Goal: Task Accomplishment & Management: Complete application form

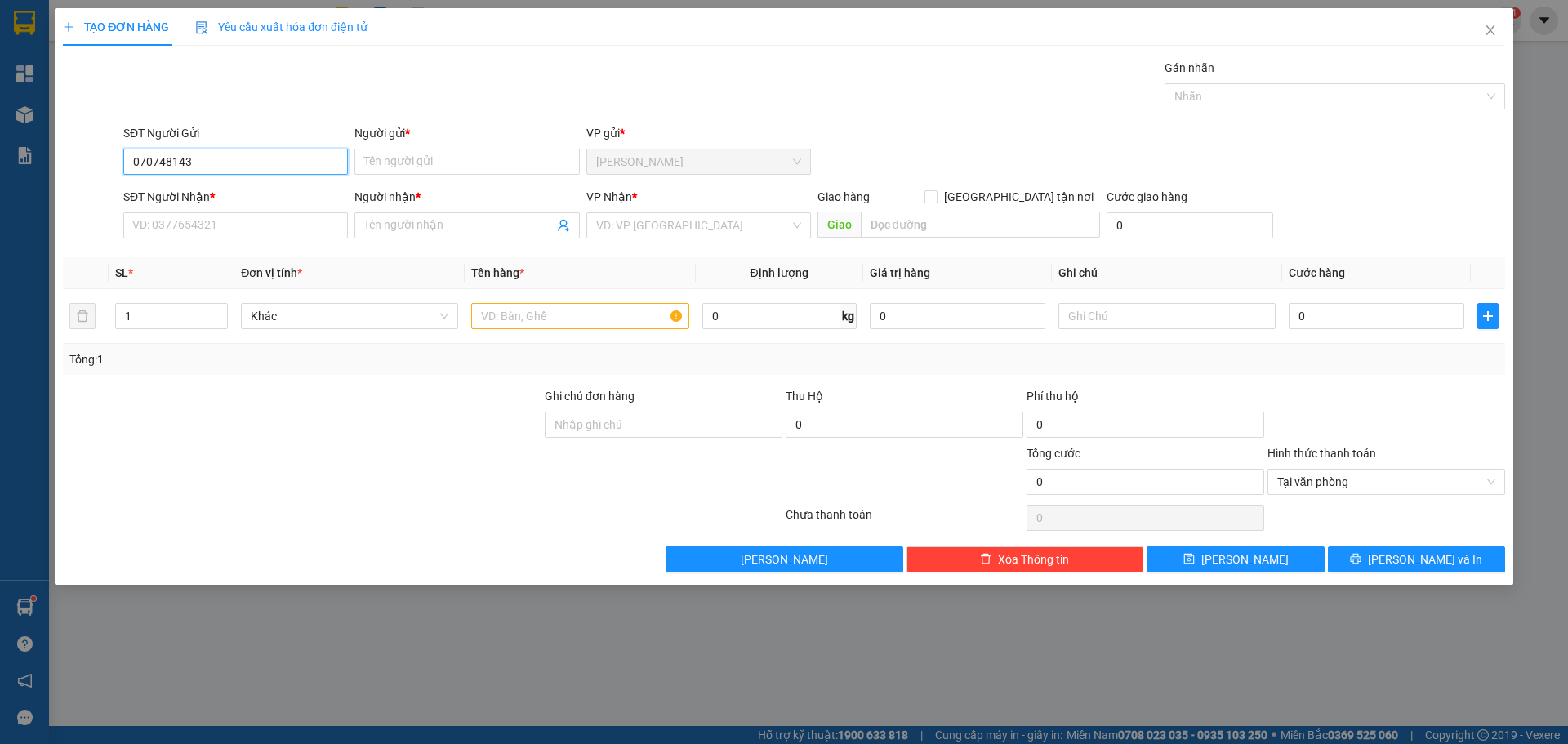
type input "0707481439"
click at [218, 197] on div "0707481439 - TUẤN" at bounding box center [235, 194] width 205 height 18
type input "TUẤN"
type input "0707481439"
click at [247, 234] on input "SĐT Người Nhận *" at bounding box center [235, 225] width 224 height 26
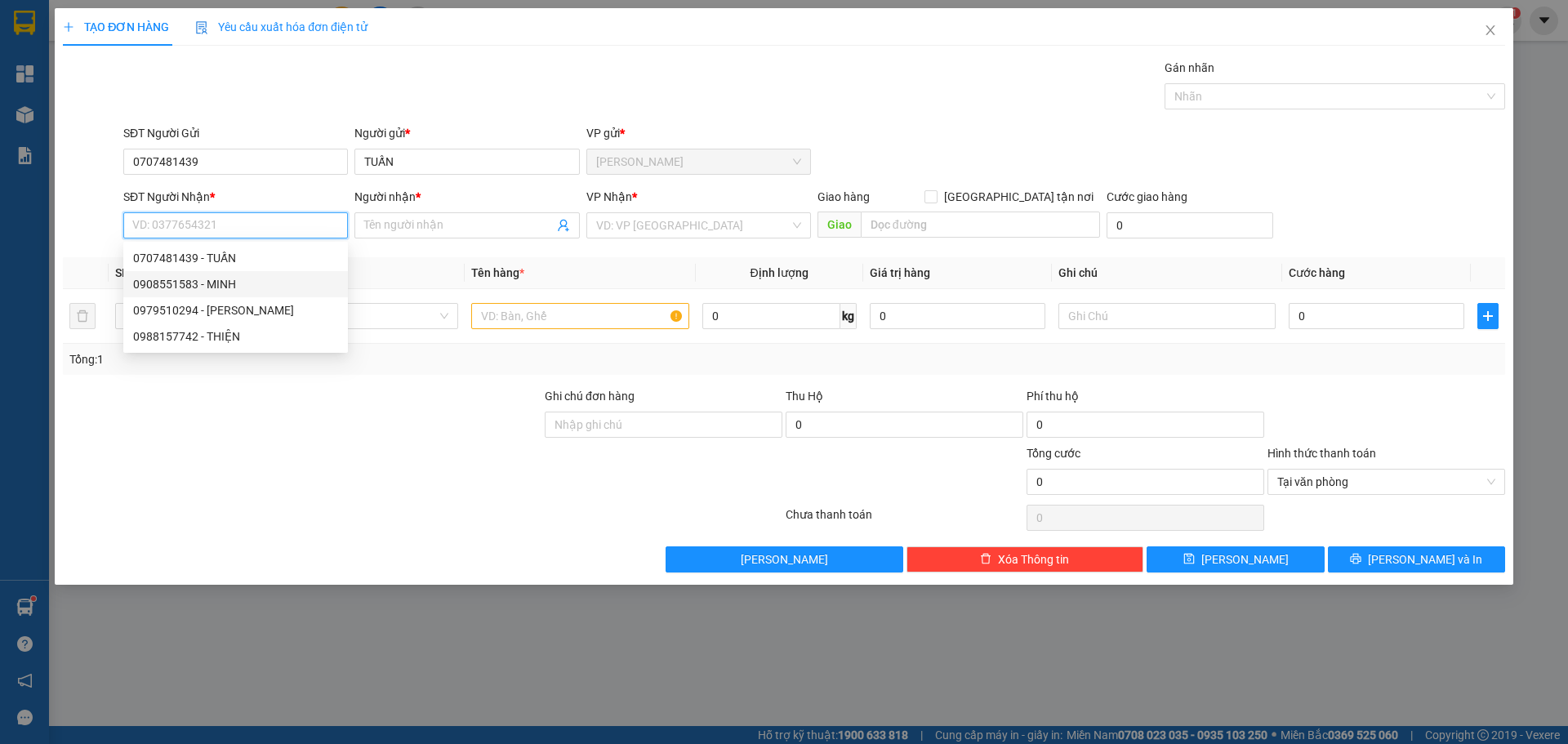
click at [234, 288] on div "0908551583 - MINH" at bounding box center [235, 283] width 205 height 18
type input "0908551583"
type input "MINH"
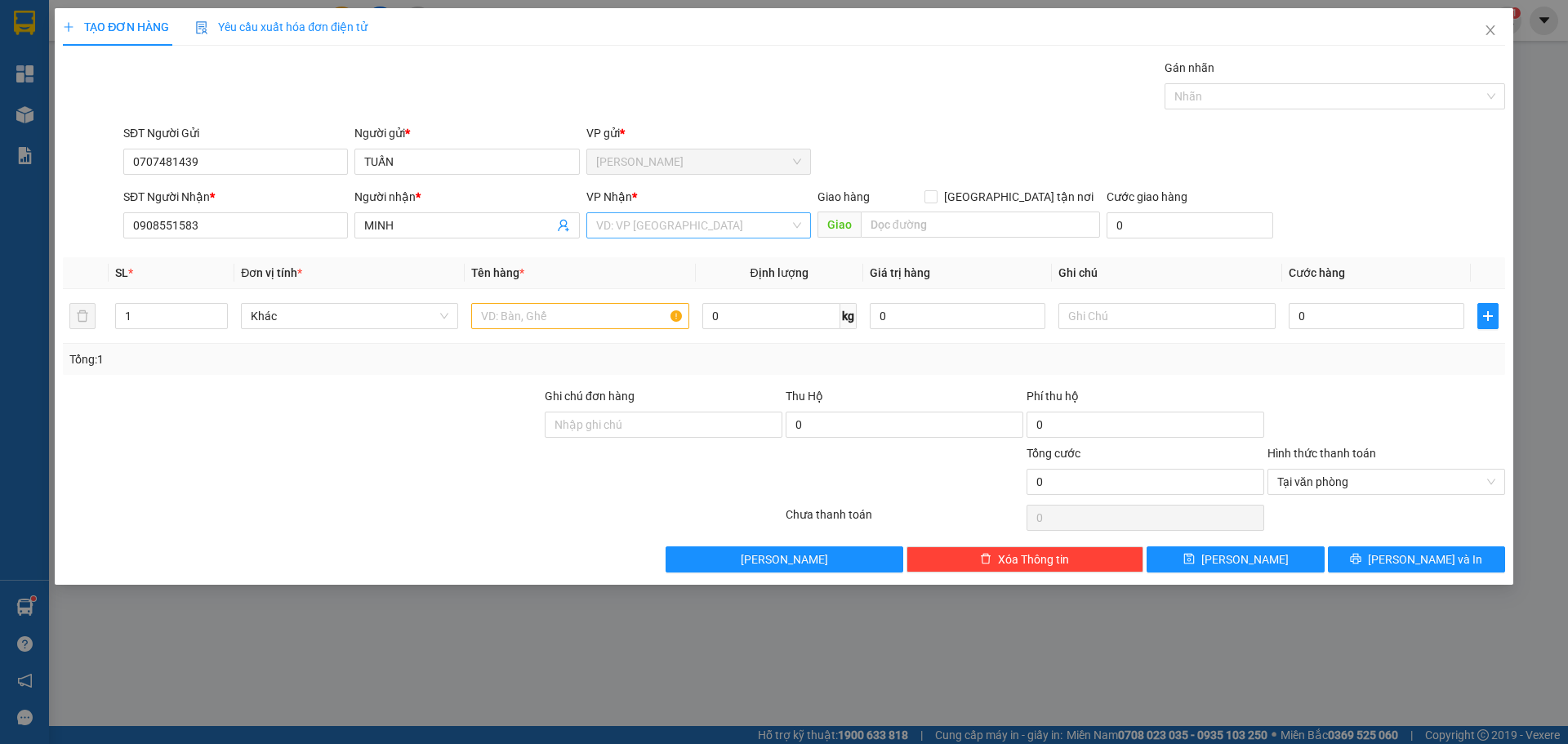
click at [649, 226] on input "search" at bounding box center [693, 225] width 194 height 24
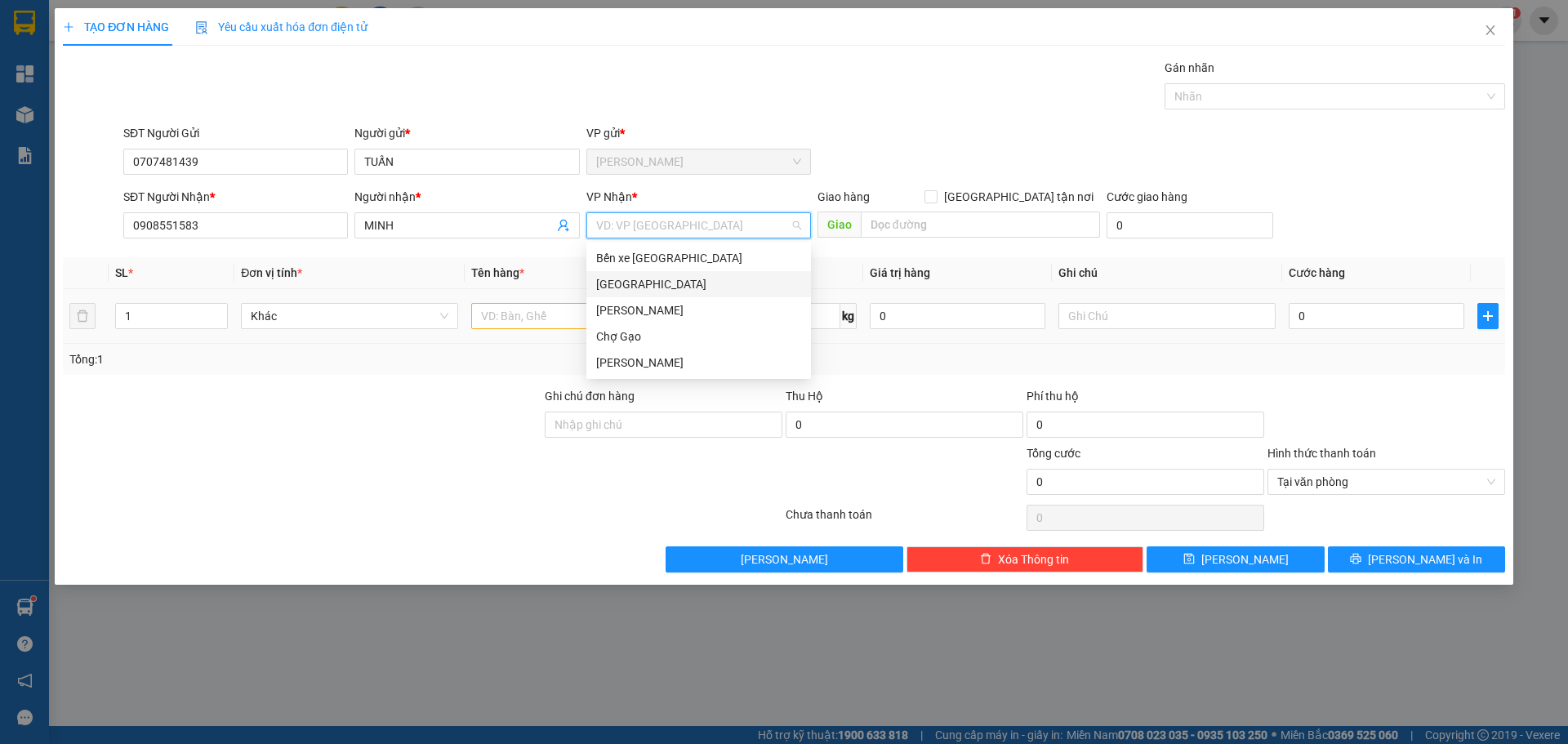
drag, startPoint x: 626, startPoint y: 287, endPoint x: 617, endPoint y: 302, distance: 17.5
click at [626, 288] on div "[GEOGRAPHIC_DATA]" at bounding box center [698, 283] width 205 height 18
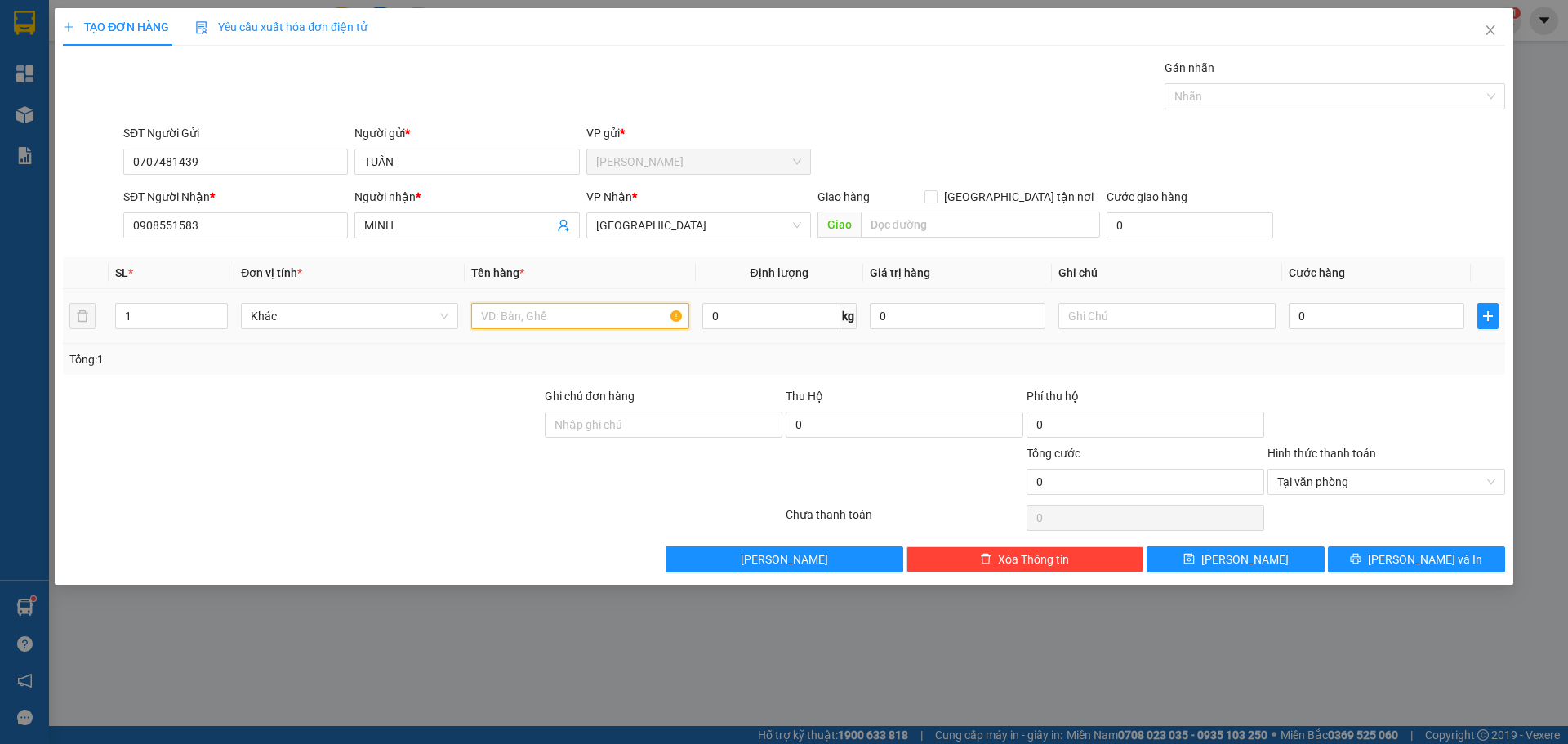
click at [545, 321] on input "text" at bounding box center [580, 315] width 218 height 26
type input "15KTNP"
click at [1388, 321] on input "0" at bounding box center [1377, 315] width 175 height 26
type input "4"
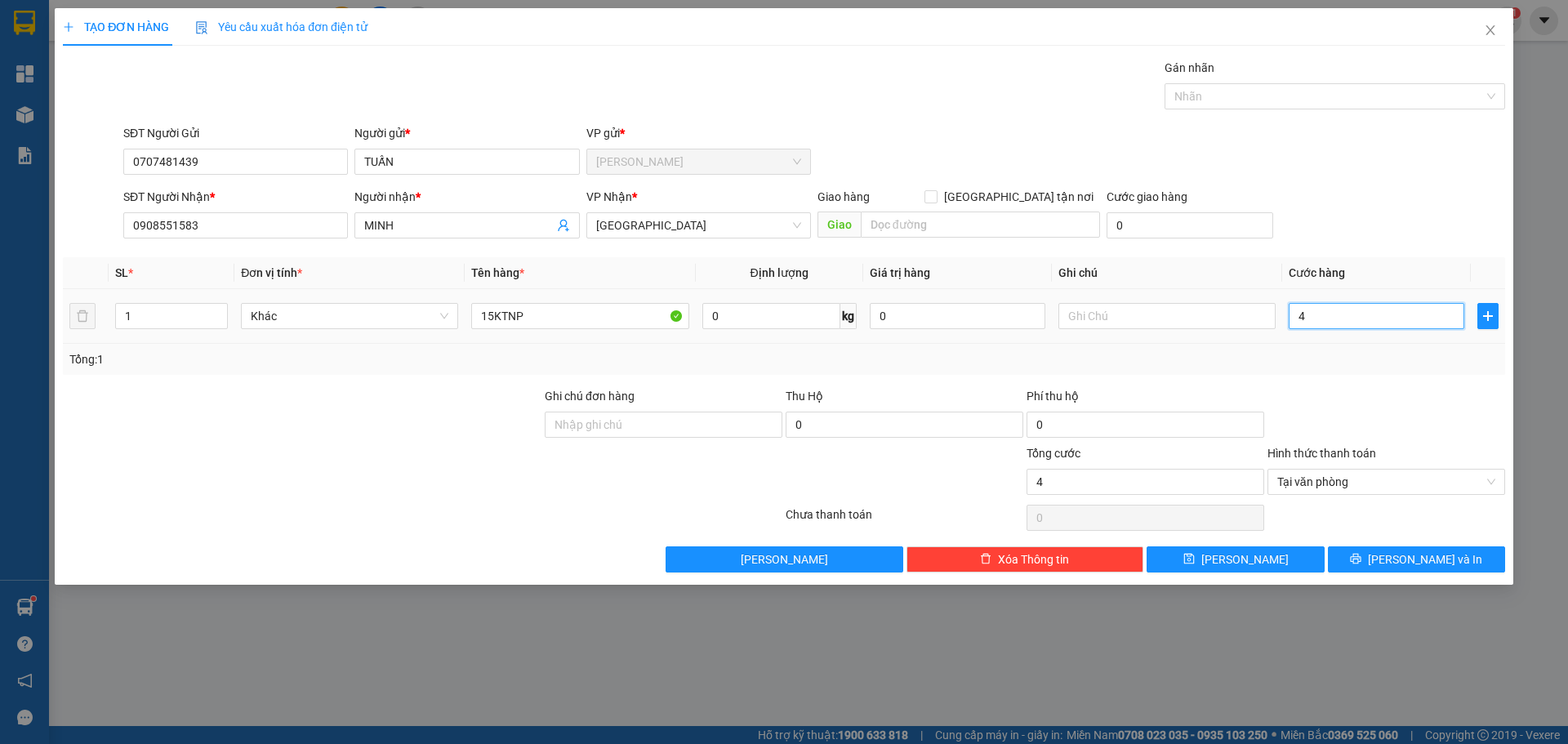
type input "47"
type input "470"
type input "470.000"
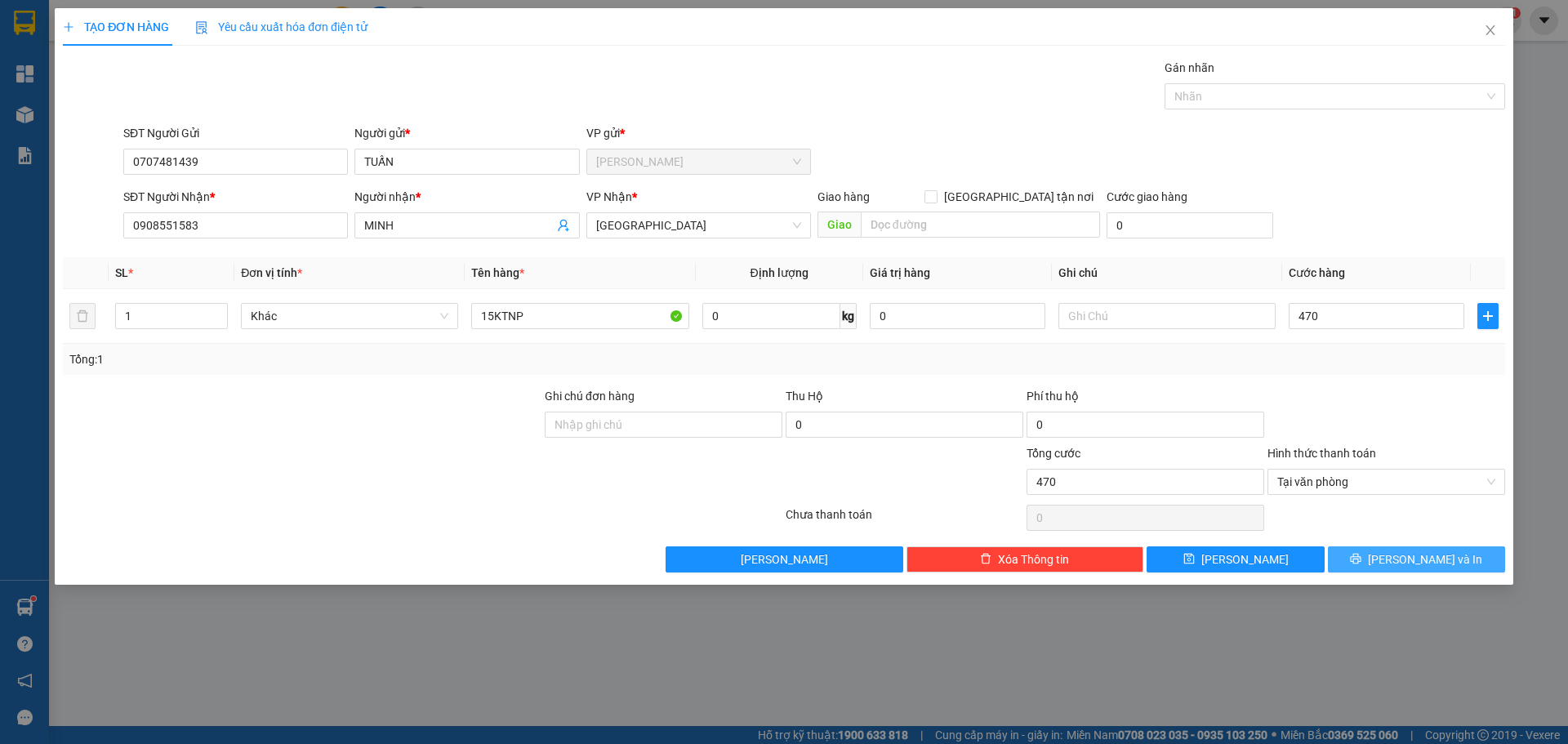
type input "470.000"
click at [1412, 555] on span "[PERSON_NAME] và In" at bounding box center [1425, 559] width 115 height 18
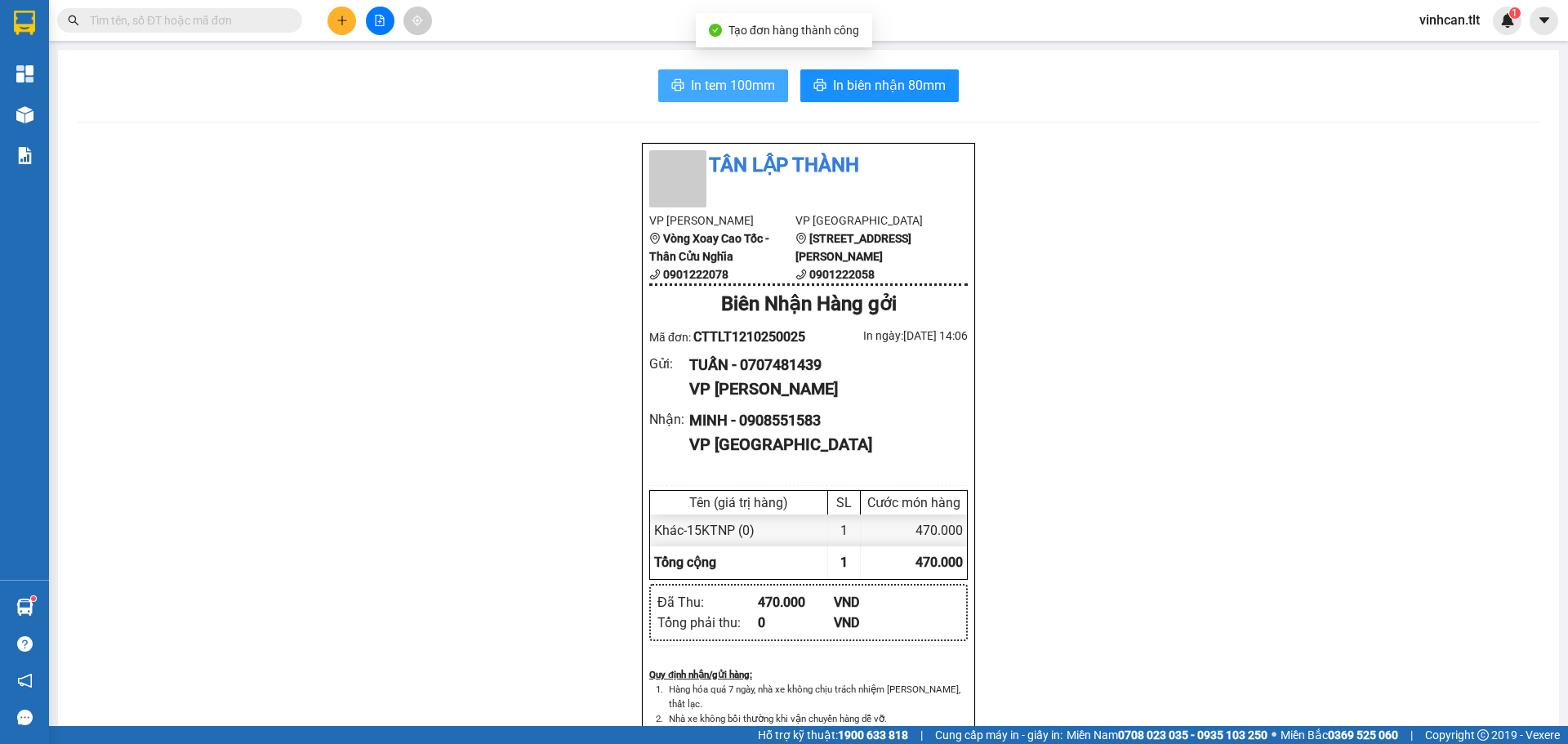
click at [721, 83] on span "In tem 100mm" at bounding box center [733, 85] width 84 height 20
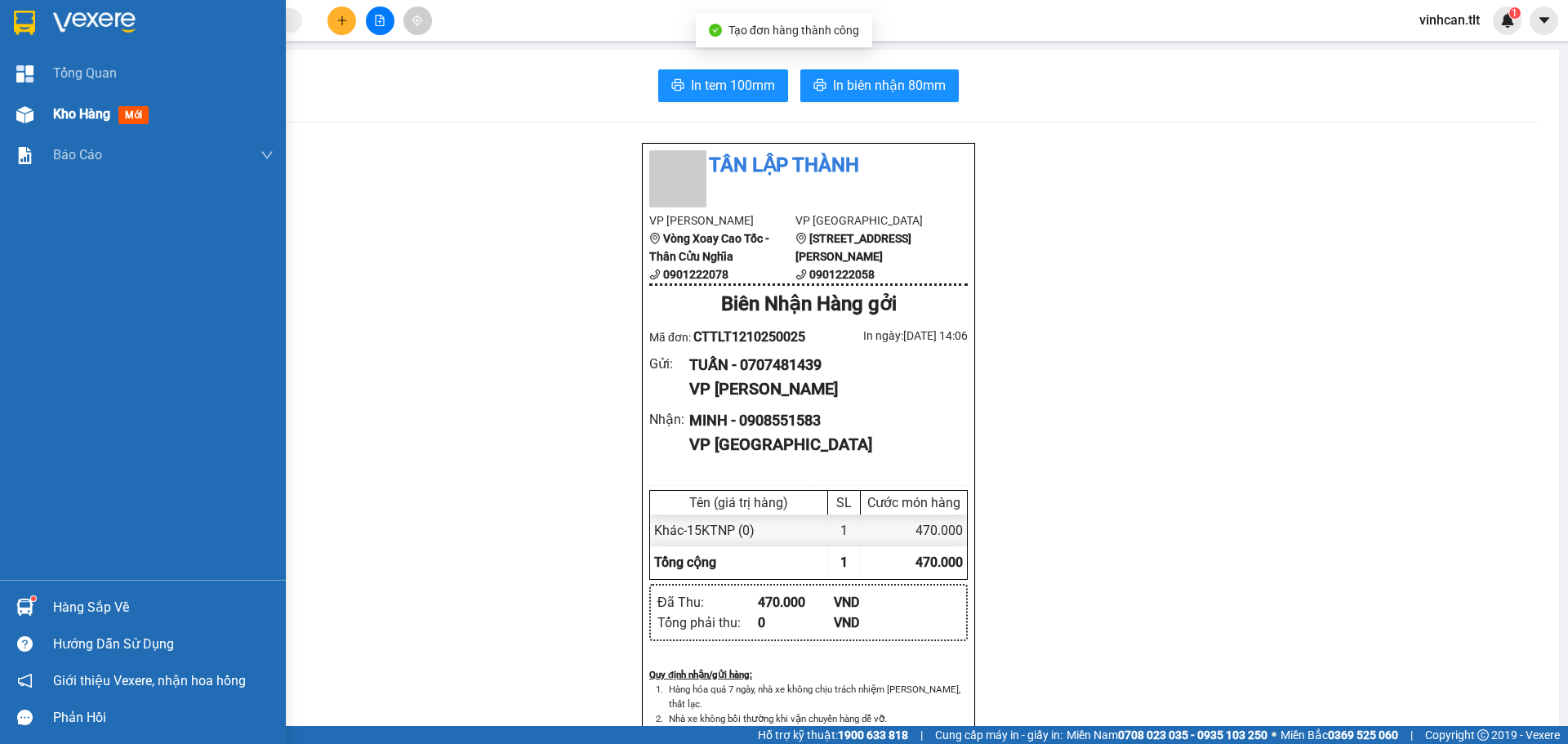
click at [75, 120] on span "Kho hàng" at bounding box center [82, 114] width 57 height 15
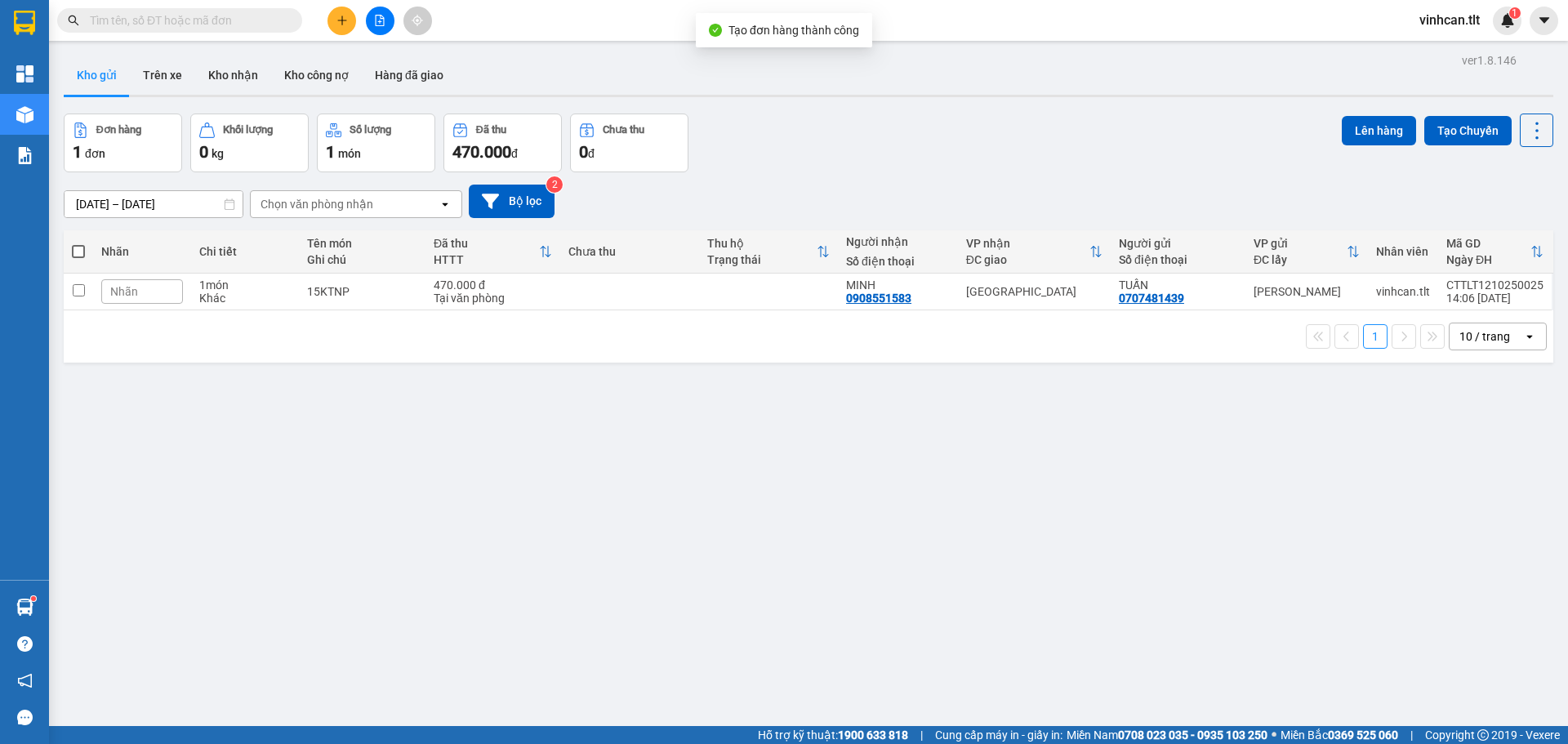
drag, startPoint x: 76, startPoint y: 247, endPoint x: 299, endPoint y: 254, distance: 223.1
click at [81, 253] on span at bounding box center [78, 251] width 13 height 13
click at [78, 244] on input "checkbox" at bounding box center [78, 244] width 0 height 0
checkbox input "true"
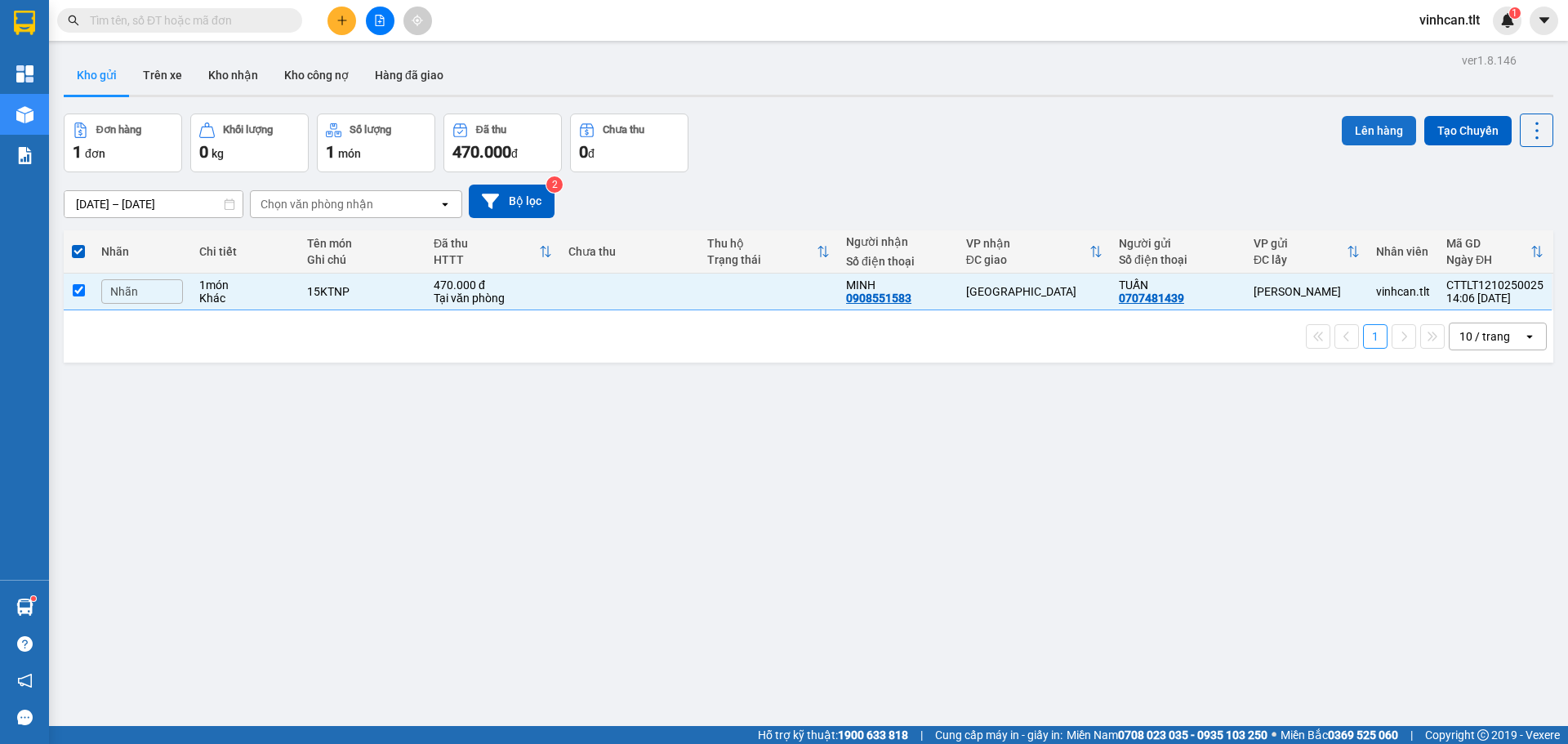
click at [1363, 121] on button "Lên hàng" at bounding box center [1379, 131] width 74 height 30
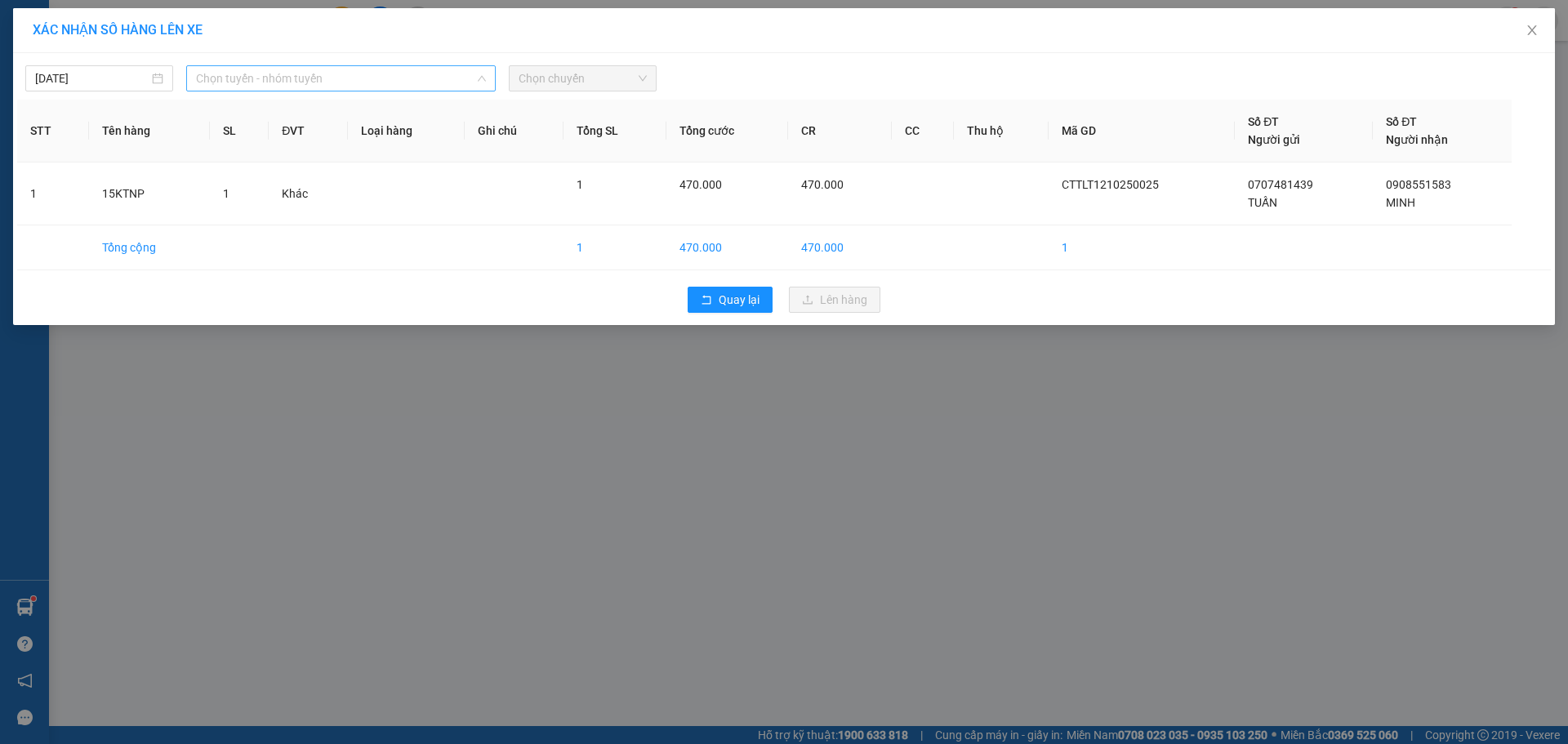
drag, startPoint x: 360, startPoint y: 74, endPoint x: 343, endPoint y: 110, distance: 39.8
click at [360, 79] on span "Chọn tuyến - nhóm tuyến" at bounding box center [341, 78] width 290 height 24
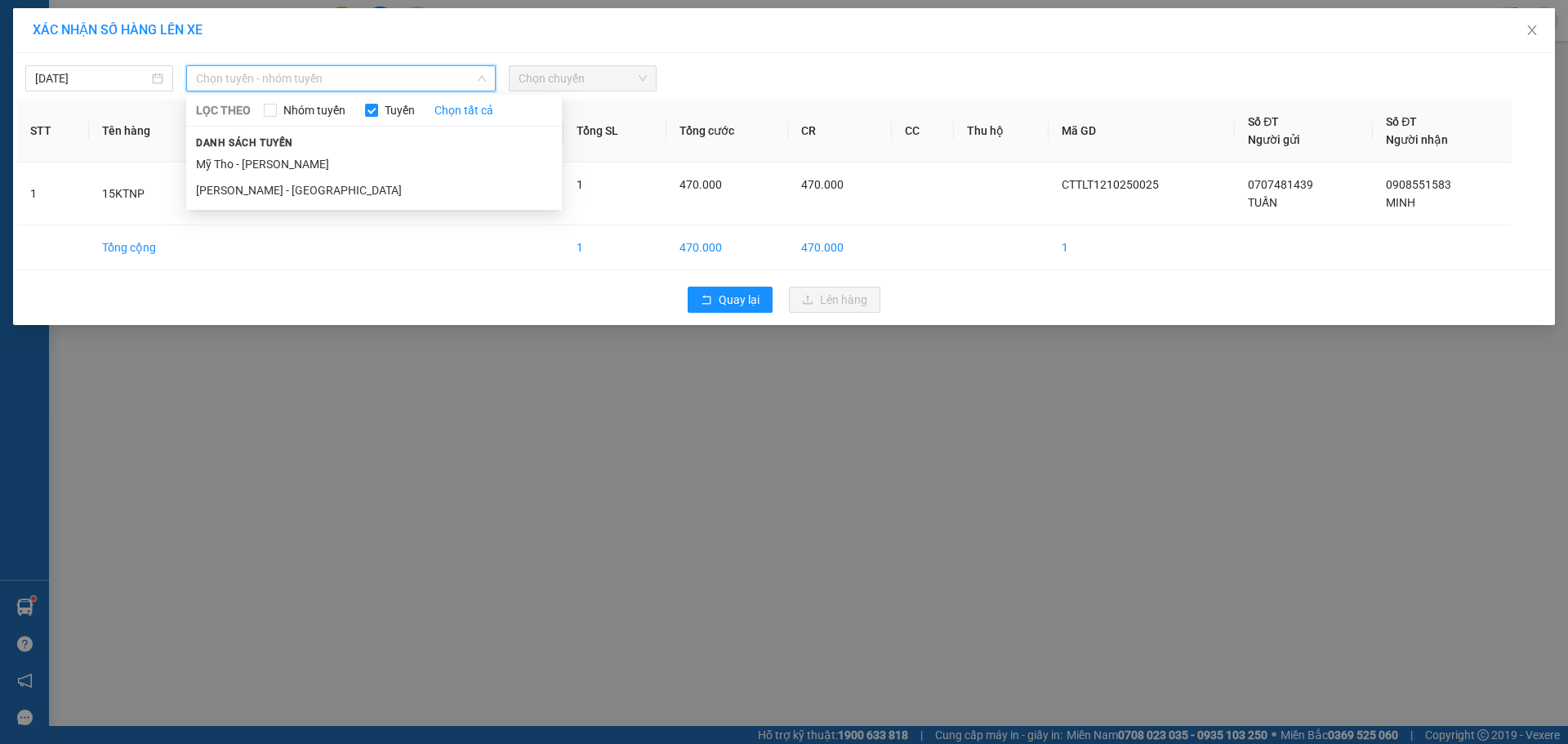
drag, startPoint x: 199, startPoint y: 164, endPoint x: 463, endPoint y: 121, distance: 267.5
click at [201, 164] on li "Mỹ Tho - [PERSON_NAME]" at bounding box center [374, 164] width 375 height 26
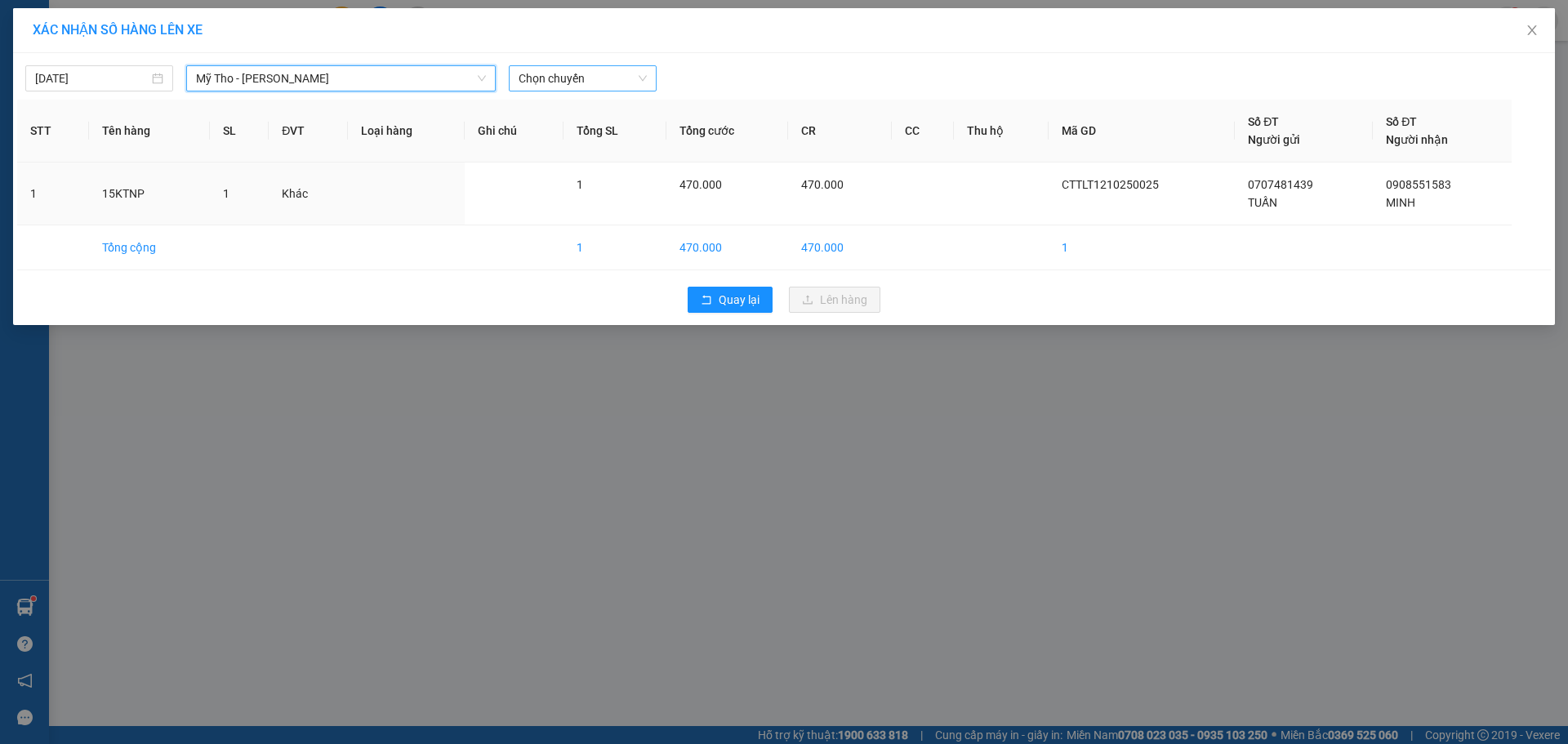
click at [585, 82] on span "Chọn chuyến" at bounding box center [583, 78] width 128 height 24
type input "246"
click at [583, 103] on div "12:40 (TC) - 63F-002.46" at bounding box center [582, 111] width 127 height 18
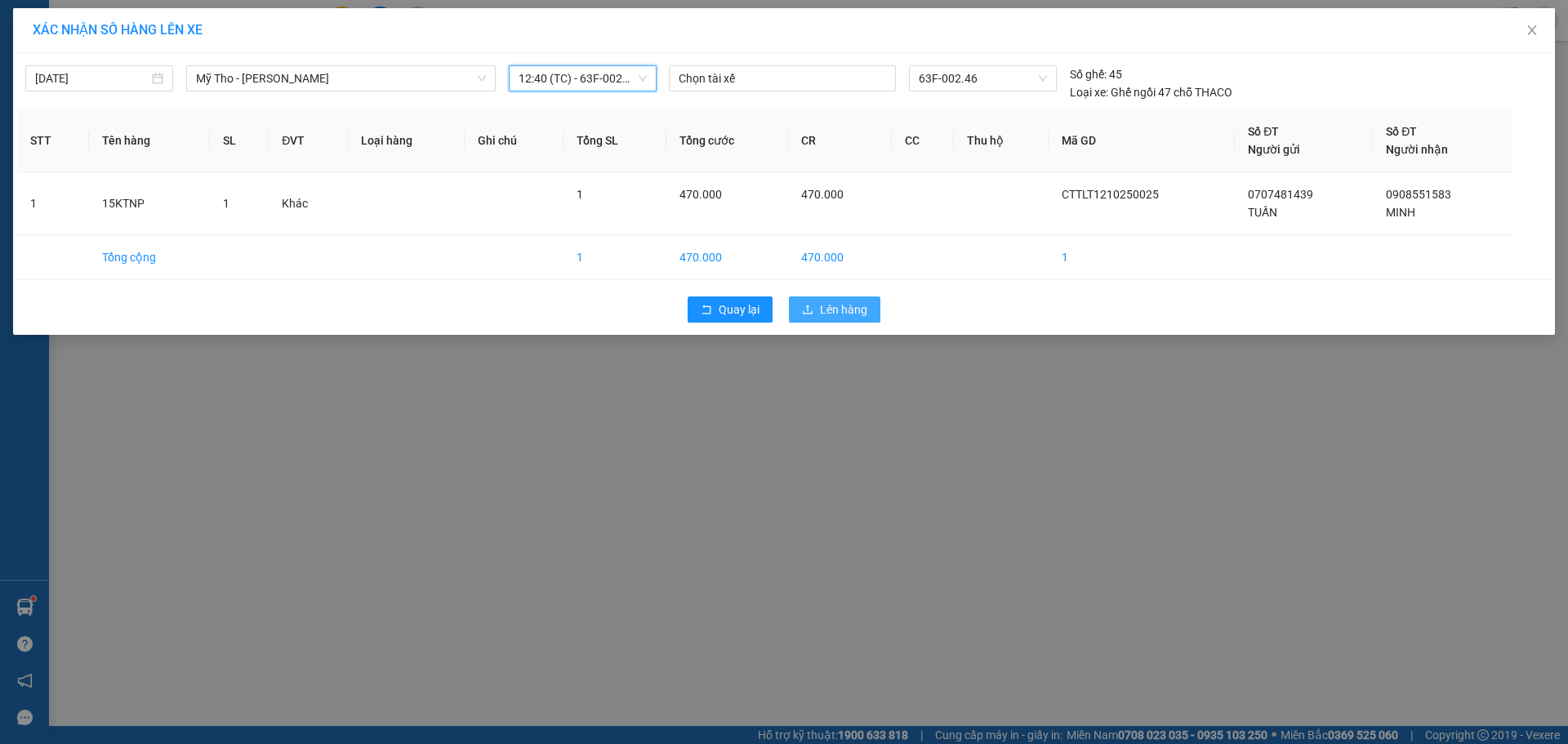
click at [818, 305] on button "Lên hàng" at bounding box center [835, 310] width 91 height 26
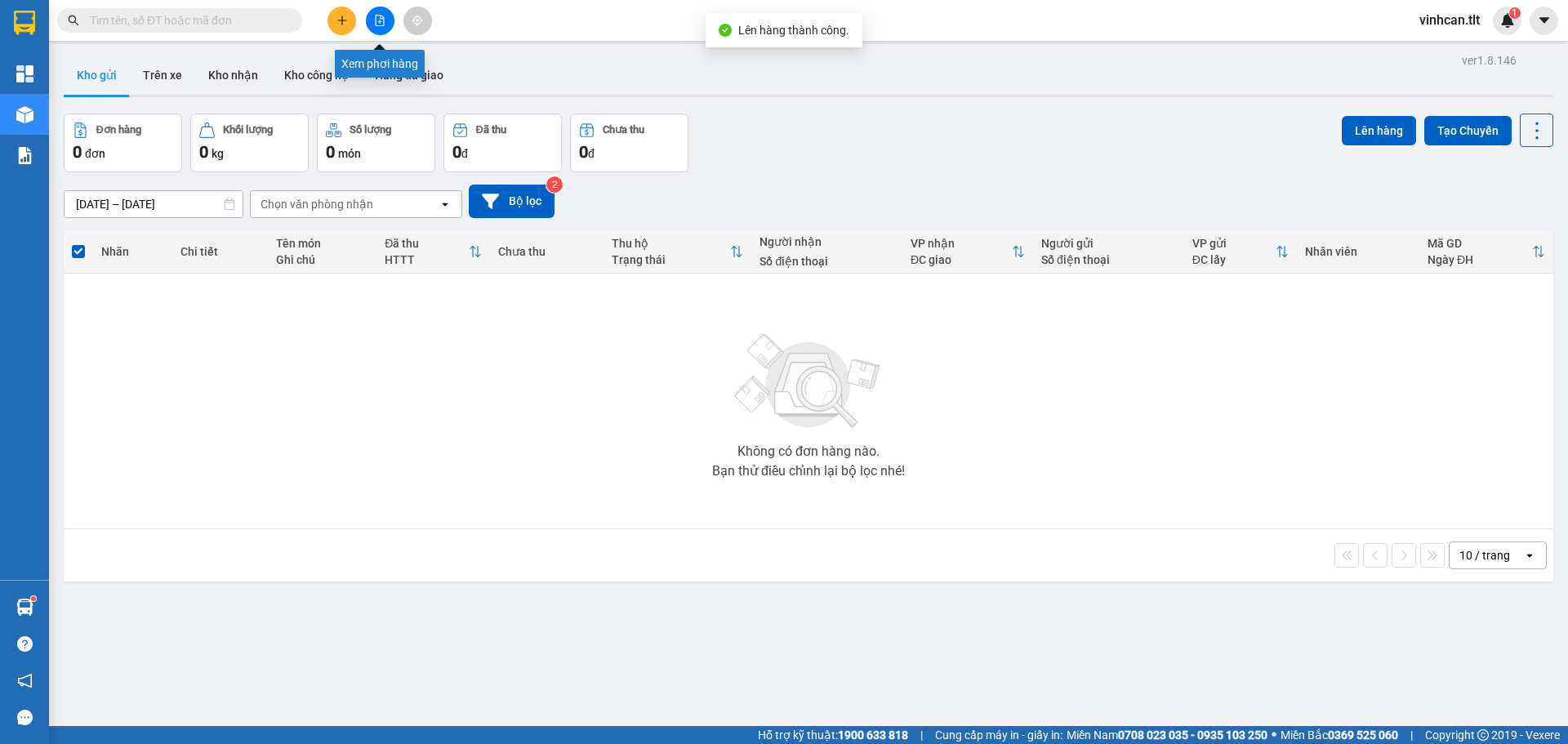
click at [387, 23] on button at bounding box center [380, 21] width 29 height 29
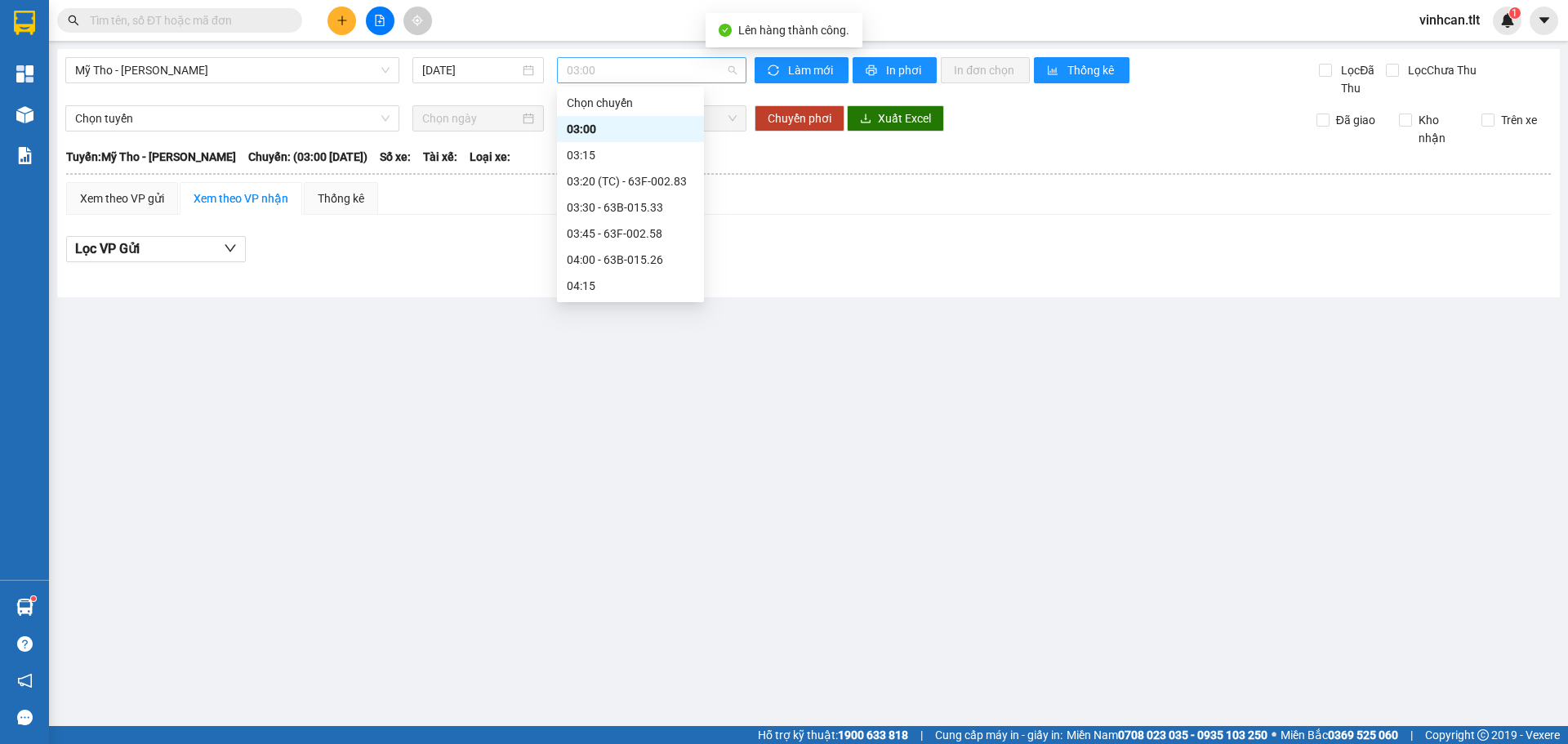
click at [611, 73] on span "03:00" at bounding box center [651, 70] width 170 height 24
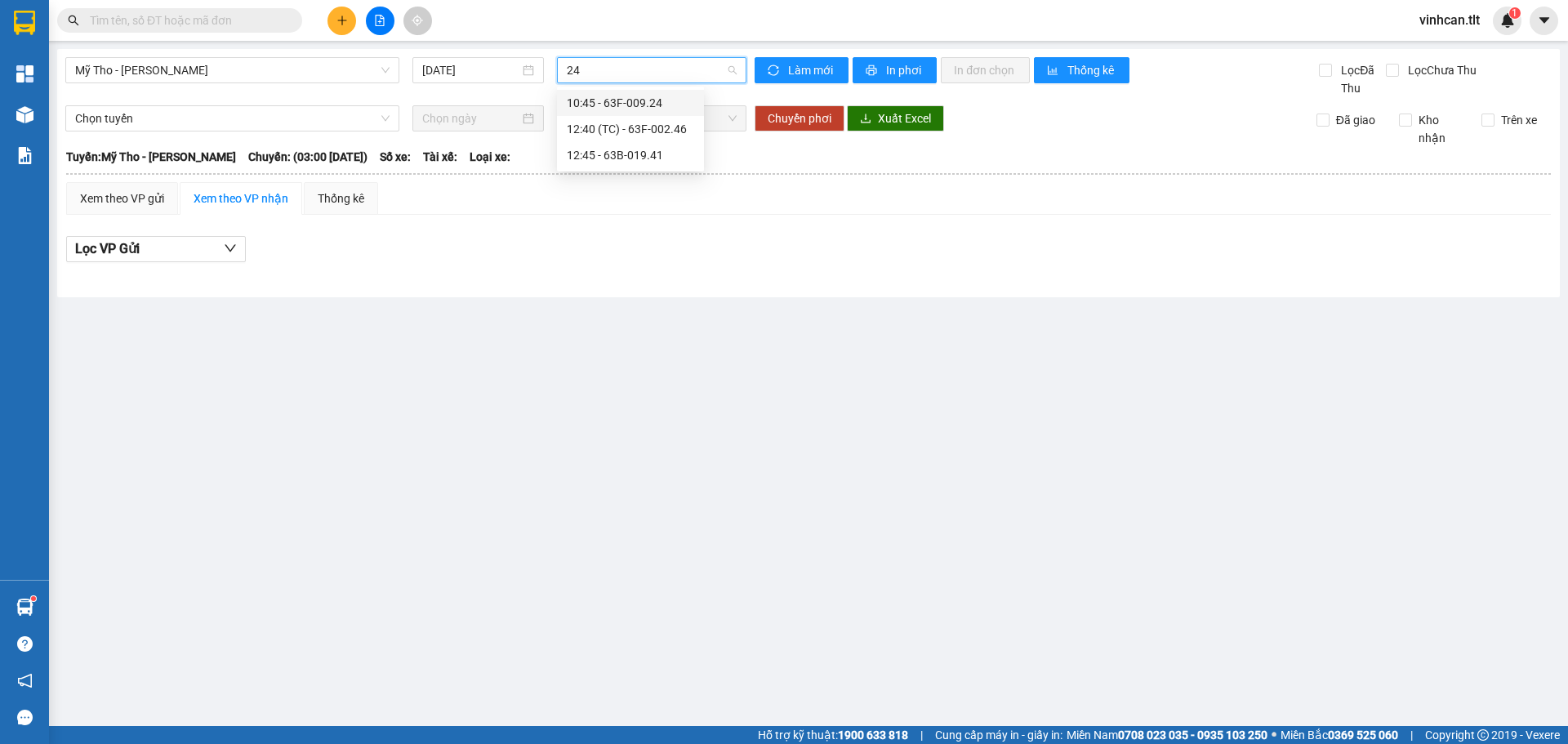
type input "246"
click at [602, 94] on div "12:40 (TC) - 63F-002.46" at bounding box center [630, 102] width 127 height 18
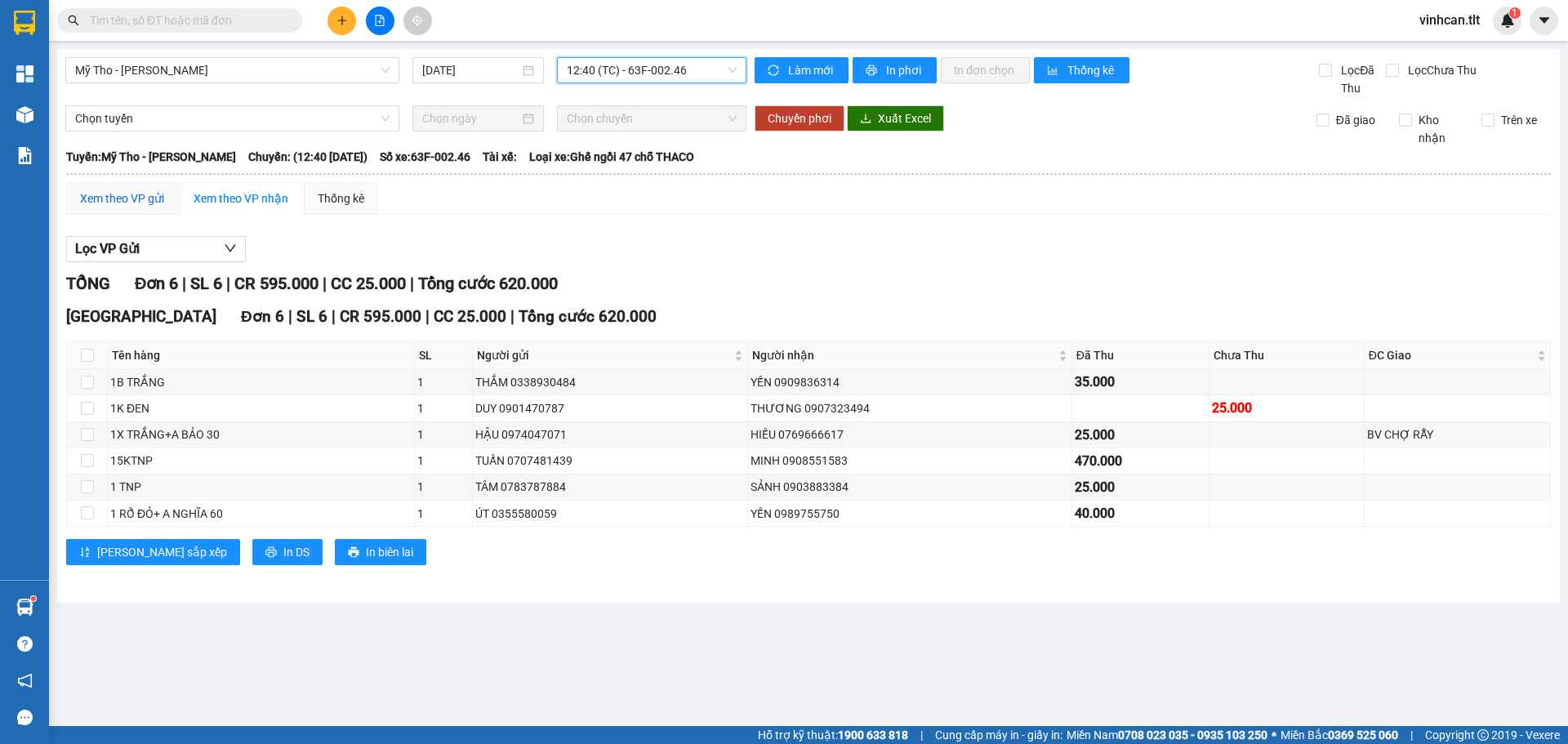
click at [125, 194] on div "Xem theo VP gửi" at bounding box center [122, 198] width 84 height 18
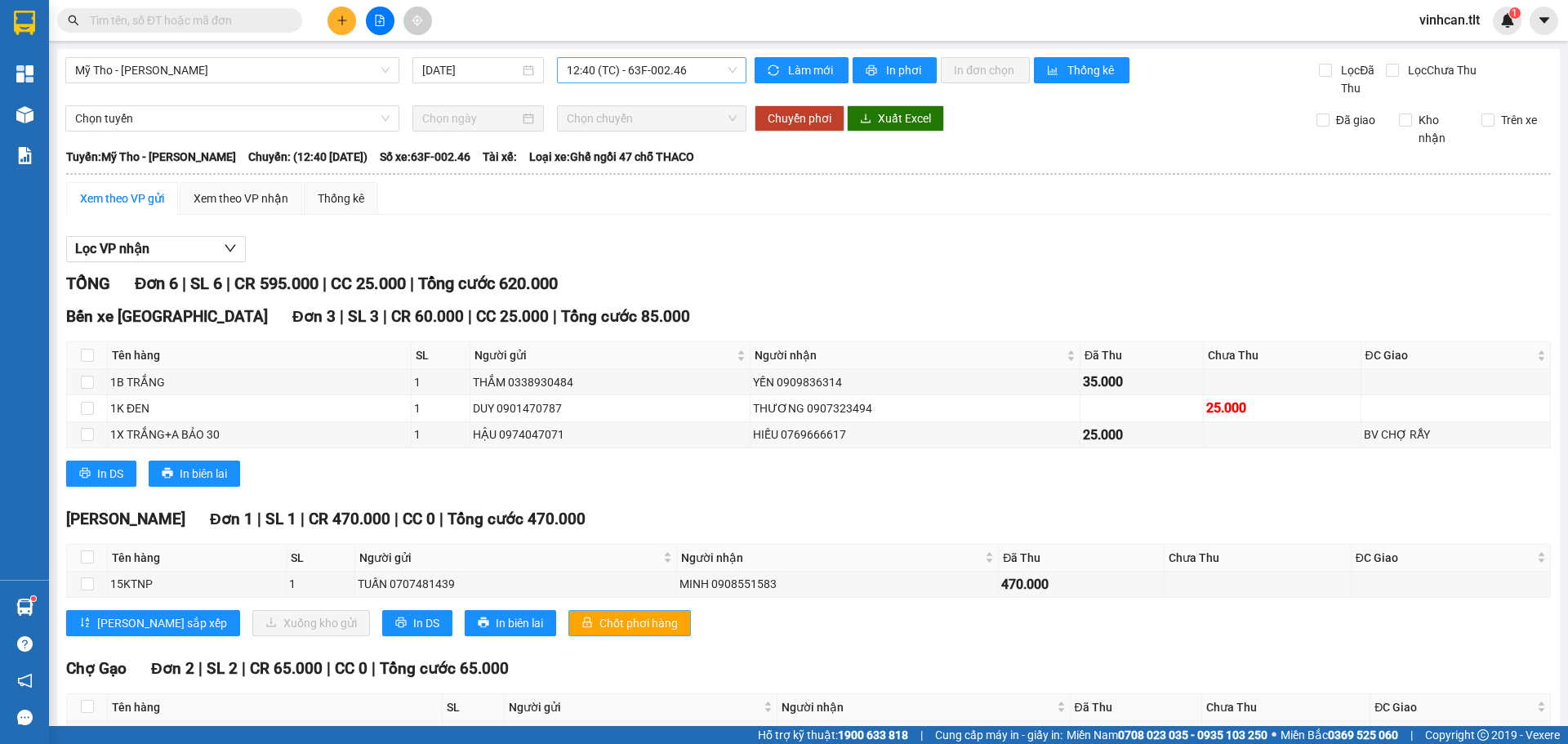
click at [568, 611] on button "Chốt phơi hàng" at bounding box center [629, 623] width 122 height 26
click at [600, 615] on span "Chốt phơi hàng" at bounding box center [639, 623] width 78 height 18
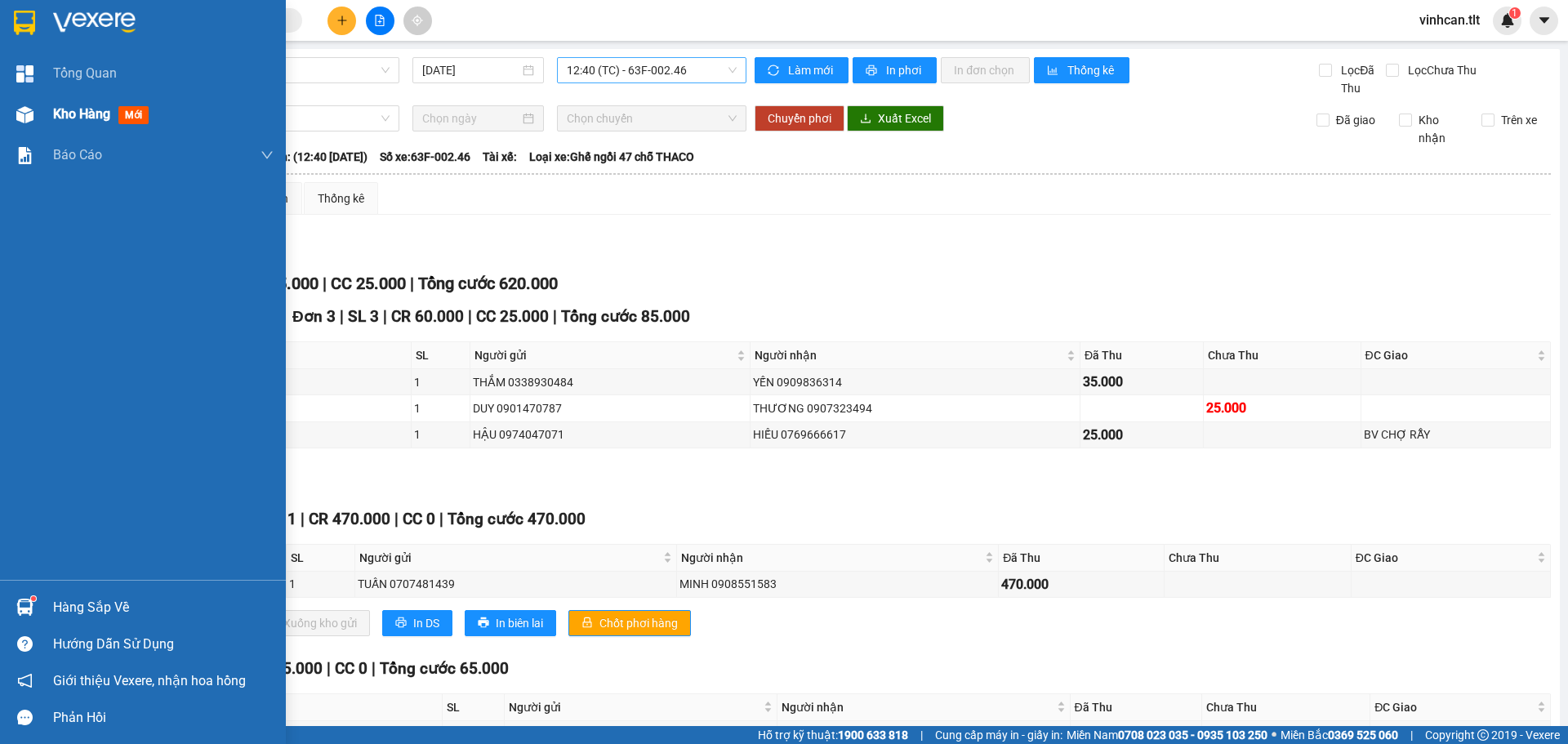
click at [25, 94] on div "Kho hàng mới" at bounding box center [143, 114] width 286 height 40
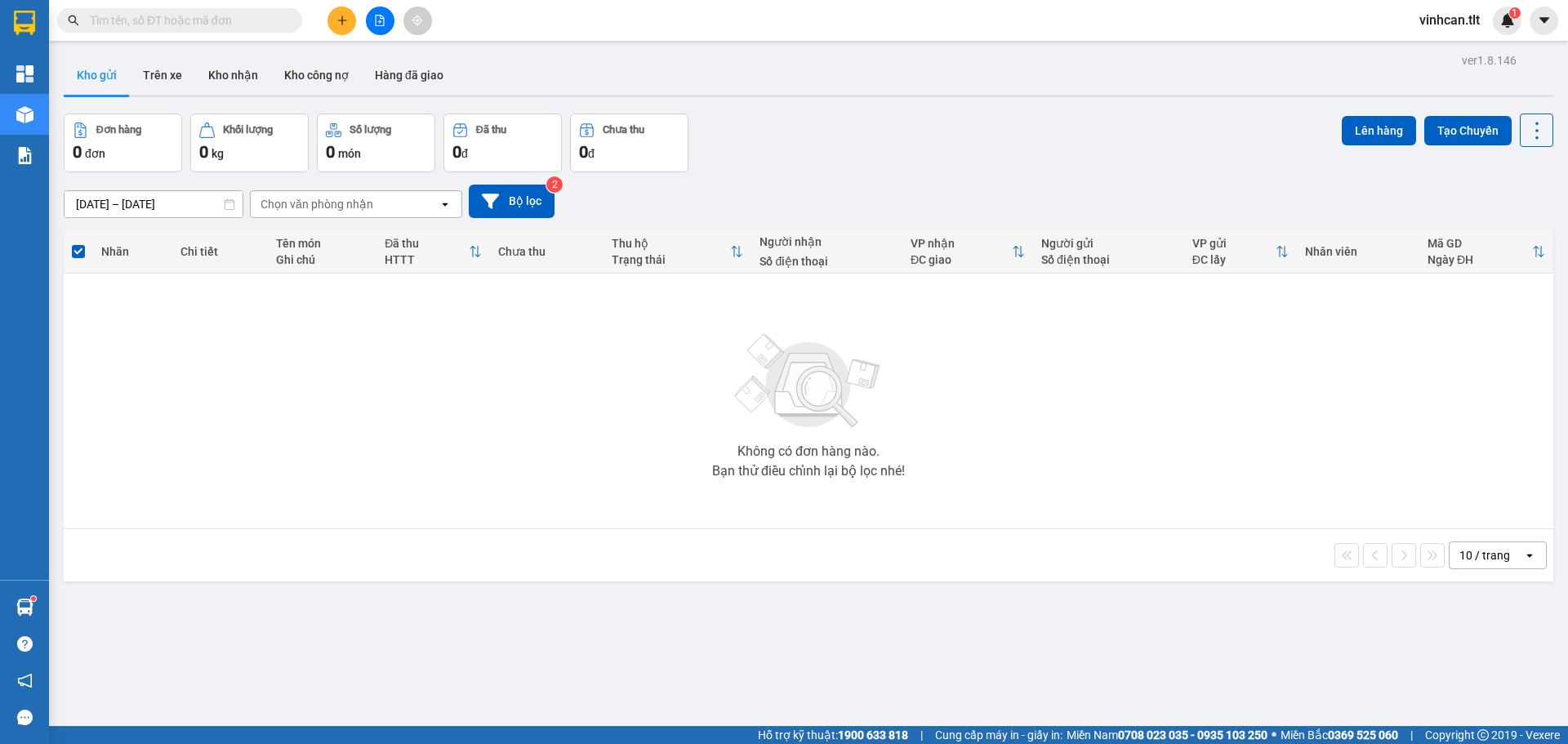
click at [340, 14] on icon "plus" at bounding box center [342, 20] width 12 height 12
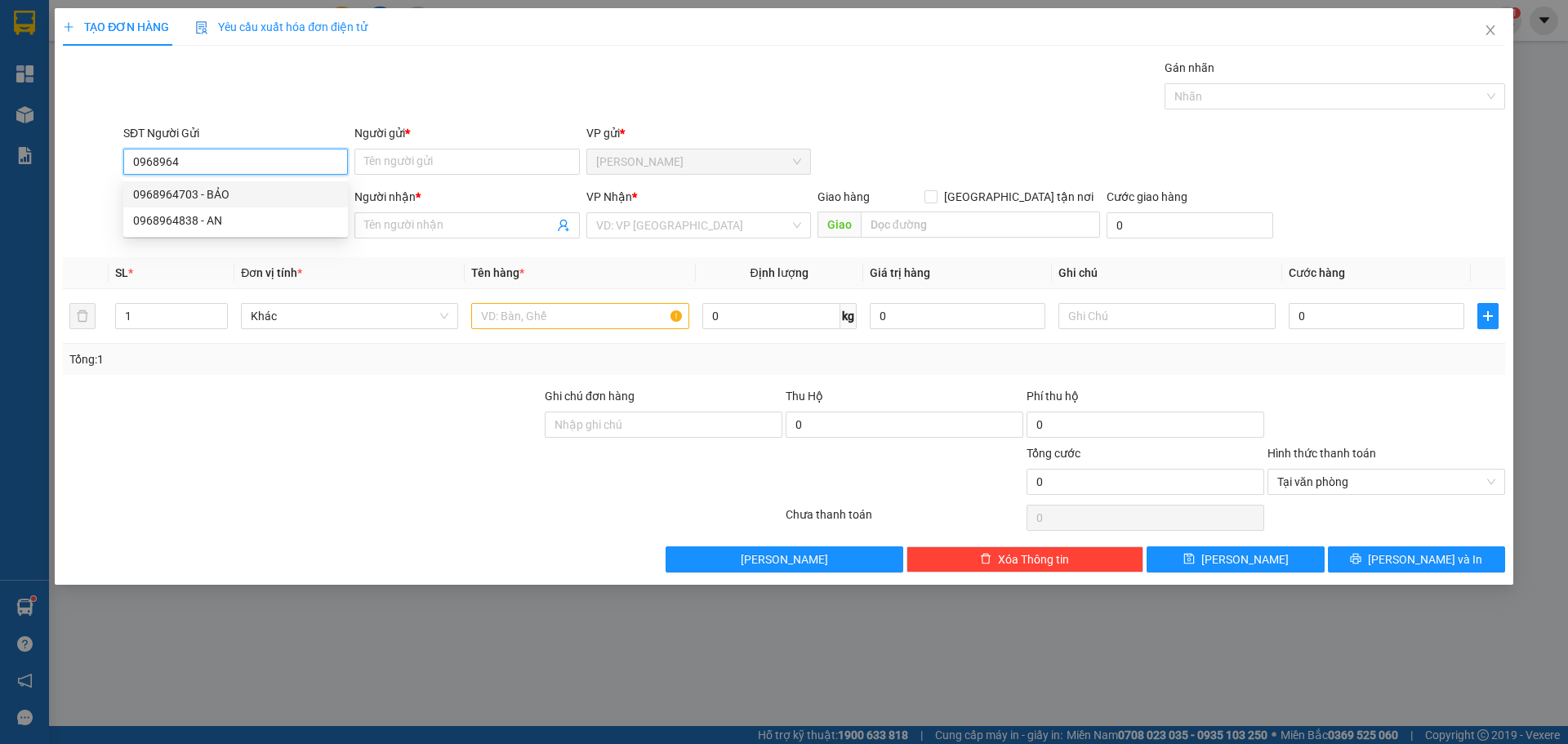
click at [237, 190] on div "0968964703 - BẢO" at bounding box center [235, 194] width 205 height 18
type input "0968964703"
type input "BẢO"
type input "0968964703"
click at [245, 224] on input "SĐT Người Nhận *" at bounding box center [235, 225] width 224 height 26
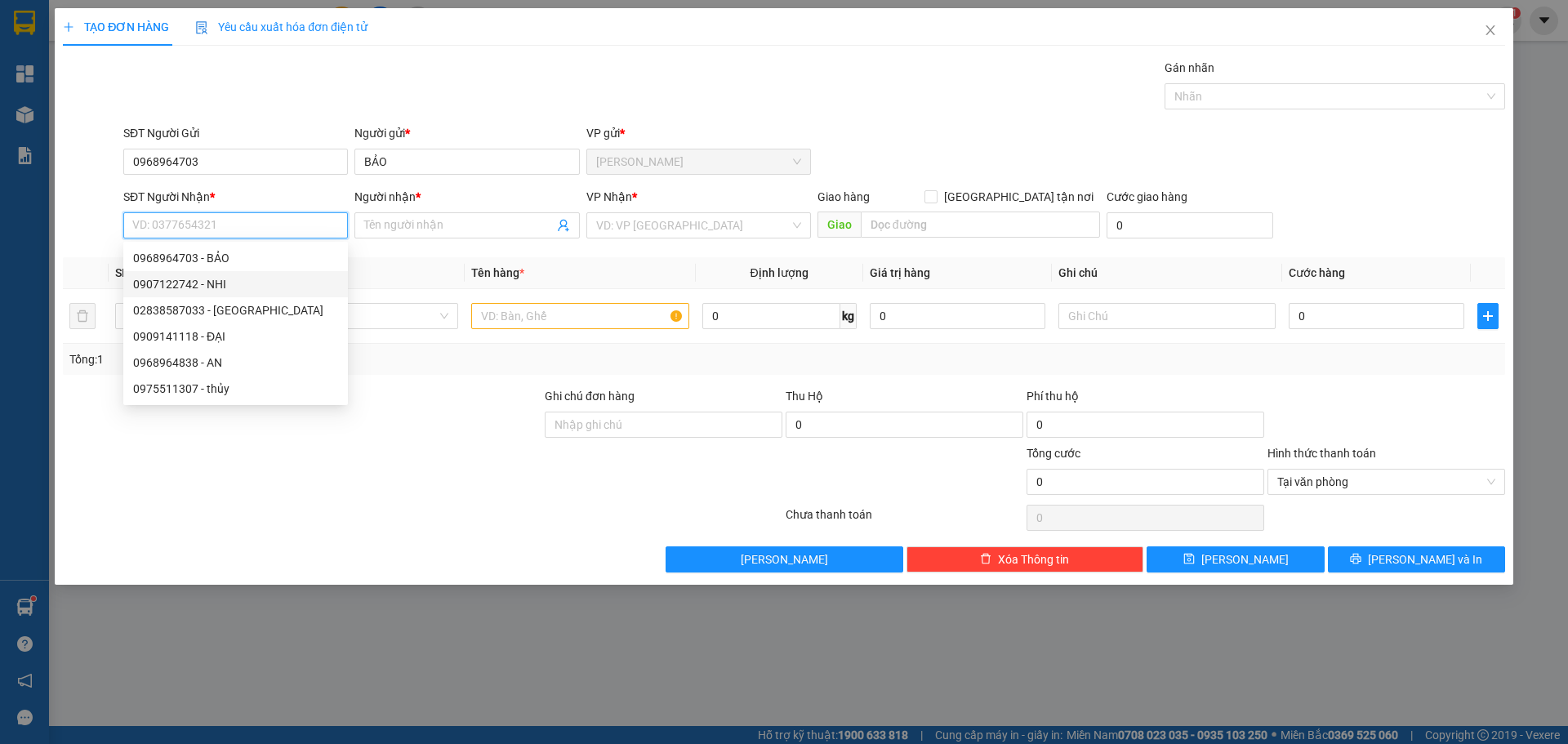
click at [229, 285] on div "0907122742 - NHI" at bounding box center [235, 283] width 205 height 18
type input "0907122742"
type input "NHI"
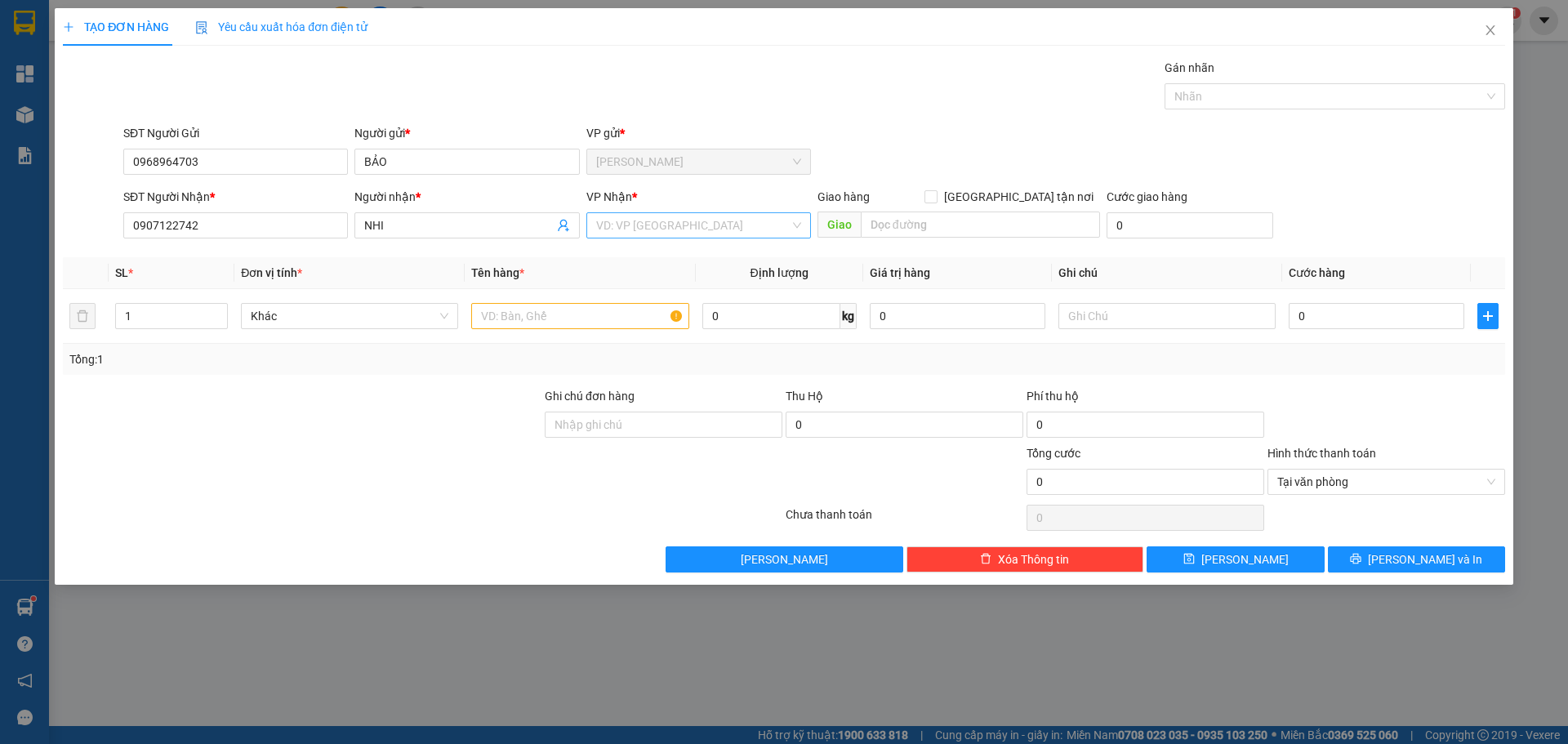
click at [671, 230] on input "search" at bounding box center [693, 225] width 194 height 24
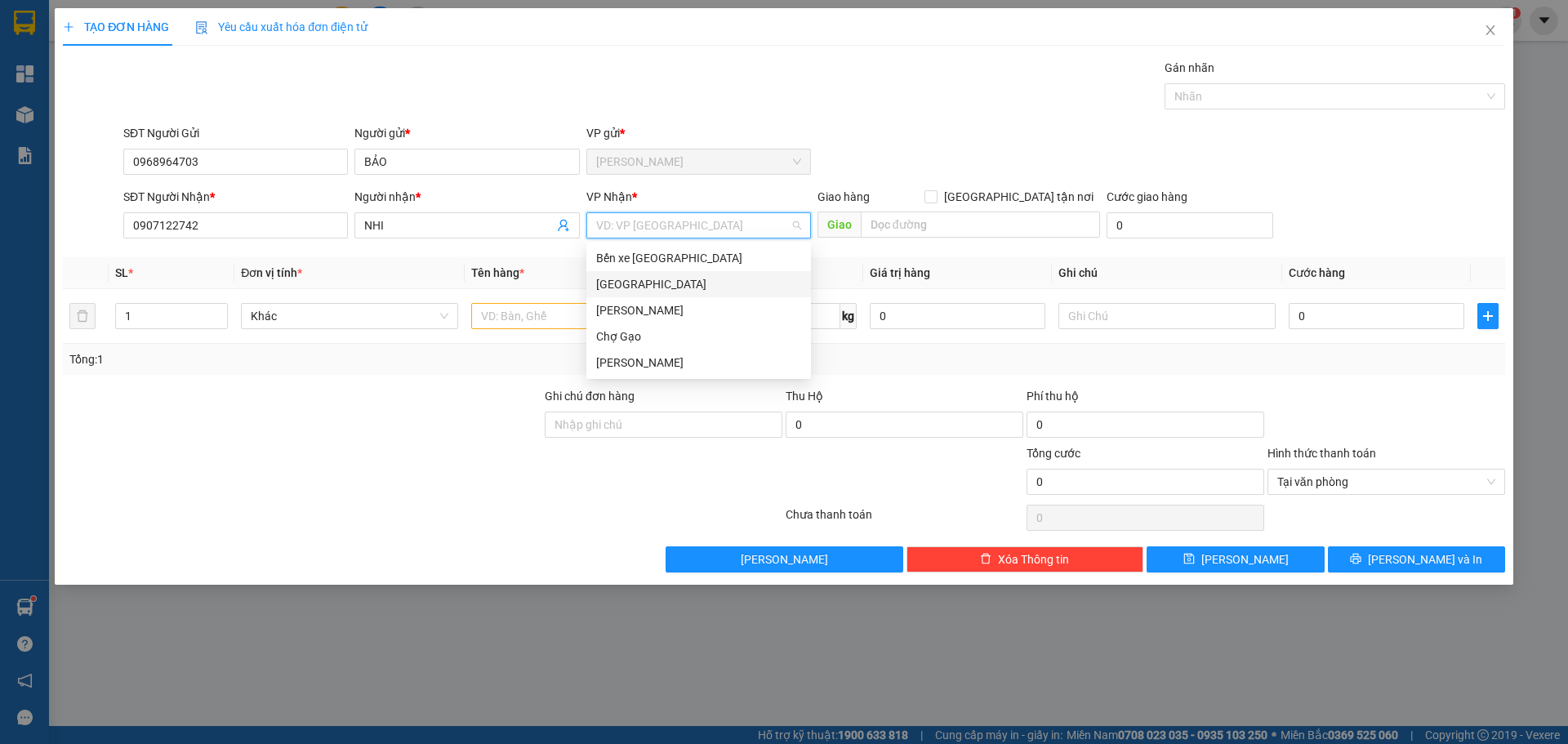
click at [664, 292] on div "[GEOGRAPHIC_DATA]" at bounding box center [698, 283] width 205 height 18
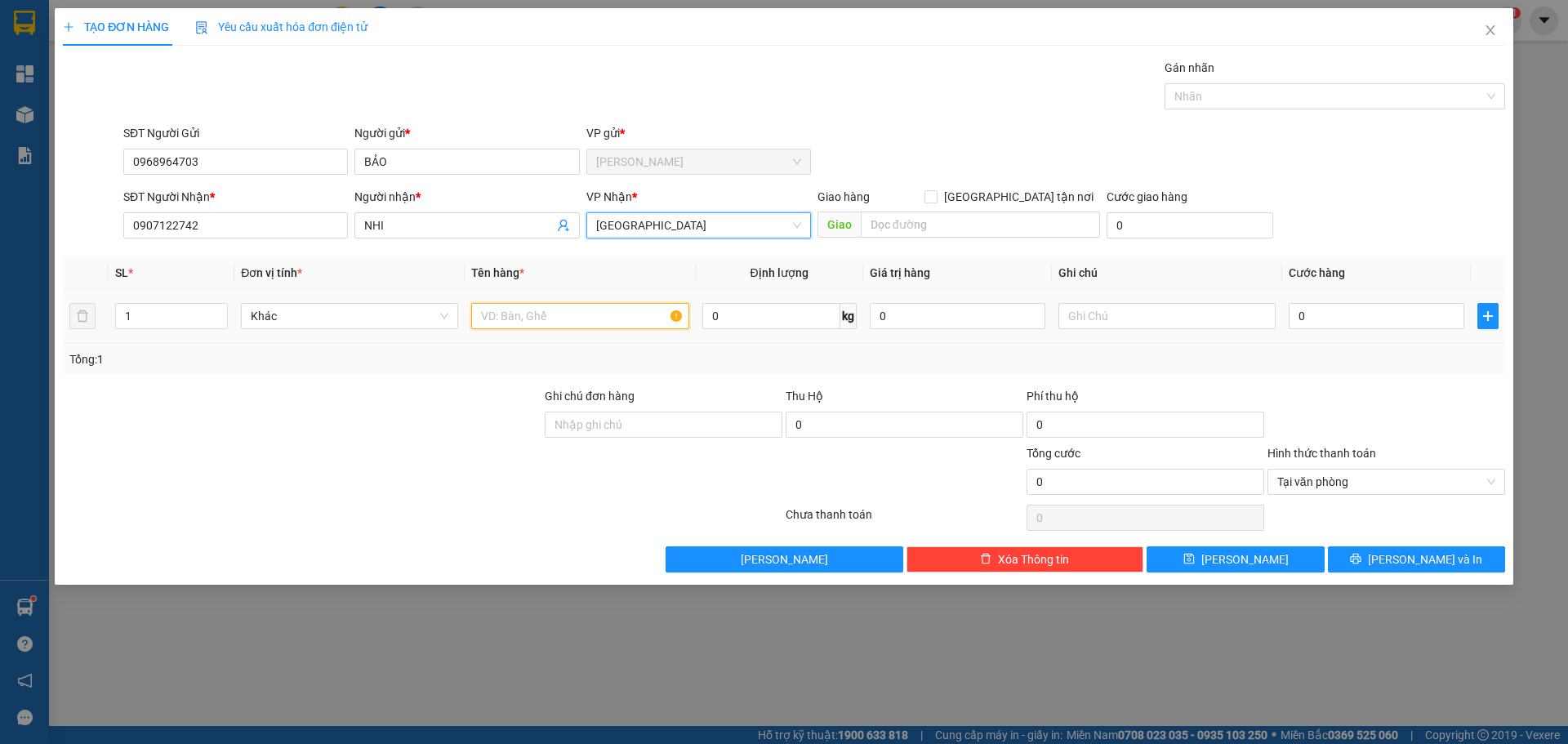
click at [563, 311] on input "text" at bounding box center [580, 315] width 218 height 26
paste input "Ư"
paste input "ỨNG"
type input "1TNP-TRỨNG"
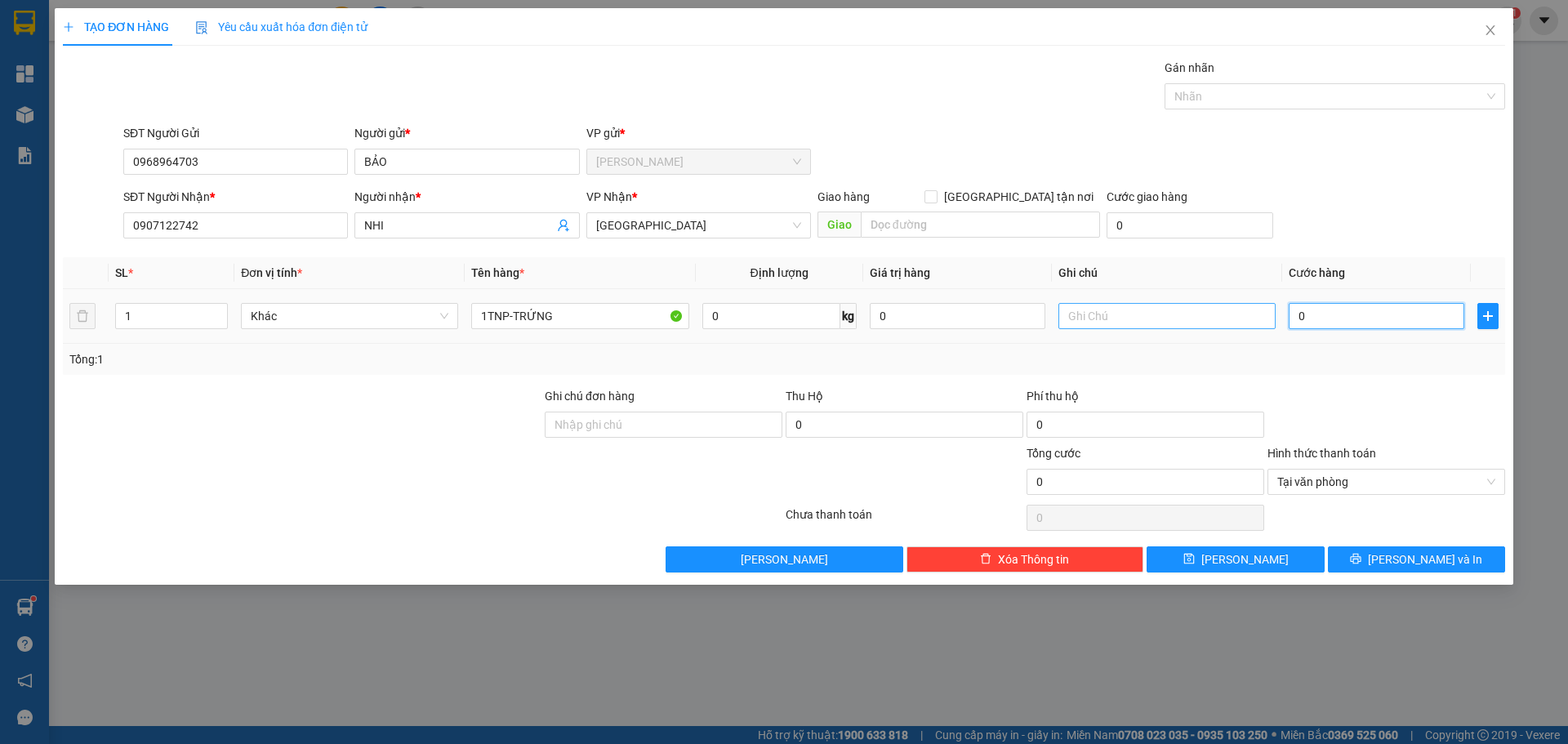
type input "3"
type input "30"
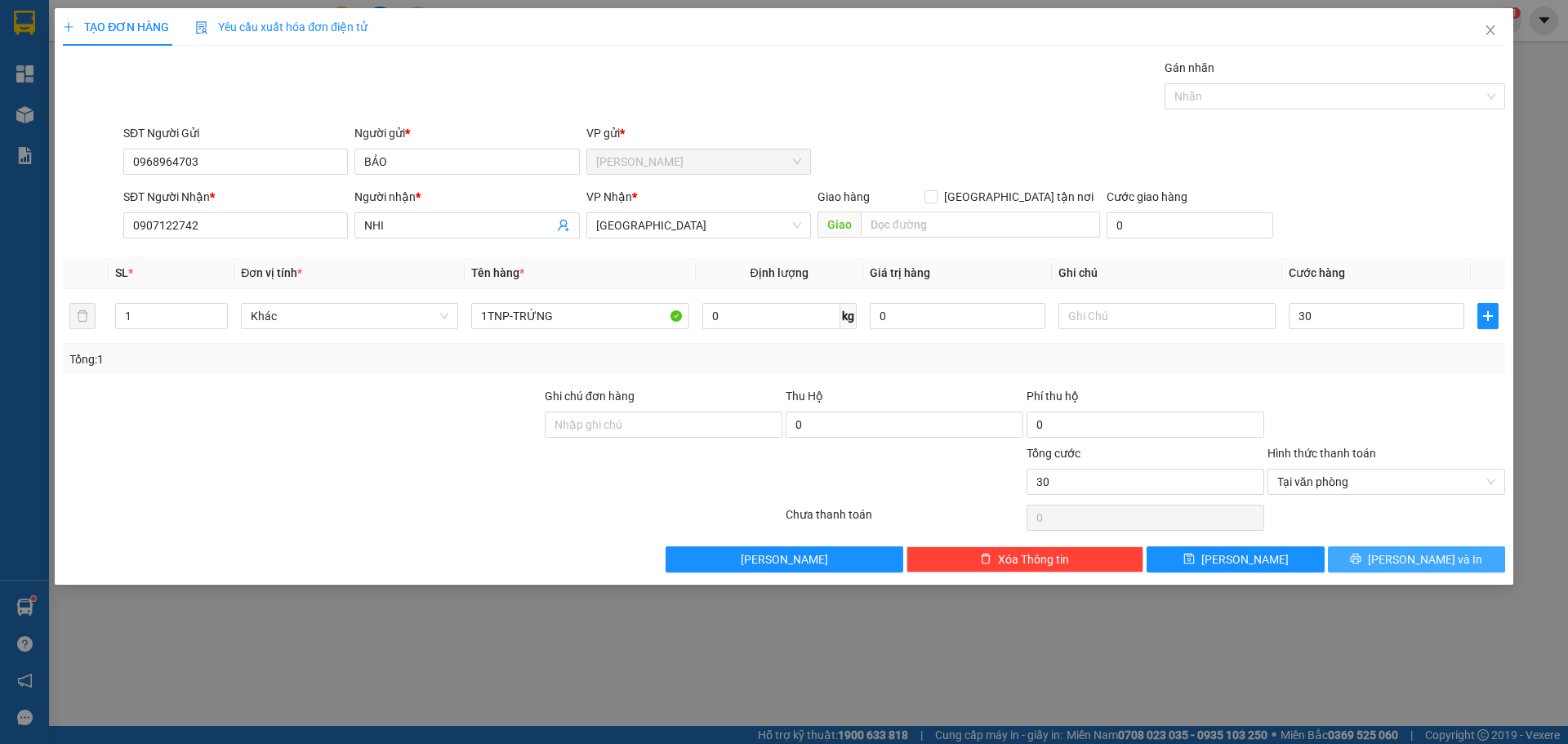
type input "30.000"
click at [1474, 561] on button "[PERSON_NAME] và In" at bounding box center [1417, 559] width 177 height 26
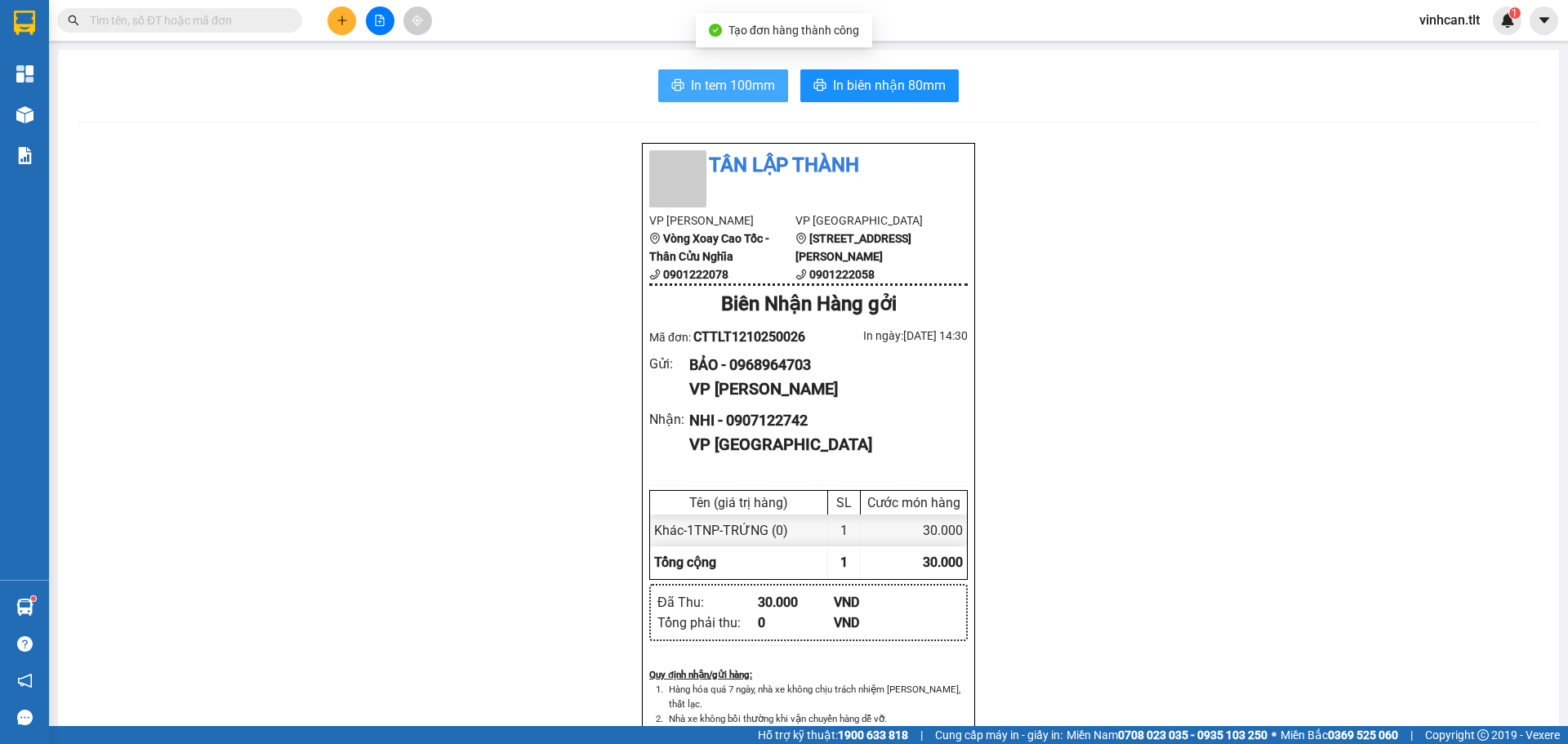
click at [731, 83] on span "In tem 100mm" at bounding box center [733, 85] width 84 height 20
drag, startPoint x: 728, startPoint y: 361, endPoint x: 813, endPoint y: 363, distance: 85.0
click at [813, 363] on div "BẢO - 0968964703" at bounding box center [822, 364] width 266 height 23
copy div "0968964703"
click at [265, 8] on span at bounding box center [180, 20] width 245 height 24
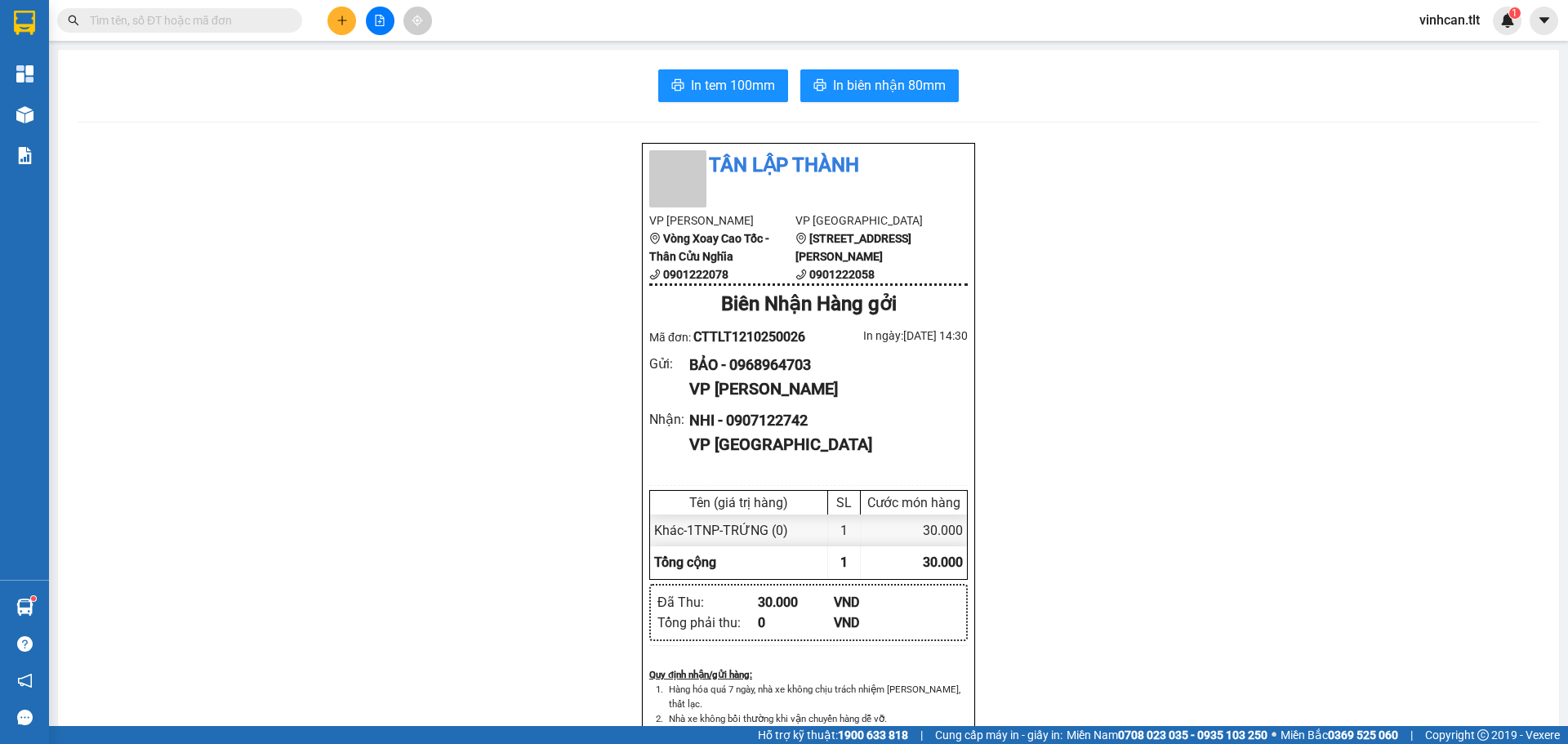
click at [264, 10] on span at bounding box center [180, 20] width 245 height 24
click at [257, 19] on input "text" at bounding box center [186, 20] width 193 height 18
paste input "0968964703"
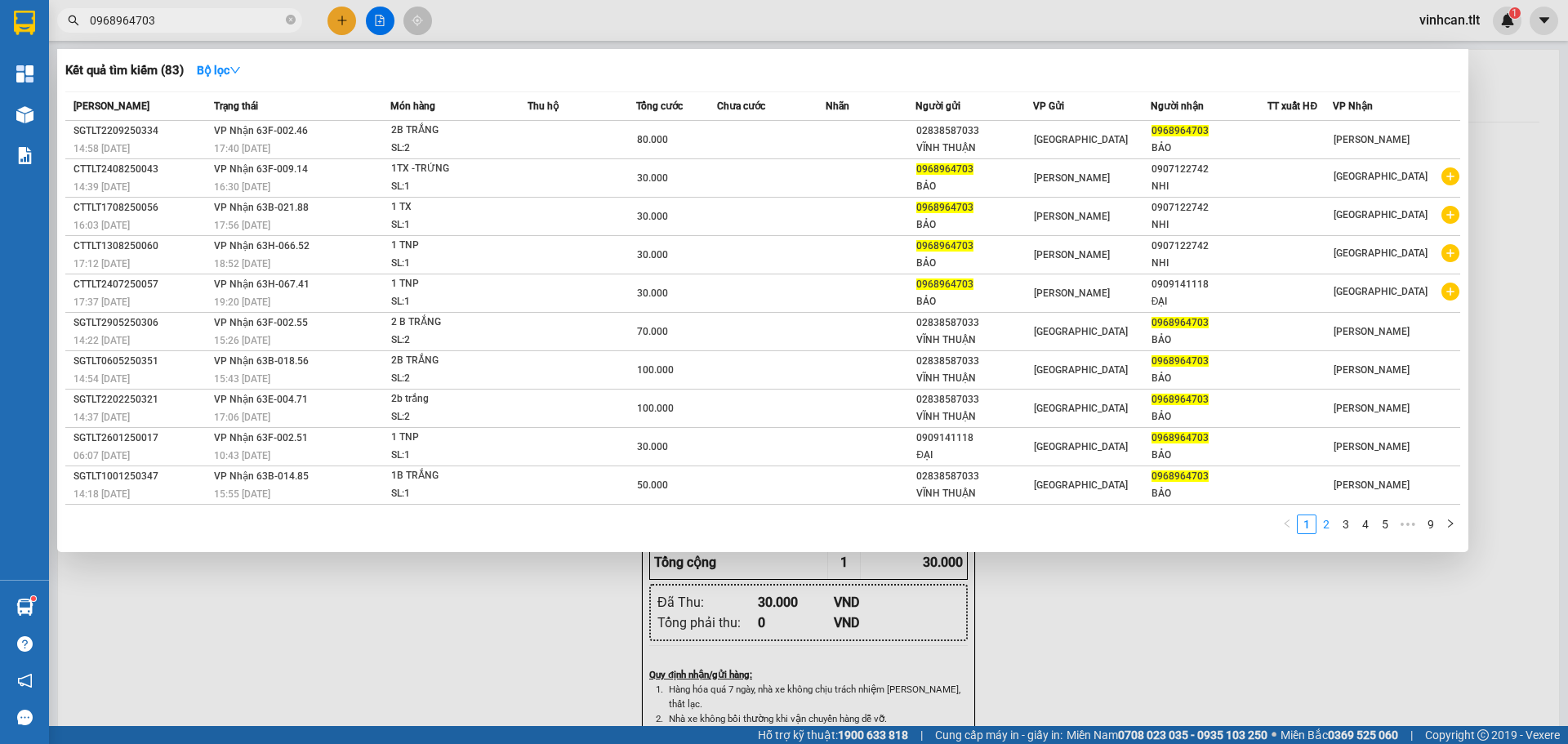
type input "0968964703"
click at [1323, 530] on link "2" at bounding box center [1326, 524] width 18 height 18
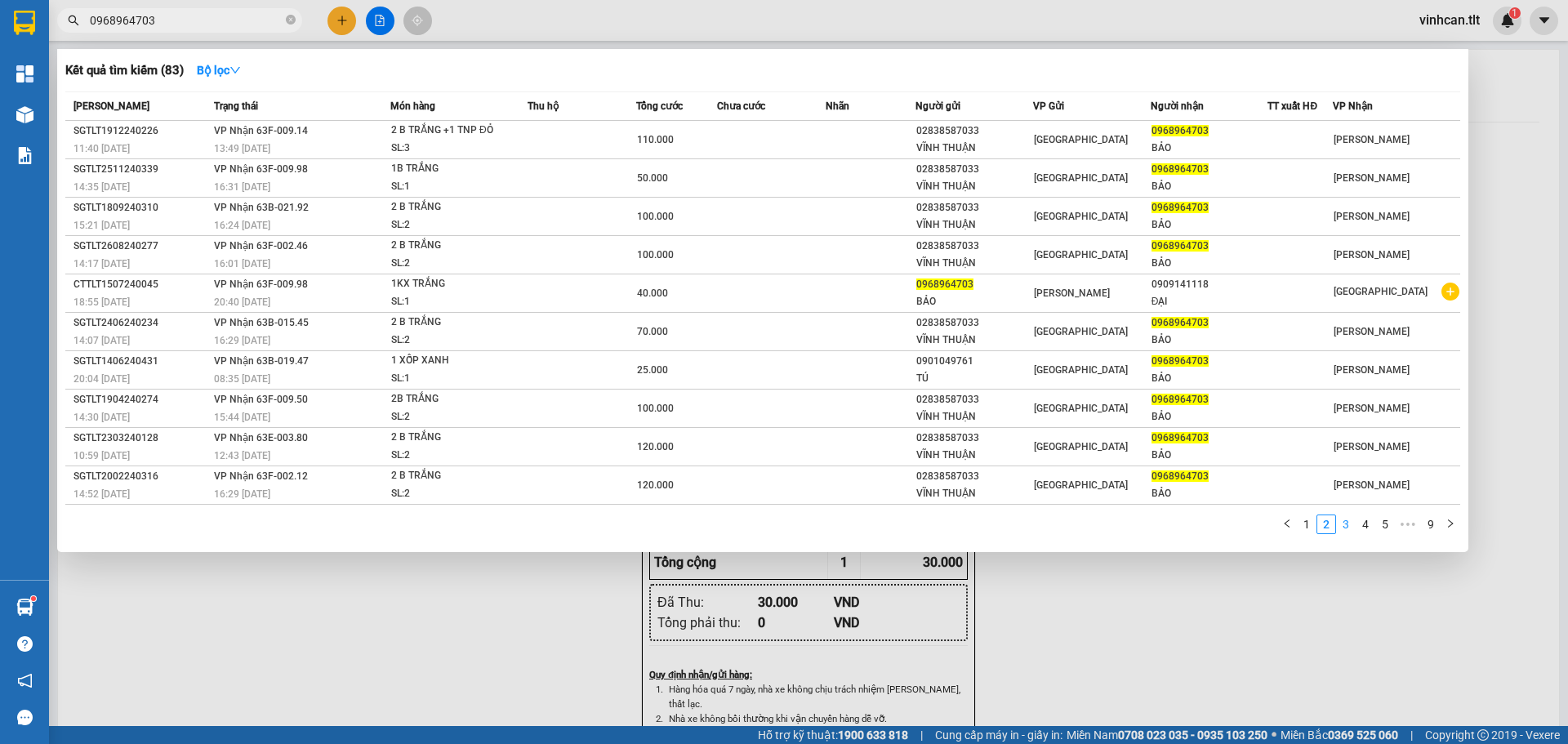
click at [1344, 526] on link "3" at bounding box center [1345, 524] width 18 height 18
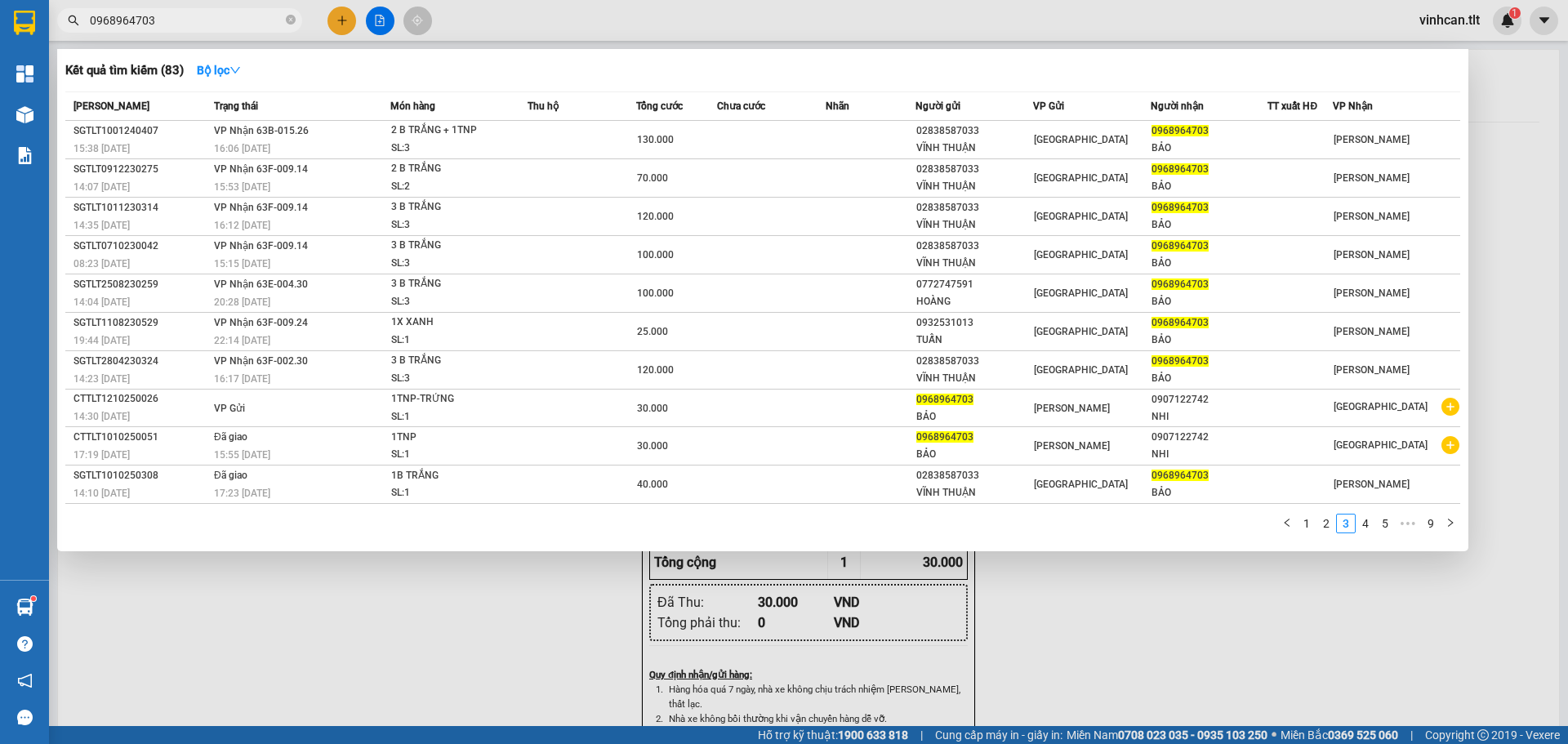
click at [345, 15] on div at bounding box center [784, 372] width 1568 height 744
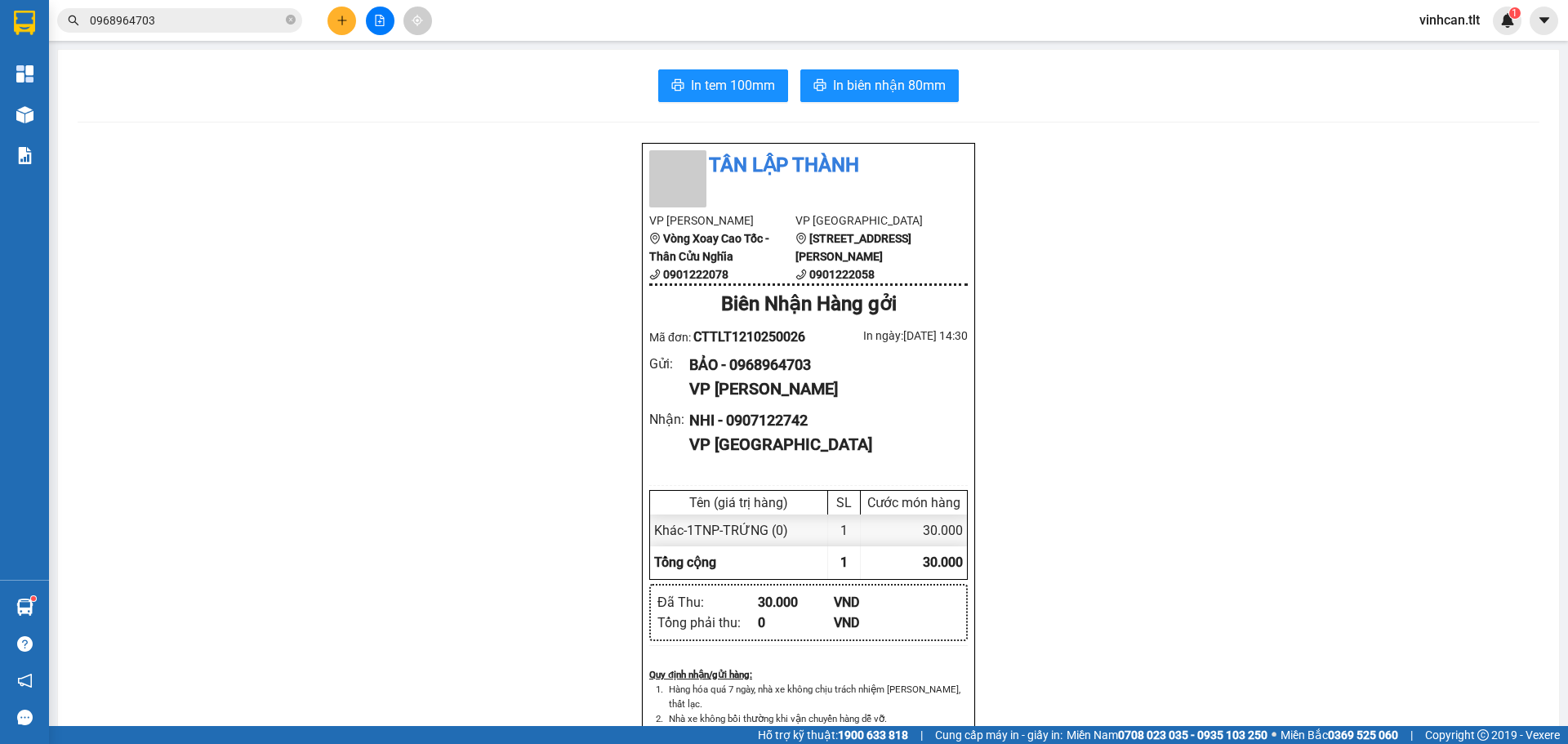
click at [348, 13] on button at bounding box center [342, 21] width 29 height 29
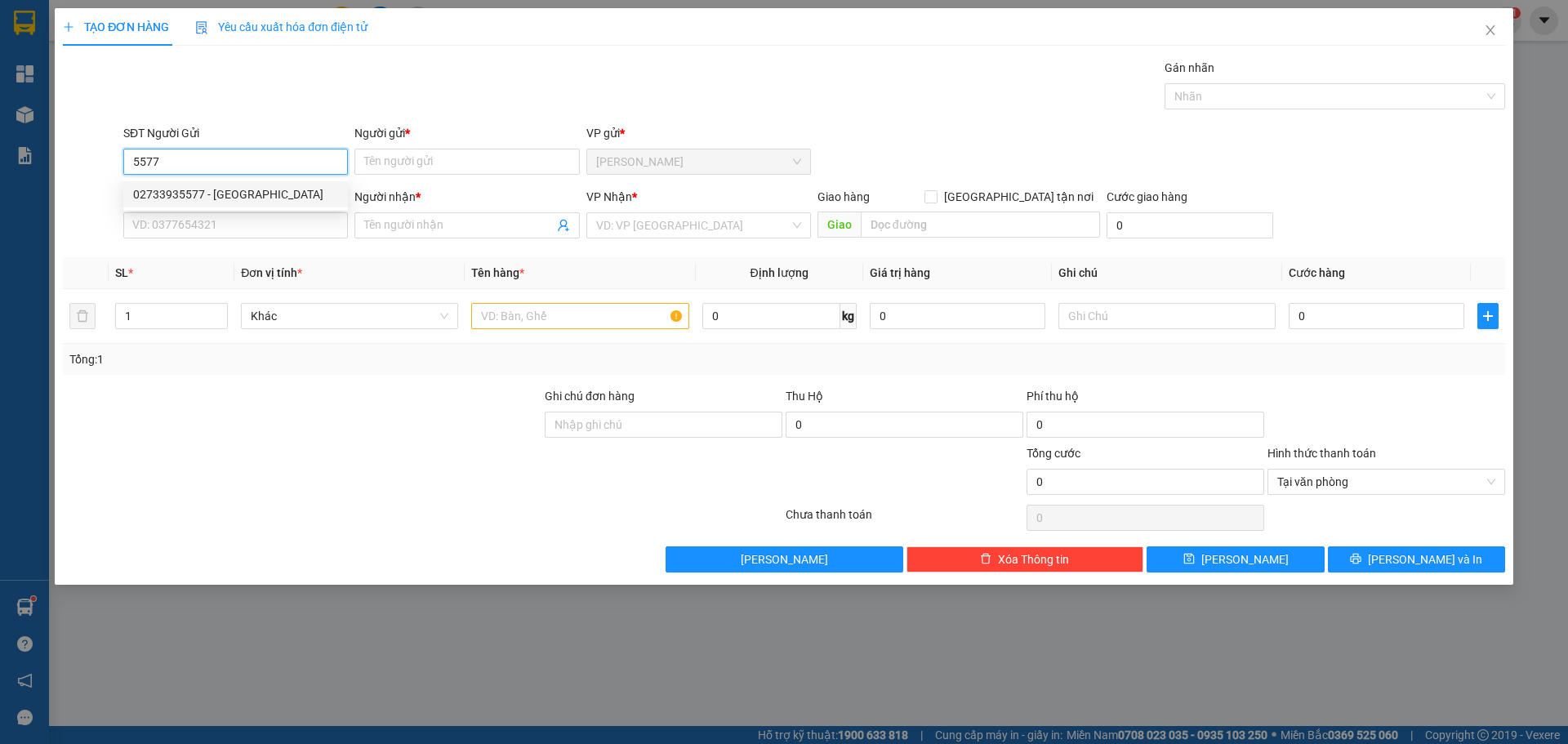
click at [264, 191] on div "02733935577 - [GEOGRAPHIC_DATA]" at bounding box center [235, 194] width 205 height 18
type input "02733935577"
type input "NK MỸ NHA"
type input "02733935577"
click at [264, 224] on input "SĐT Người Nhận *" at bounding box center [235, 225] width 224 height 26
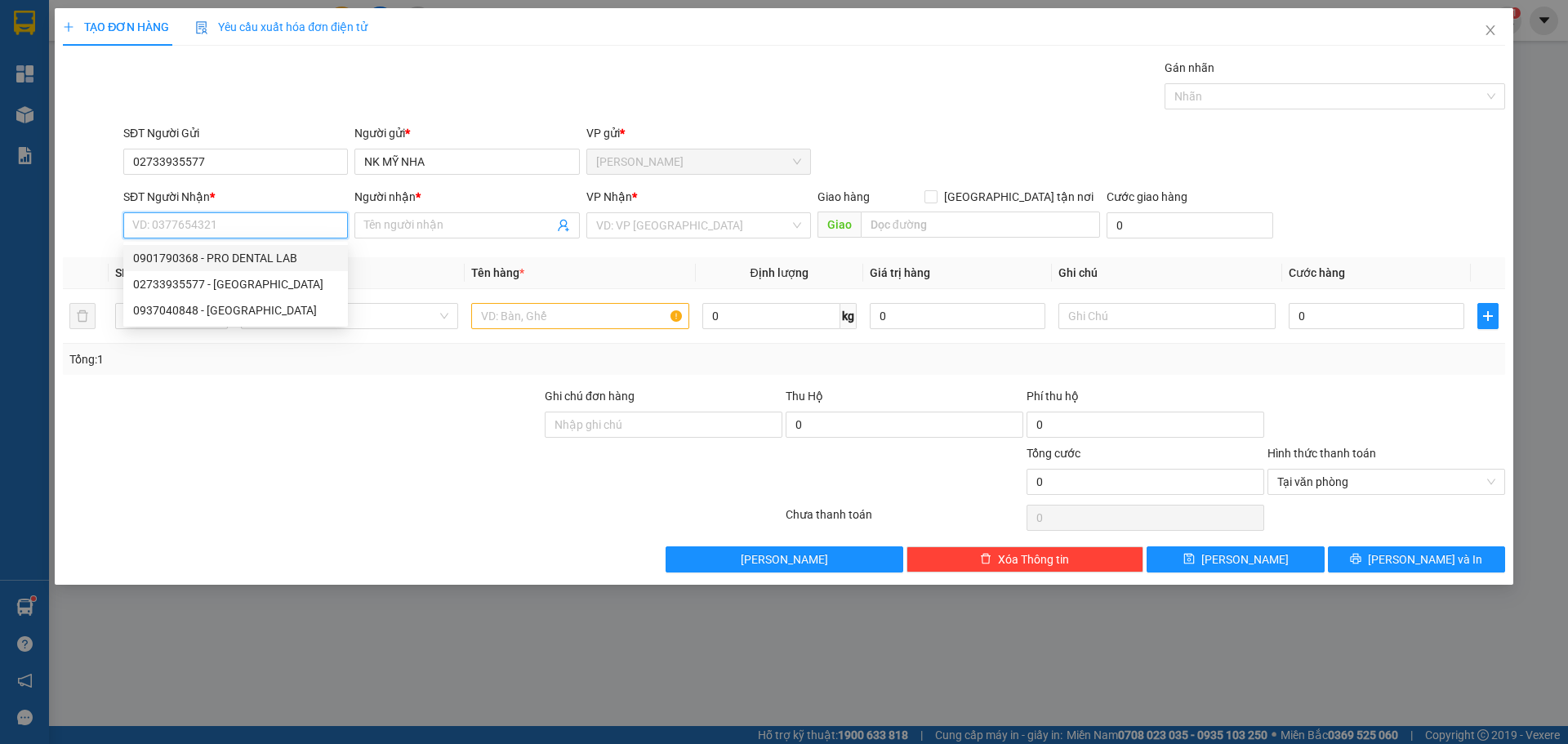
click at [241, 255] on div "0901790368 - PRO DENTAL LAB" at bounding box center [235, 257] width 205 height 18
type input "0901790368"
type input "PRO DENTAL LAB"
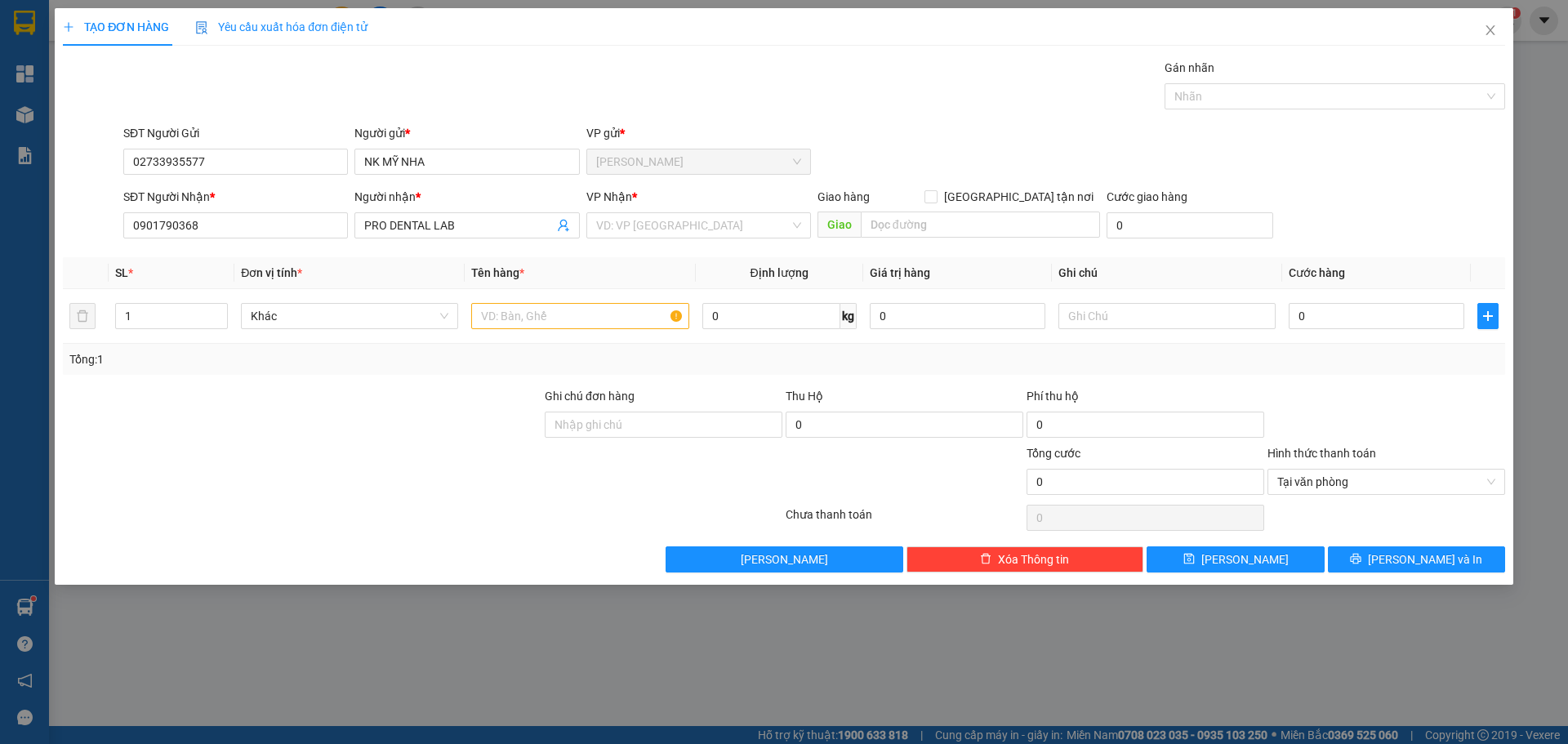
click at [616, 233] on input "search" at bounding box center [693, 225] width 194 height 24
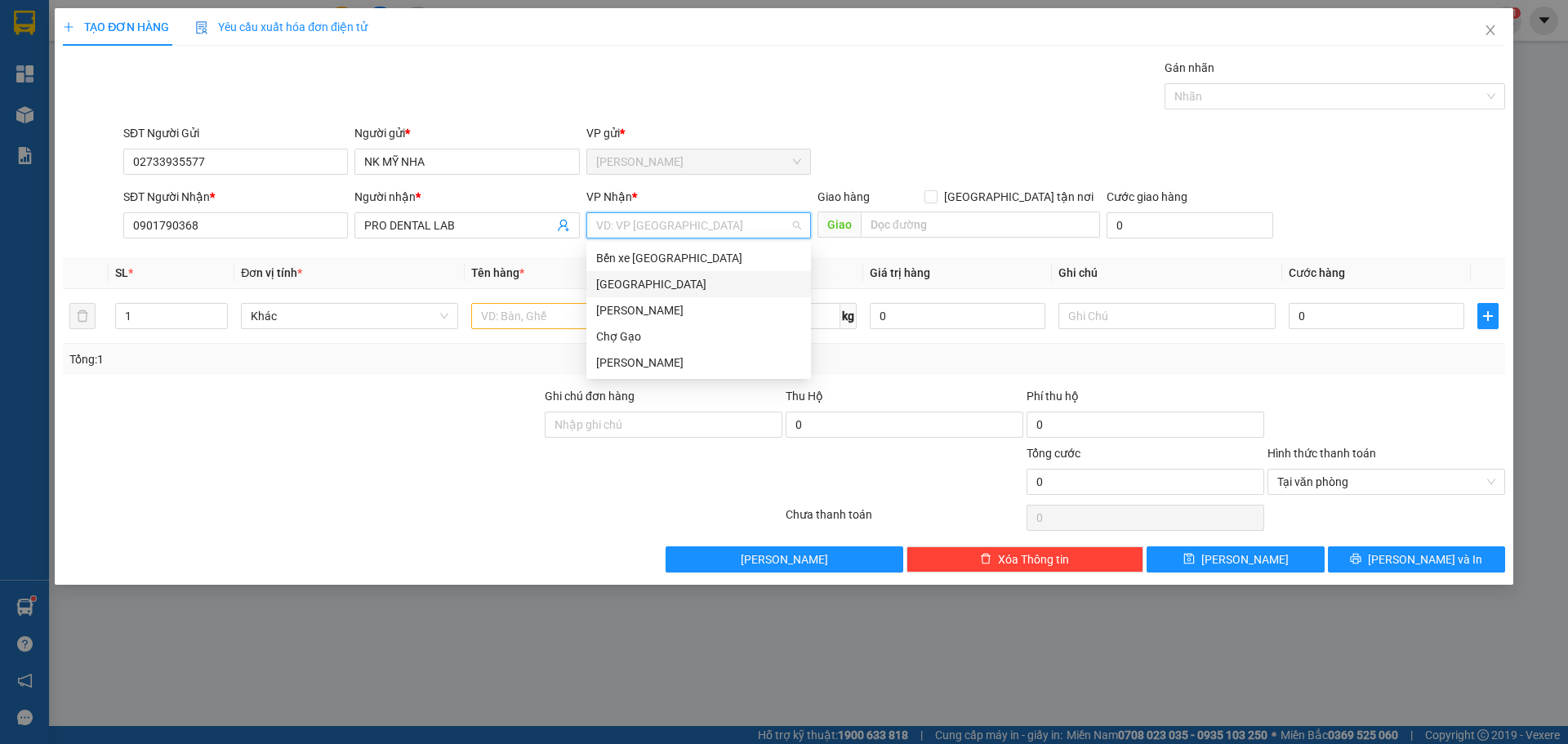
click at [601, 281] on div "[GEOGRAPHIC_DATA]" at bounding box center [698, 283] width 205 height 18
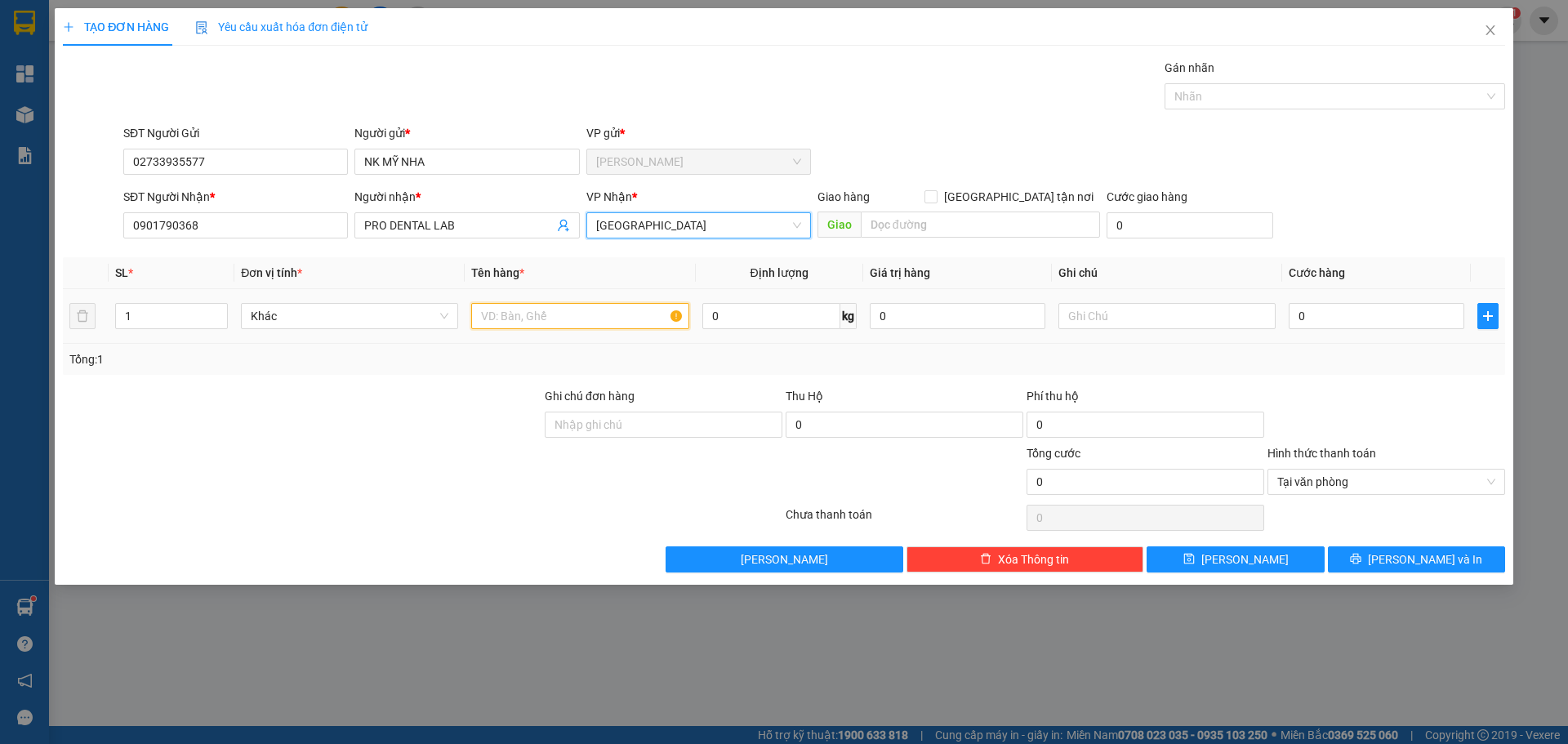
click at [545, 321] on input "text" at bounding box center [580, 315] width 218 height 26
type input "1HNP"
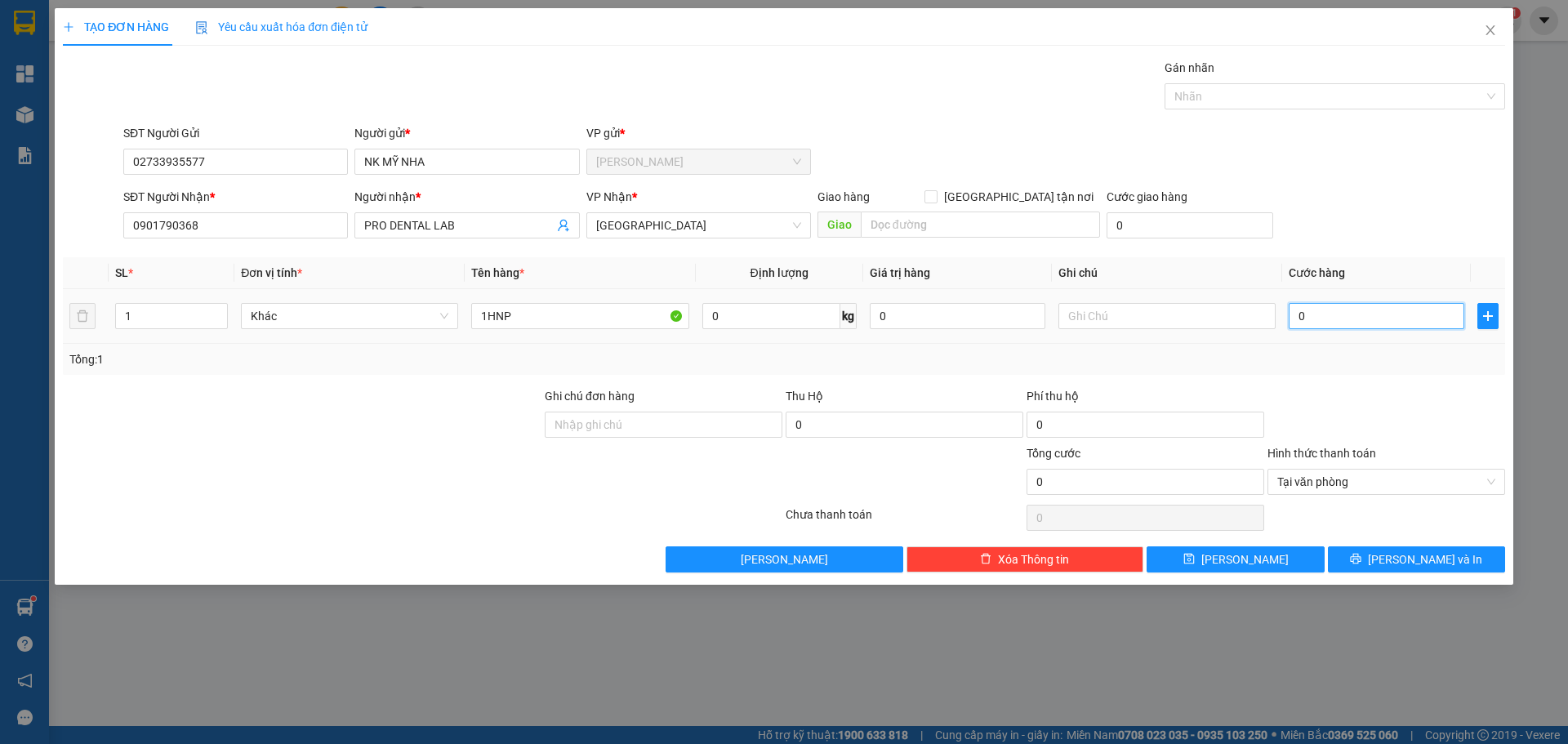
click at [1328, 315] on input "0" at bounding box center [1377, 315] width 175 height 26
type input "2"
type input "20"
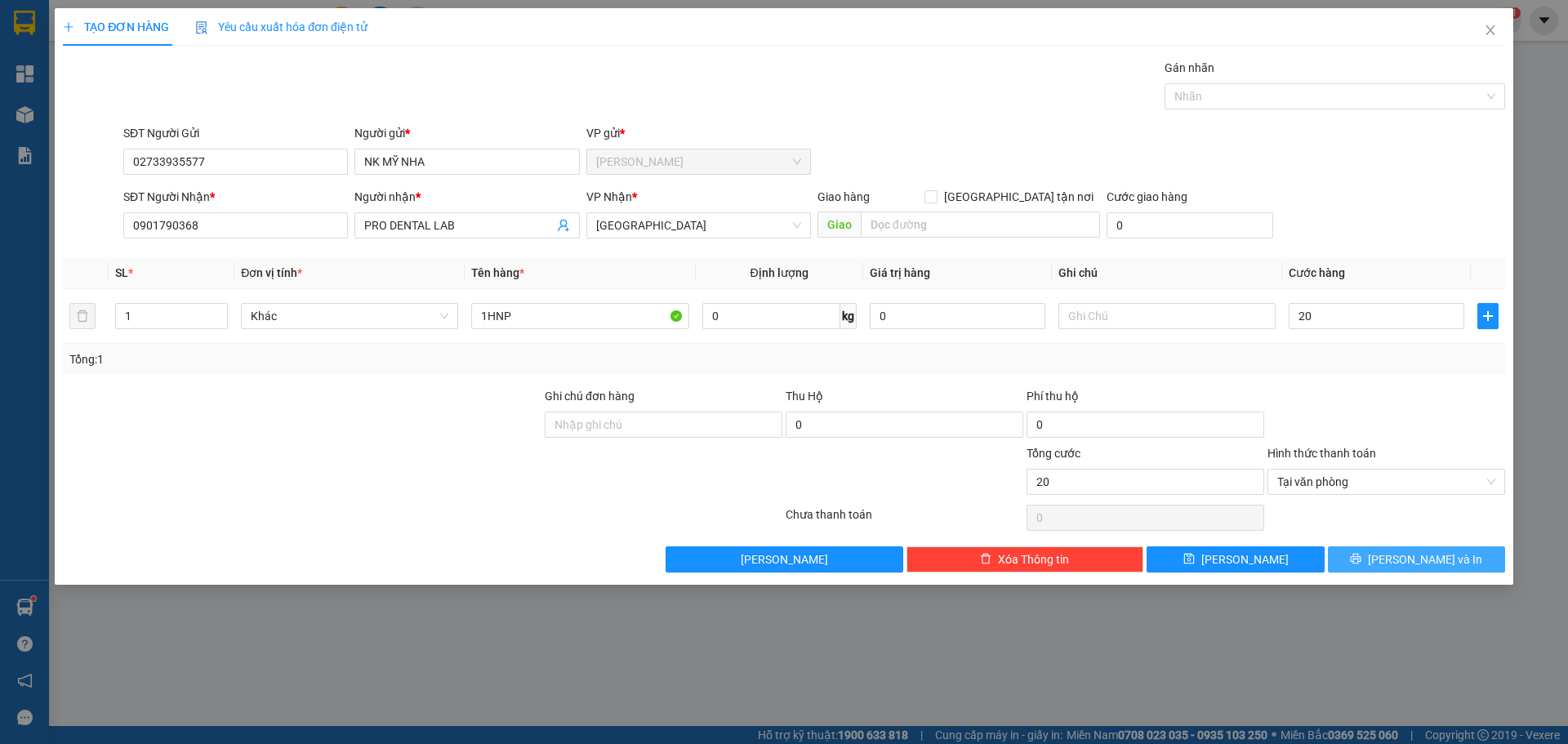
type input "20.000"
drag, startPoint x: 1458, startPoint y: 559, endPoint x: 1449, endPoint y: 551, distance: 12.0
click at [1456, 559] on button "[PERSON_NAME] và In" at bounding box center [1417, 559] width 177 height 26
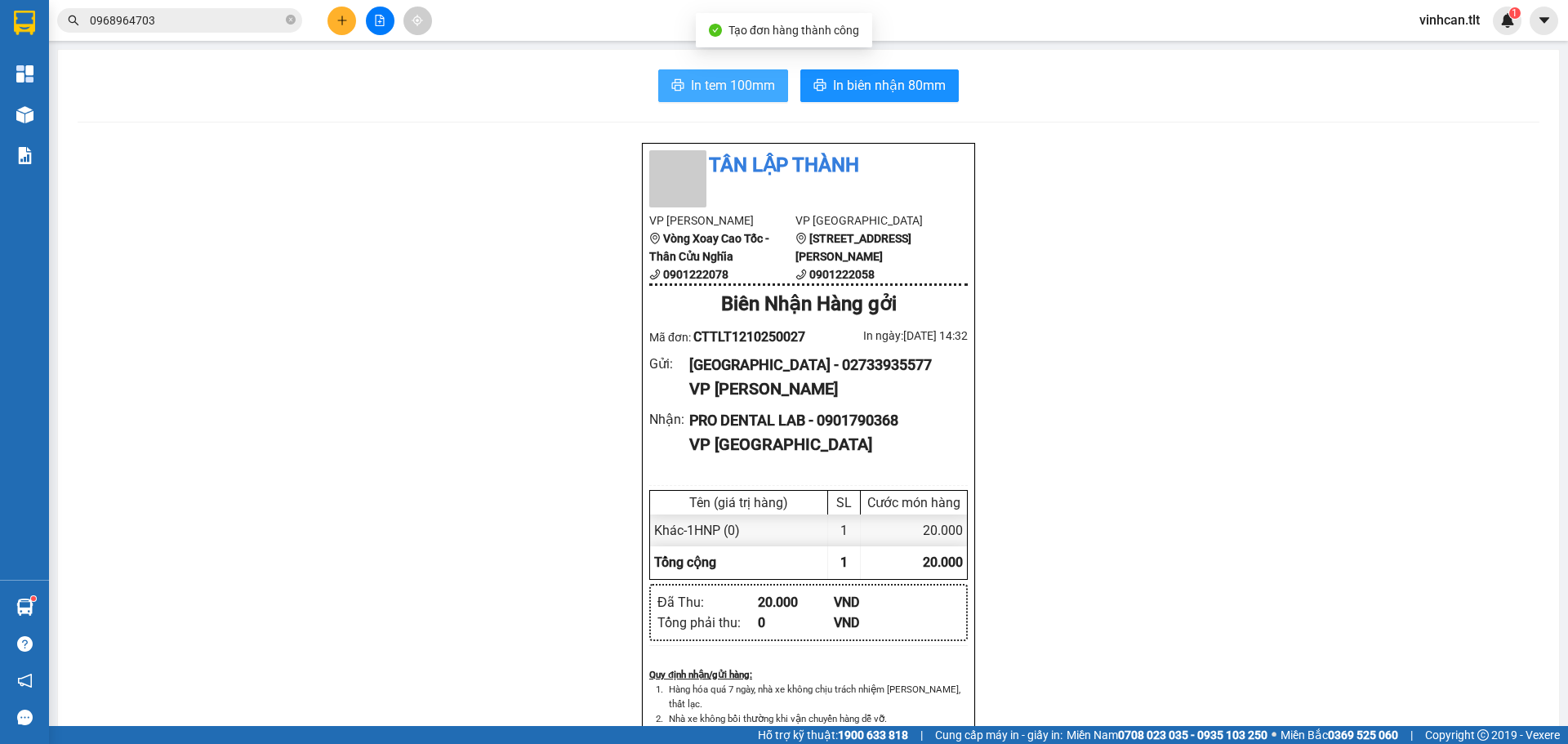
click at [671, 77] on button "In tem 100mm" at bounding box center [724, 85] width 130 height 33
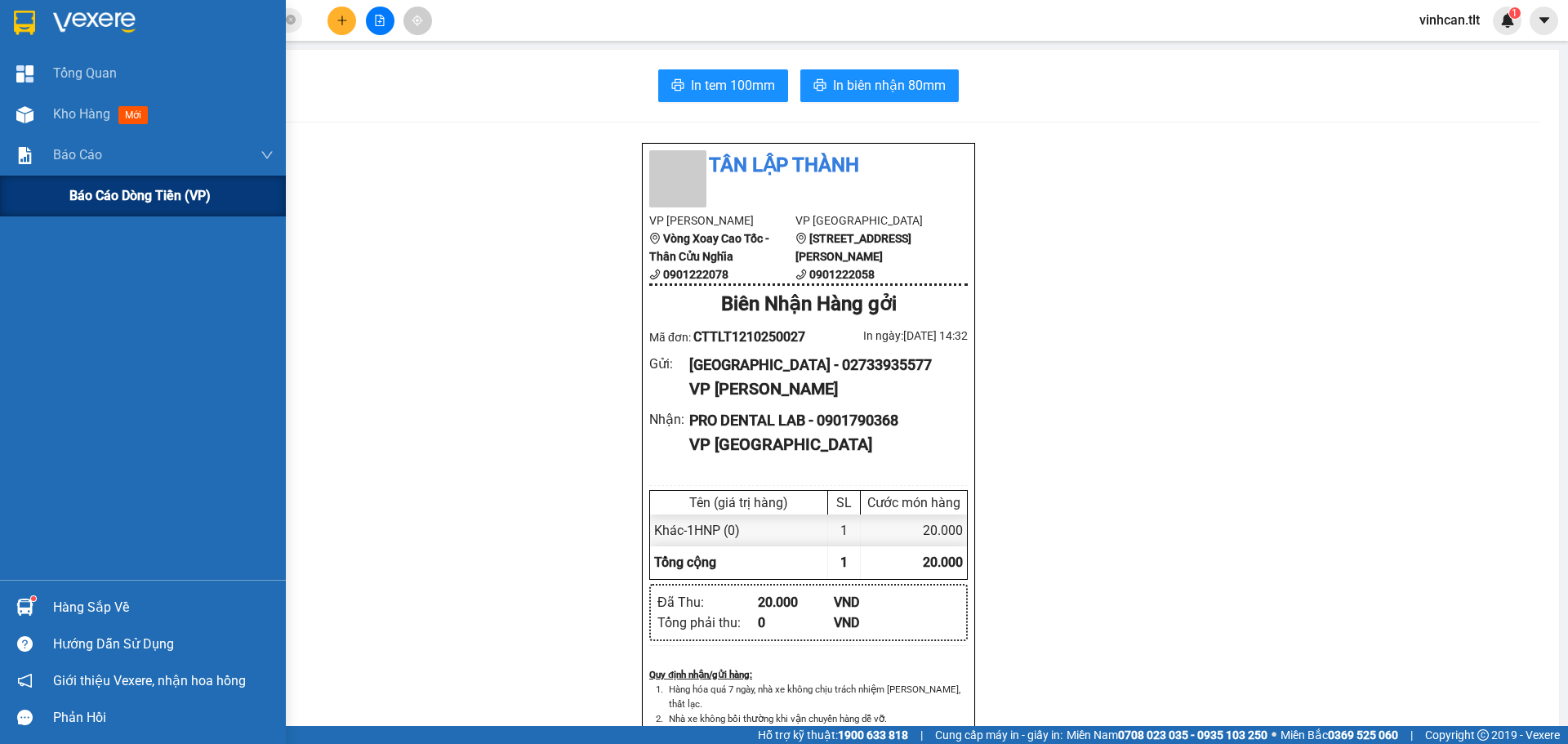
click at [118, 196] on span "Báo cáo dòng tiền (VP)" at bounding box center [140, 196] width 142 height 20
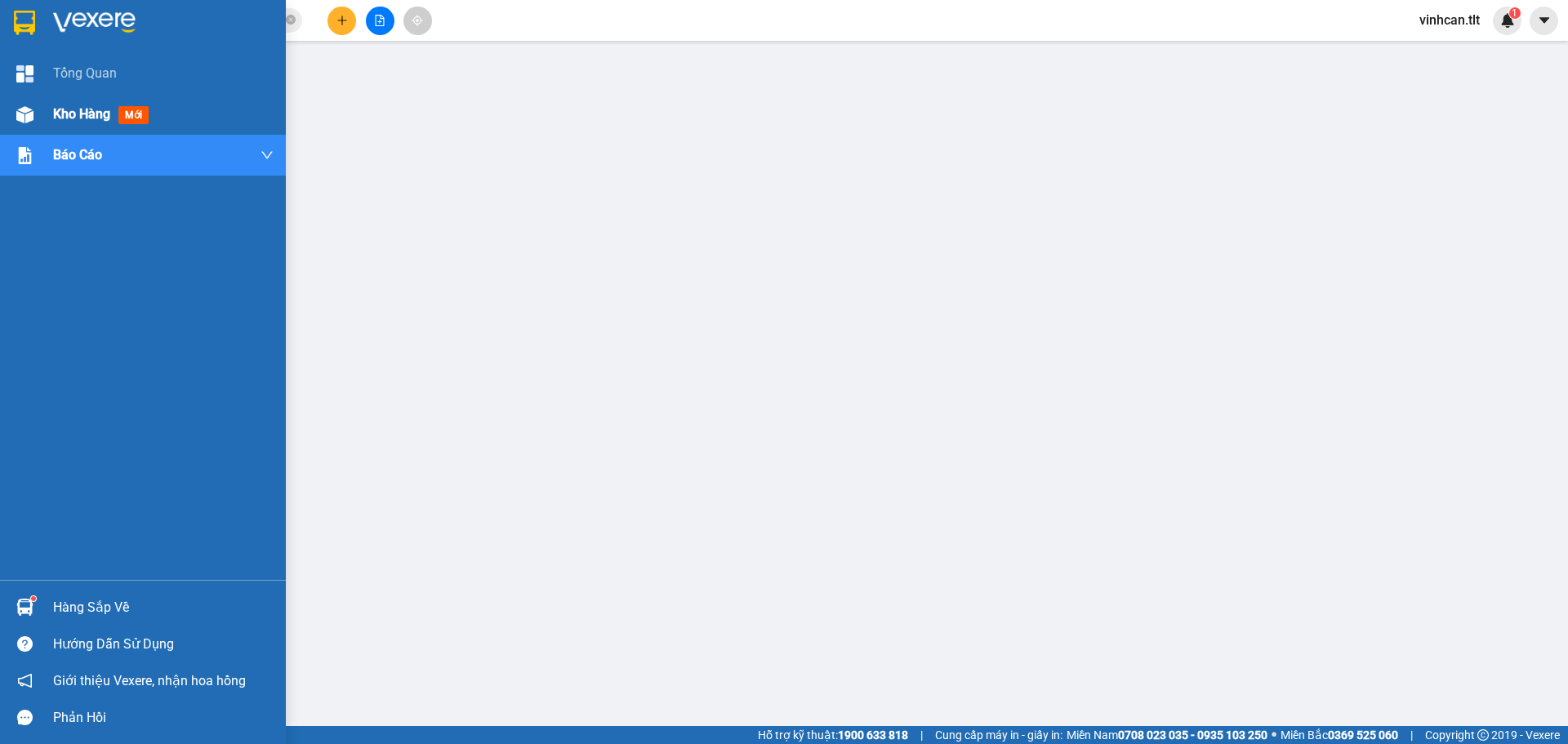
click at [44, 123] on div "Kho hàng mới" at bounding box center [143, 114] width 286 height 40
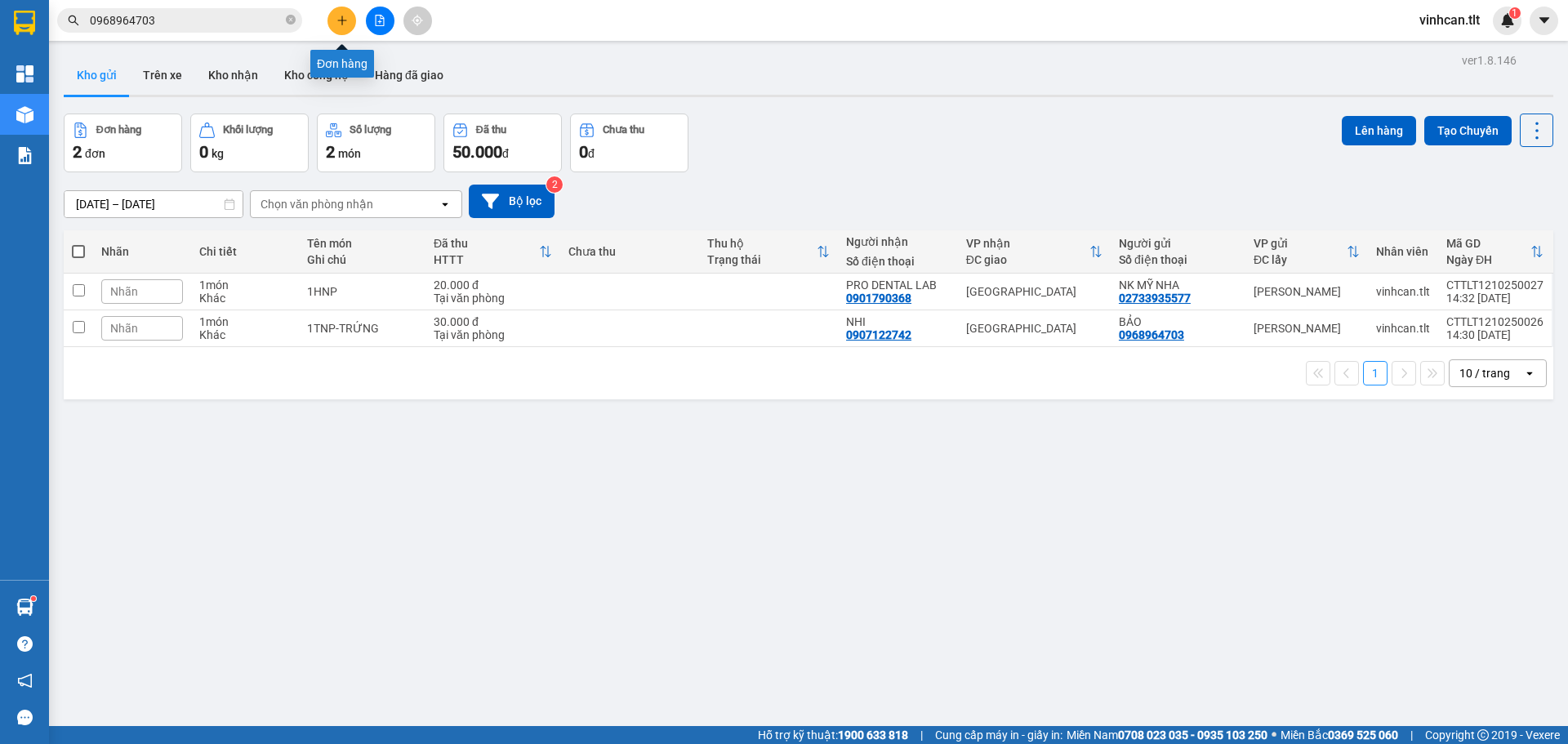
click at [340, 29] on button at bounding box center [342, 21] width 29 height 29
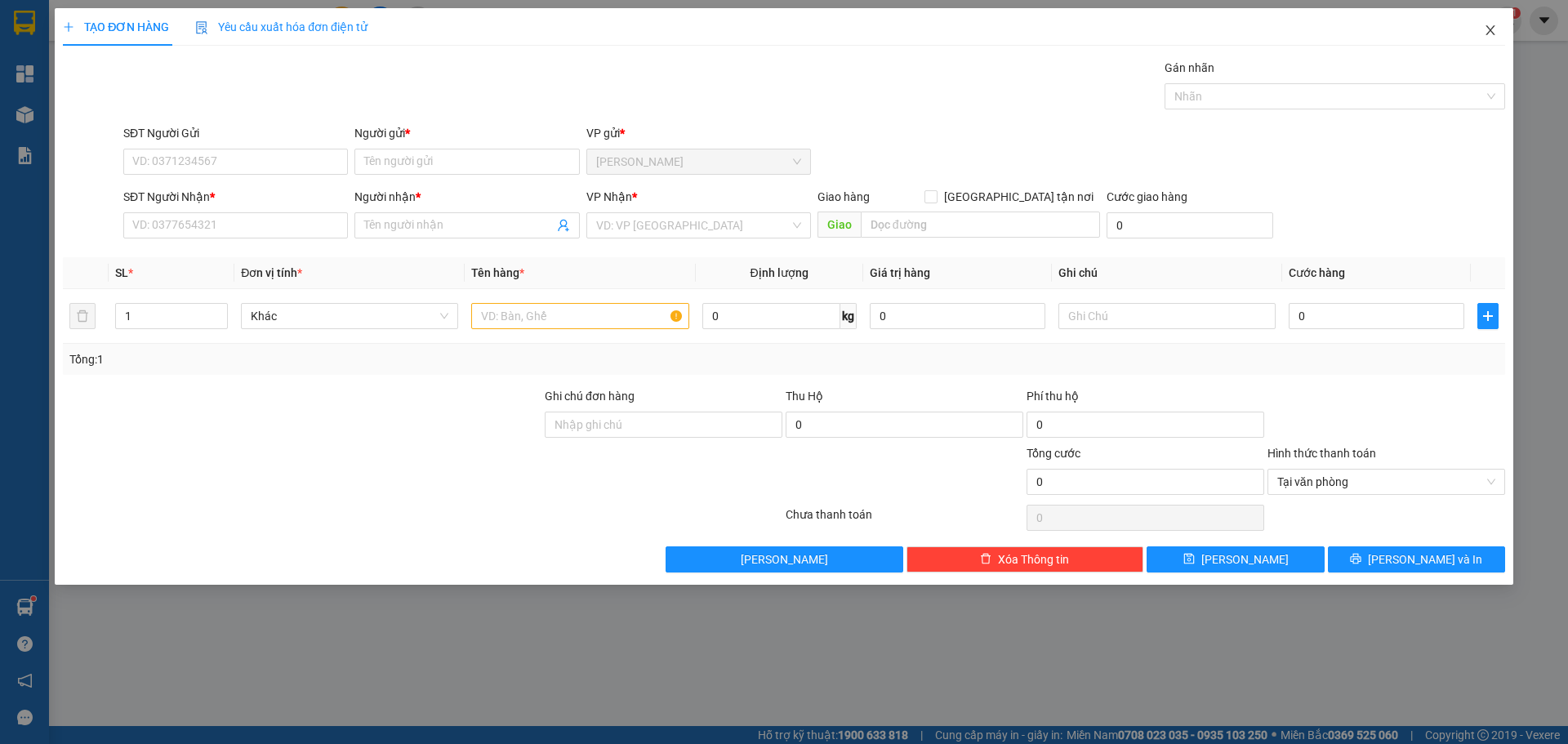
click at [1479, 35] on span "Close" at bounding box center [1490, 31] width 46 height 46
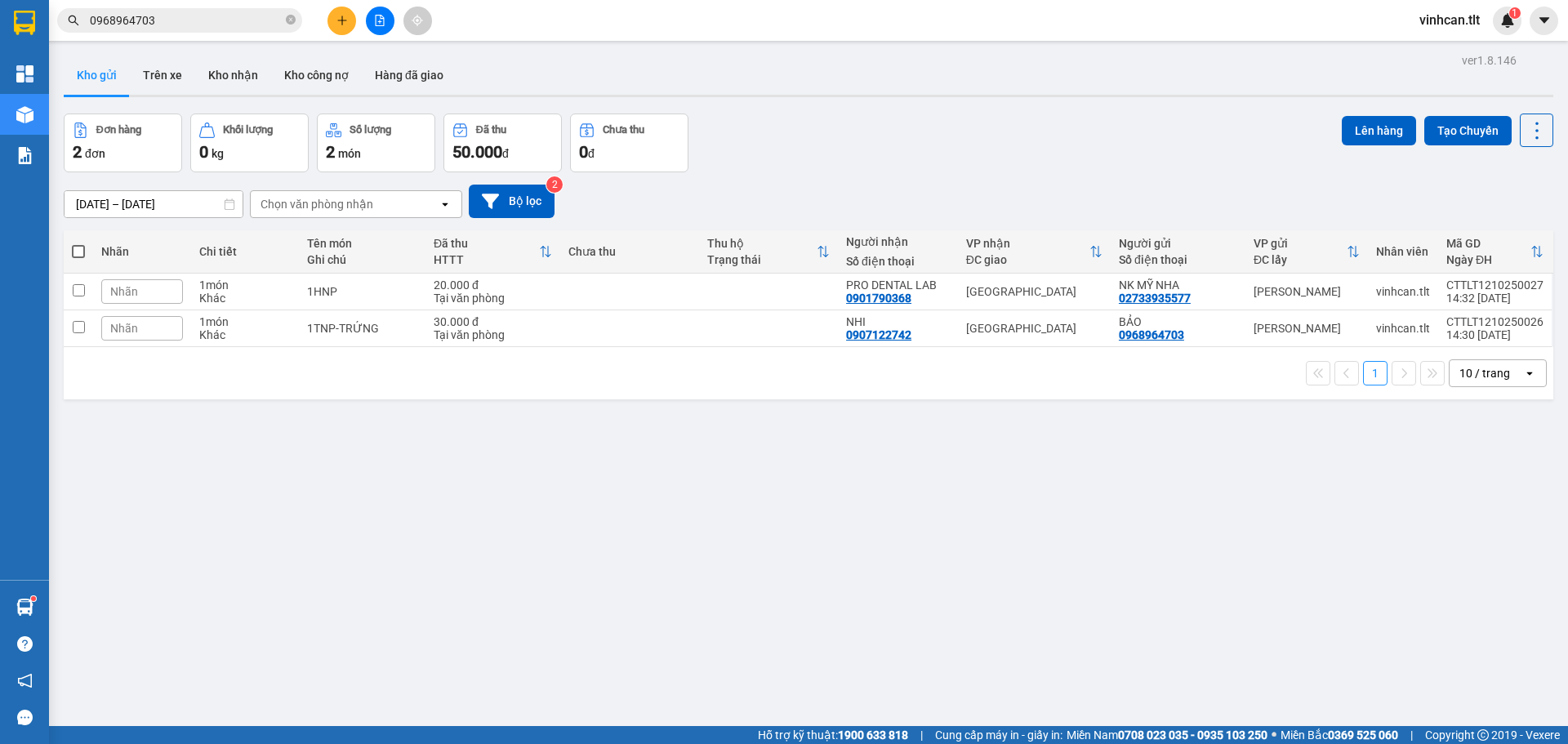
click at [73, 246] on th at bounding box center [78, 251] width 30 height 43
click at [79, 245] on span at bounding box center [78, 251] width 13 height 13
click at [78, 244] on input "checkbox" at bounding box center [78, 244] width 0 height 0
checkbox input "true"
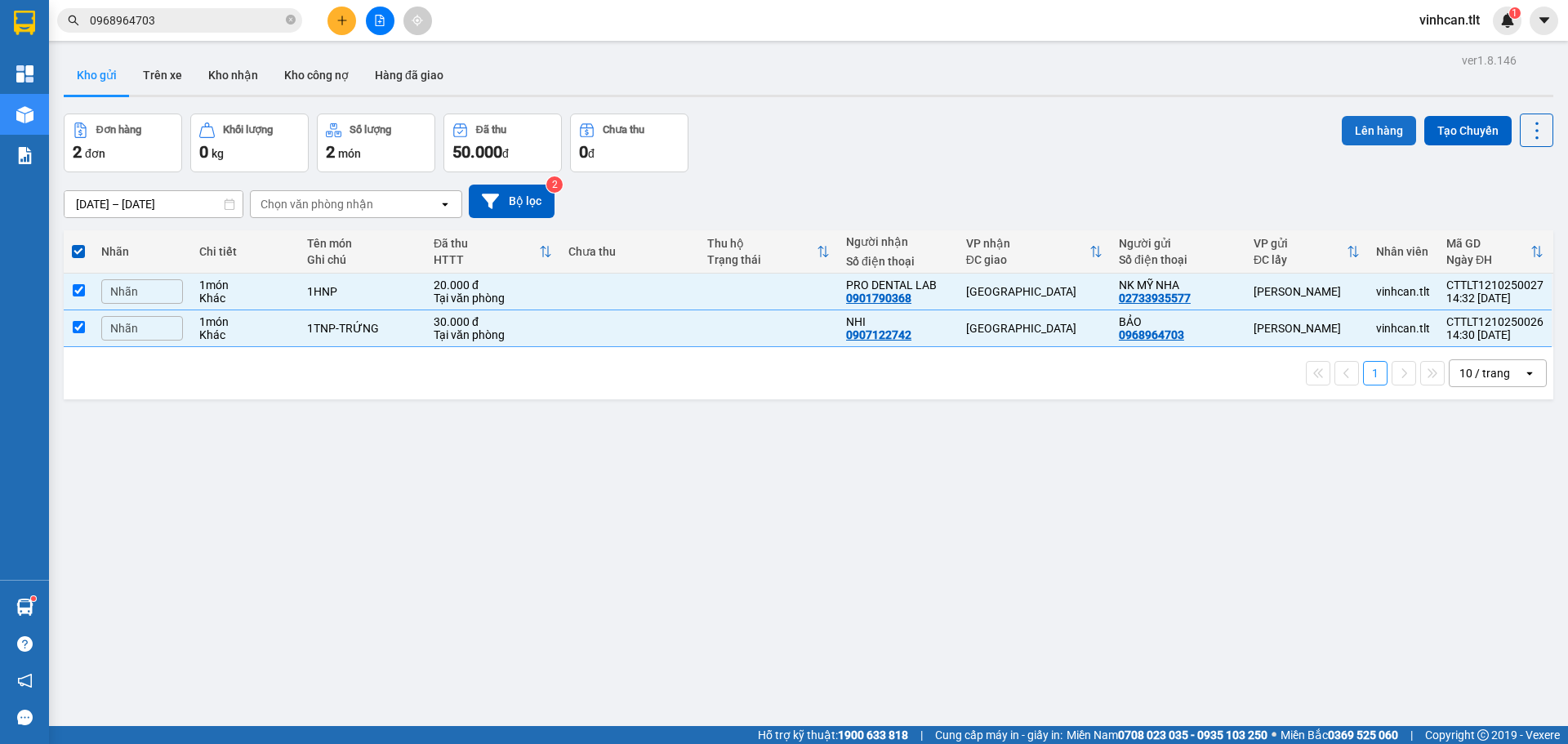
click at [1357, 129] on button "Lên hàng" at bounding box center [1379, 131] width 74 height 30
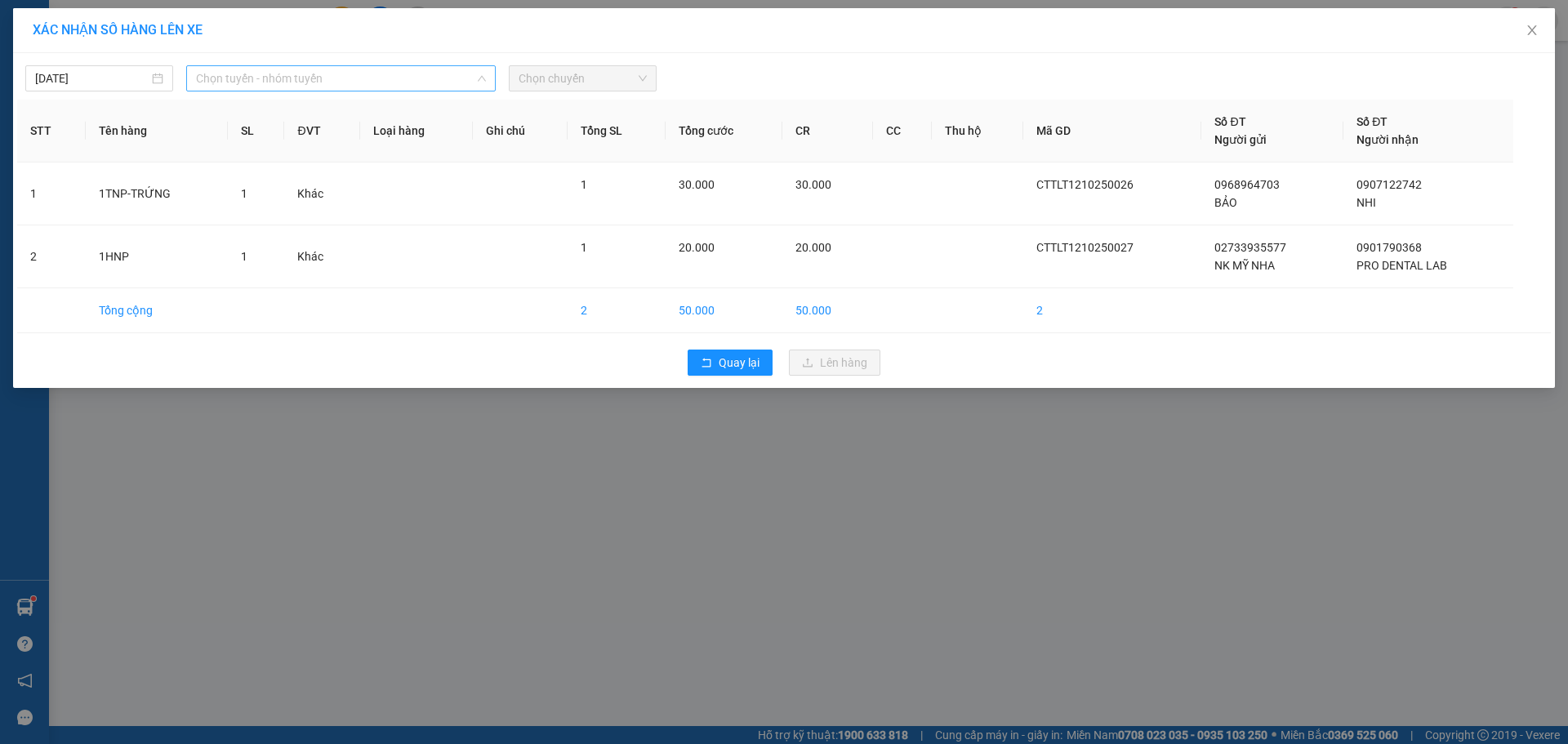
drag, startPoint x: 304, startPoint y: 73, endPoint x: 302, endPoint y: 91, distance: 18.1
click at [304, 75] on span "Chọn tuyến - nhóm tuyến" at bounding box center [341, 78] width 290 height 24
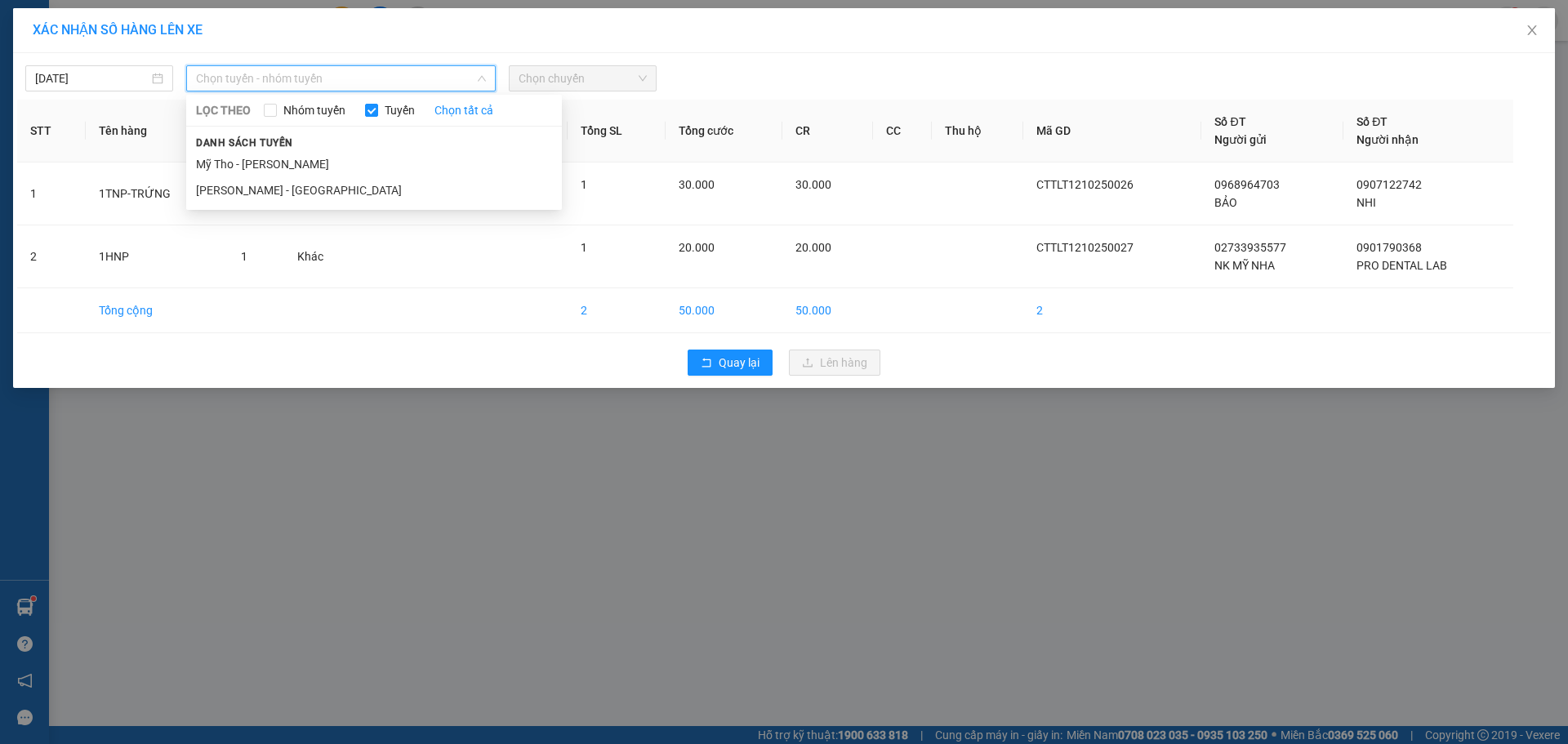
drag, startPoint x: 283, startPoint y: 156, endPoint x: 665, endPoint y: 120, distance: 383.7
click at [283, 157] on li "Mỹ Tho - [PERSON_NAME]" at bounding box center [374, 164] width 375 height 26
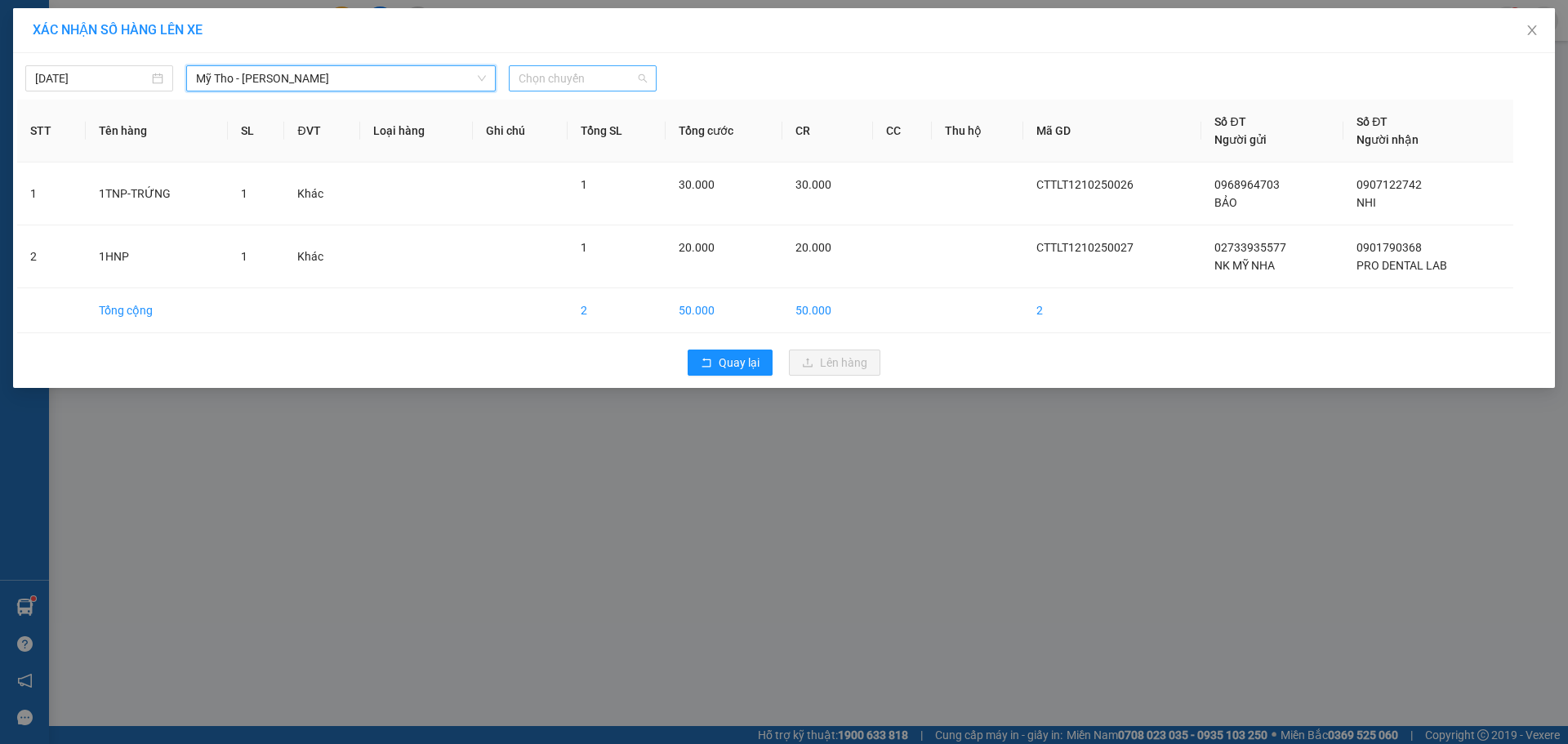
click at [651, 90] on div "Chọn chuyến" at bounding box center [582, 78] width 148 height 26
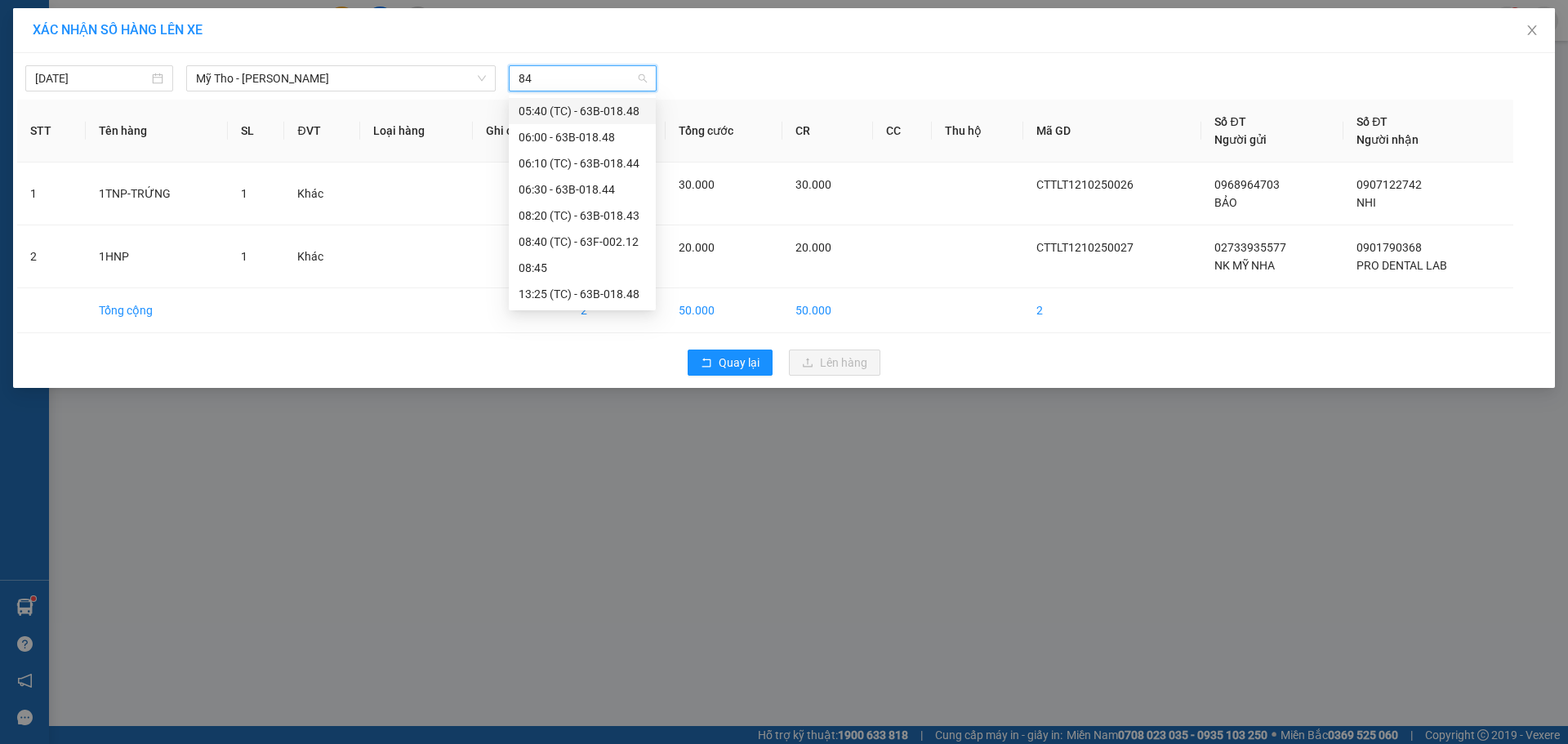
type input "848"
click at [609, 166] on div "13:25 (TC) - 63B-018.48" at bounding box center [582, 163] width 127 height 18
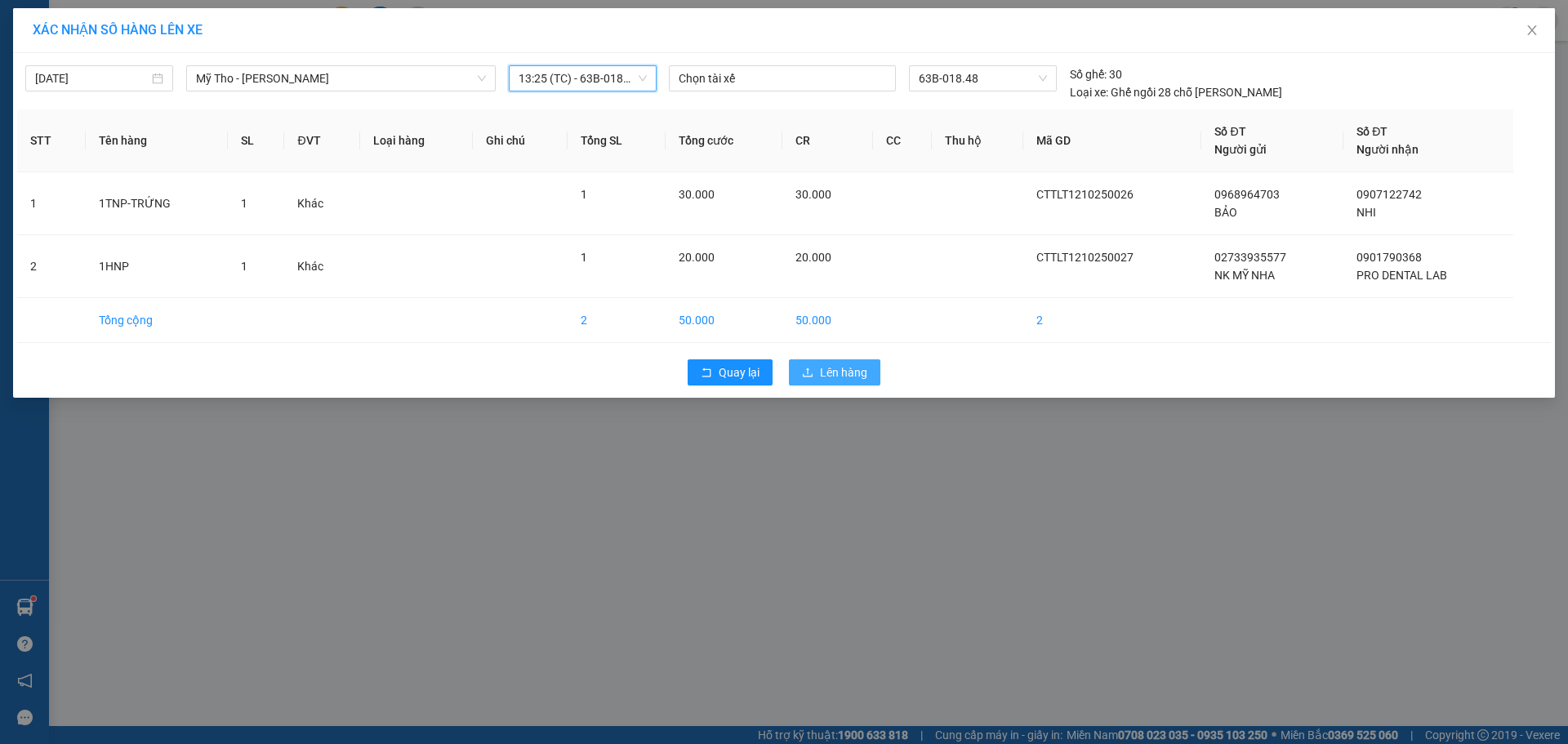
click at [827, 369] on span "Lên hàng" at bounding box center [843, 372] width 47 height 18
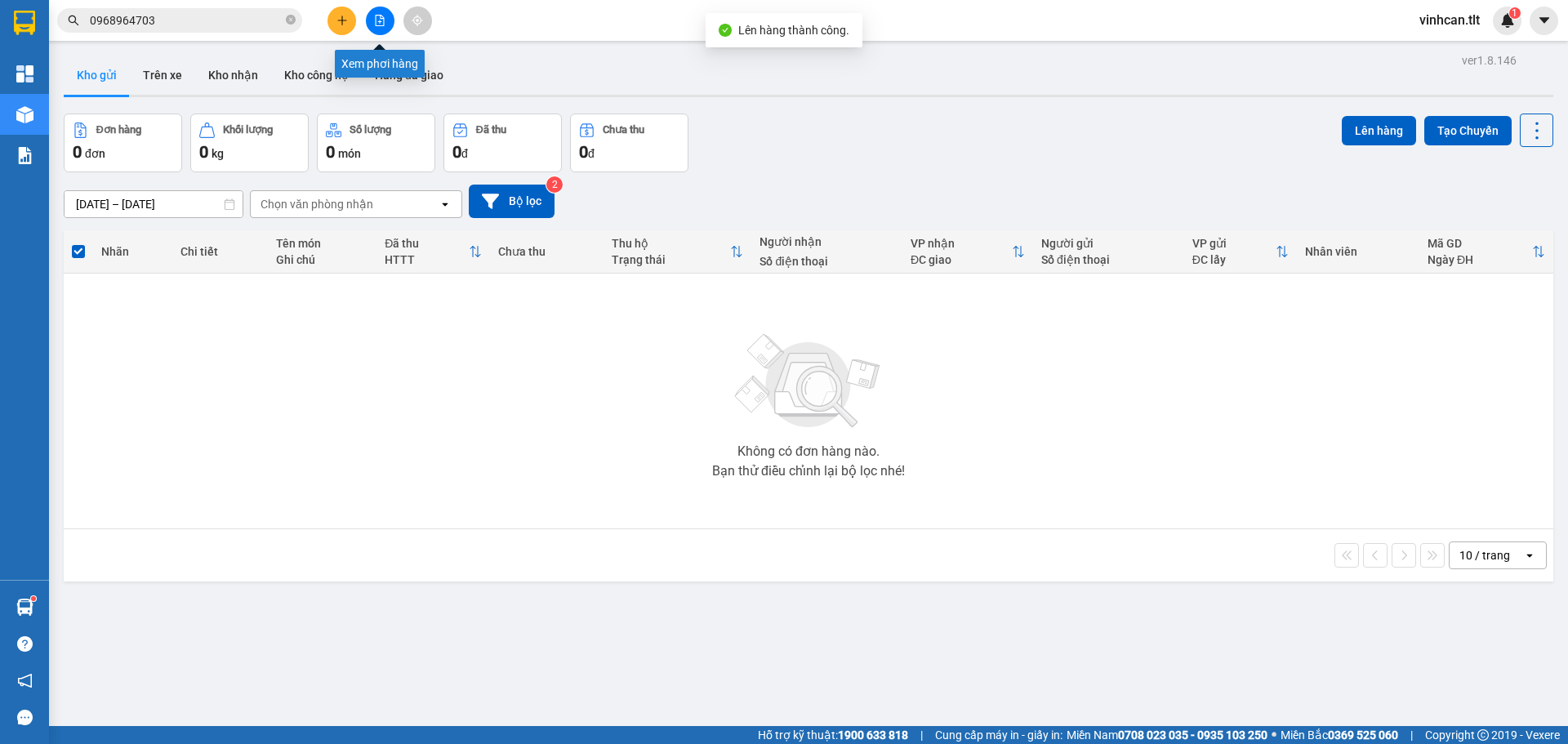
click at [389, 19] on button at bounding box center [380, 21] width 29 height 29
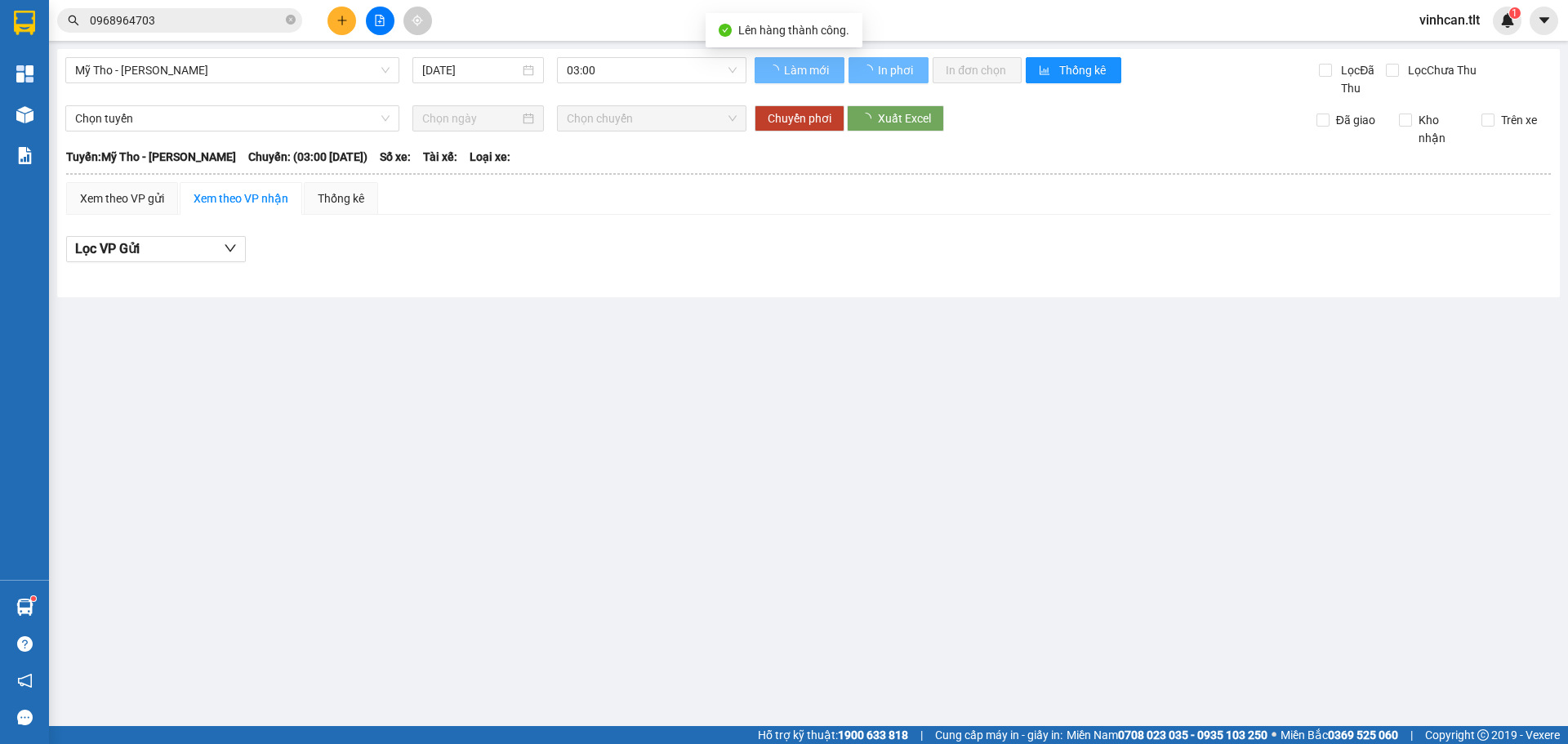
click at [676, 73] on span "03:00" at bounding box center [651, 70] width 170 height 24
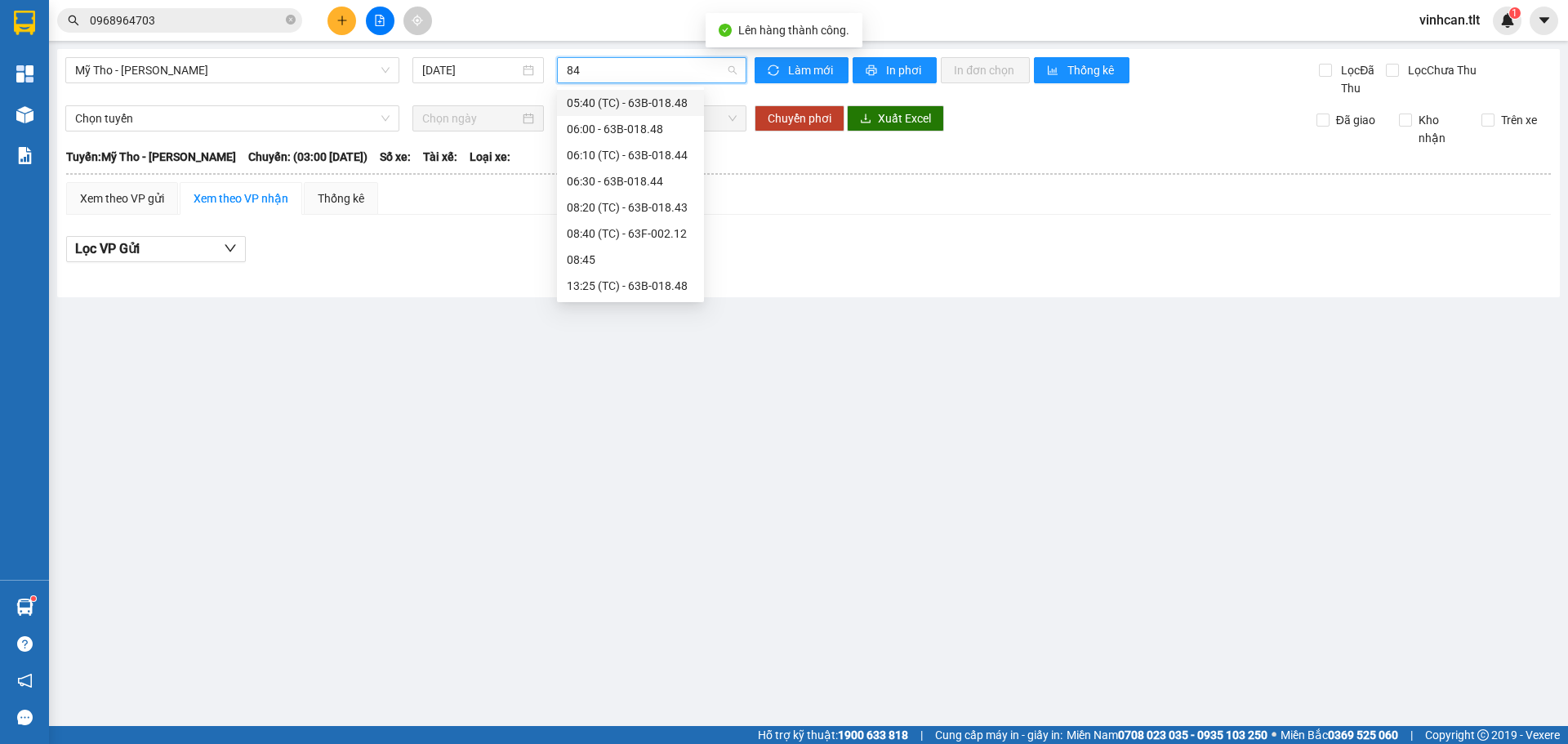
type input "848"
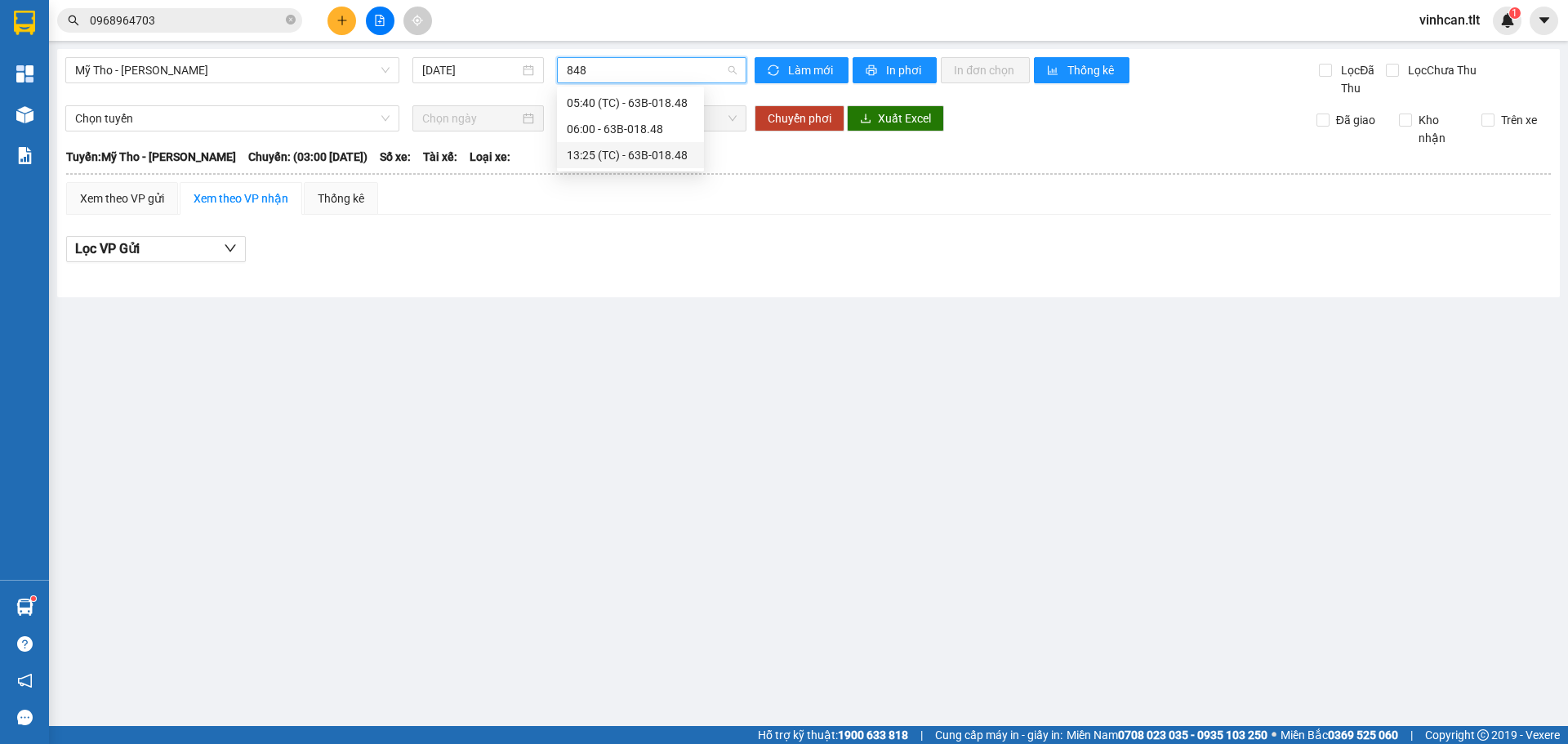
click at [635, 151] on div "13:25 (TC) - 63B-018.48" at bounding box center [630, 154] width 127 height 18
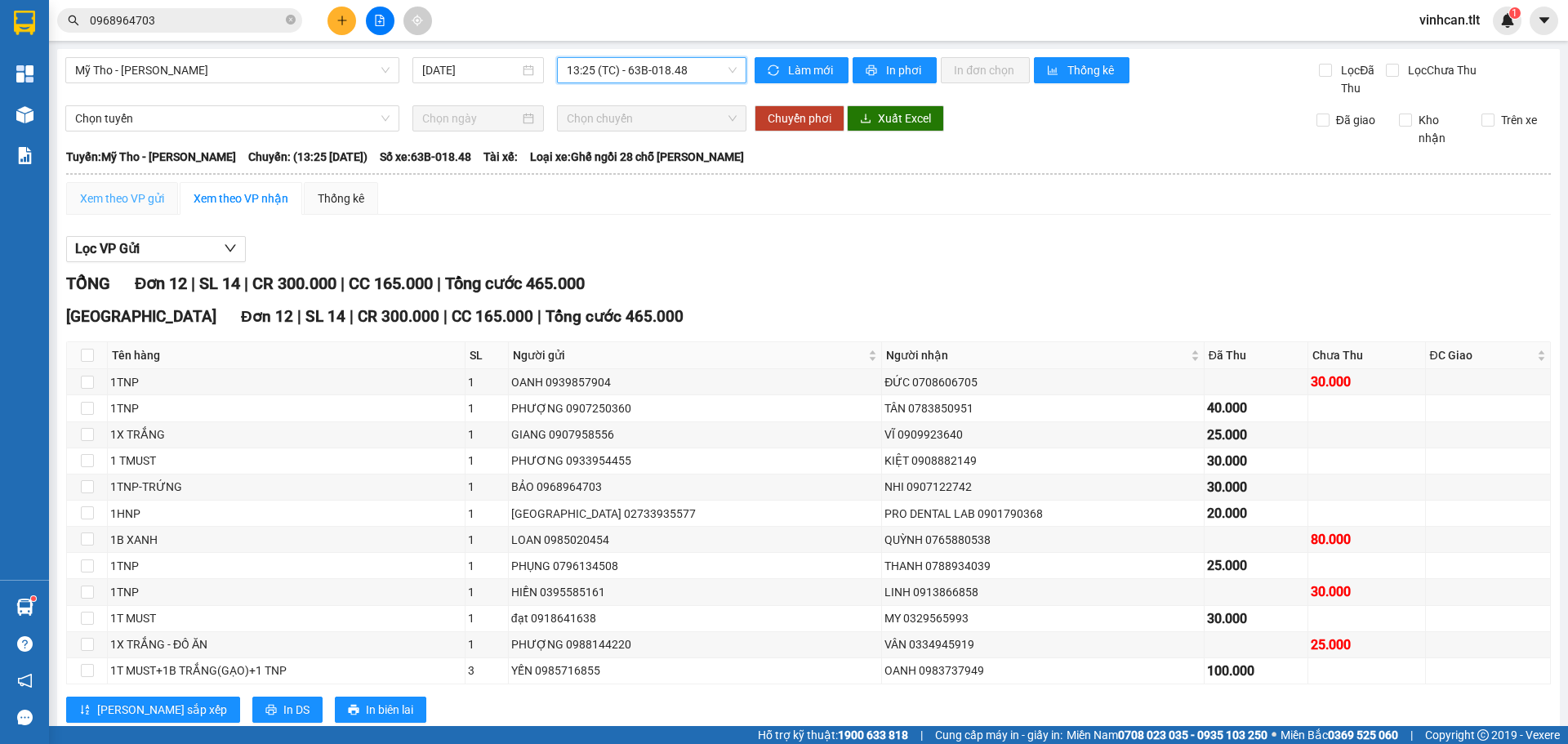
drag, startPoint x: 164, startPoint y: 182, endPoint x: 147, endPoint y: 194, distance: 20.8
click at [163, 183] on div "Xem theo VP gửi" at bounding box center [121, 198] width 112 height 33
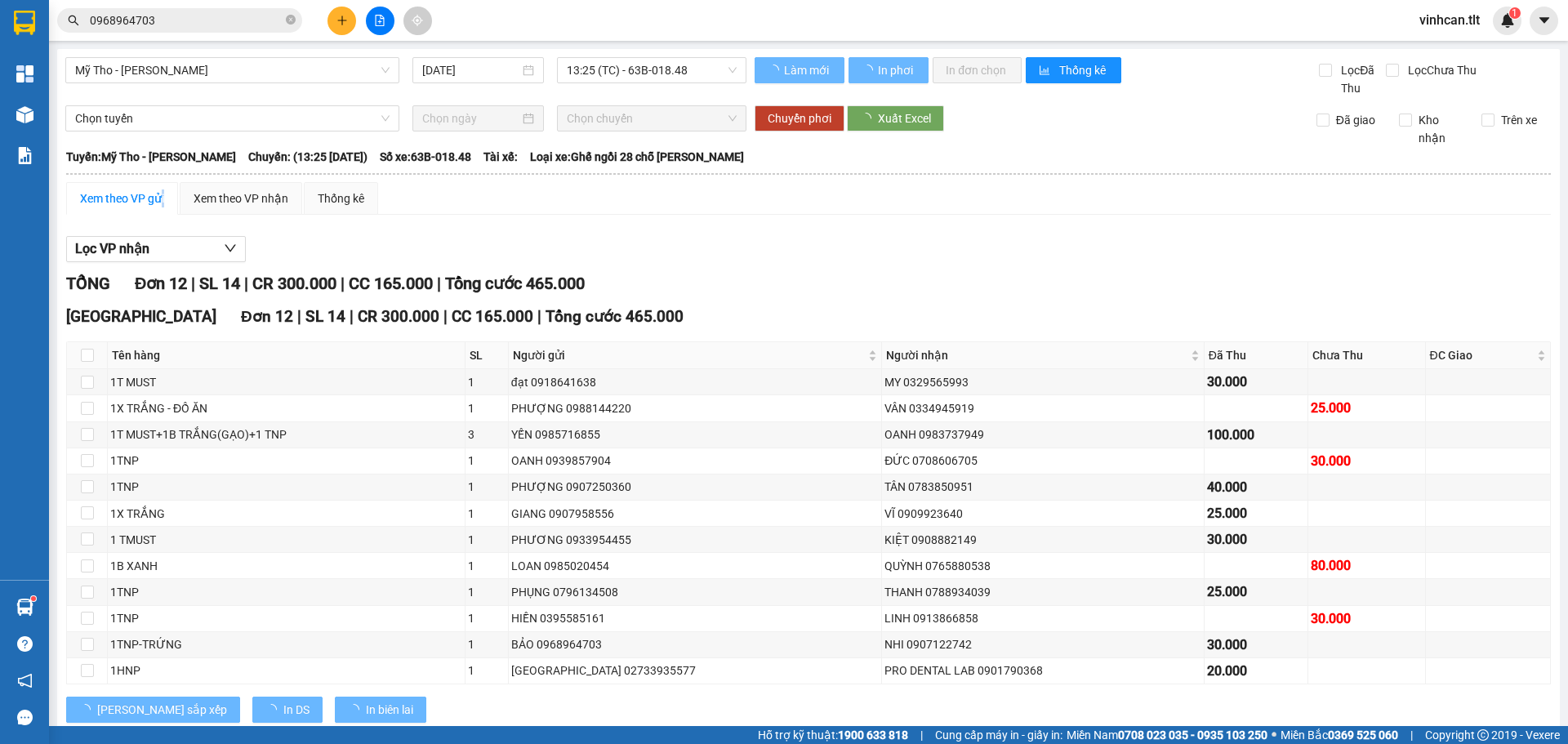
click at [147, 194] on div "Xem theo VP gửi" at bounding box center [122, 198] width 84 height 18
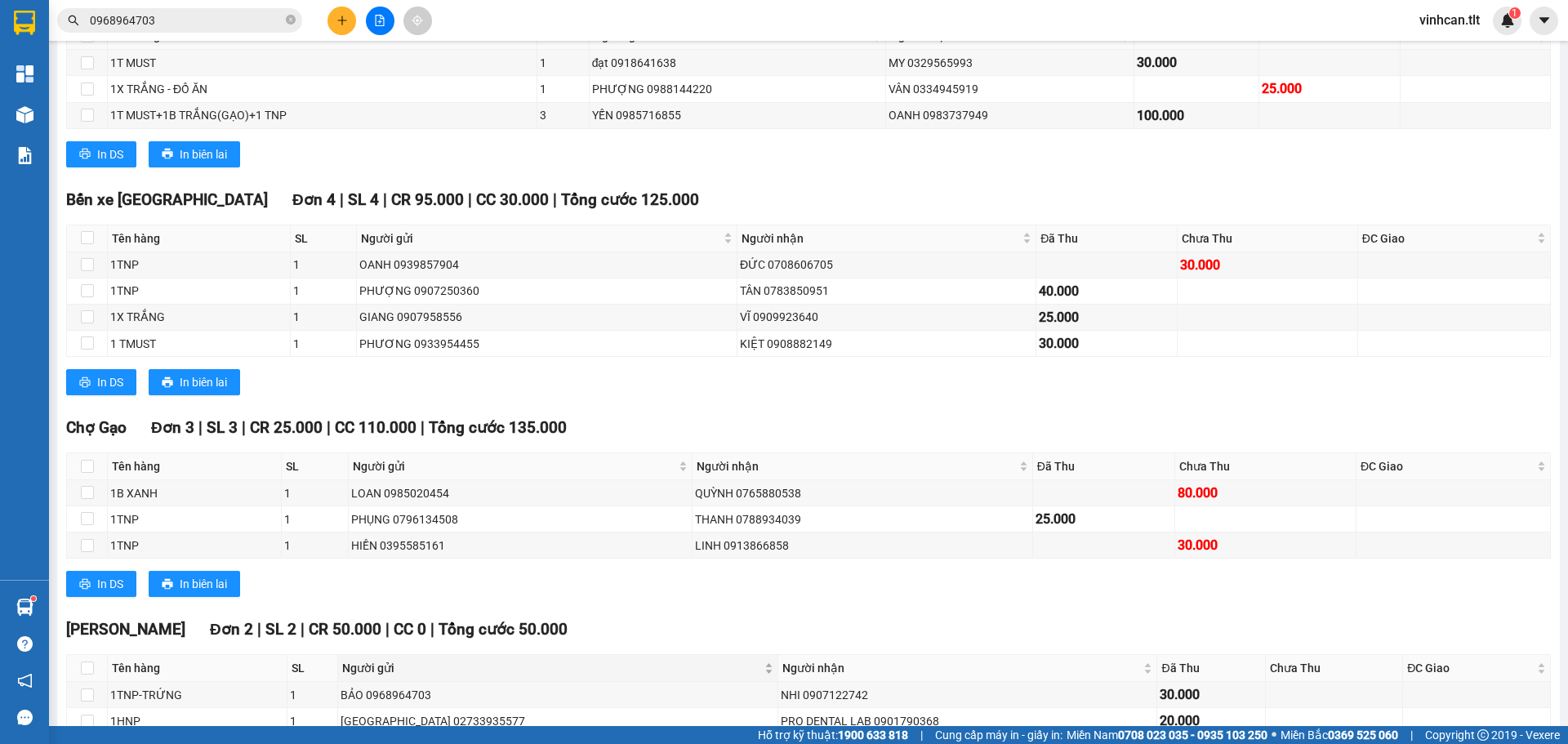
scroll to position [412, 0]
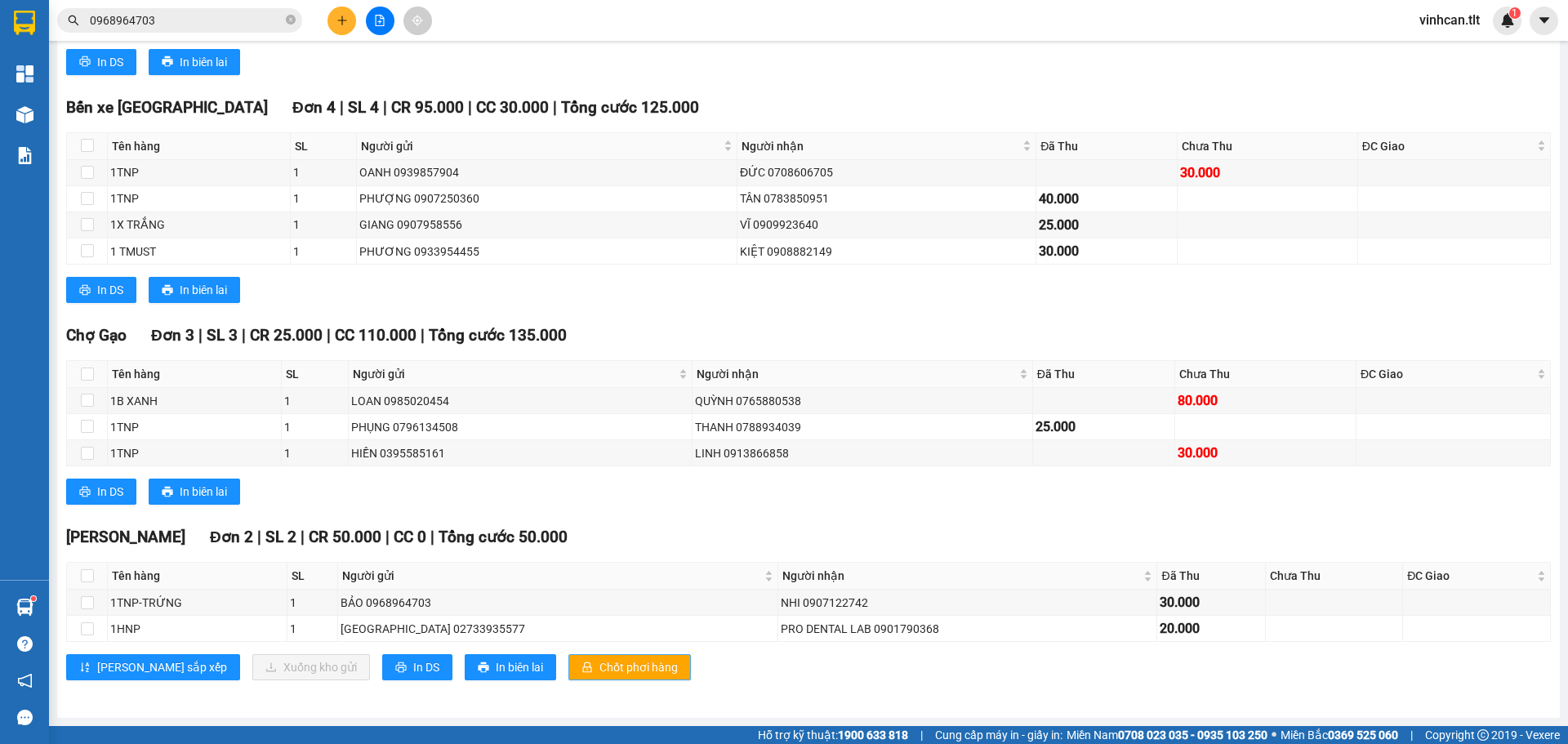
click at [600, 662] on span "Chốt phơi hàng" at bounding box center [639, 667] width 78 height 18
click at [345, 15] on icon "plus" at bounding box center [342, 20] width 12 height 12
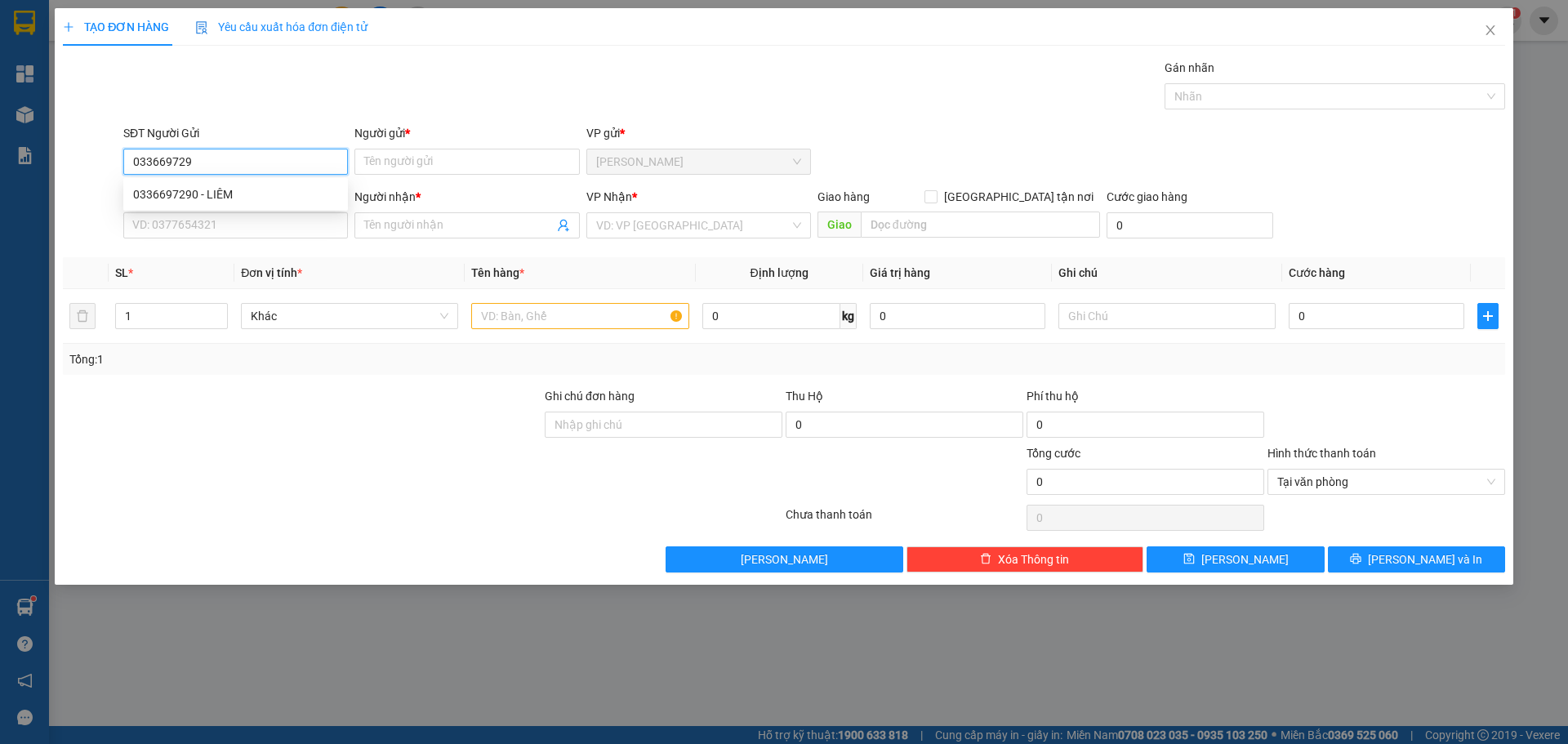
type input "0336697290"
click at [207, 194] on div "0336697290 - LIÊM" at bounding box center [235, 194] width 205 height 18
type input "LIÊM"
type input "0336697290"
click at [211, 215] on input "SĐT Người Nhận *" at bounding box center [235, 225] width 224 height 26
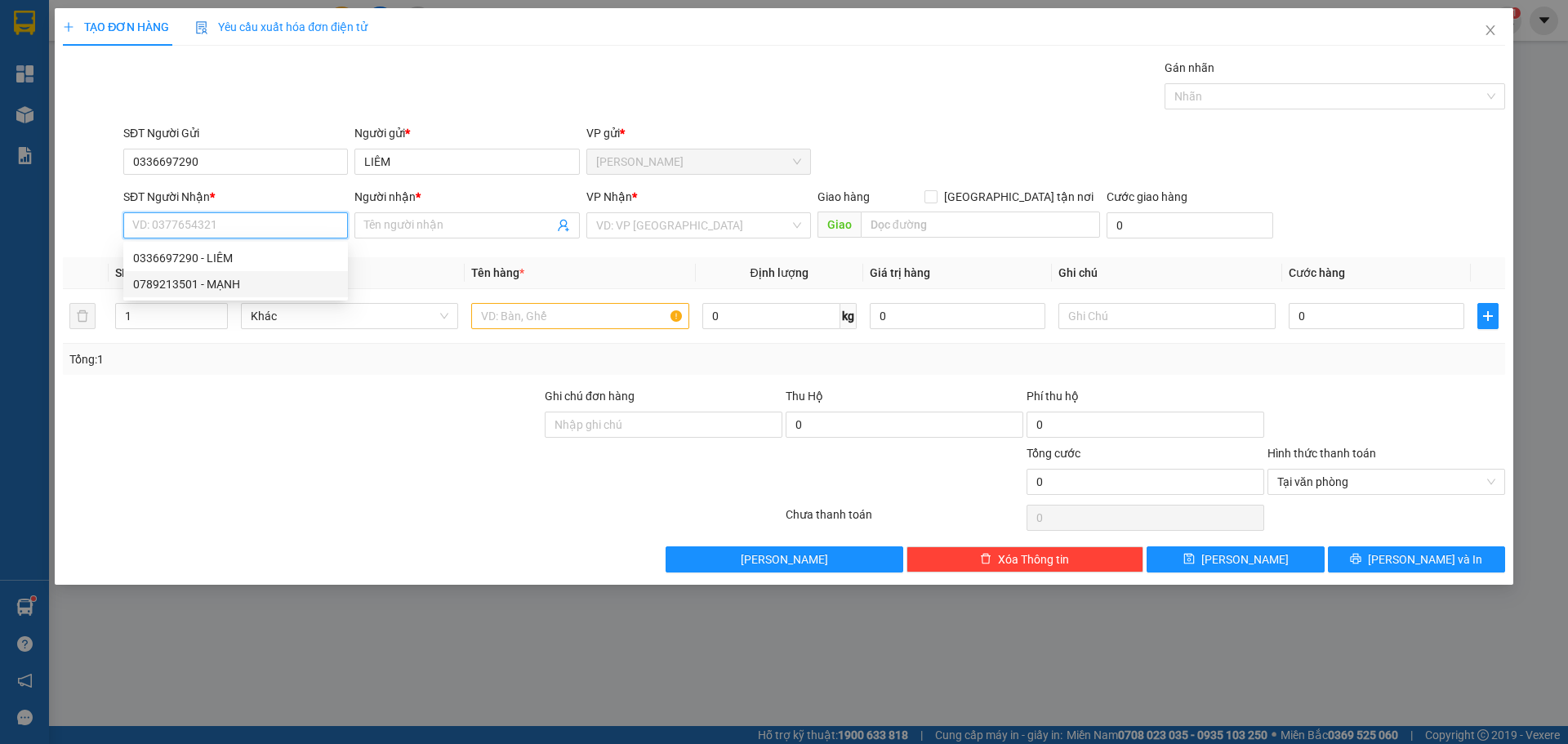
click at [212, 277] on div "0789213501 - MẠNH" at bounding box center [235, 283] width 205 height 18
type input "0789213501"
type input "MẠNH"
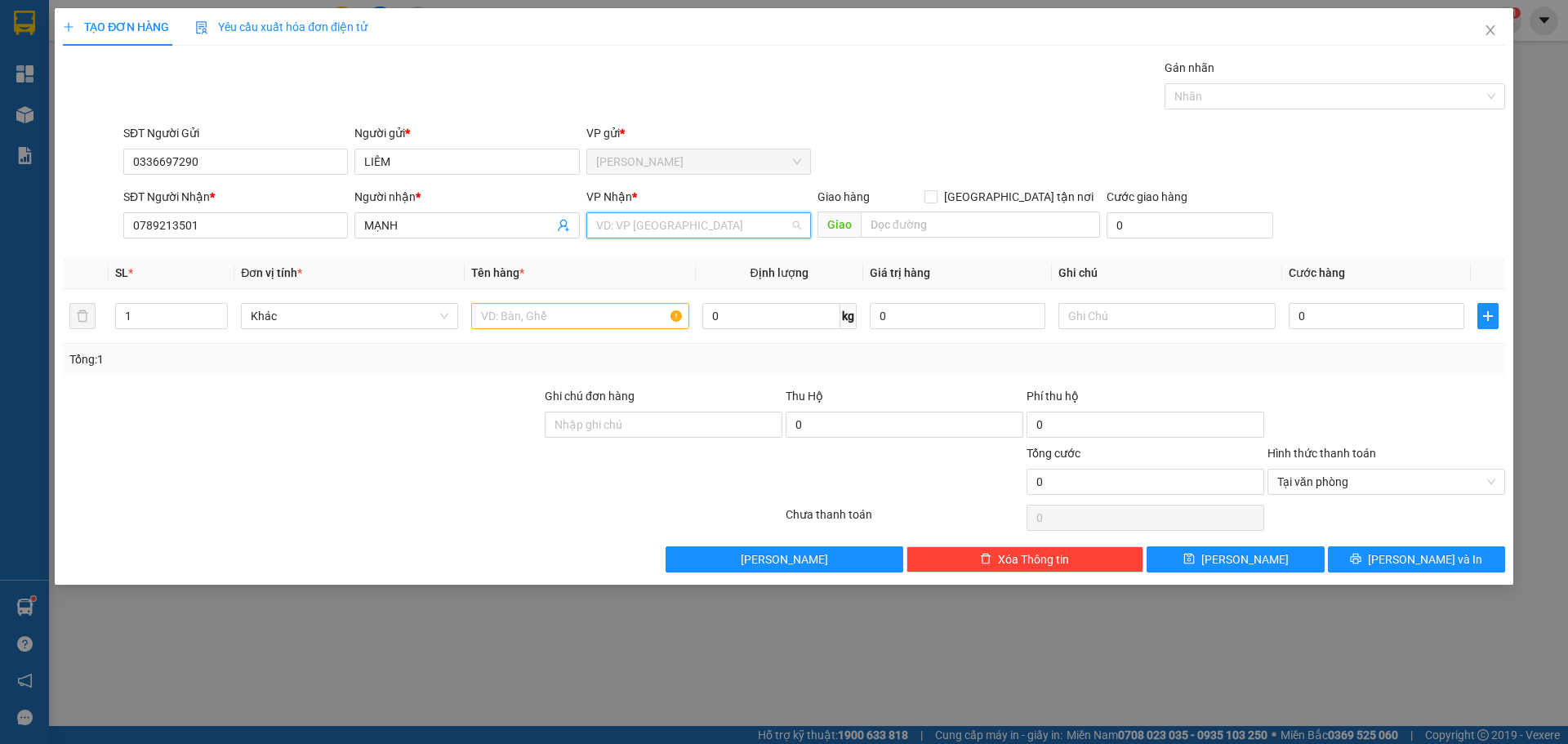
click at [657, 231] on input "search" at bounding box center [693, 225] width 194 height 24
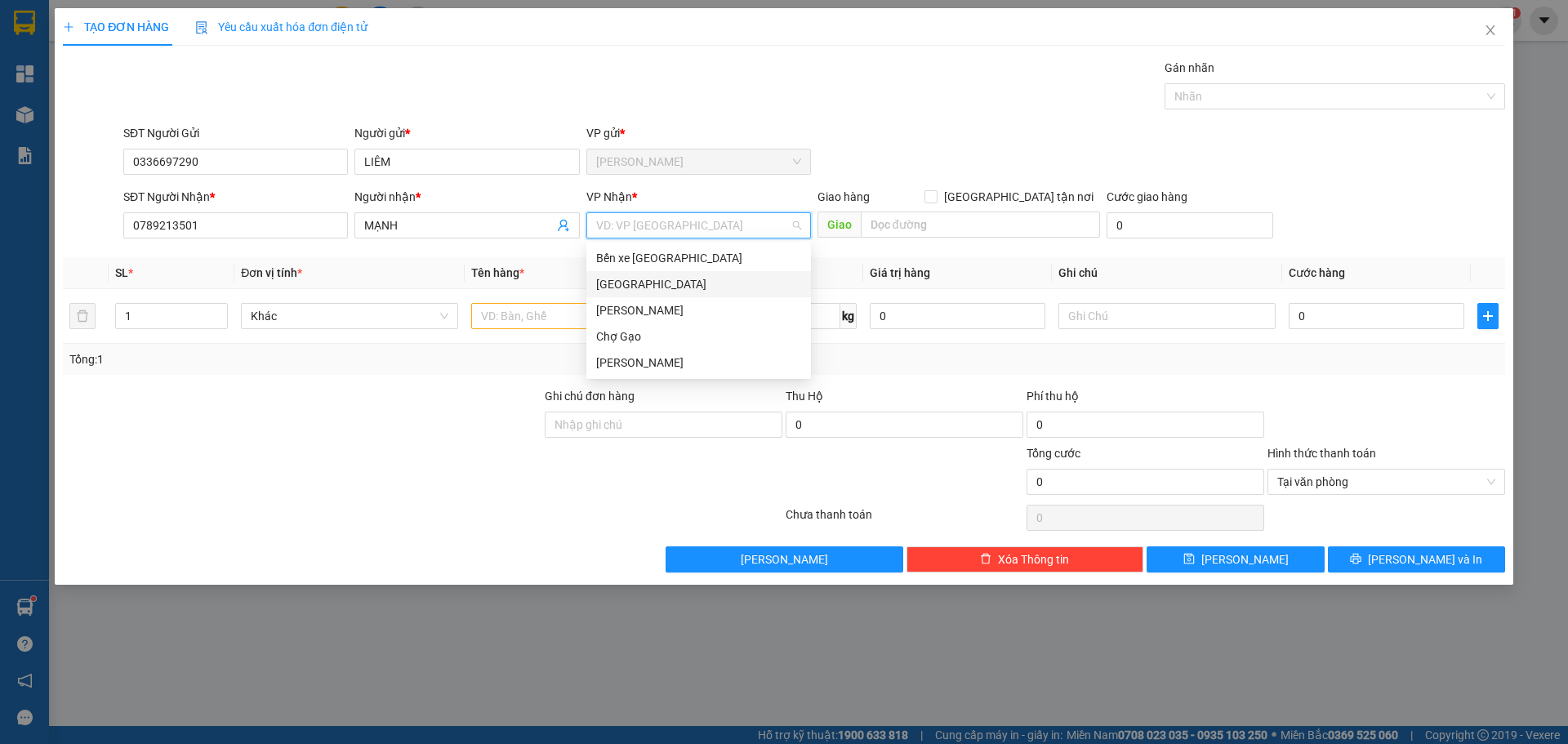
click at [621, 279] on div "[GEOGRAPHIC_DATA]" at bounding box center [698, 283] width 205 height 18
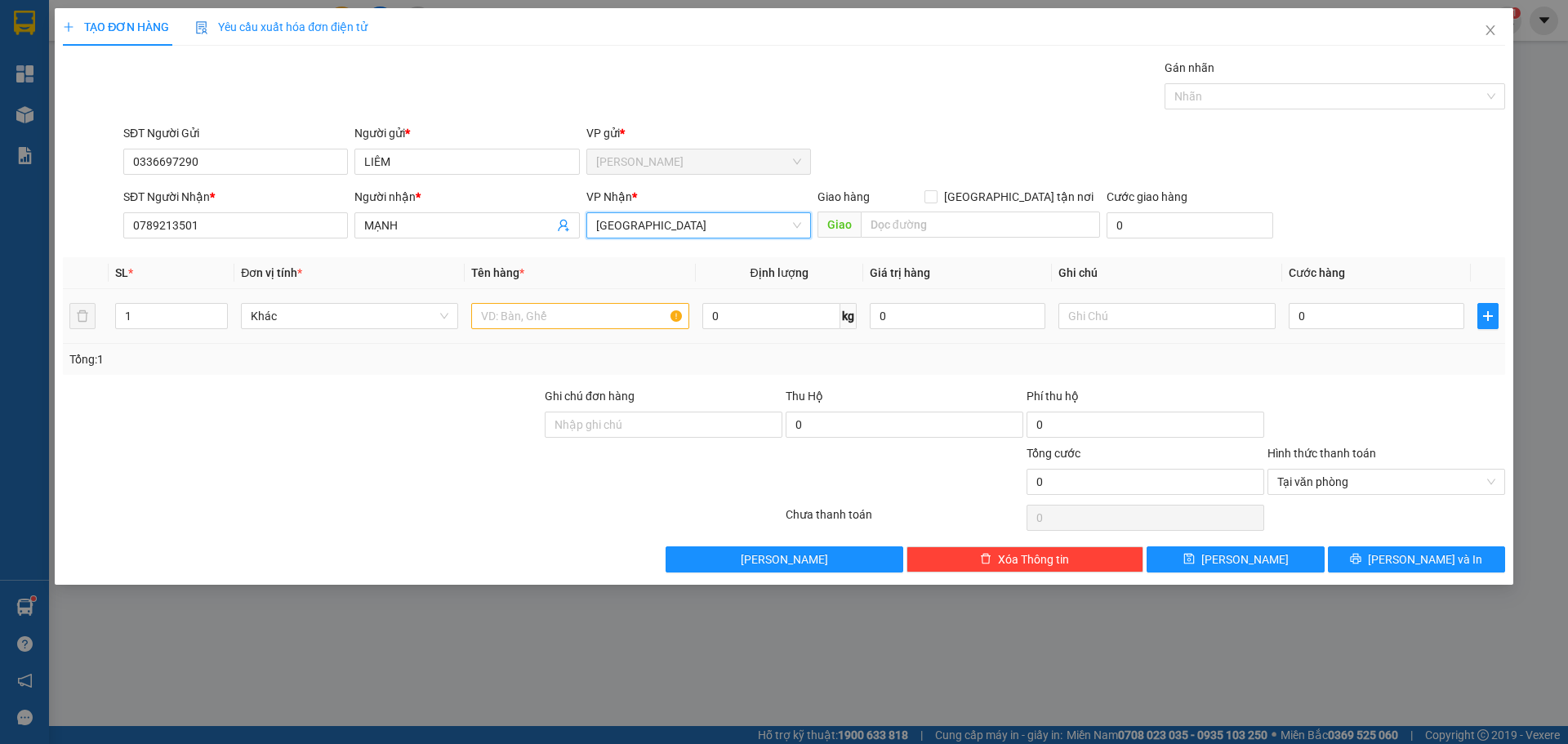
click at [538, 328] on div at bounding box center [580, 315] width 218 height 33
click at [538, 316] on input "text" at bounding box center [580, 315] width 218 height 26
paste input "Á"
type input "1B CÁ"
click at [1365, 311] on input "0" at bounding box center [1377, 315] width 175 height 26
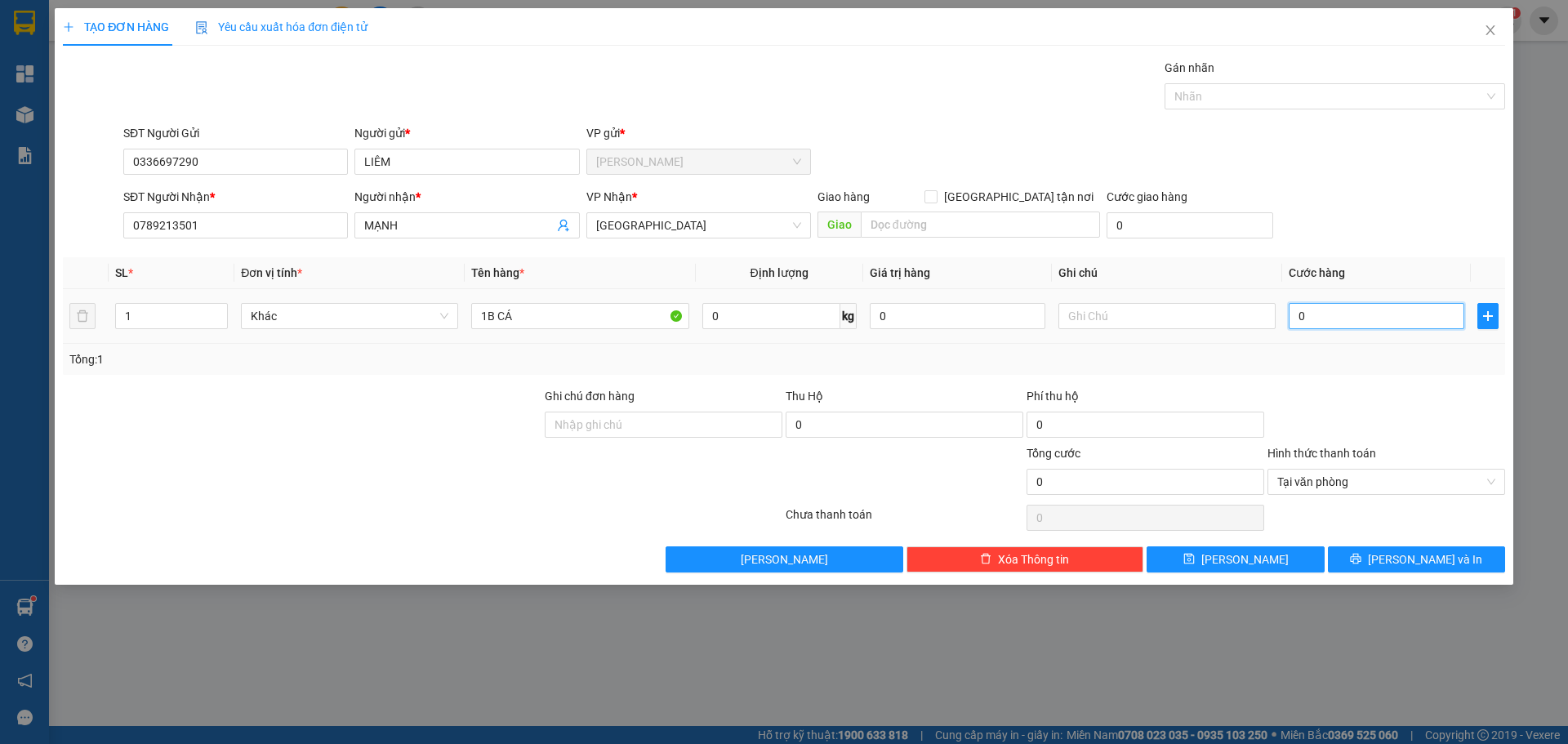
type input "2"
type input "25"
type input "25.000"
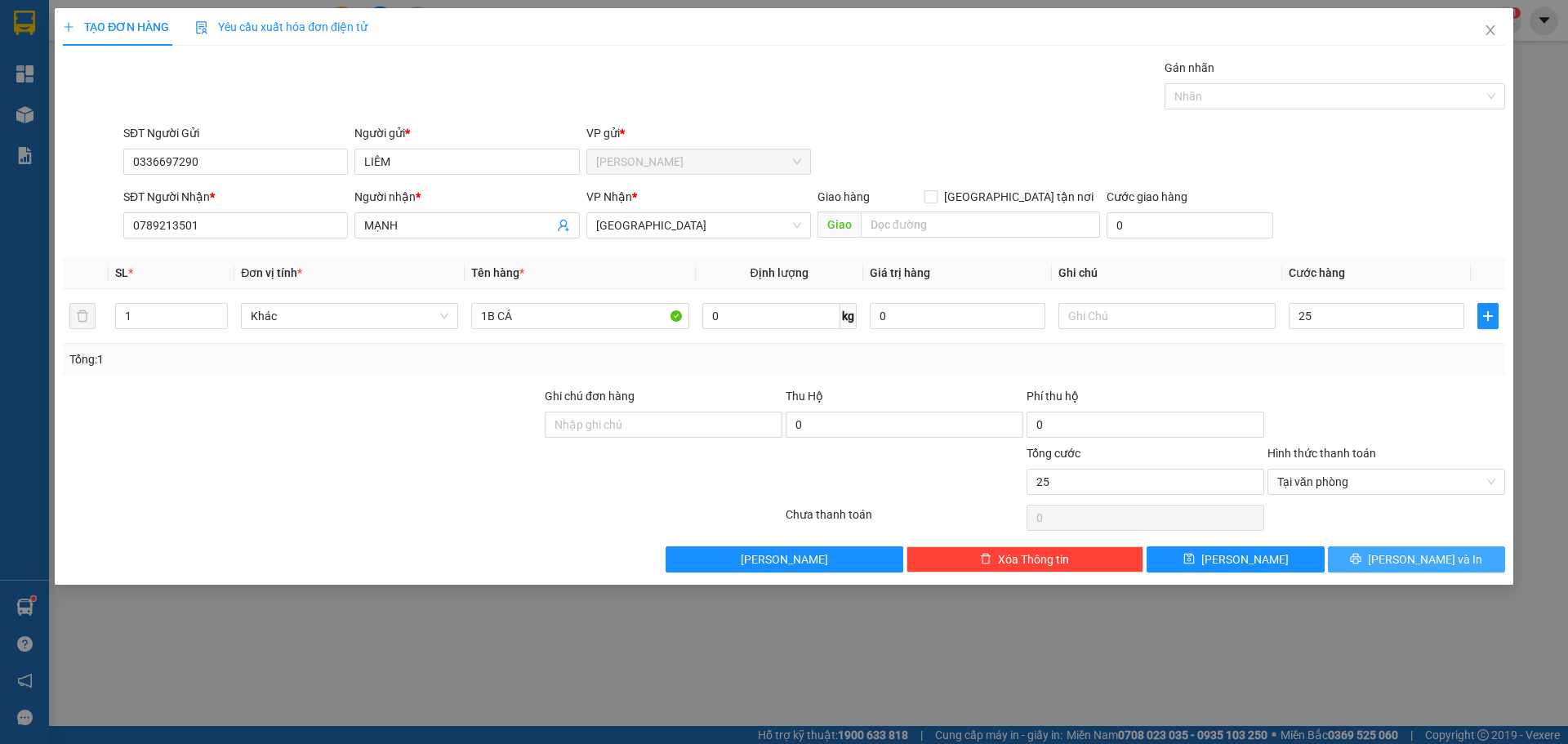
type input "25.000"
click at [1424, 563] on span "[PERSON_NAME] và In" at bounding box center [1425, 559] width 115 height 18
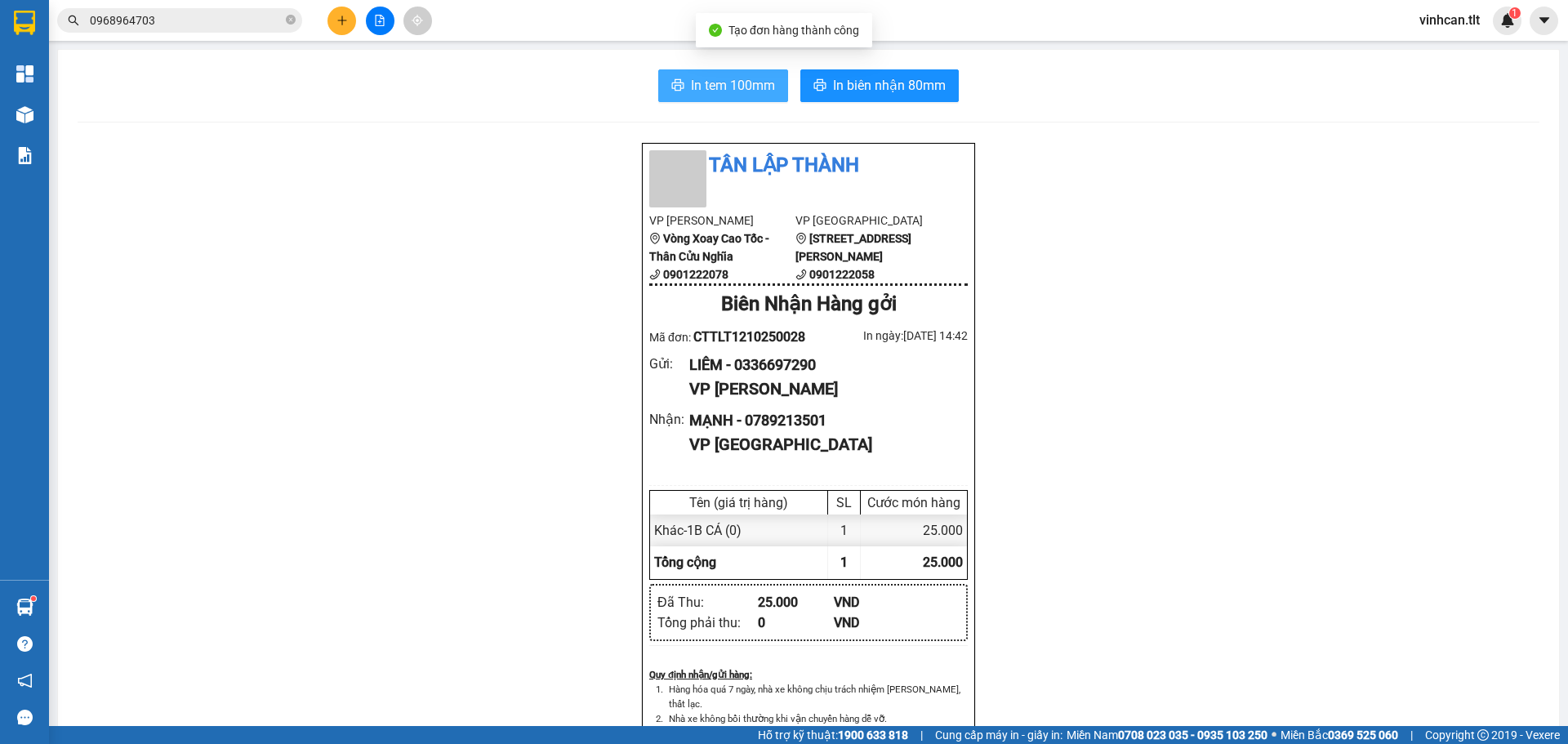
click at [755, 84] on span "In tem 100mm" at bounding box center [733, 85] width 84 height 20
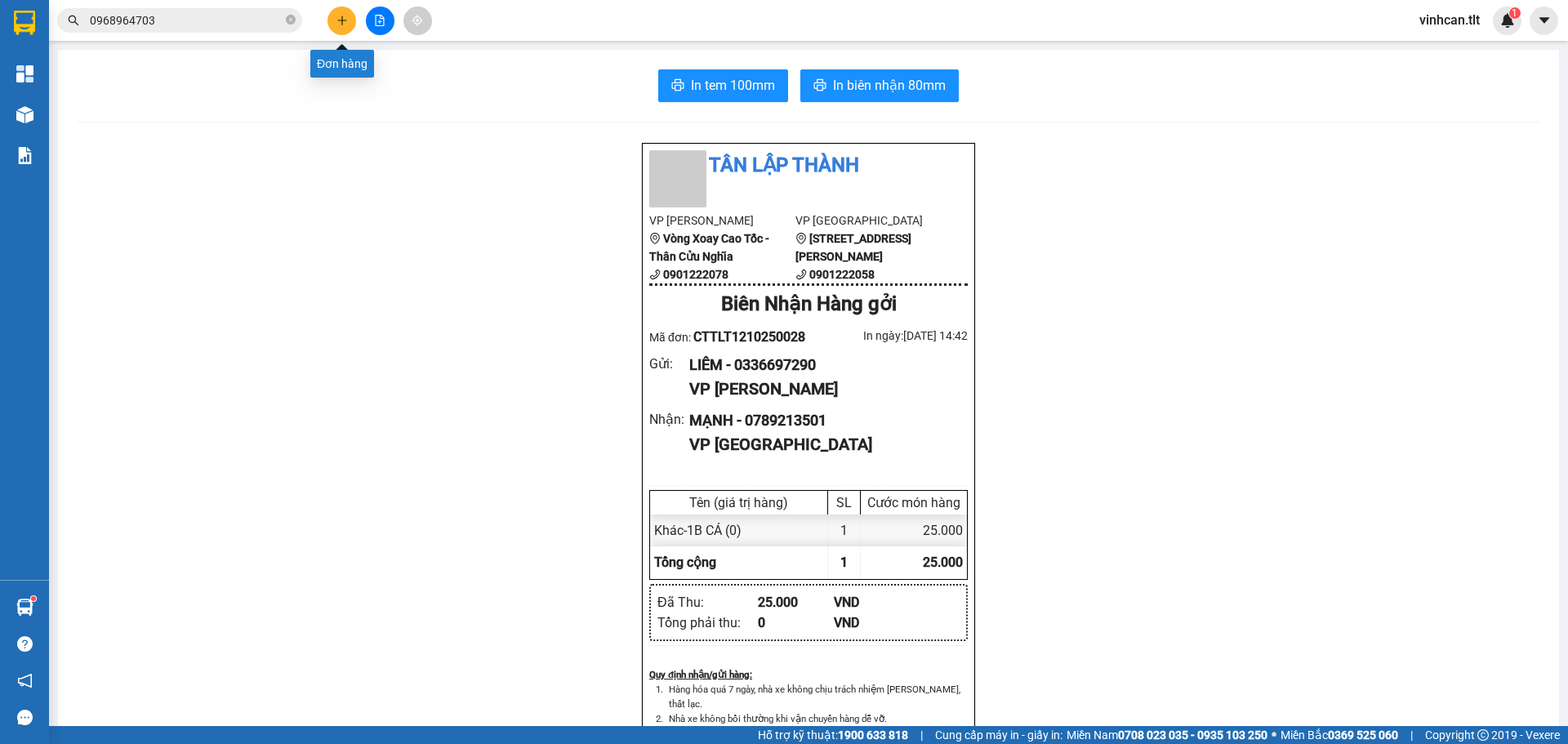
click at [350, 24] on button at bounding box center [342, 21] width 29 height 29
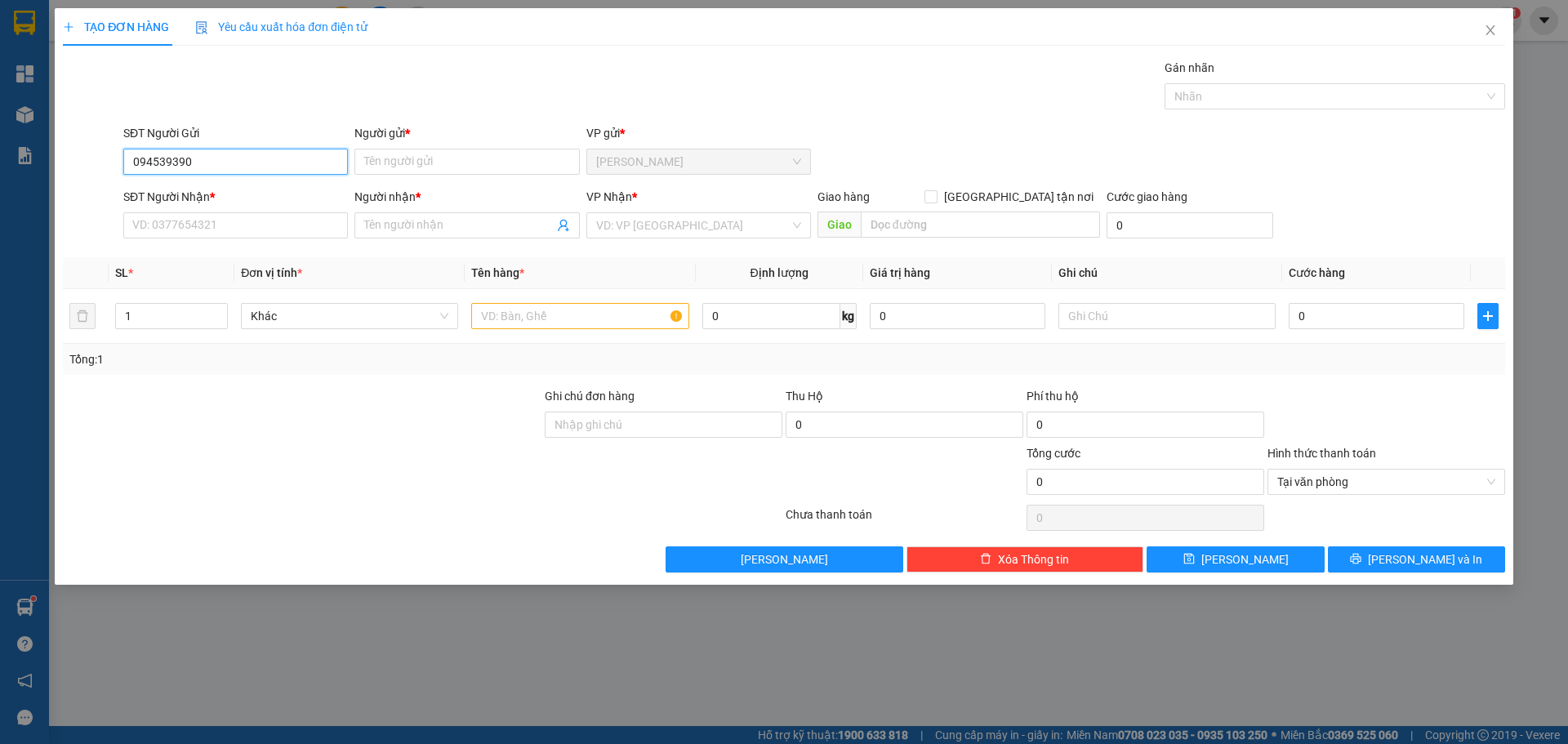
type input "0945393908"
click at [254, 193] on div "0945393908 - [PERSON_NAME]" at bounding box center [235, 194] width 205 height 18
type input "KHÁNH"
type input "0945393908"
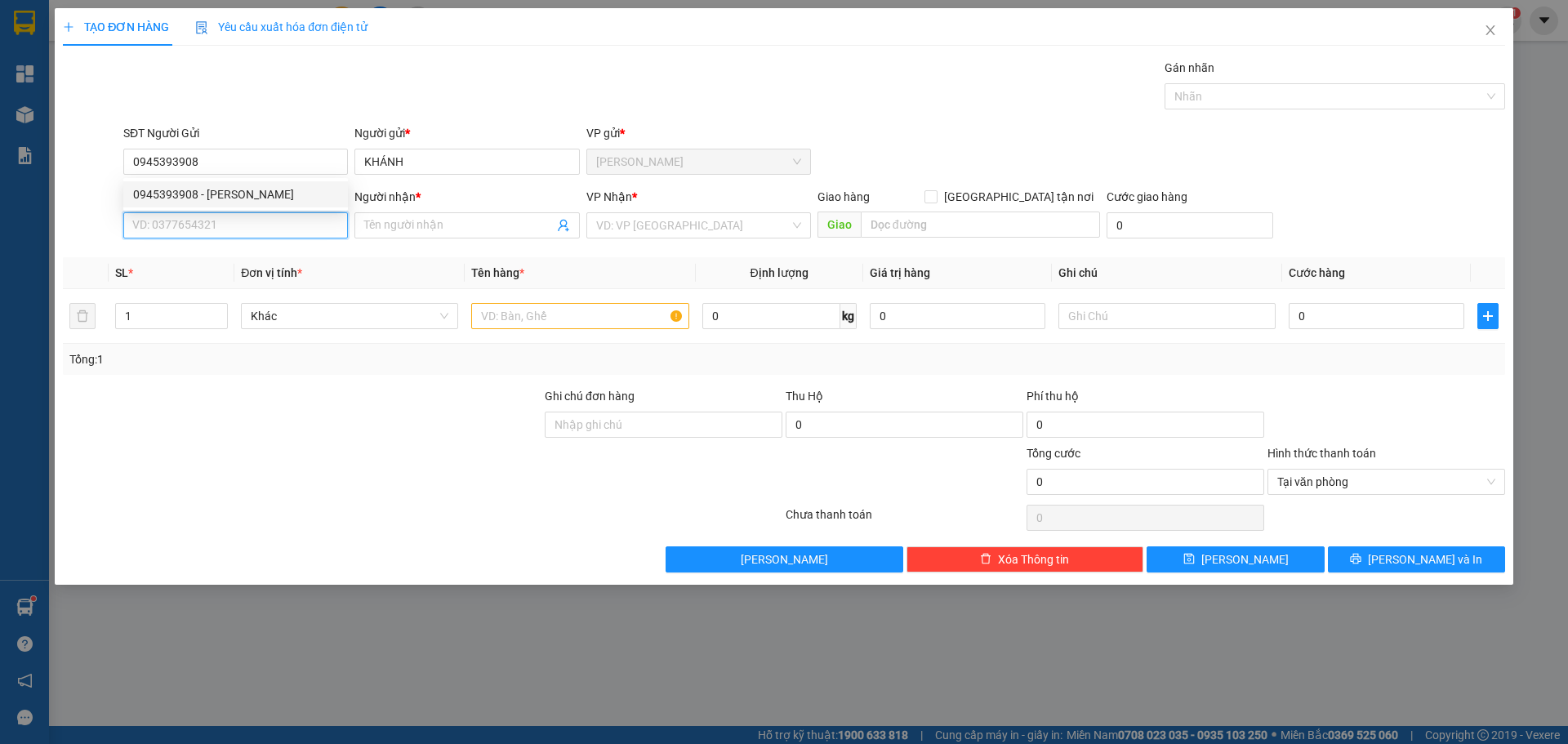
click at [264, 218] on input "SĐT Người Nhận *" at bounding box center [235, 225] width 224 height 26
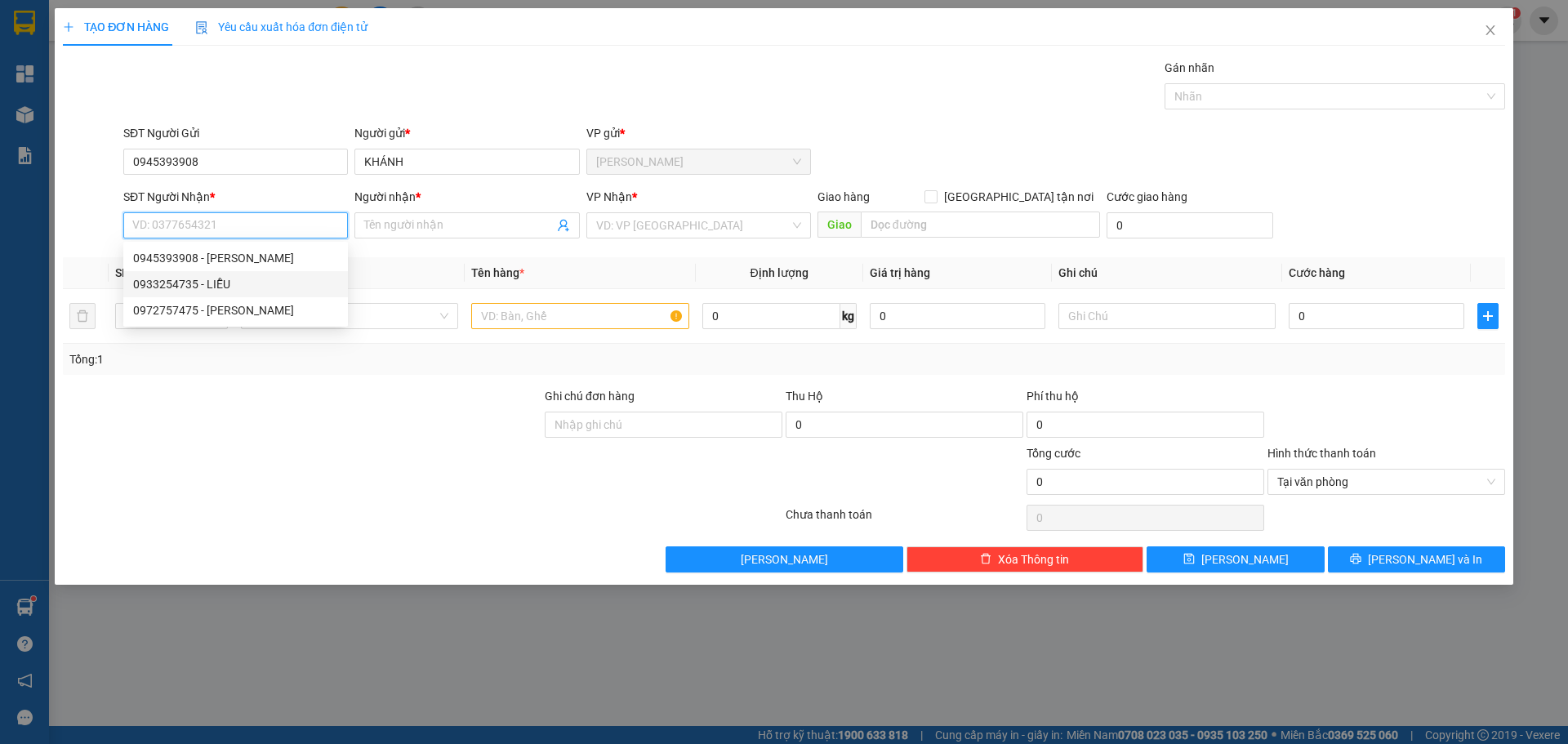
click at [233, 278] on div "0933254735 - LIỄU" at bounding box center [235, 283] width 205 height 18
type input "0933254735"
type input "LIỄU"
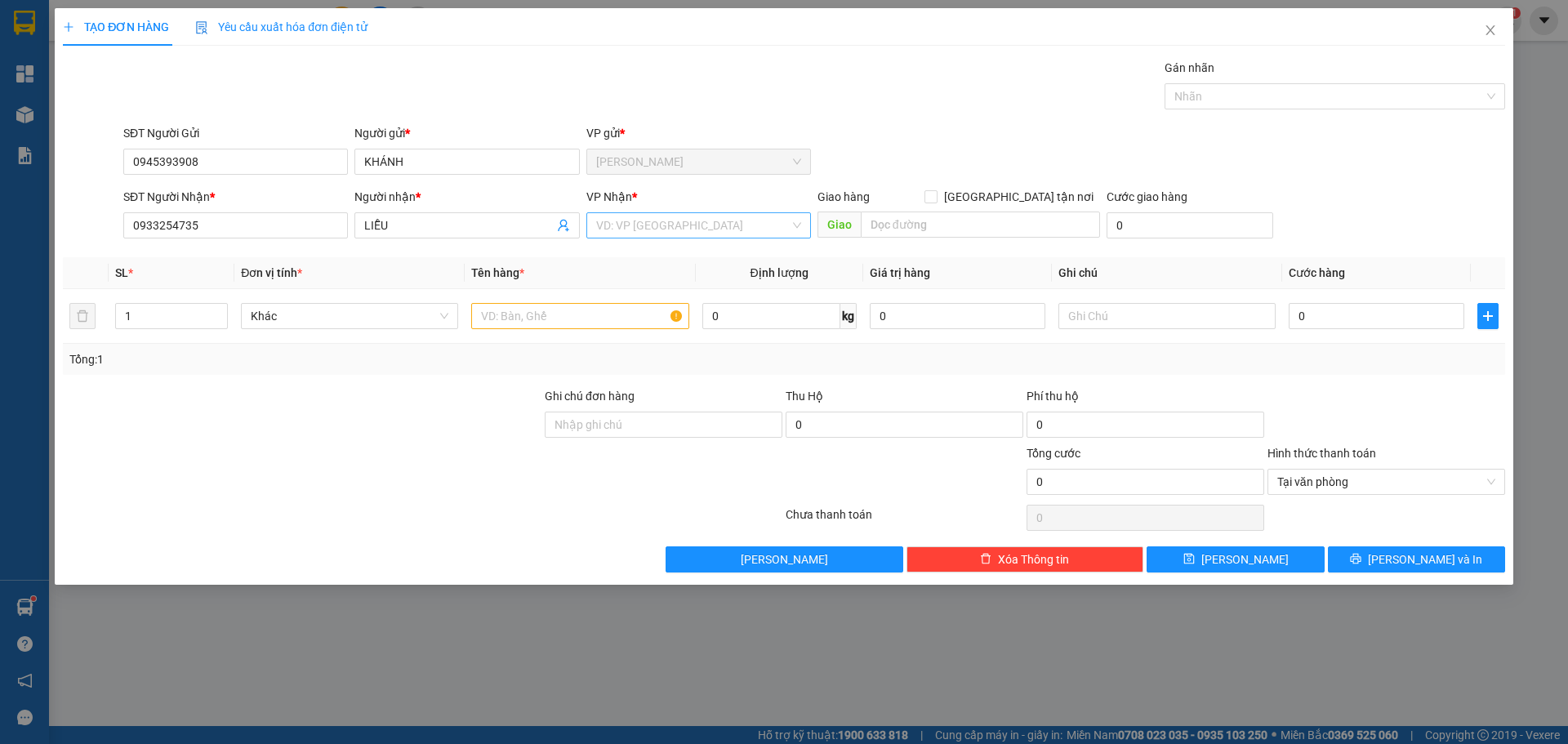
click at [686, 229] on input "search" at bounding box center [693, 225] width 194 height 24
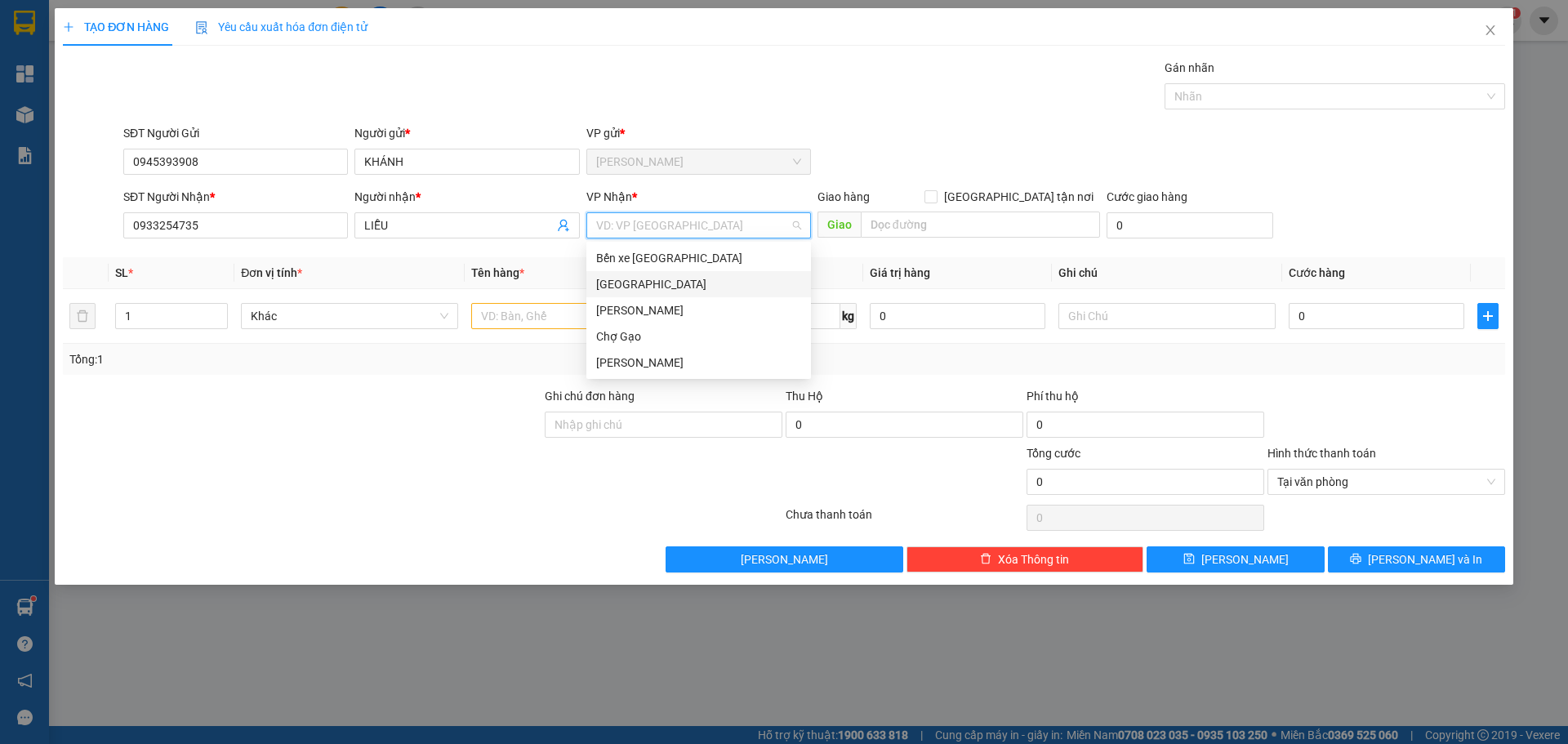
click at [624, 287] on div "[GEOGRAPHIC_DATA]" at bounding box center [698, 283] width 205 height 18
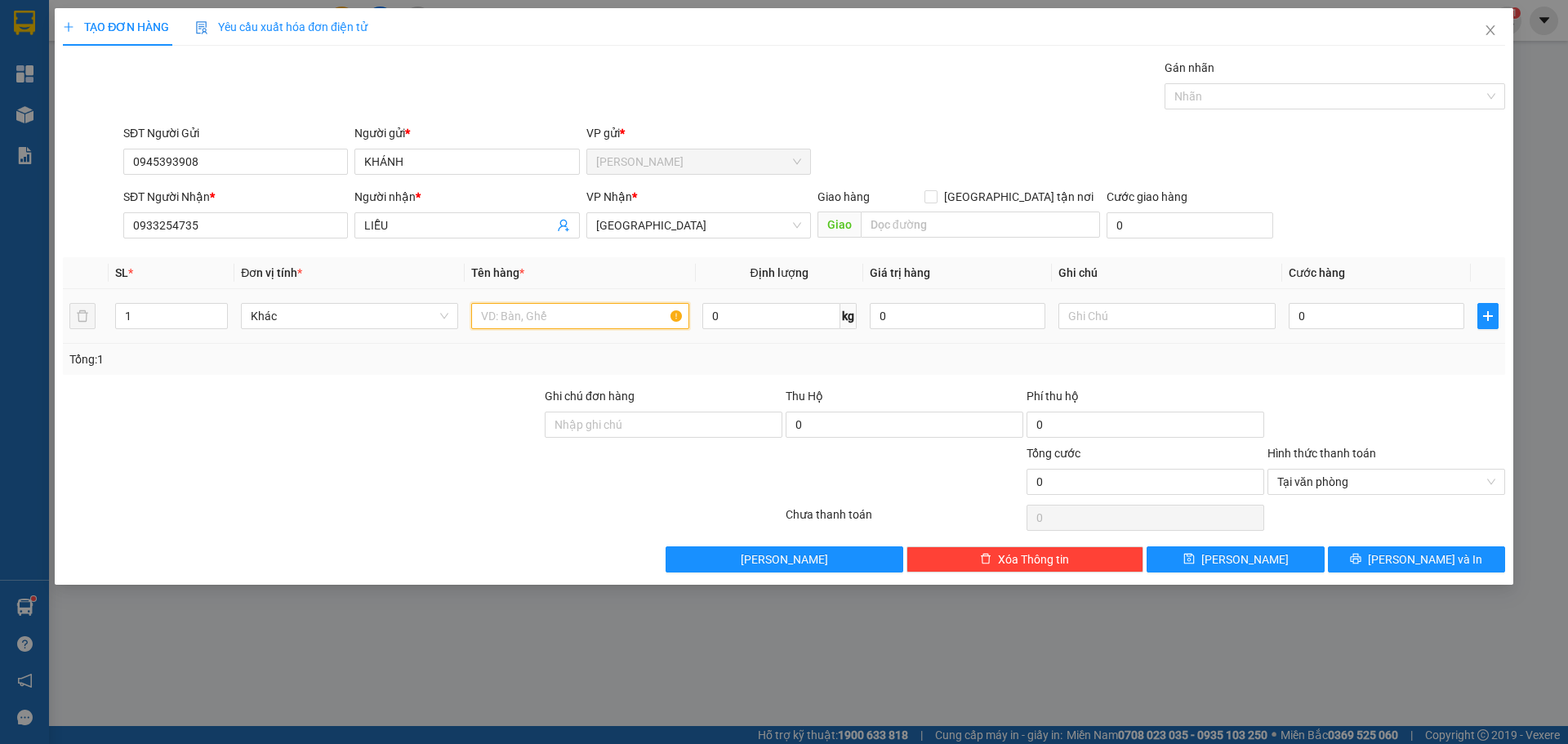
click at [536, 320] on input "text" at bounding box center [580, 315] width 218 height 26
paste input "ÀNG"
type input "1X VÀNG"
drag, startPoint x: 1371, startPoint y: 305, endPoint x: 1361, endPoint y: 300, distance: 11.2
click at [1371, 304] on input "0" at bounding box center [1377, 315] width 175 height 26
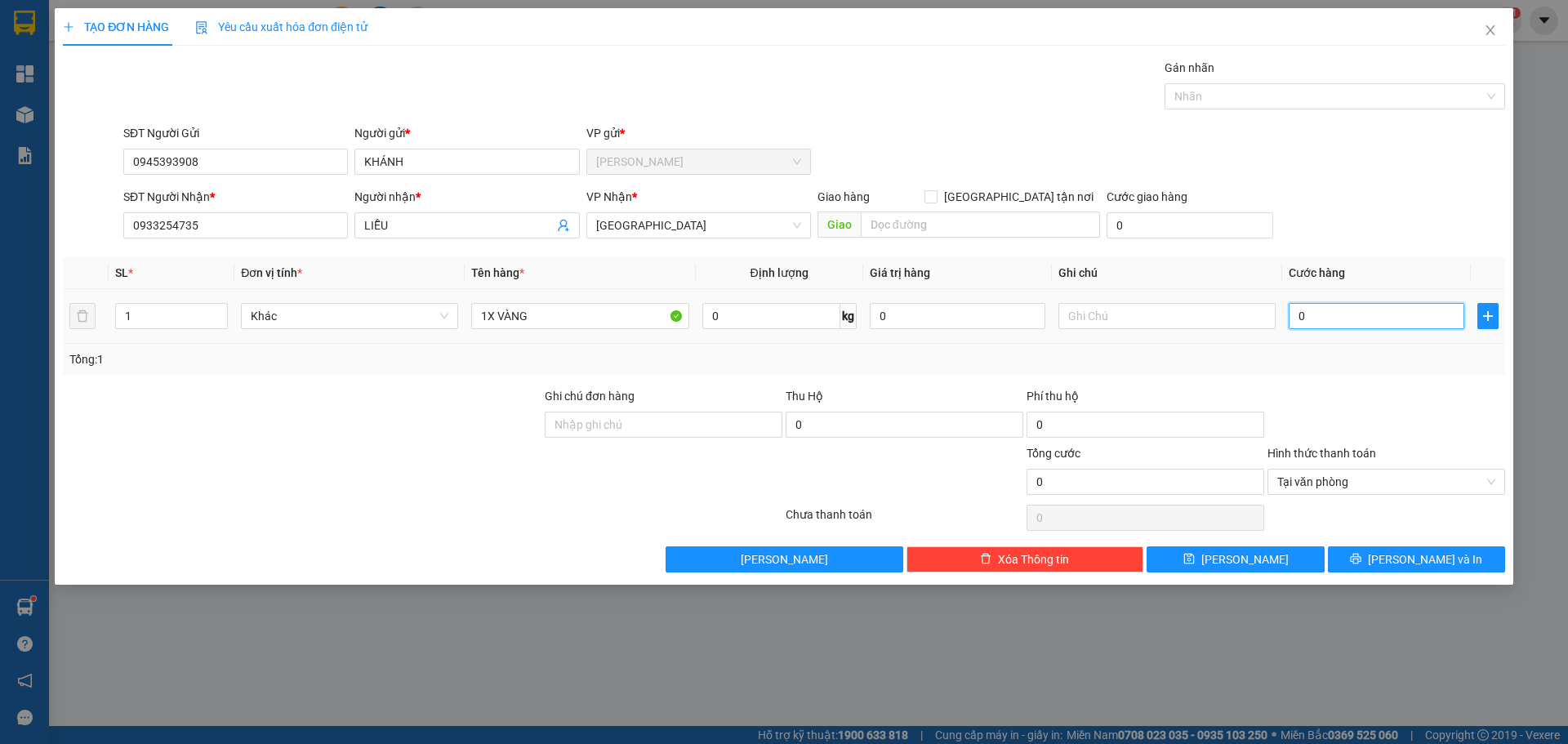
type input "2"
type input "25"
type input "25.000"
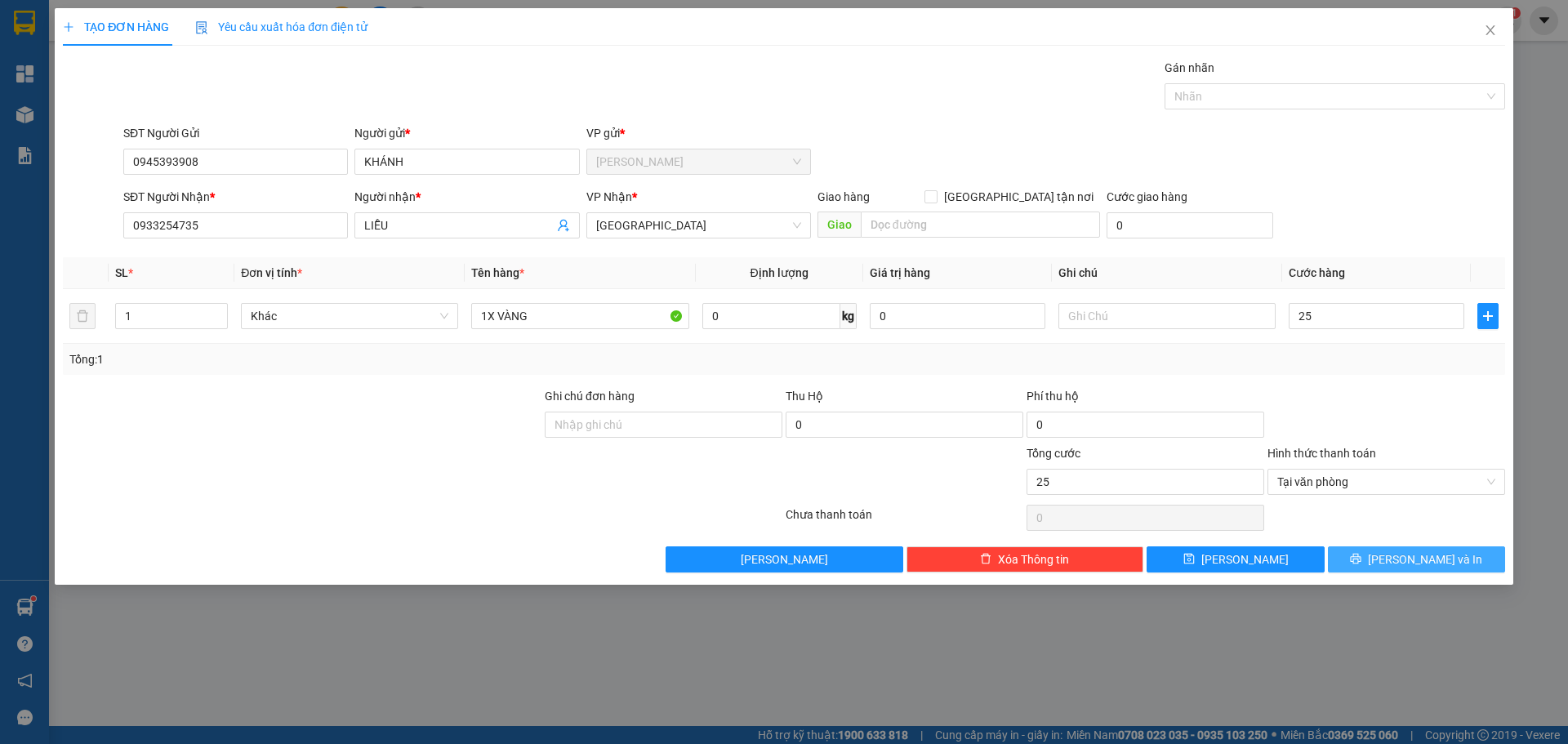
type input "25.000"
click at [1429, 552] on span "[PERSON_NAME] và In" at bounding box center [1425, 559] width 115 height 18
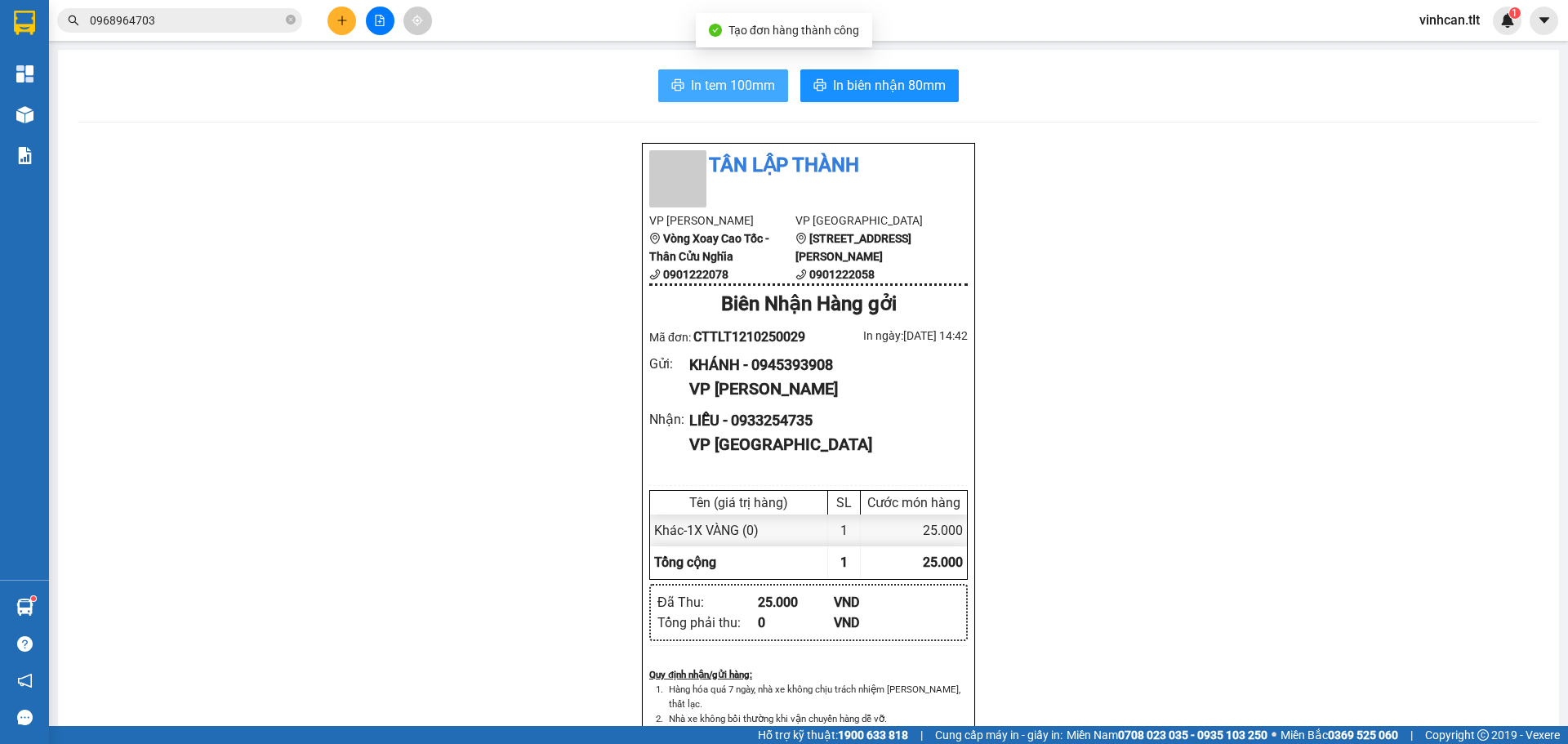
click at [668, 78] on button "In tem 100mm" at bounding box center [724, 85] width 130 height 33
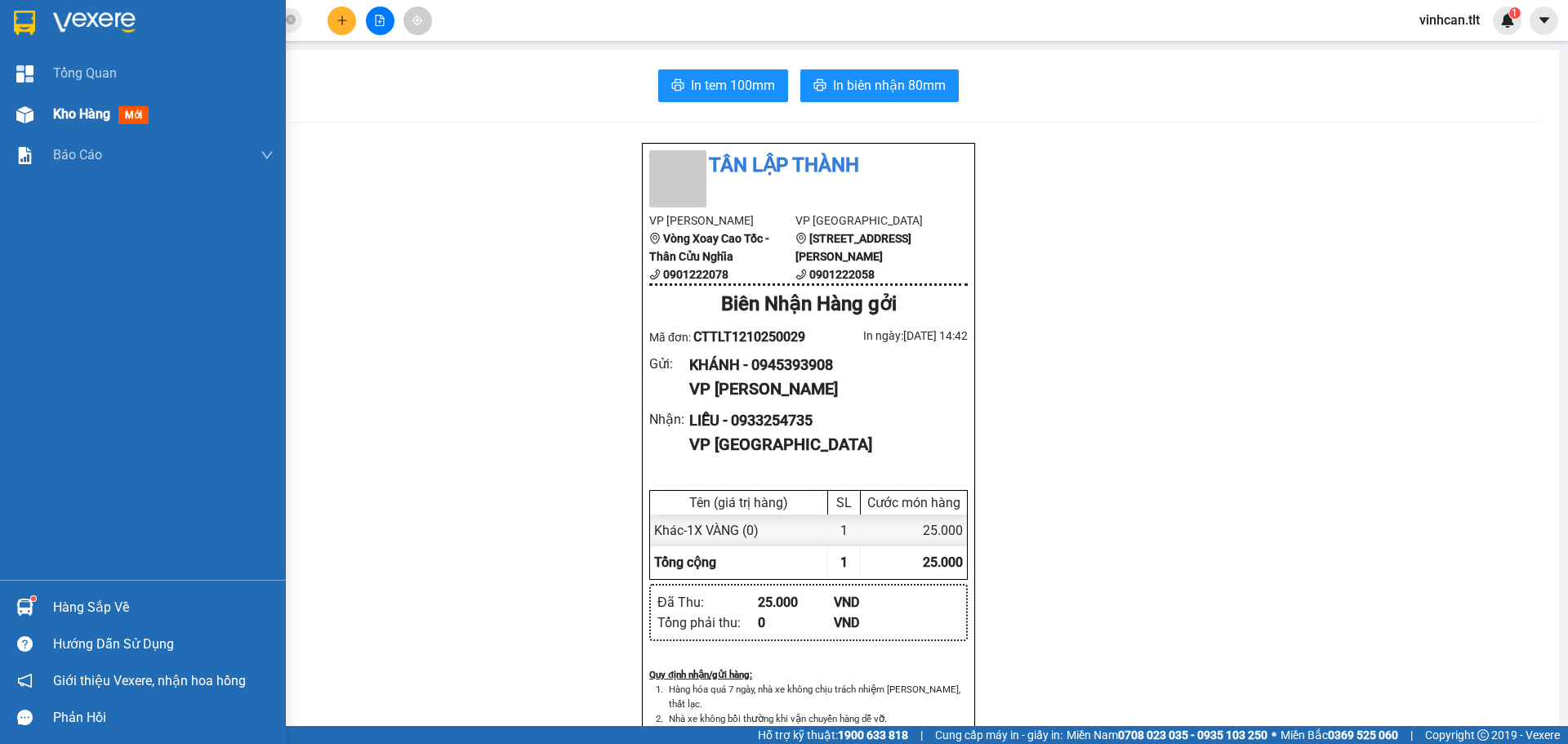
click at [43, 115] on div "Kho hàng mới" at bounding box center [143, 114] width 286 height 40
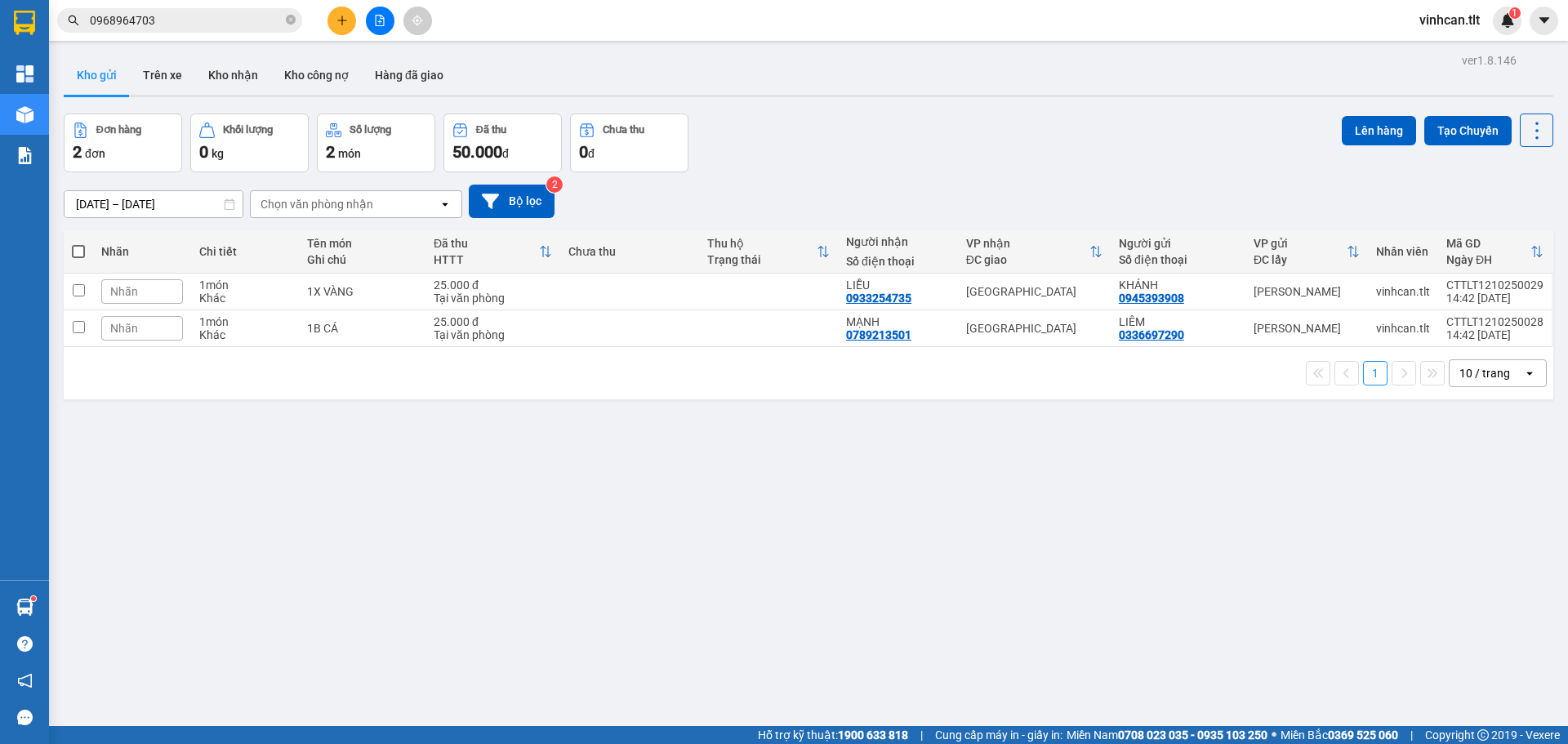
click at [76, 247] on span at bounding box center [78, 251] width 13 height 13
click at [78, 244] on input "checkbox" at bounding box center [78, 244] width 0 height 0
checkbox input "true"
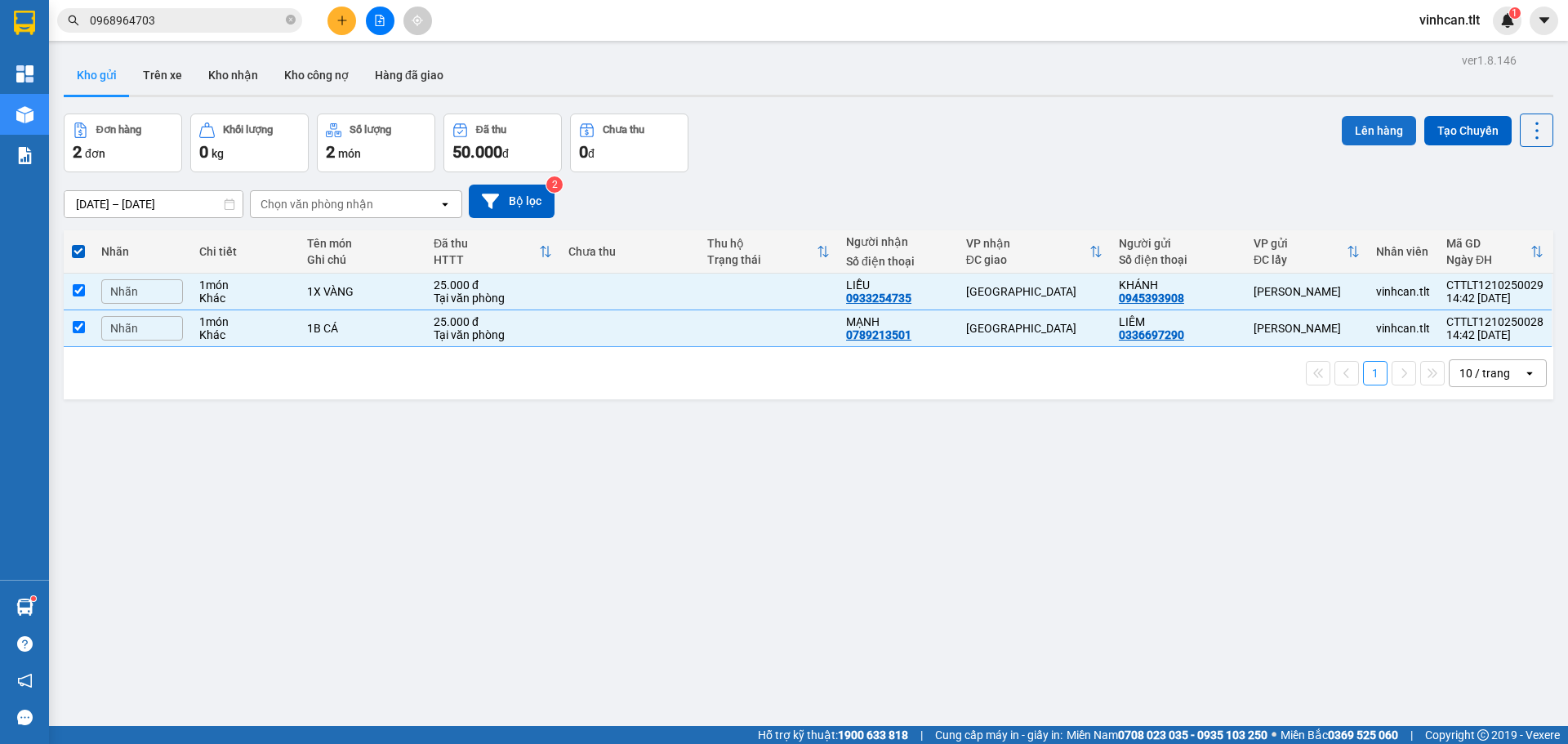
click at [1393, 126] on button "Lên hàng" at bounding box center [1379, 131] width 74 height 30
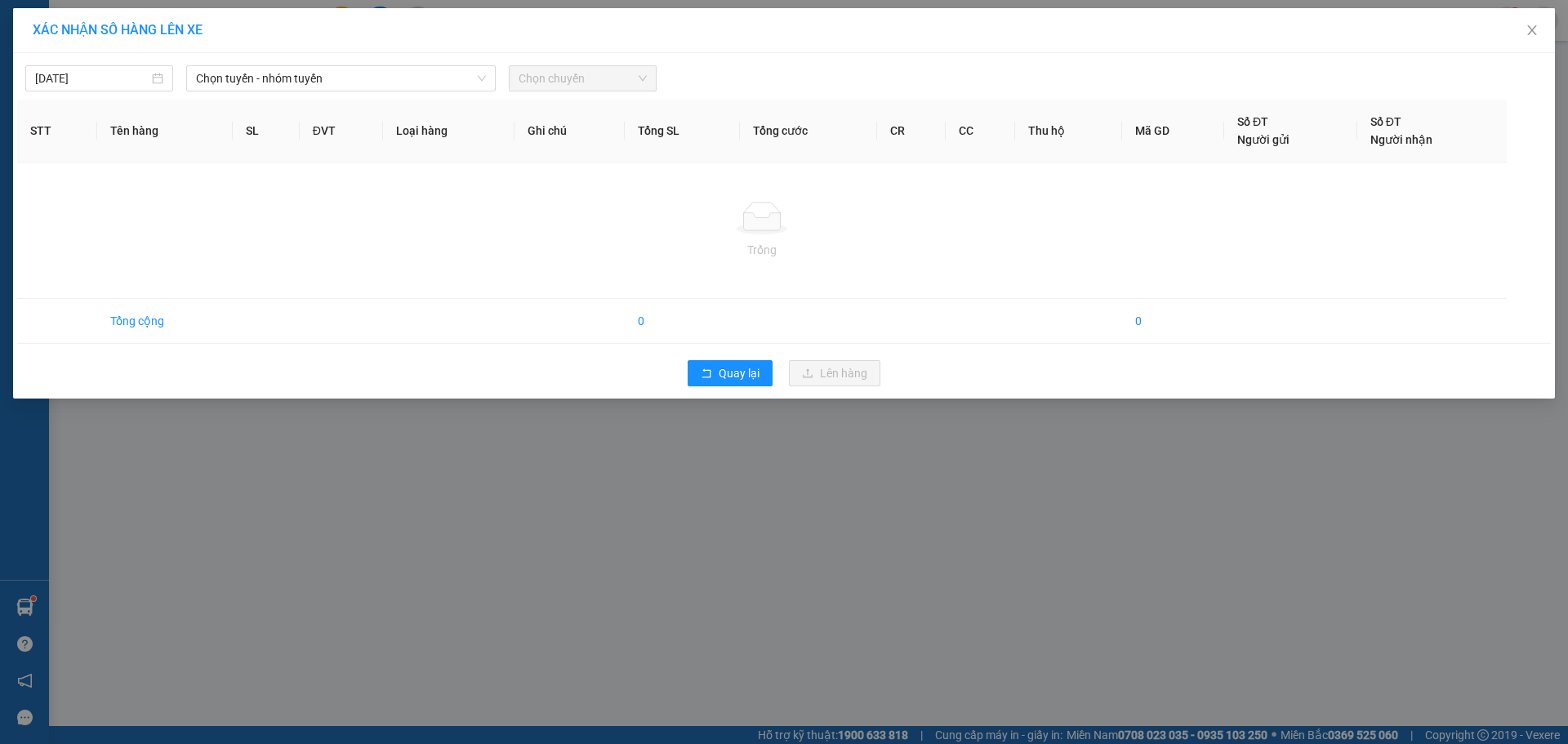
click at [341, 61] on div "[DATE] Chọn tuyến - nhóm tuyến Chọn chuyến" at bounding box center [784, 74] width 1534 height 35
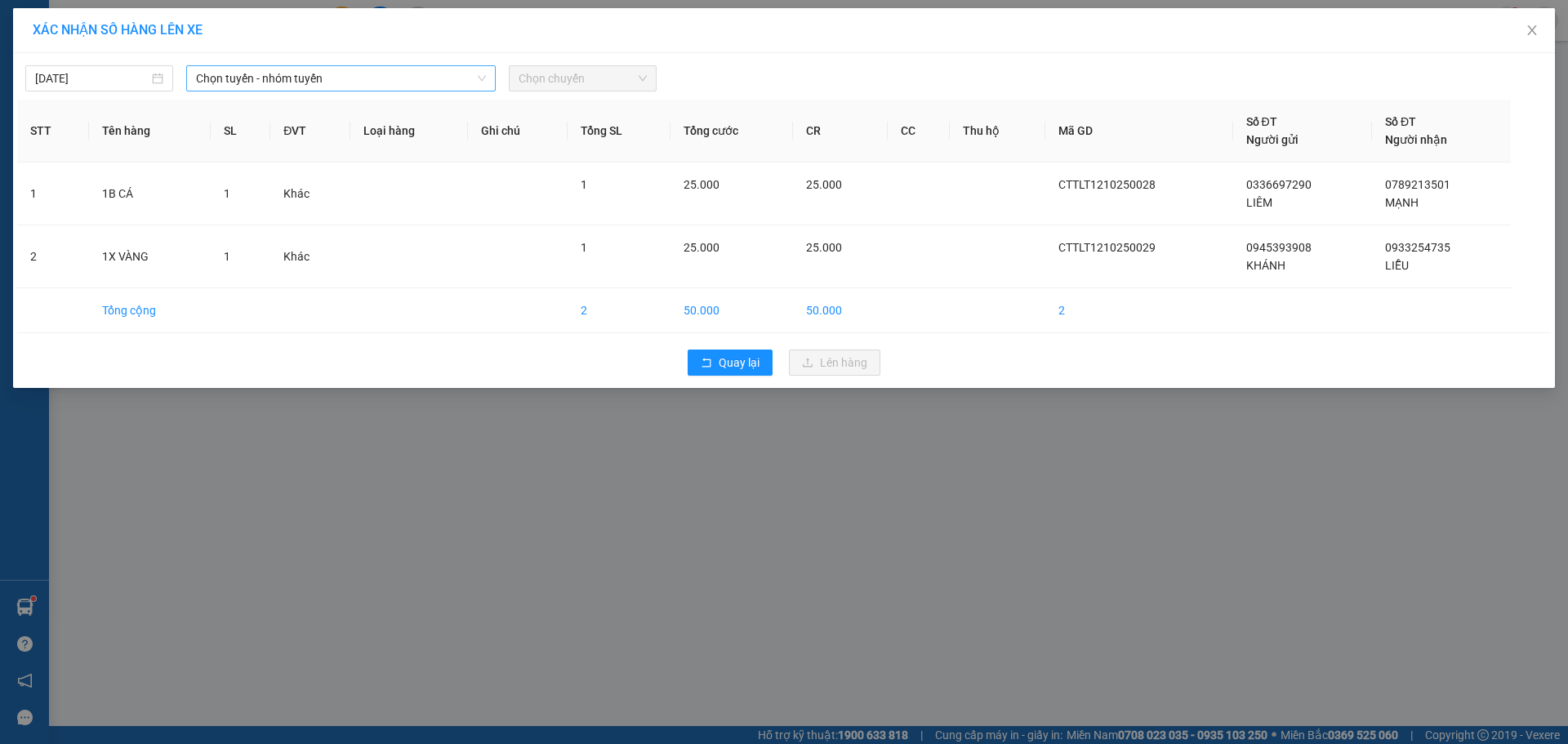
click at [312, 80] on span "Chọn tuyến - nhóm tuyến" at bounding box center [341, 78] width 290 height 24
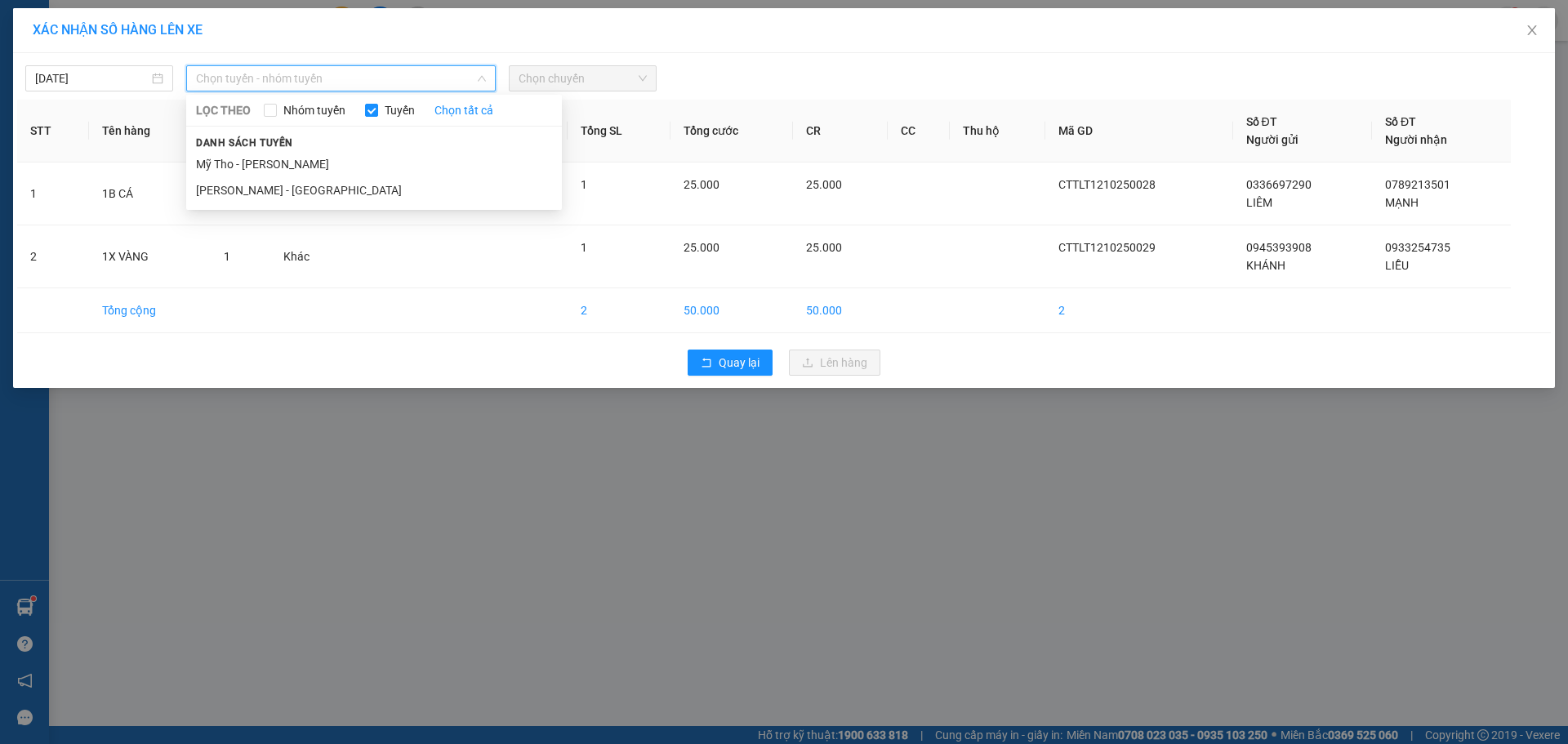
drag, startPoint x: 276, startPoint y: 154, endPoint x: 471, endPoint y: 111, distance: 199.7
click at [275, 154] on li "Mỹ Tho - [PERSON_NAME]" at bounding box center [374, 164] width 375 height 26
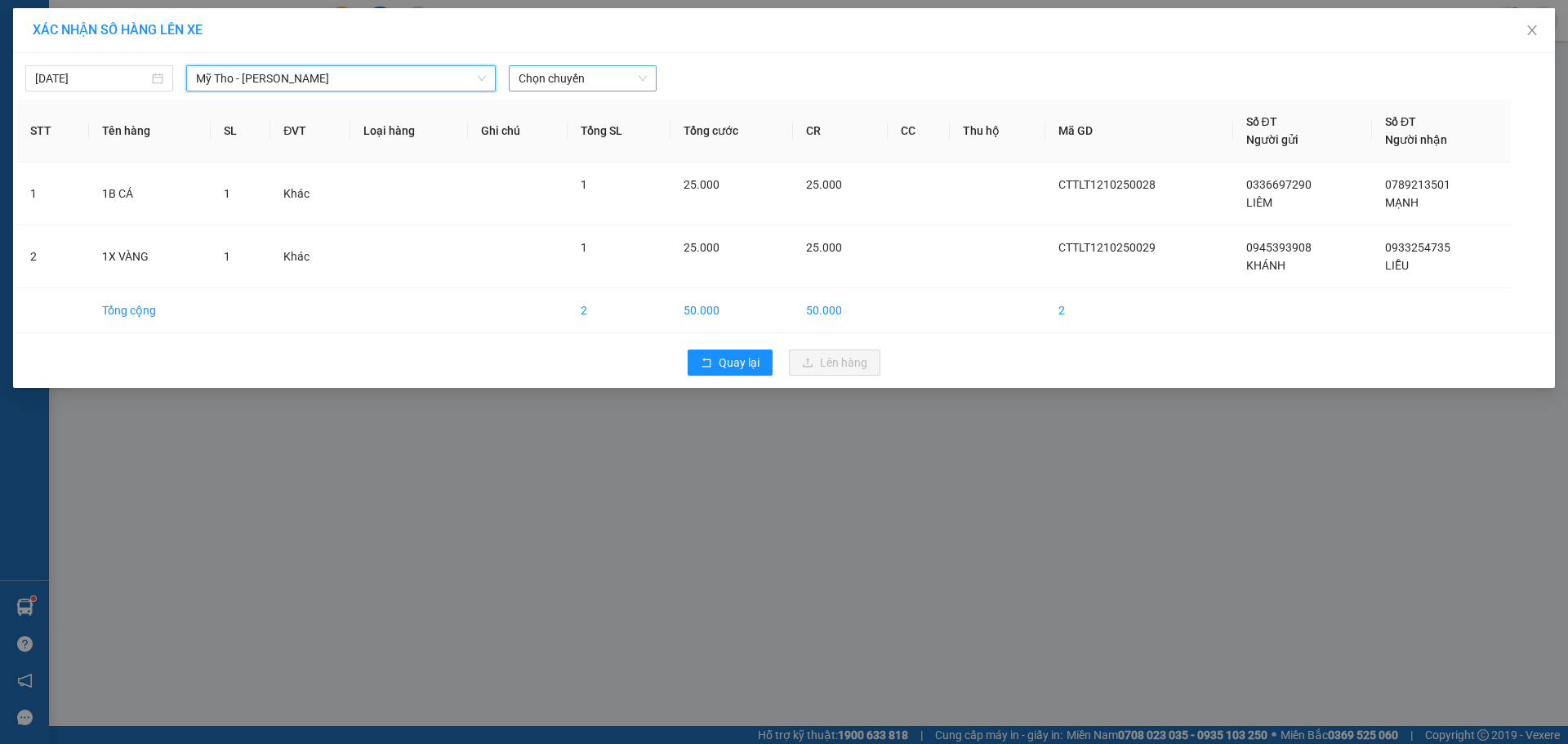
click at [562, 85] on span "Chọn chuyến" at bounding box center [583, 78] width 128 height 24
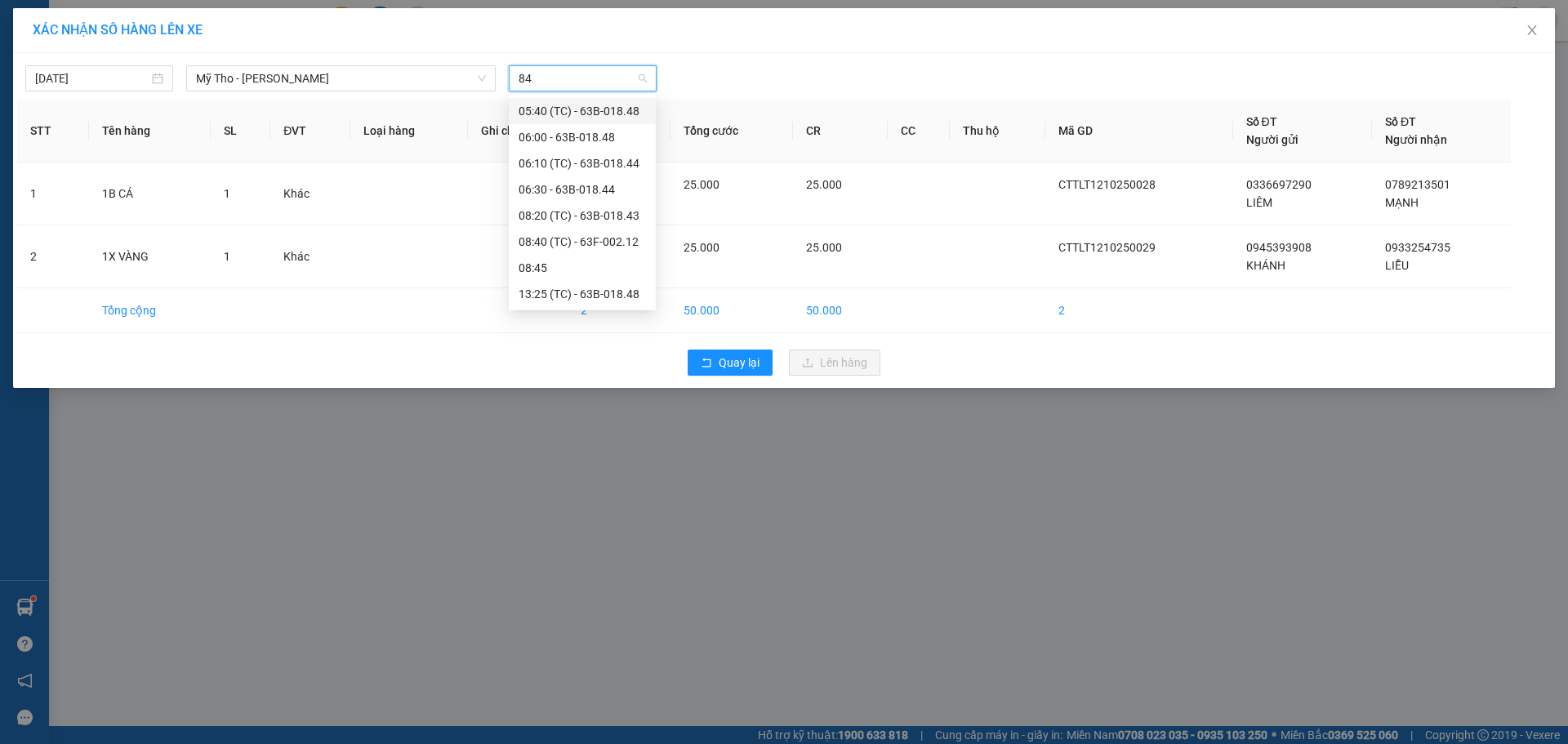
type input "844"
click at [604, 163] on div "14:15 - 63B-018.44" at bounding box center [582, 163] width 127 height 18
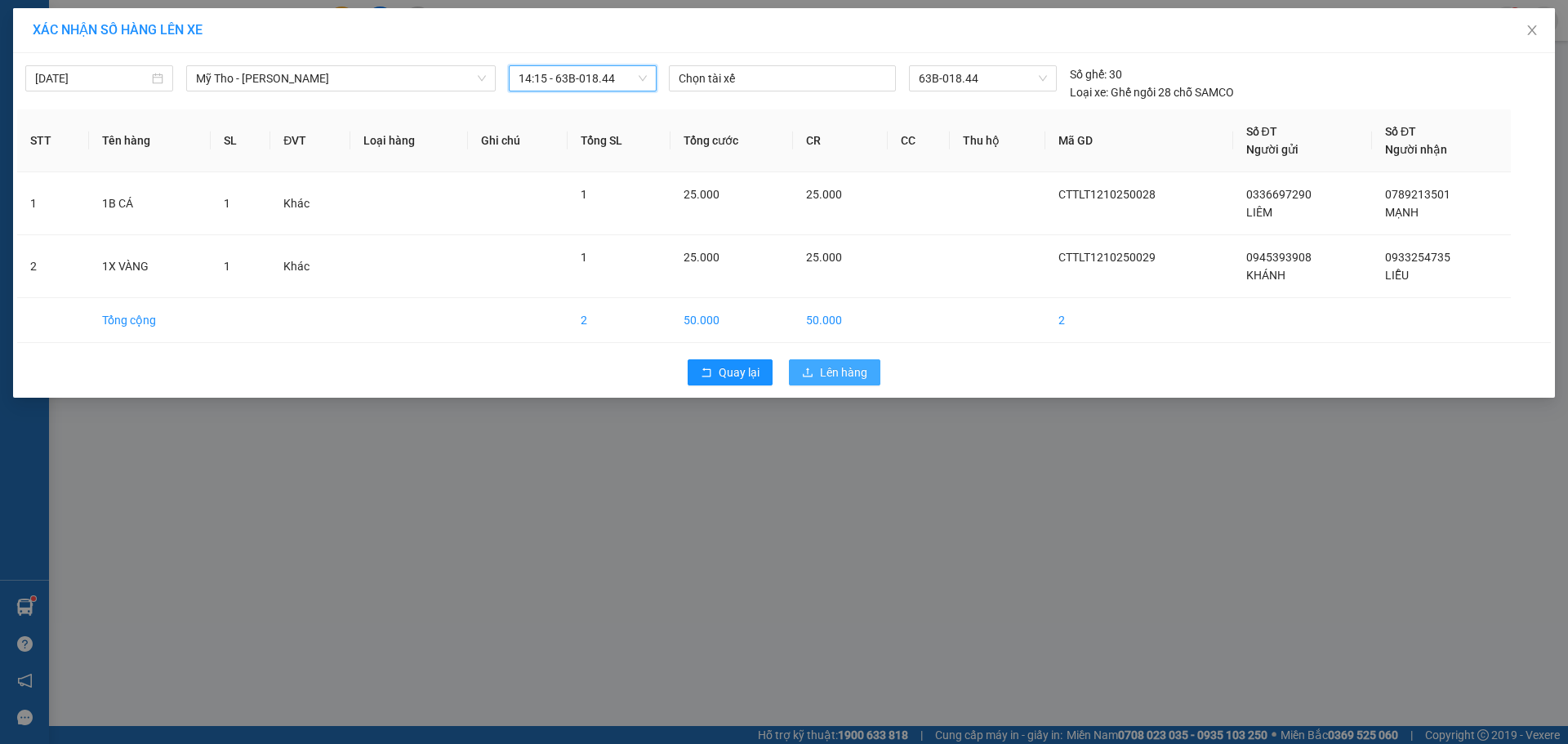
click at [823, 374] on span "Lên hàng" at bounding box center [843, 372] width 47 height 18
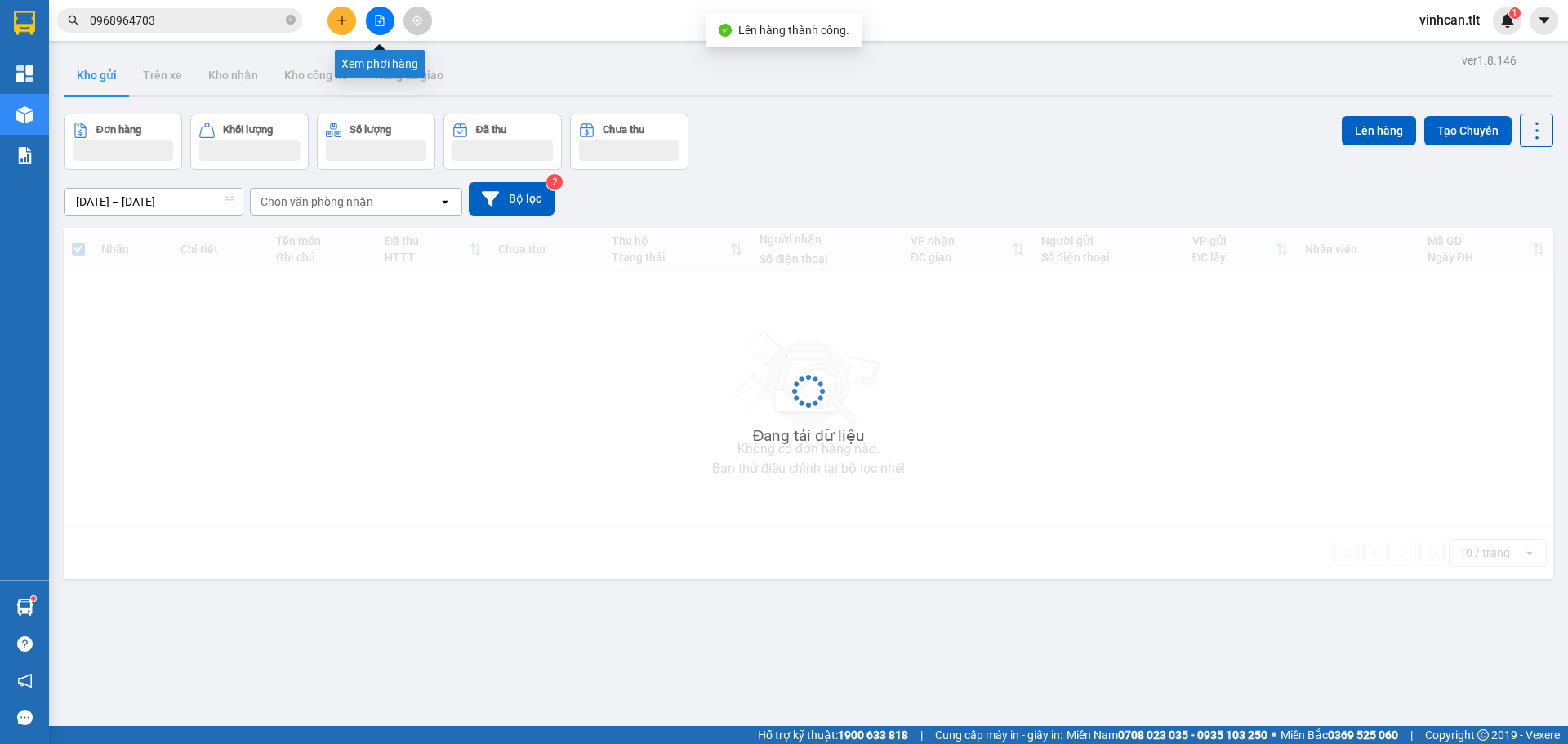
drag, startPoint x: 385, startPoint y: 23, endPoint x: 439, endPoint y: 33, distance: 54.9
click at [386, 22] on button at bounding box center [380, 21] width 29 height 29
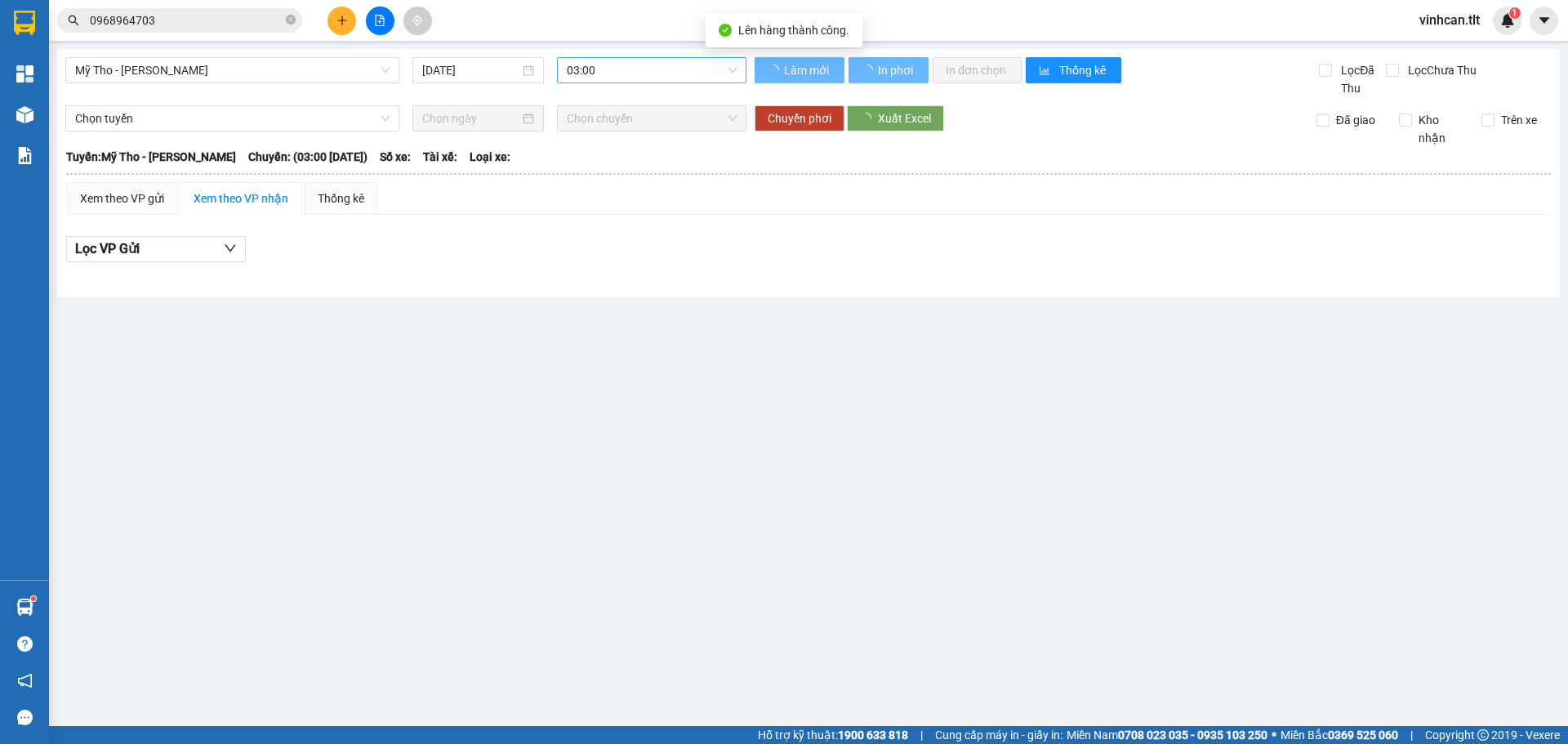
click at [628, 73] on span "03:00" at bounding box center [651, 70] width 170 height 24
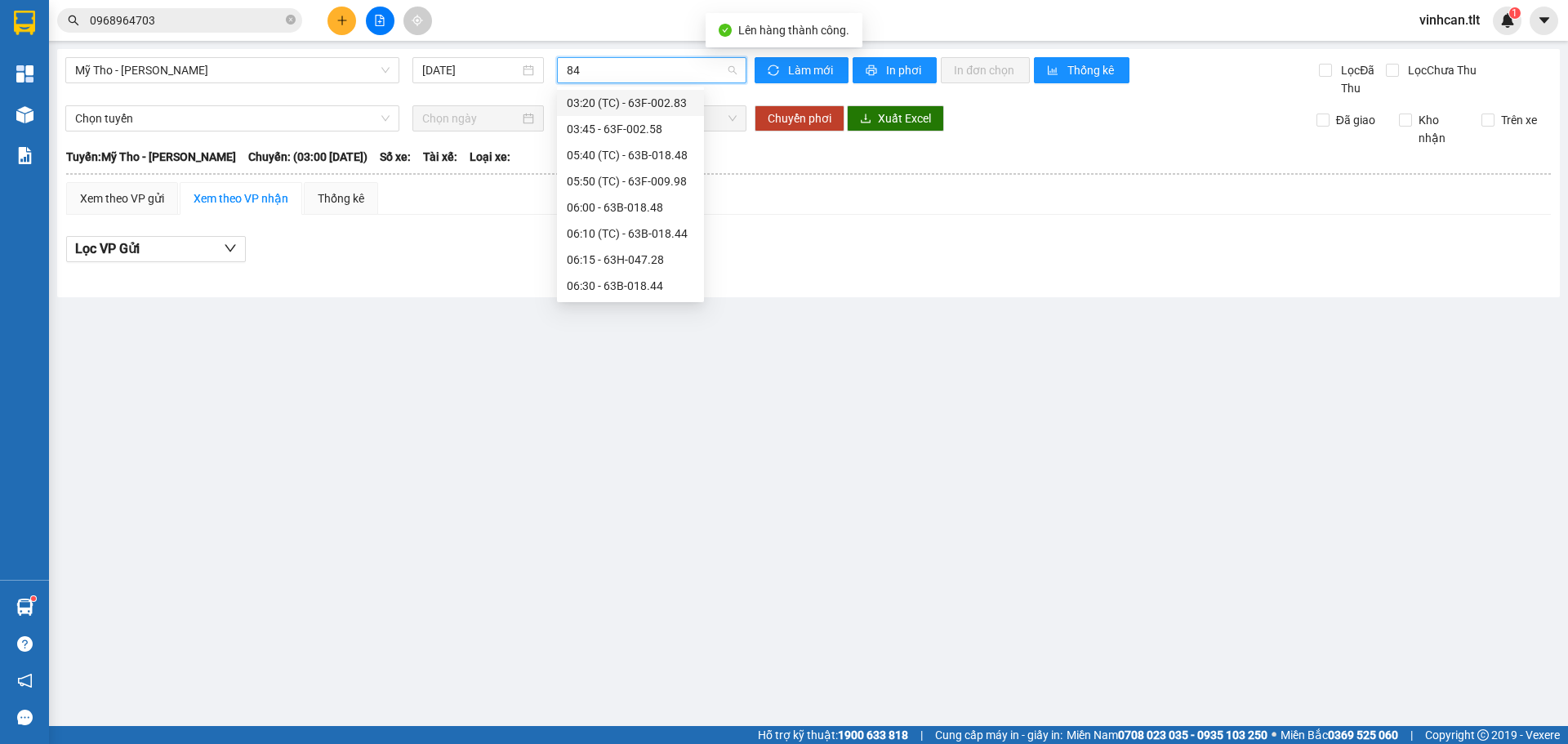
type input "844"
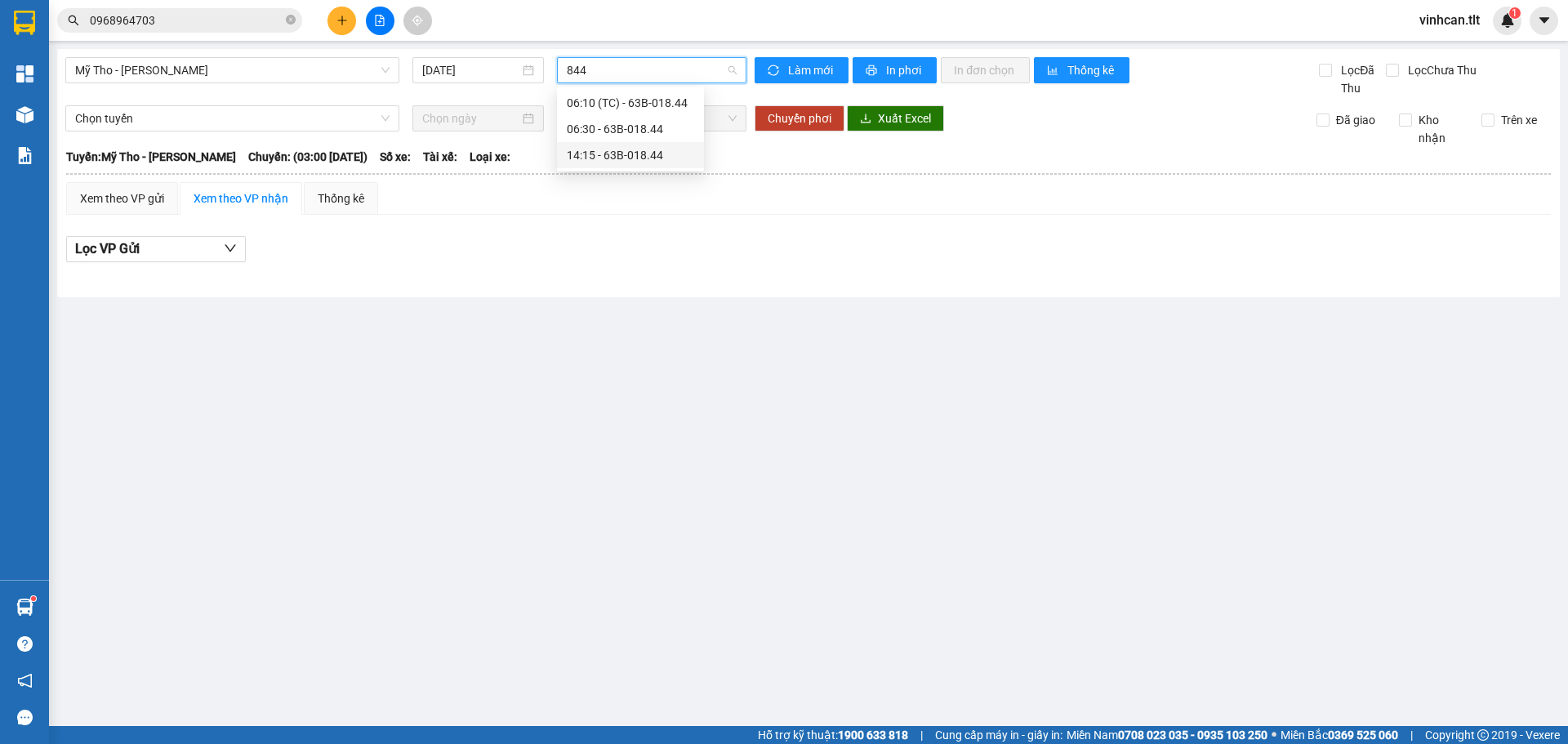
click at [625, 148] on div "14:15 - 63B-018.44" at bounding box center [630, 154] width 127 height 18
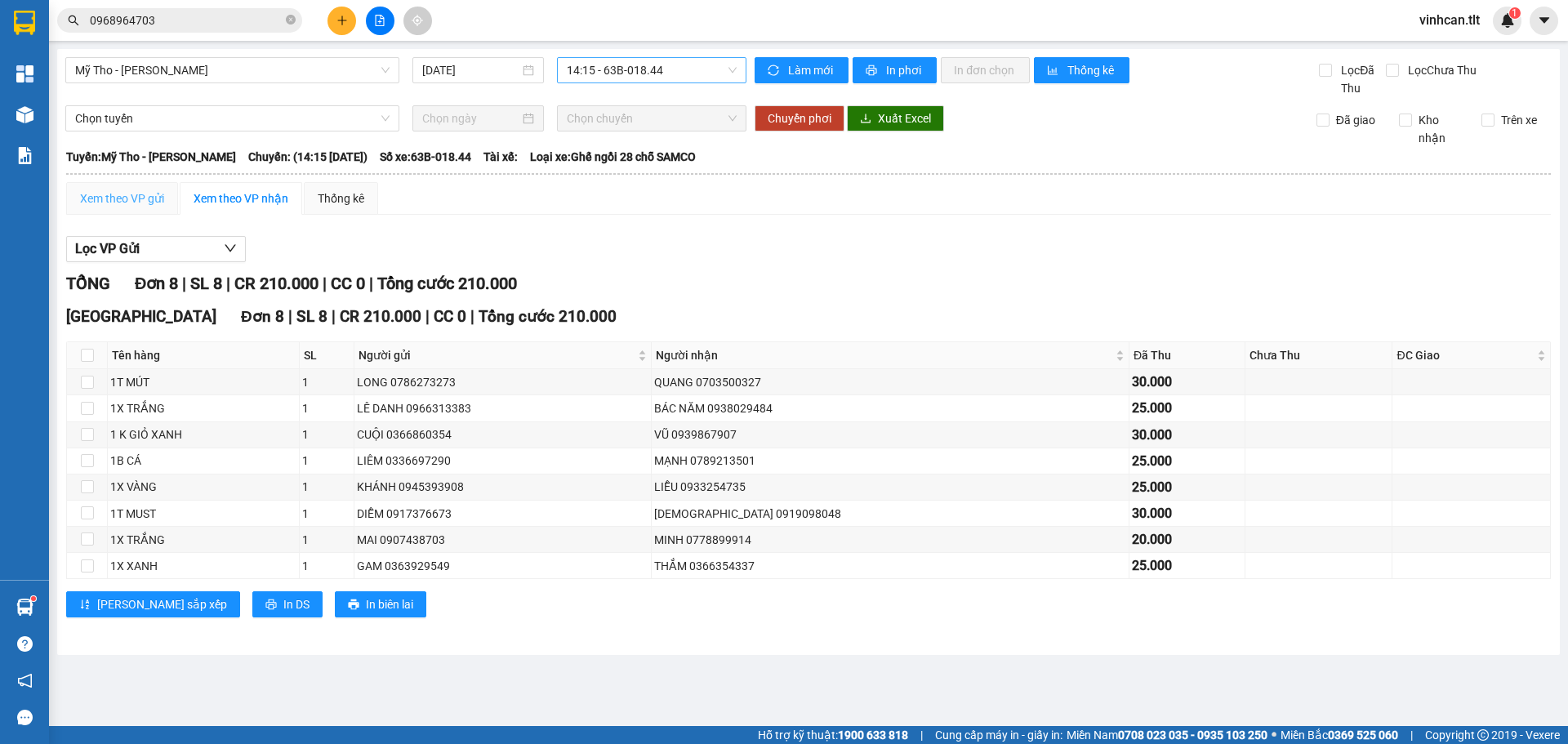
click at [132, 210] on div "Xem theo VP gửi" at bounding box center [121, 198] width 112 height 33
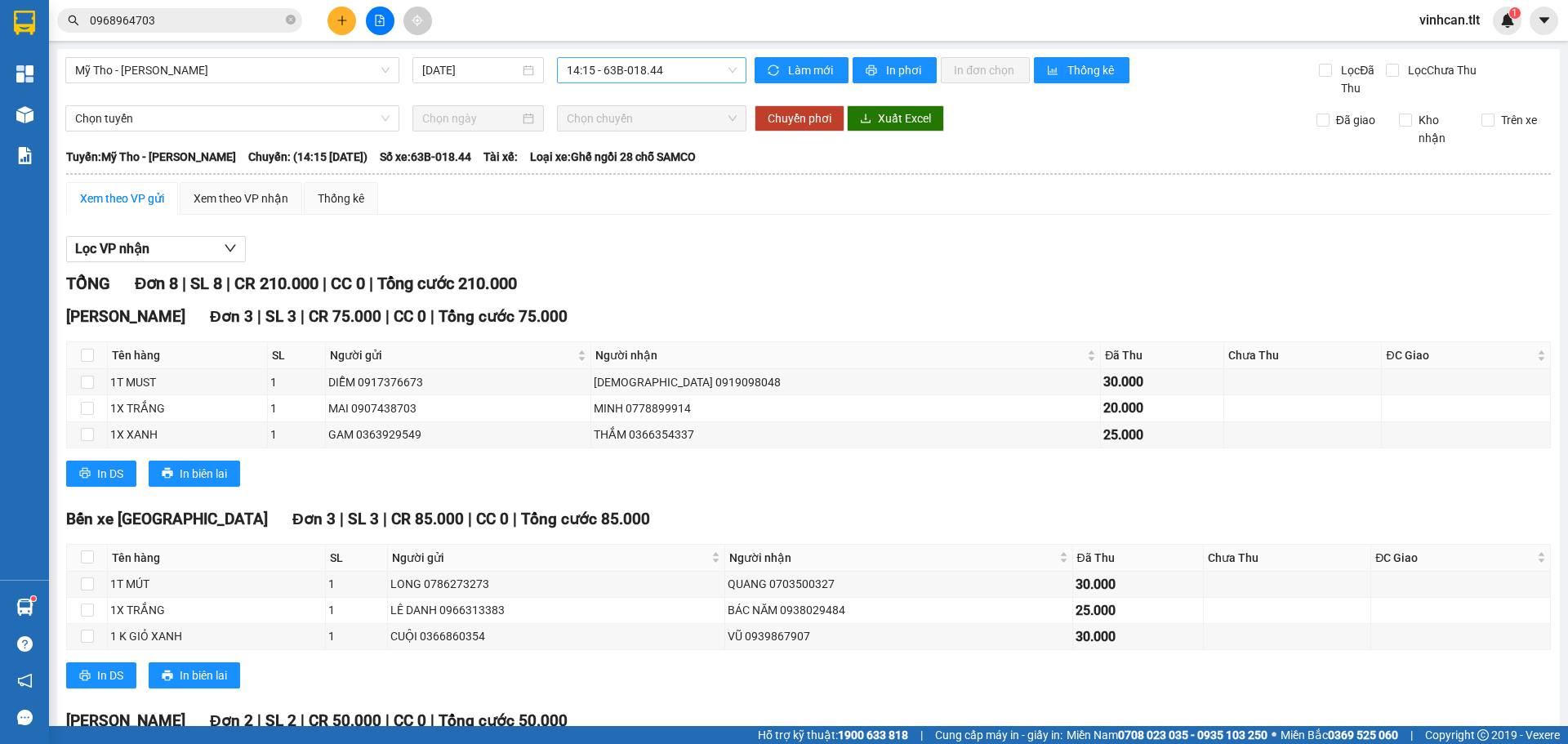
scroll to position [184, 0]
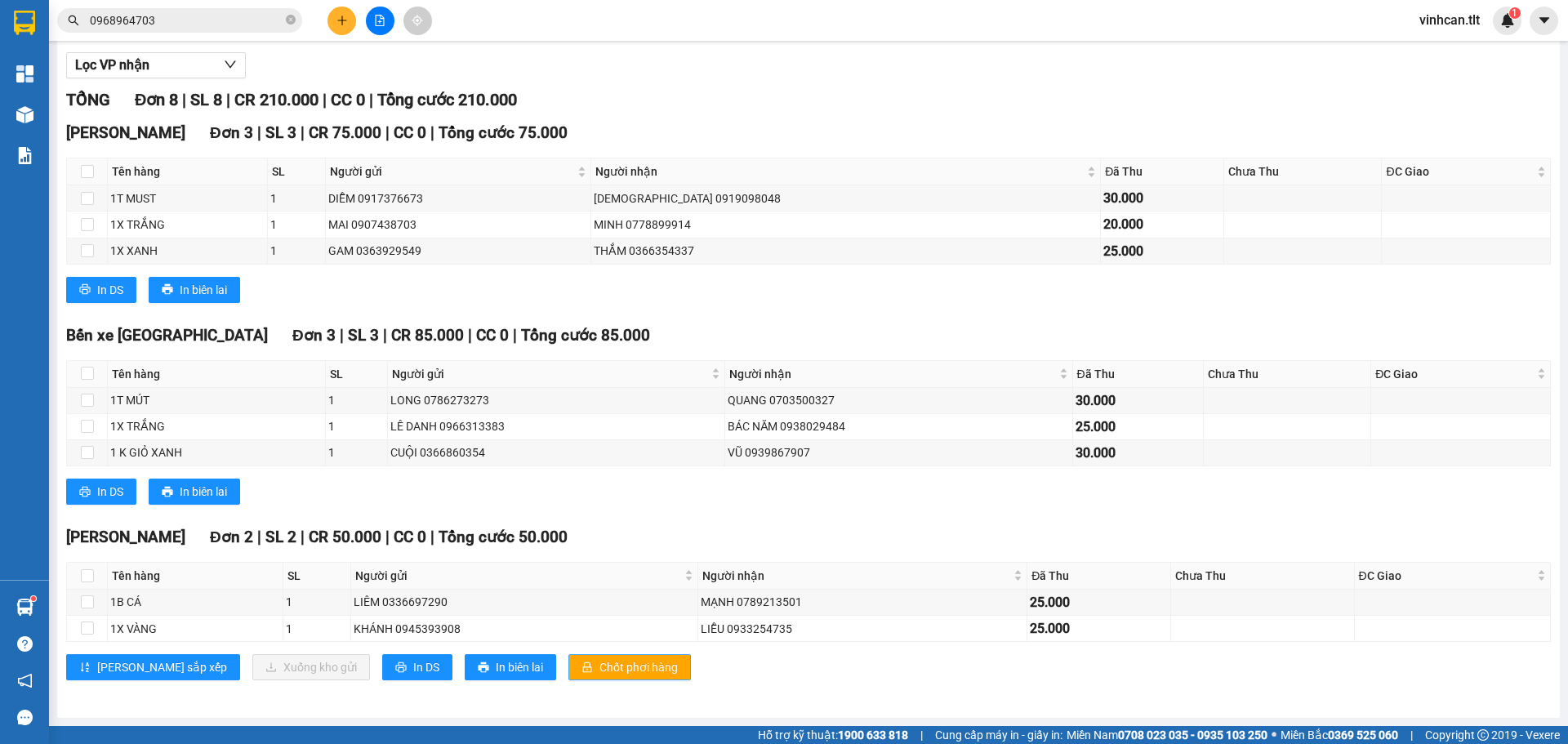
drag, startPoint x: 560, startPoint y: 697, endPoint x: 561, endPoint y: 663, distance: 34.0
click at [557, 694] on div "TỔNG Đơn 8 | SL 8 | CR 210.000 | CC 0 | Tổng cước 210.000 [PERSON_NAME] 3 | SL …" at bounding box center [808, 394] width 1485 height 613
click at [600, 663] on span "Chốt phơi hàng" at bounding box center [639, 667] width 78 height 18
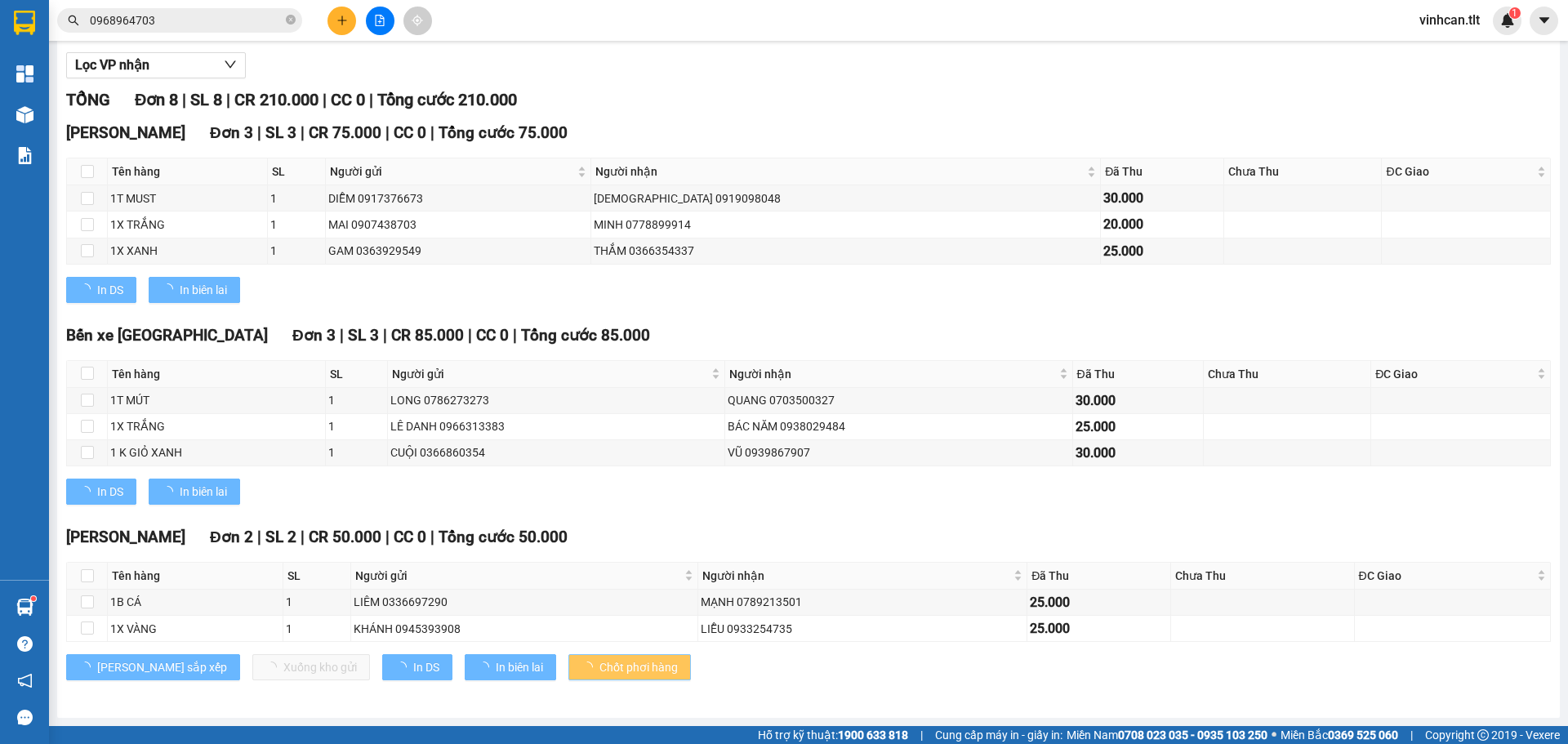
click at [600, 663] on span "Chốt phơi hàng" at bounding box center [639, 667] width 78 height 18
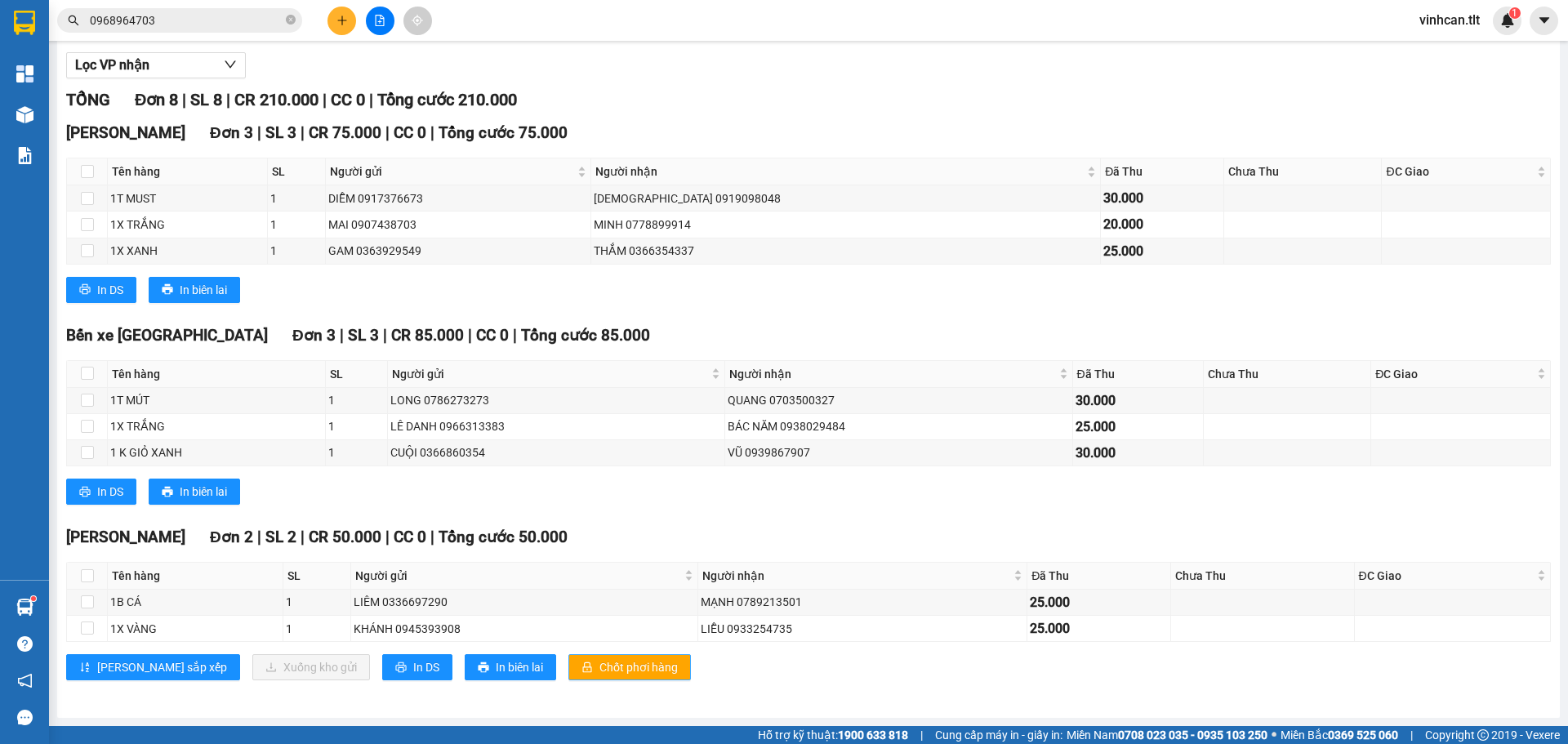
click at [600, 660] on span "Chốt phơi hàng" at bounding box center [639, 667] width 78 height 18
click at [339, 14] on icon "plus" at bounding box center [342, 20] width 12 height 12
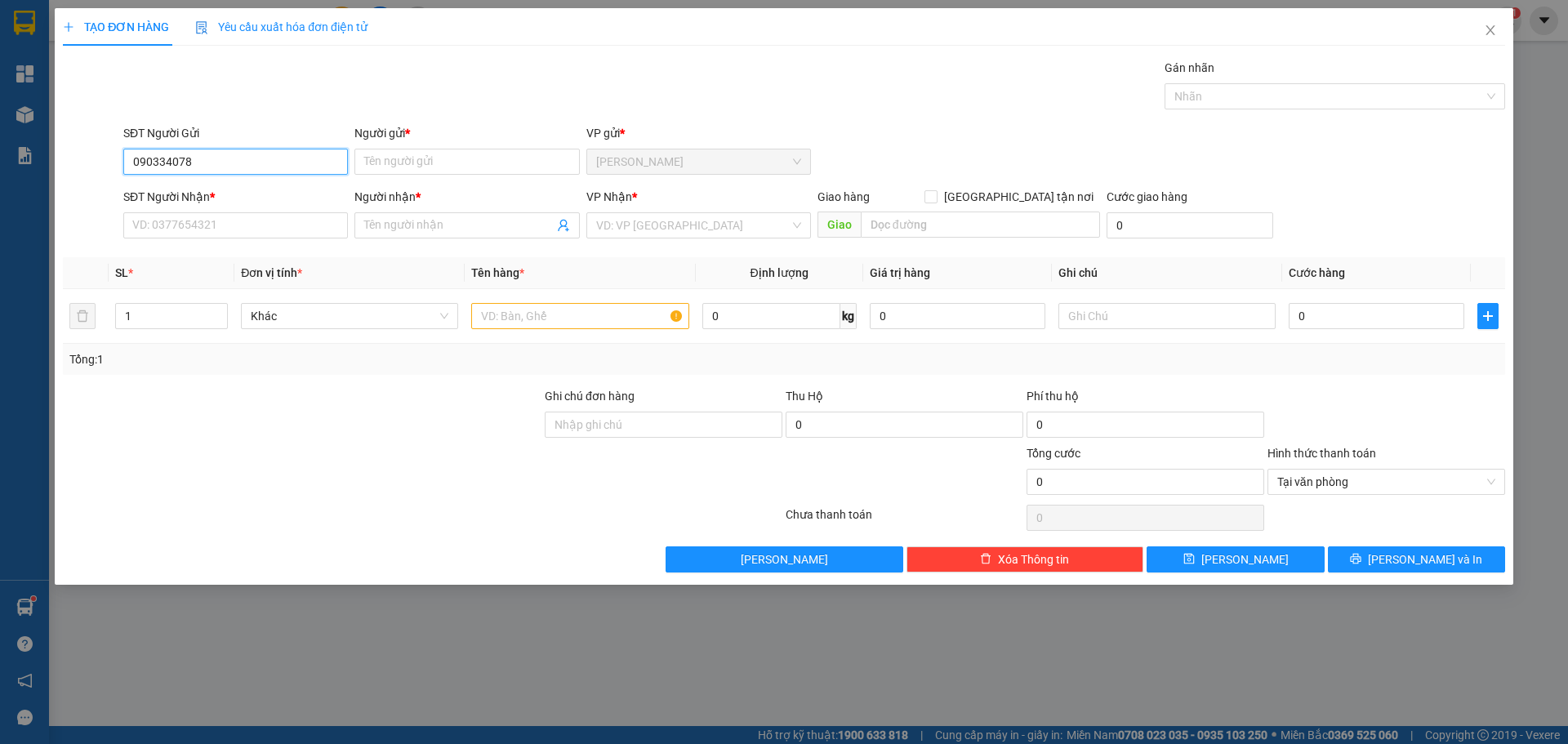
type input "0903340787"
drag, startPoint x: 256, startPoint y: 185, endPoint x: 246, endPoint y: 201, distance: 18.9
click at [253, 185] on div "0903340787 - TRÍ" at bounding box center [235, 194] width 224 height 26
type input "TRÍ"
type input "0903340787"
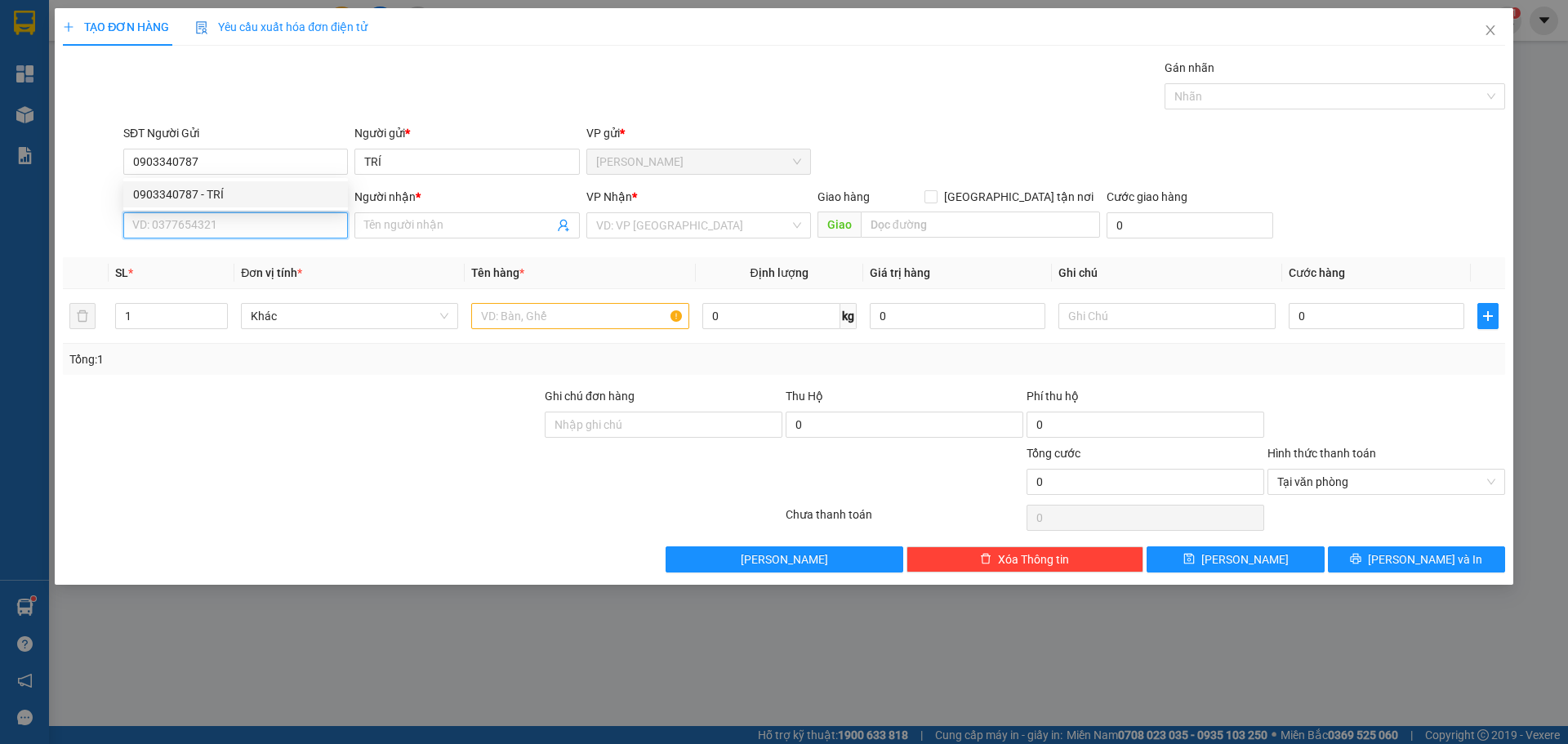
click at [238, 221] on input "SĐT Người Nhận *" at bounding box center [235, 225] width 224 height 26
click at [235, 250] on div "0903340787 - TRÍ" at bounding box center [235, 257] width 205 height 18
type input "0903340787"
type input "TRÍ"
click at [638, 229] on input "search" at bounding box center [693, 225] width 194 height 24
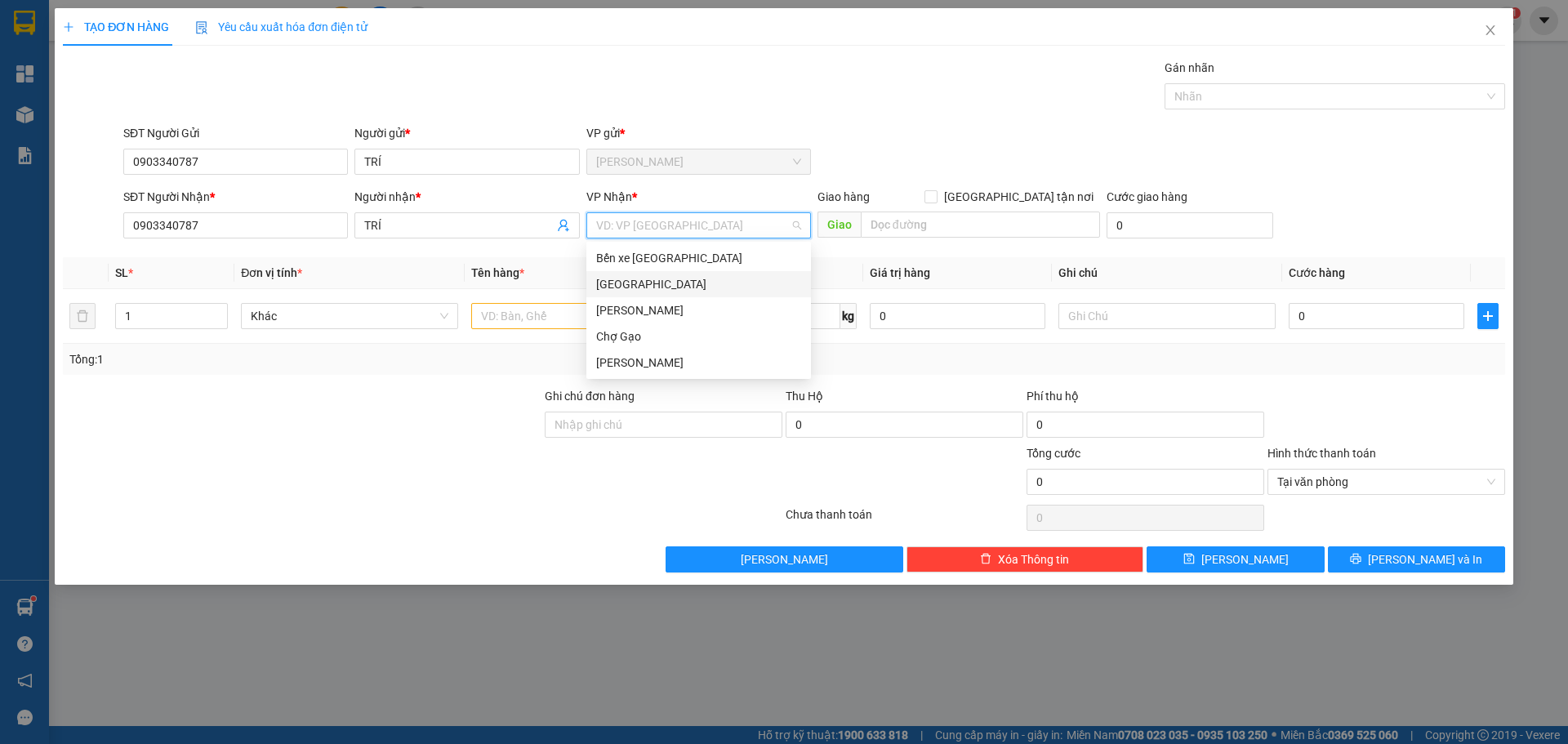
click at [622, 286] on div "[GEOGRAPHIC_DATA]" at bounding box center [698, 283] width 205 height 18
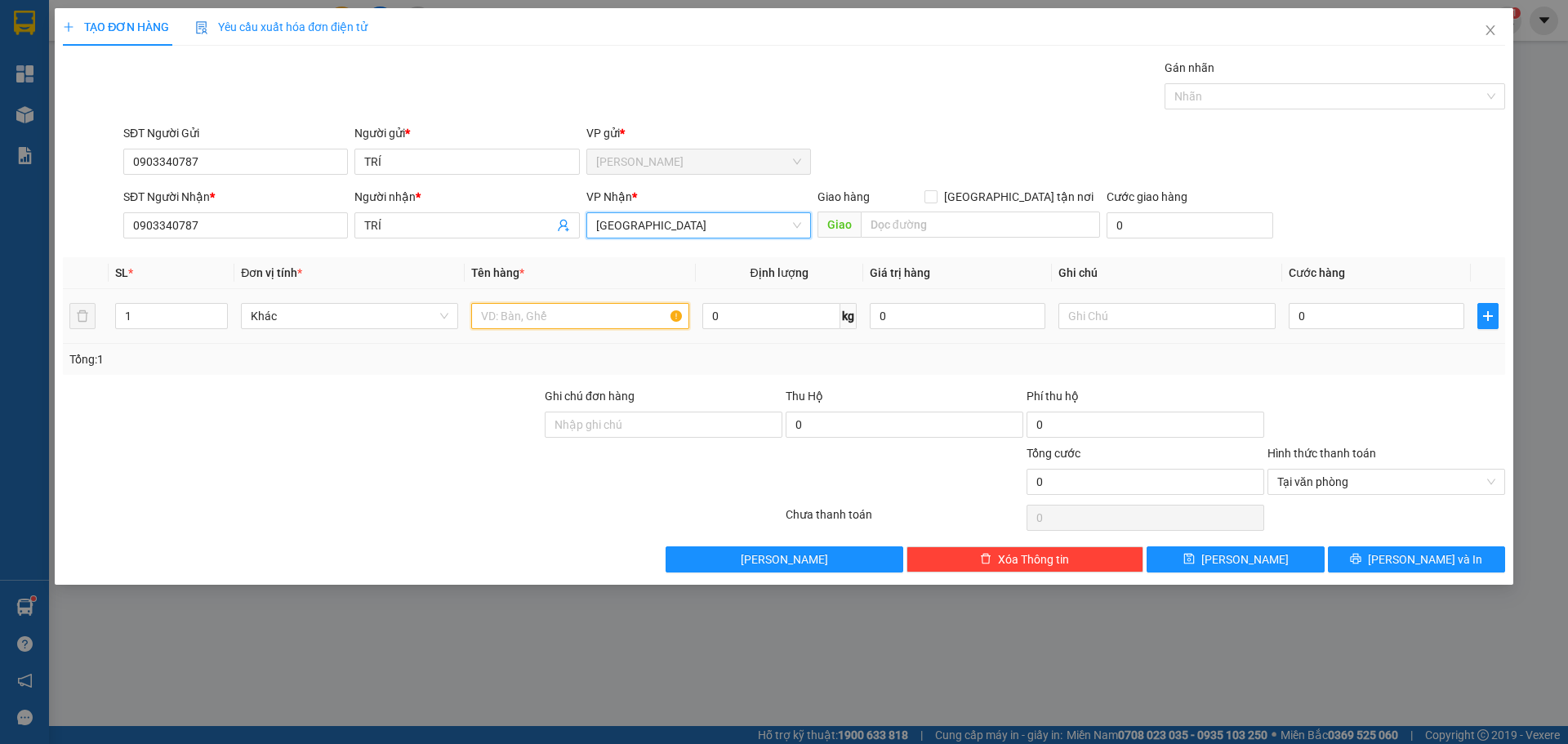
click at [538, 320] on input "text" at bounding box center [580, 315] width 218 height 26
type input "1"
paste input "Ư"
paste input "Ứ"
type input "2TNP-TRỨNG"
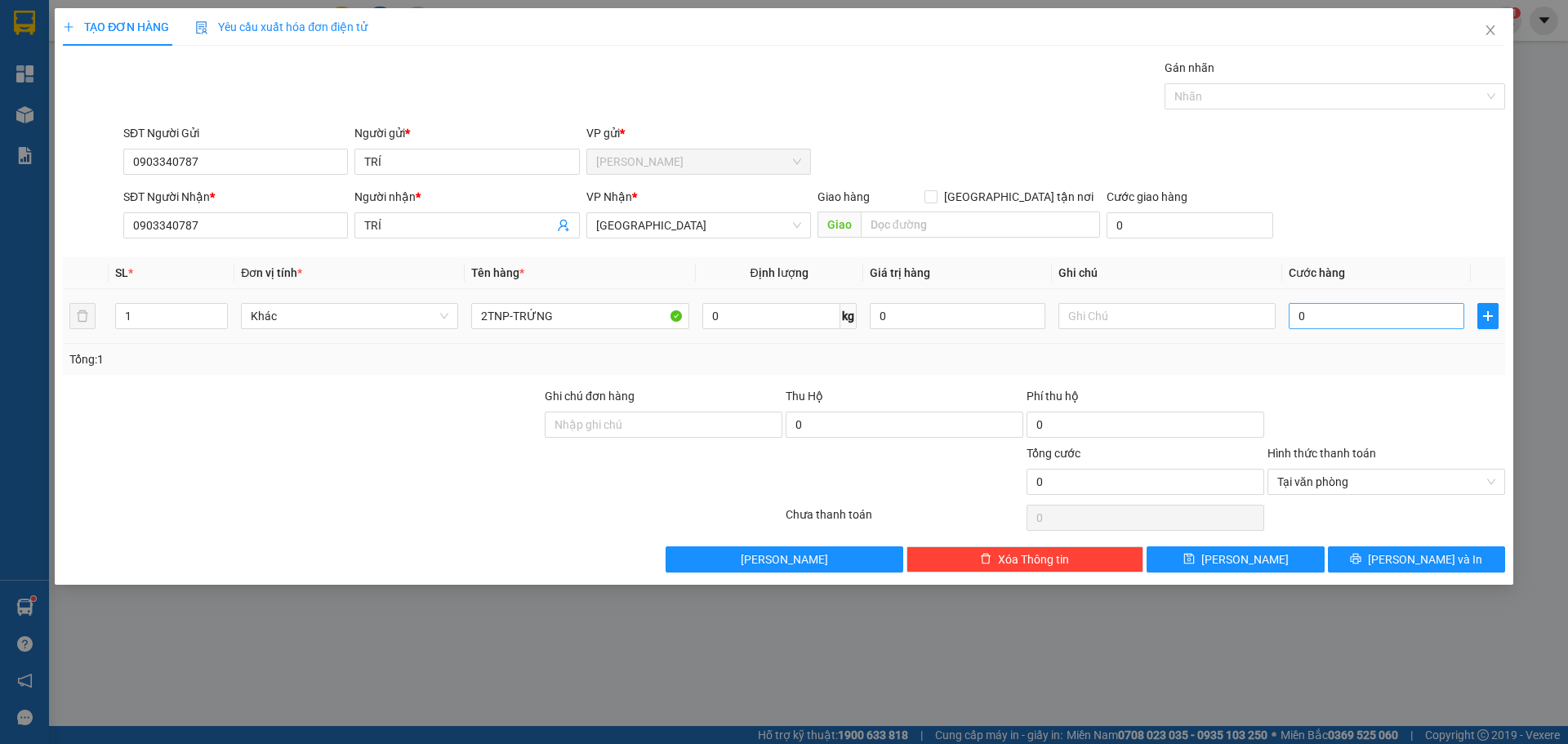
drag, startPoint x: 1328, startPoint y: 332, endPoint x: 1328, endPoint y: 324, distance: 8.0
click at [1328, 332] on td "0" at bounding box center [1377, 316] width 189 height 55
click at [1327, 310] on input "0" at bounding box center [1377, 315] width 175 height 26
type input "7"
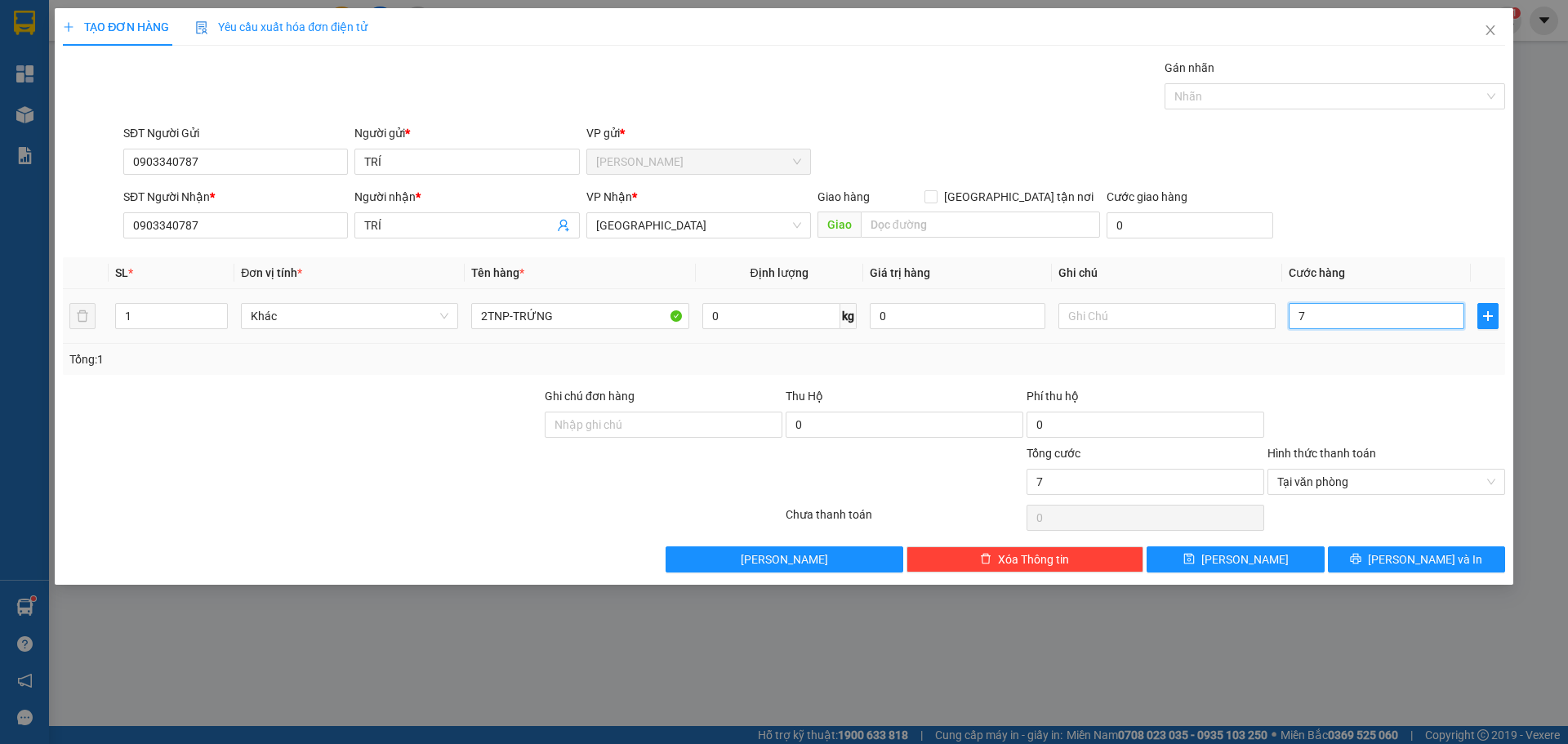
type input "70"
type input "70.000"
click at [1474, 560] on button "[PERSON_NAME] và In" at bounding box center [1417, 559] width 177 height 26
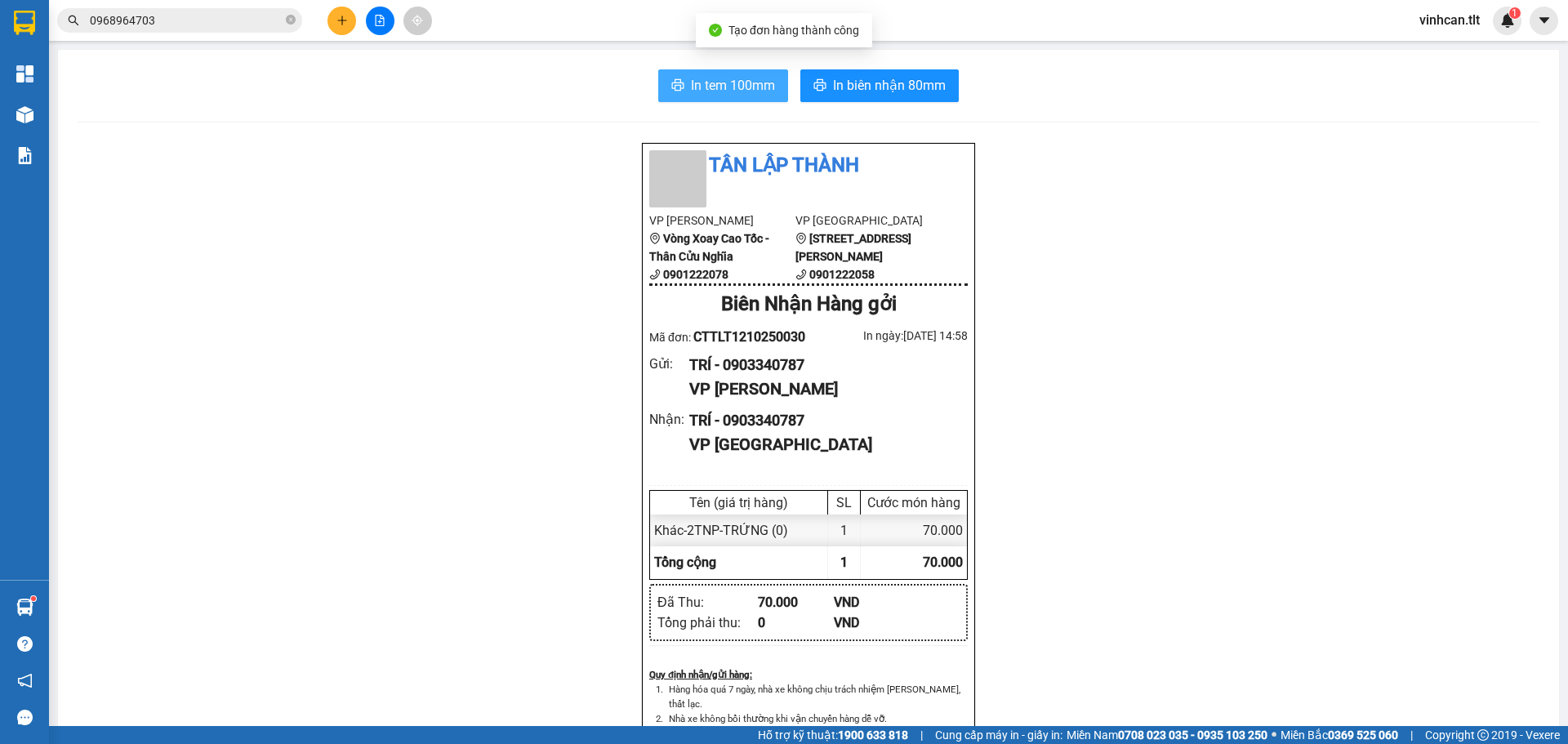
click at [736, 79] on span "In tem 100mm" at bounding box center [733, 85] width 84 height 20
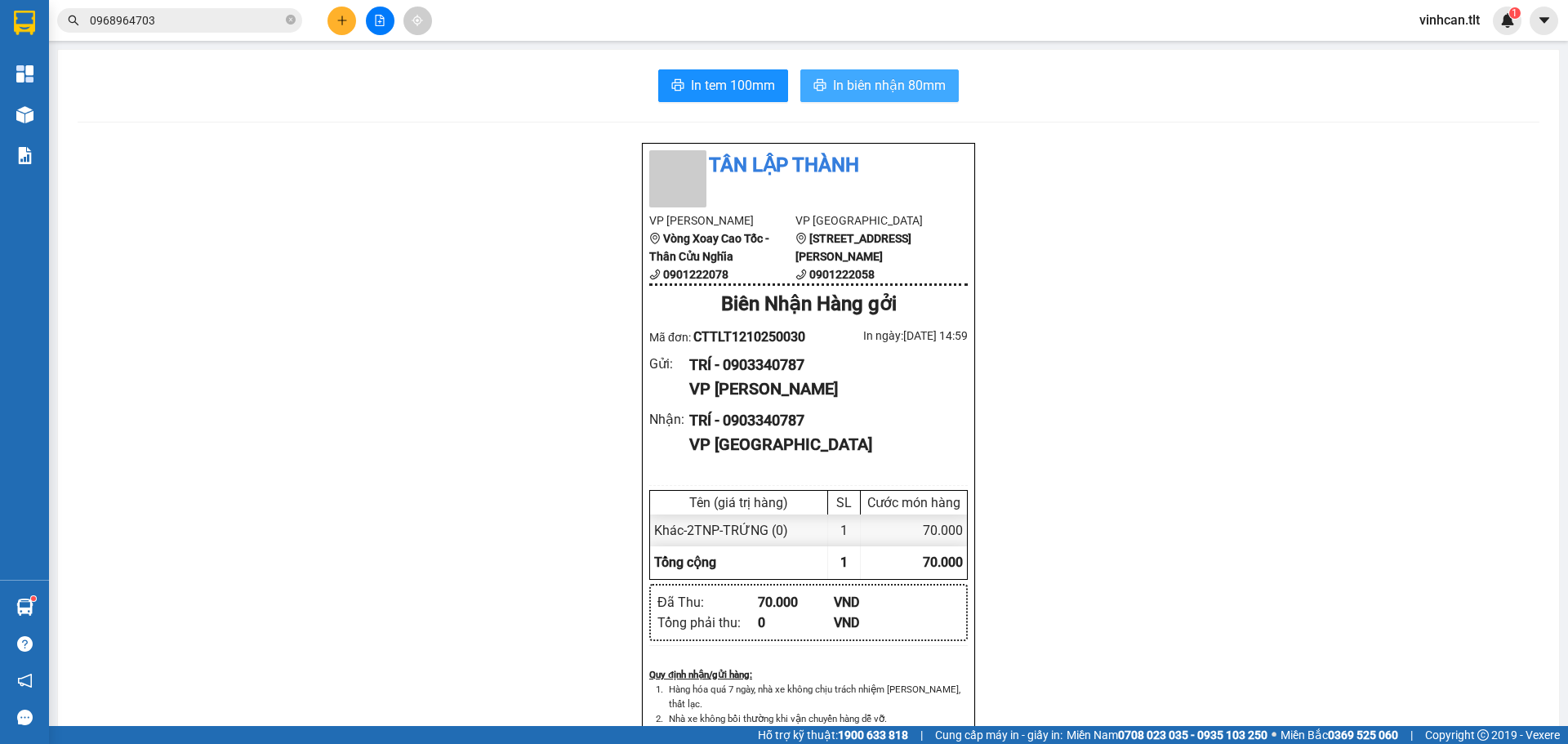
click at [833, 91] on span "In biên nhận 80mm" at bounding box center [890, 85] width 113 height 20
click at [631, 505] on div "Tân Lập Thành VP Cao Tốc Vòng Xoay Cao Tốc - Thân Cửu Nghĩa 0901222078 VP [GEOG…" at bounding box center [809, 747] width 1463 height 1210
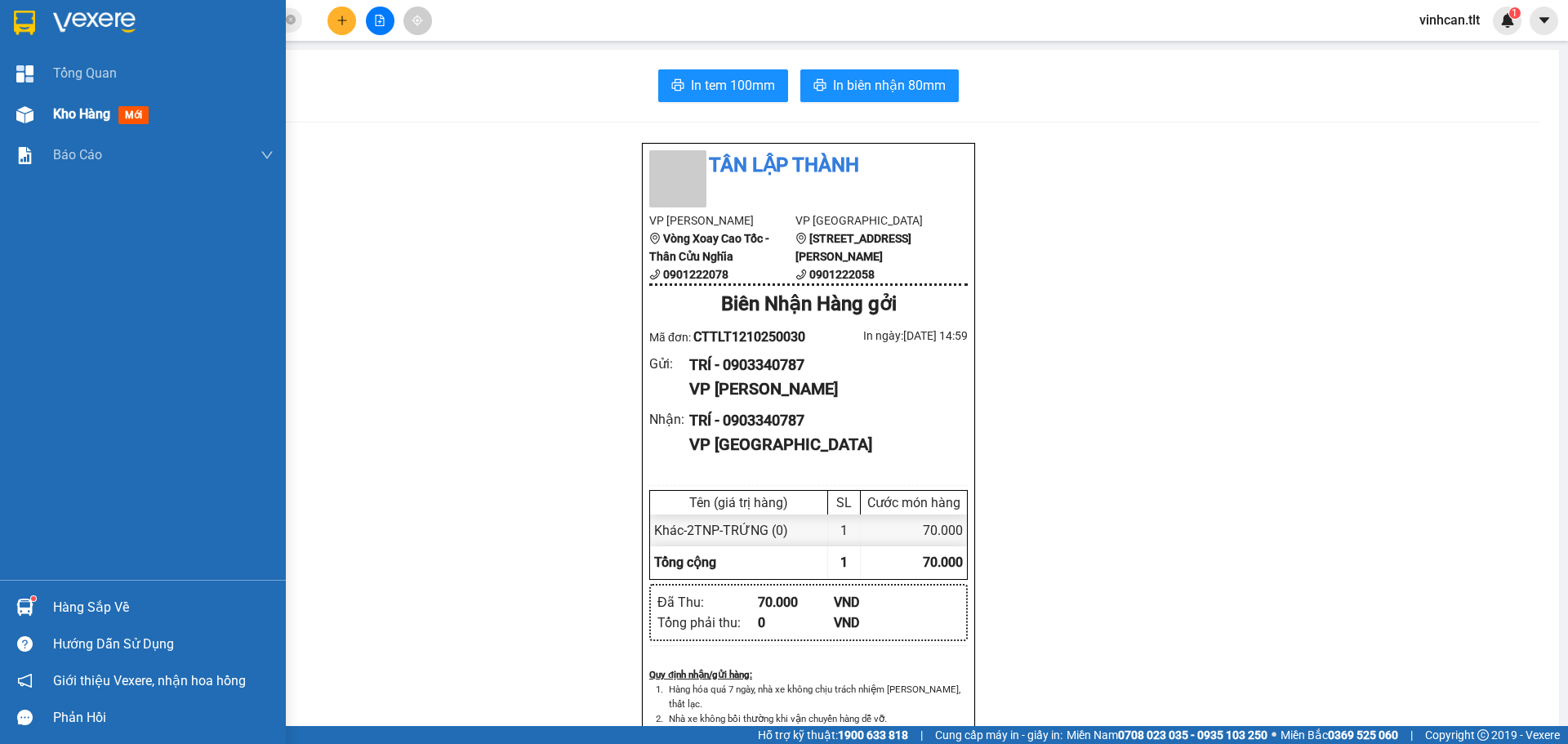
click at [30, 115] on img at bounding box center [24, 115] width 17 height 17
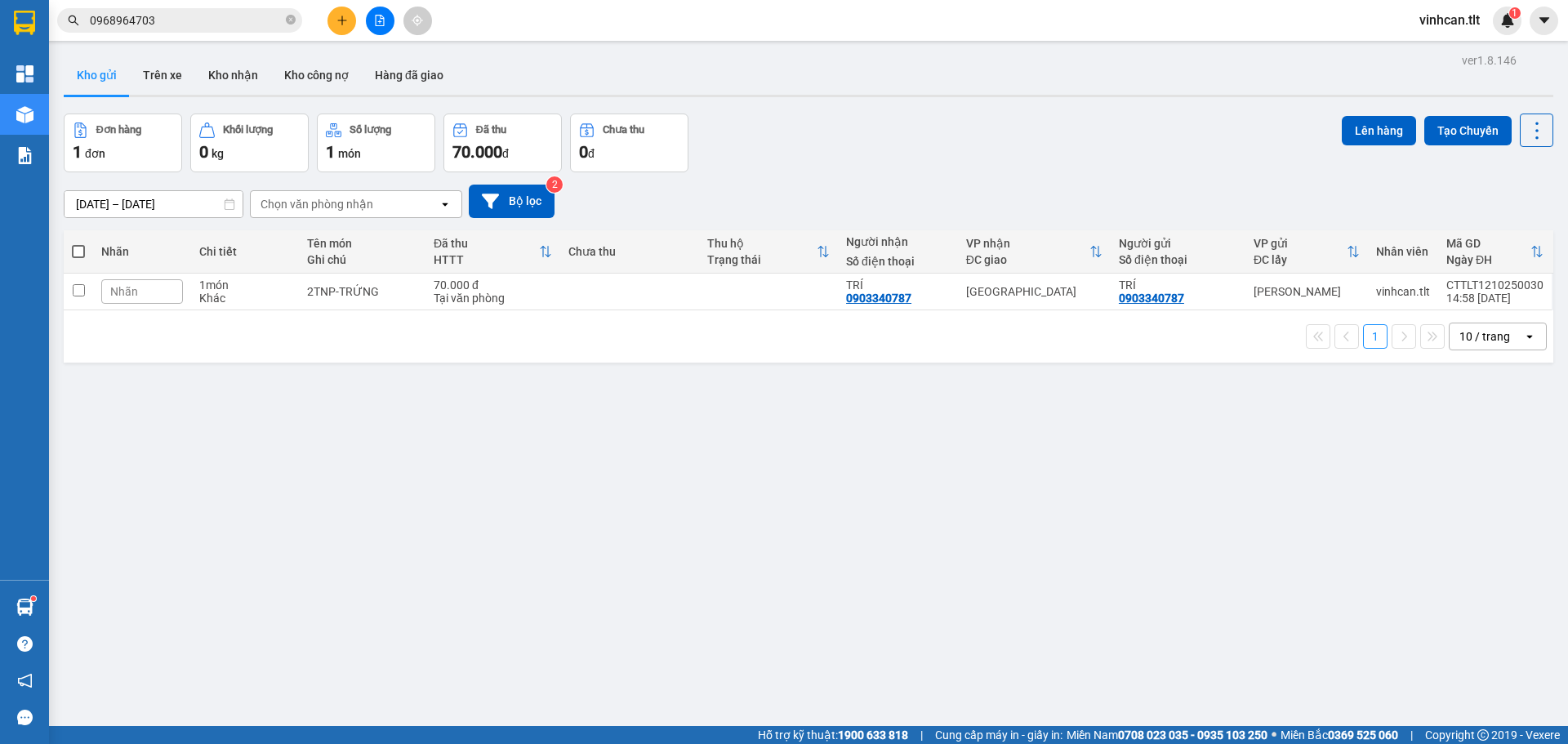
click at [80, 258] on label at bounding box center [78, 251] width 13 height 16
click at [78, 244] on input "checkbox" at bounding box center [78, 244] width 0 height 0
checkbox input "true"
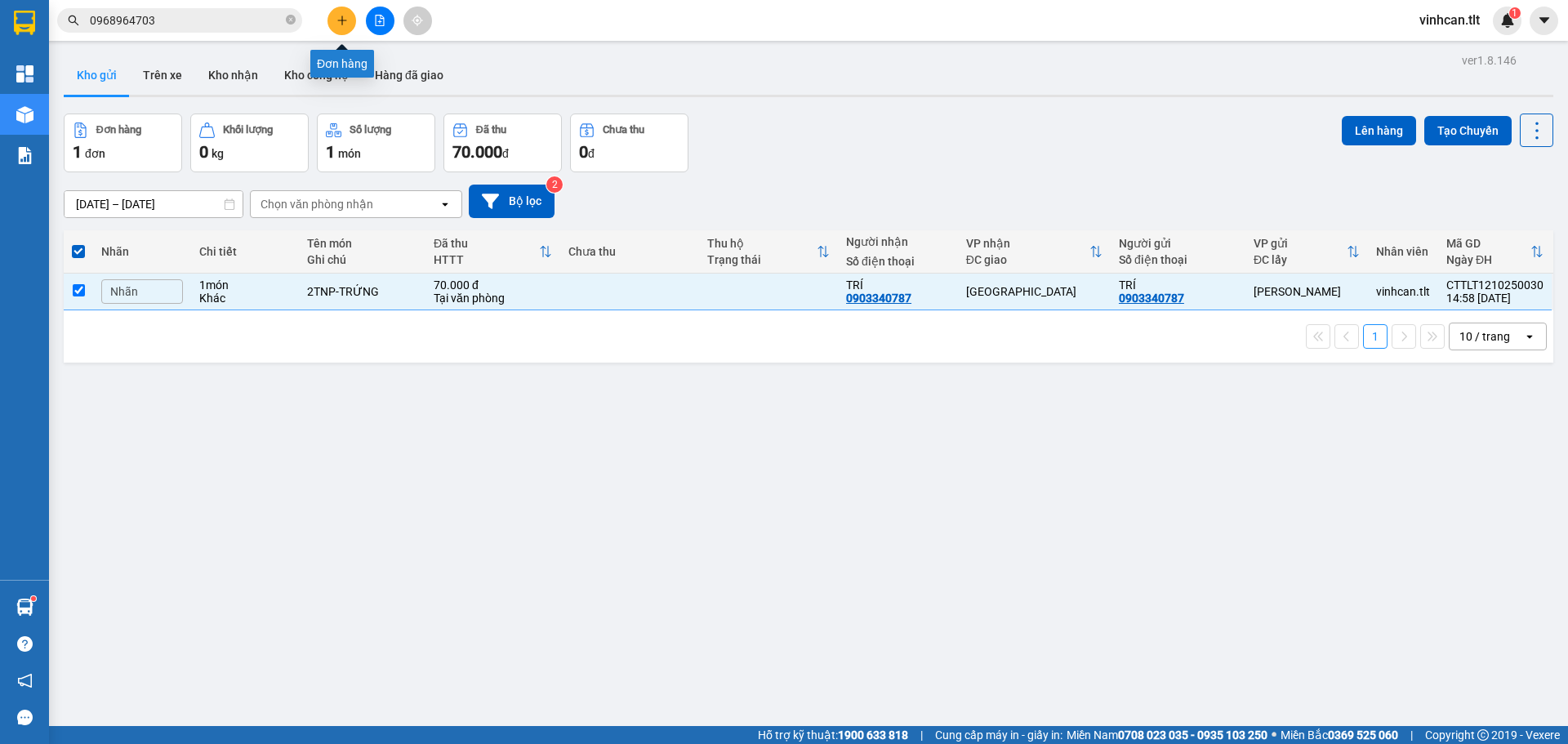
click at [346, 20] on button at bounding box center [342, 21] width 29 height 29
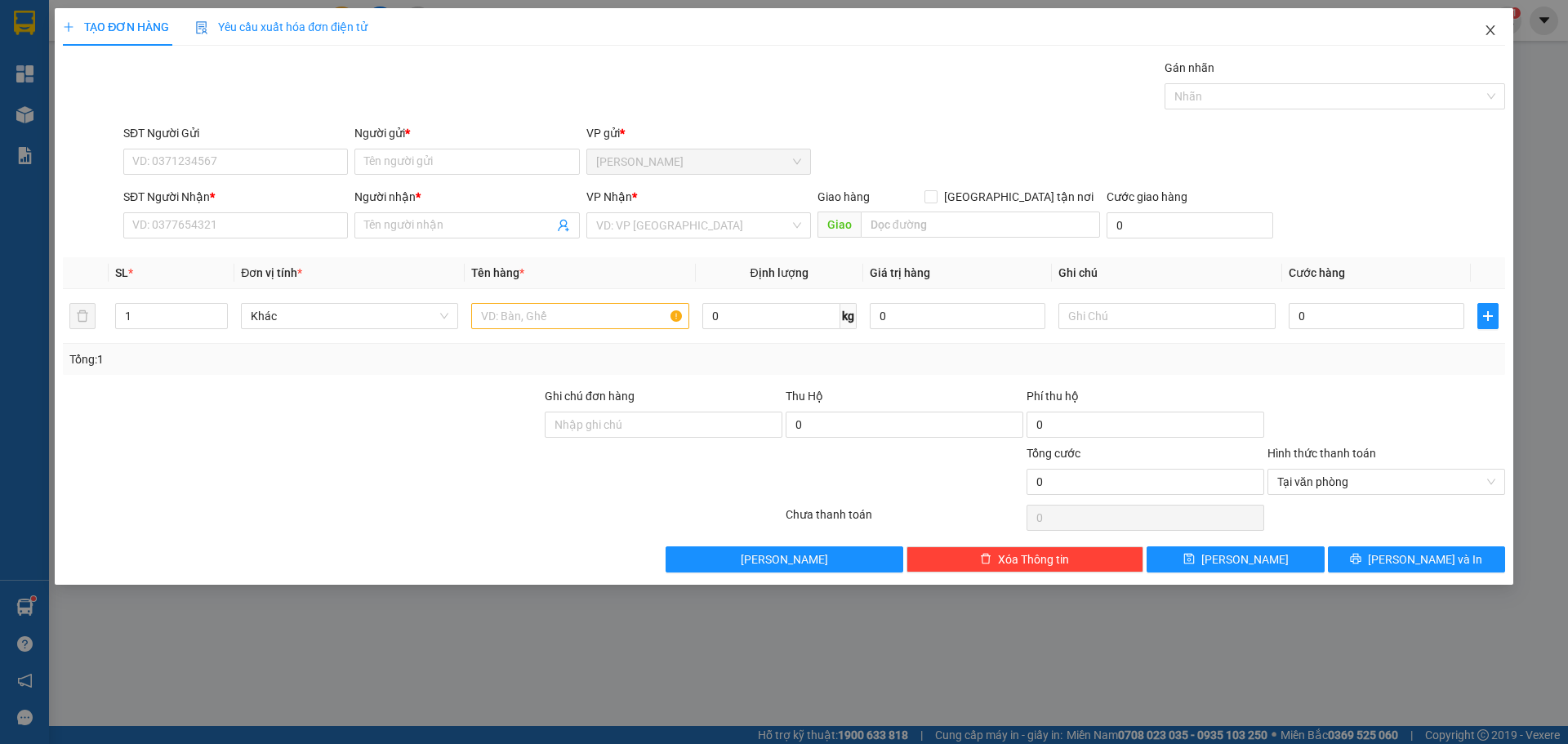
drag, startPoint x: 1493, startPoint y: 27, endPoint x: 1423, endPoint y: 35, distance: 70.5
click at [1493, 29] on icon "close" at bounding box center [1490, 30] width 13 height 13
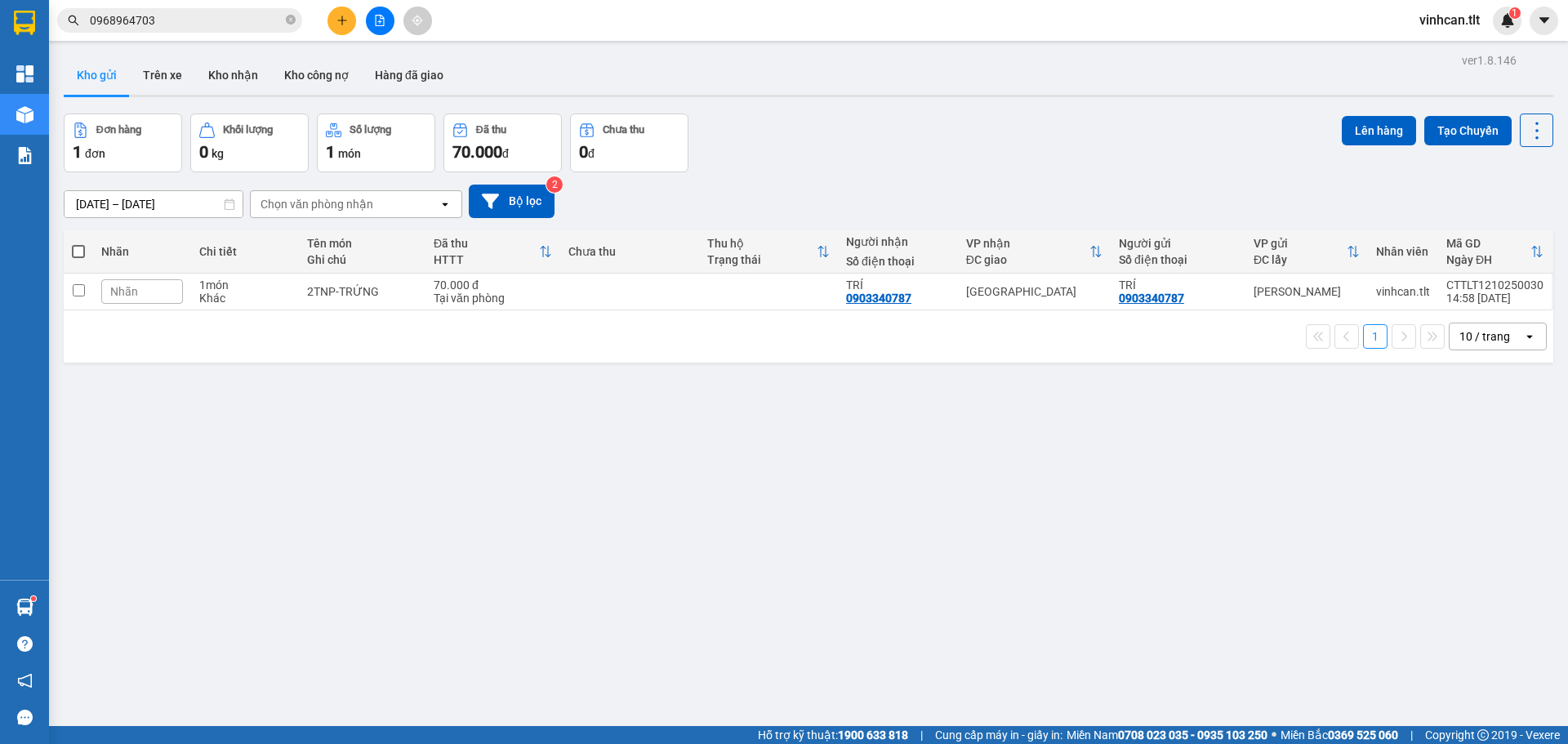
click at [76, 258] on label at bounding box center [78, 251] width 13 height 16
click at [78, 244] on input "checkbox" at bounding box center [78, 244] width 0 height 0
checkbox input "true"
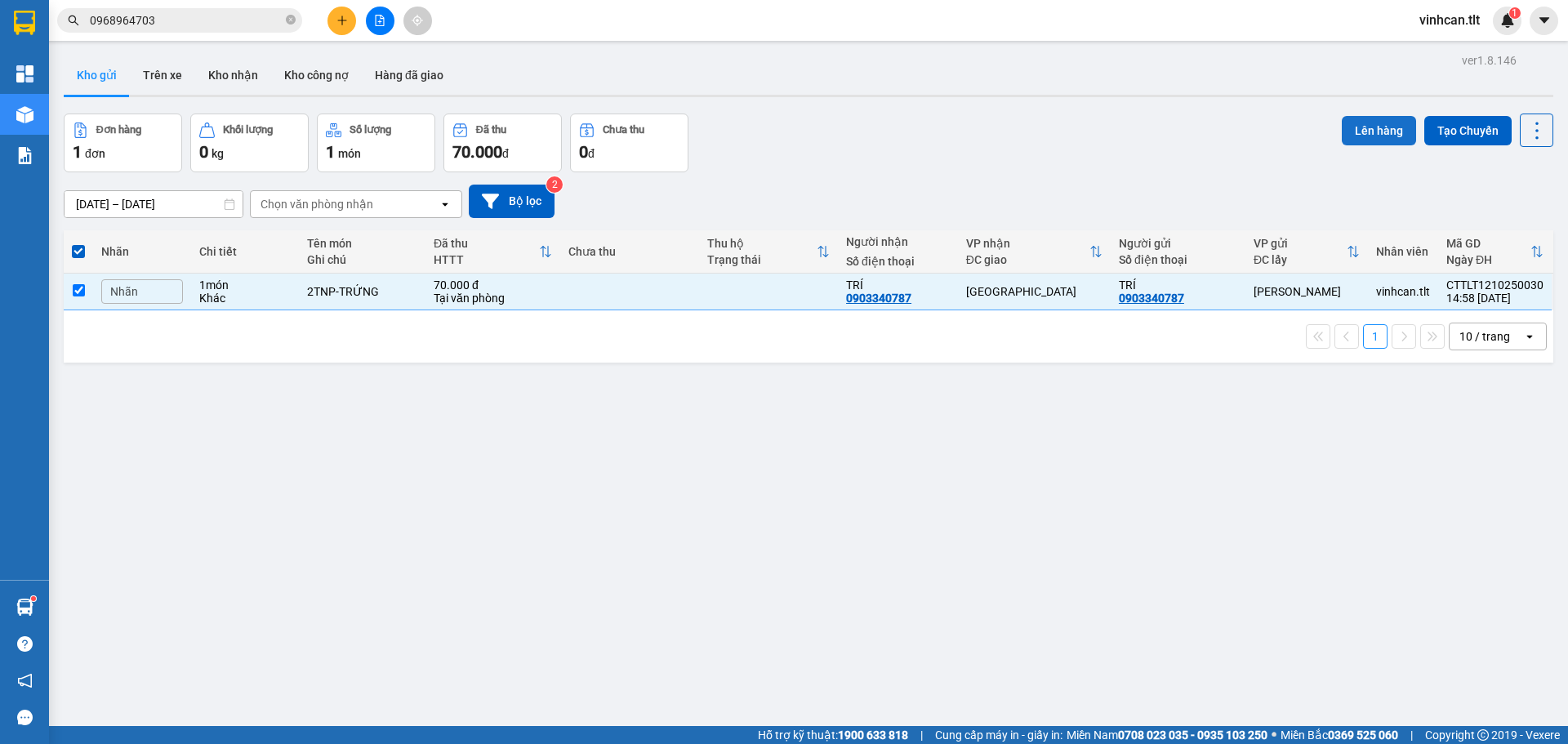
click at [1361, 117] on button "Lên hàng" at bounding box center [1379, 131] width 74 height 30
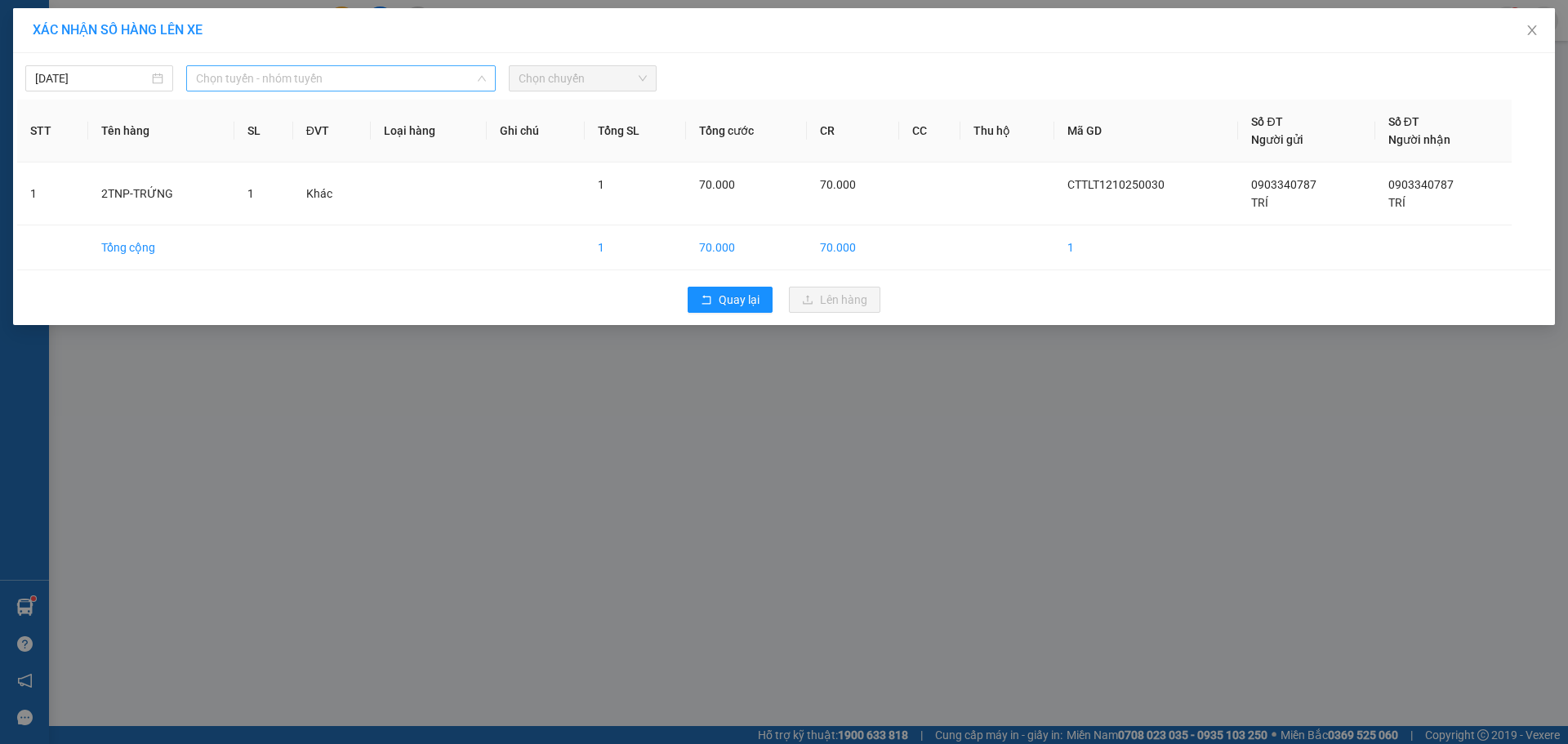
click at [401, 78] on span "Chọn tuyến - nhóm tuyến" at bounding box center [341, 78] width 290 height 24
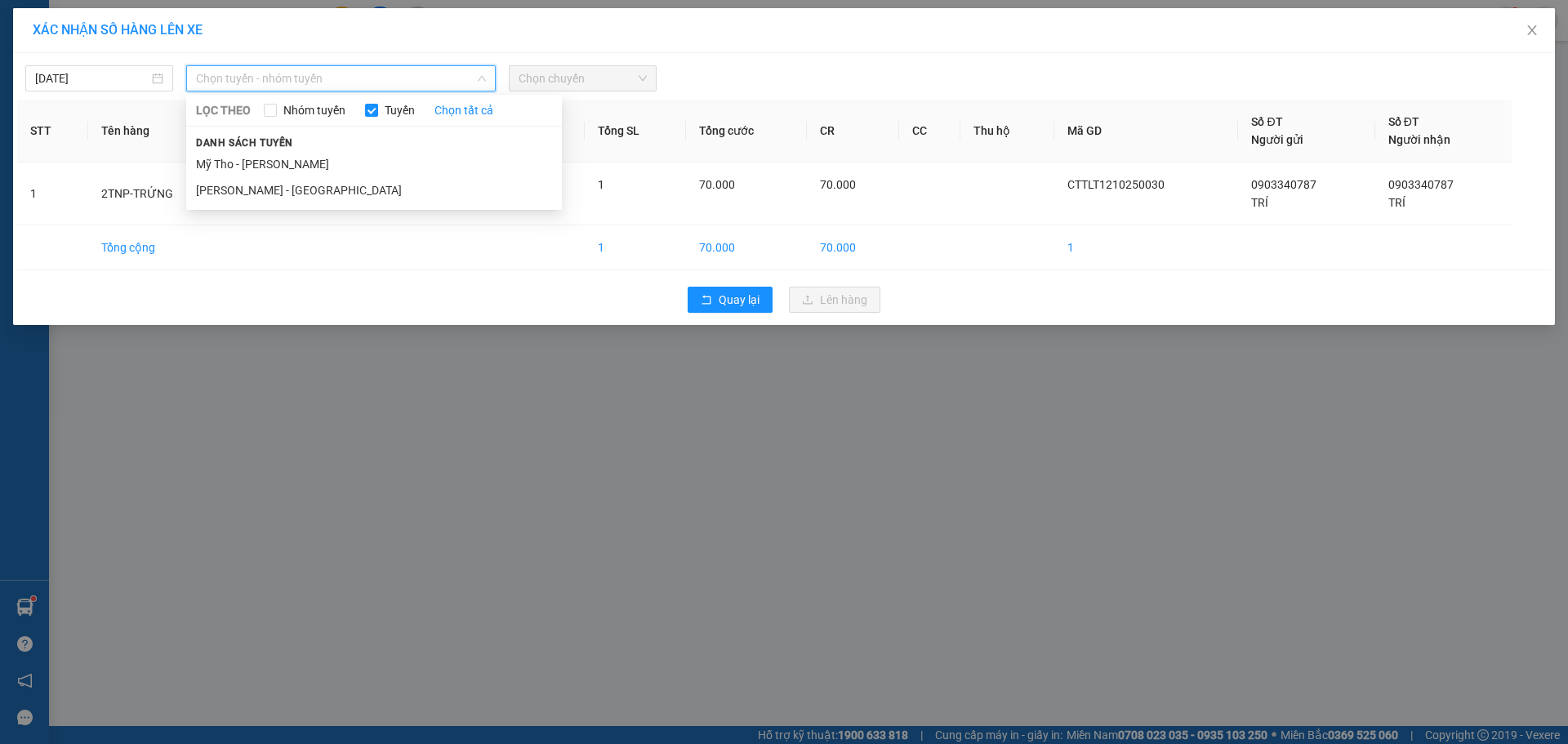
click at [329, 164] on li "Mỹ Tho - [PERSON_NAME]" at bounding box center [374, 164] width 375 height 26
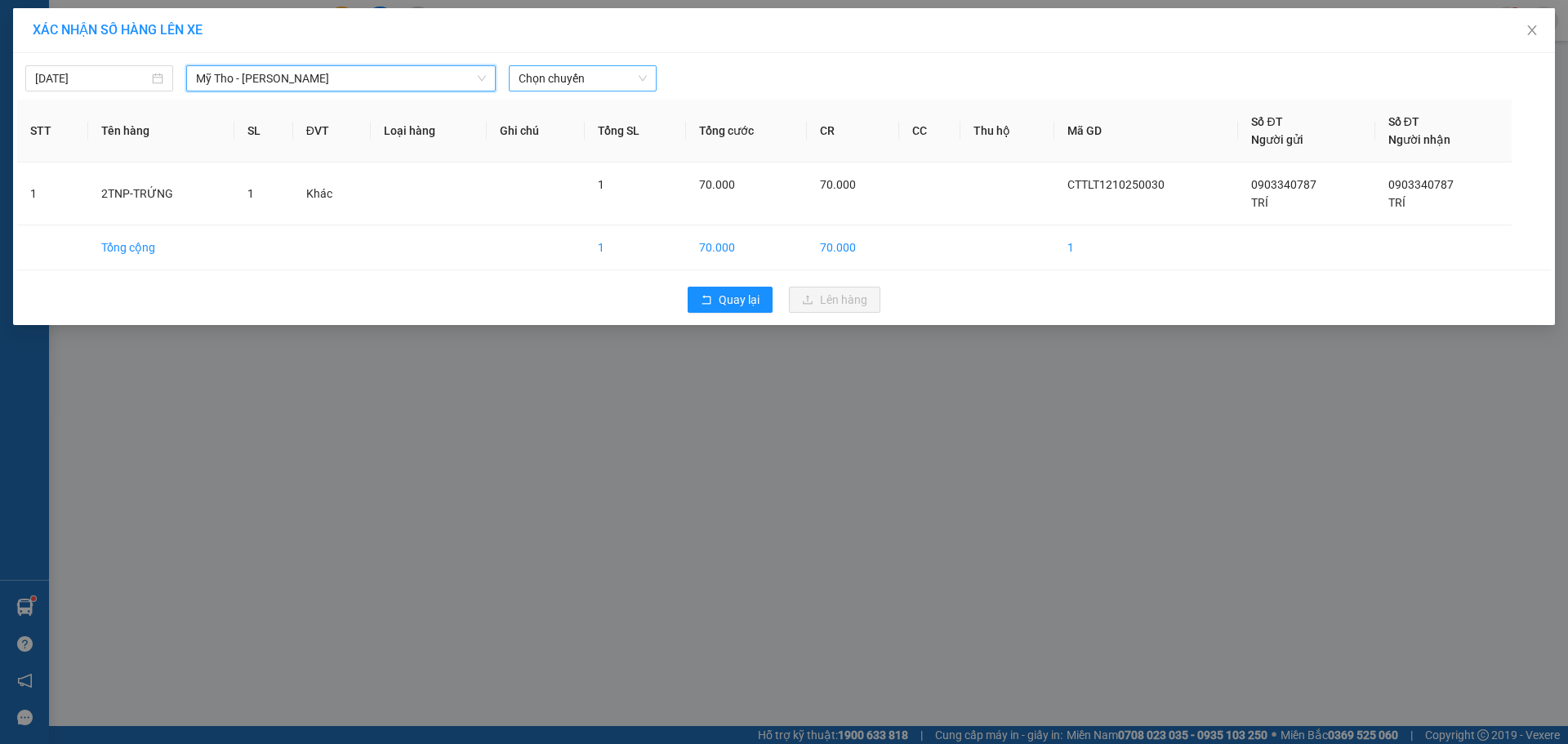
click at [635, 83] on span "Chọn chuyến" at bounding box center [583, 78] width 128 height 24
click at [617, 81] on input "843" at bounding box center [577, 78] width 116 height 24
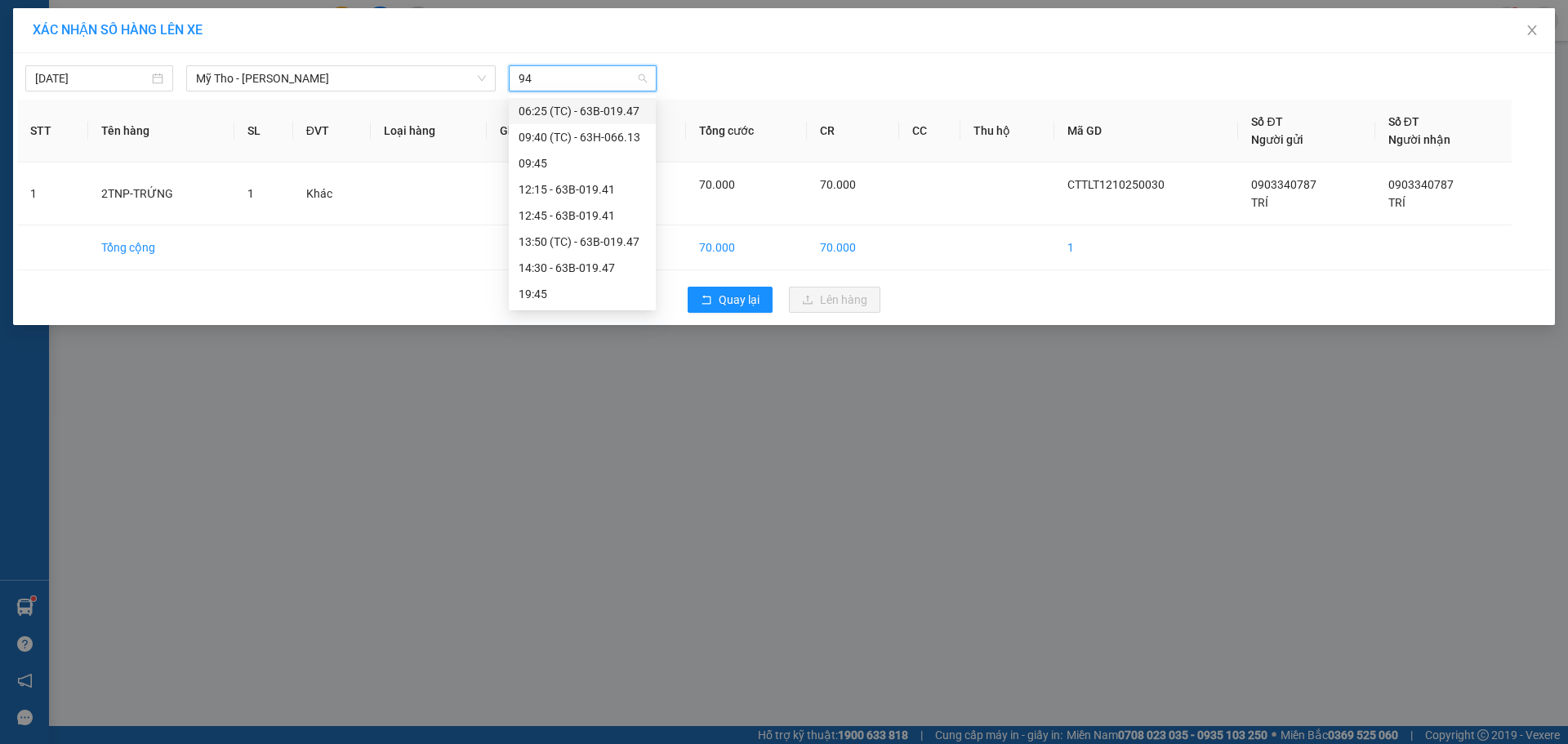
type input "947"
click at [593, 164] on div "14:30 - 63B-019.47" at bounding box center [582, 163] width 127 height 18
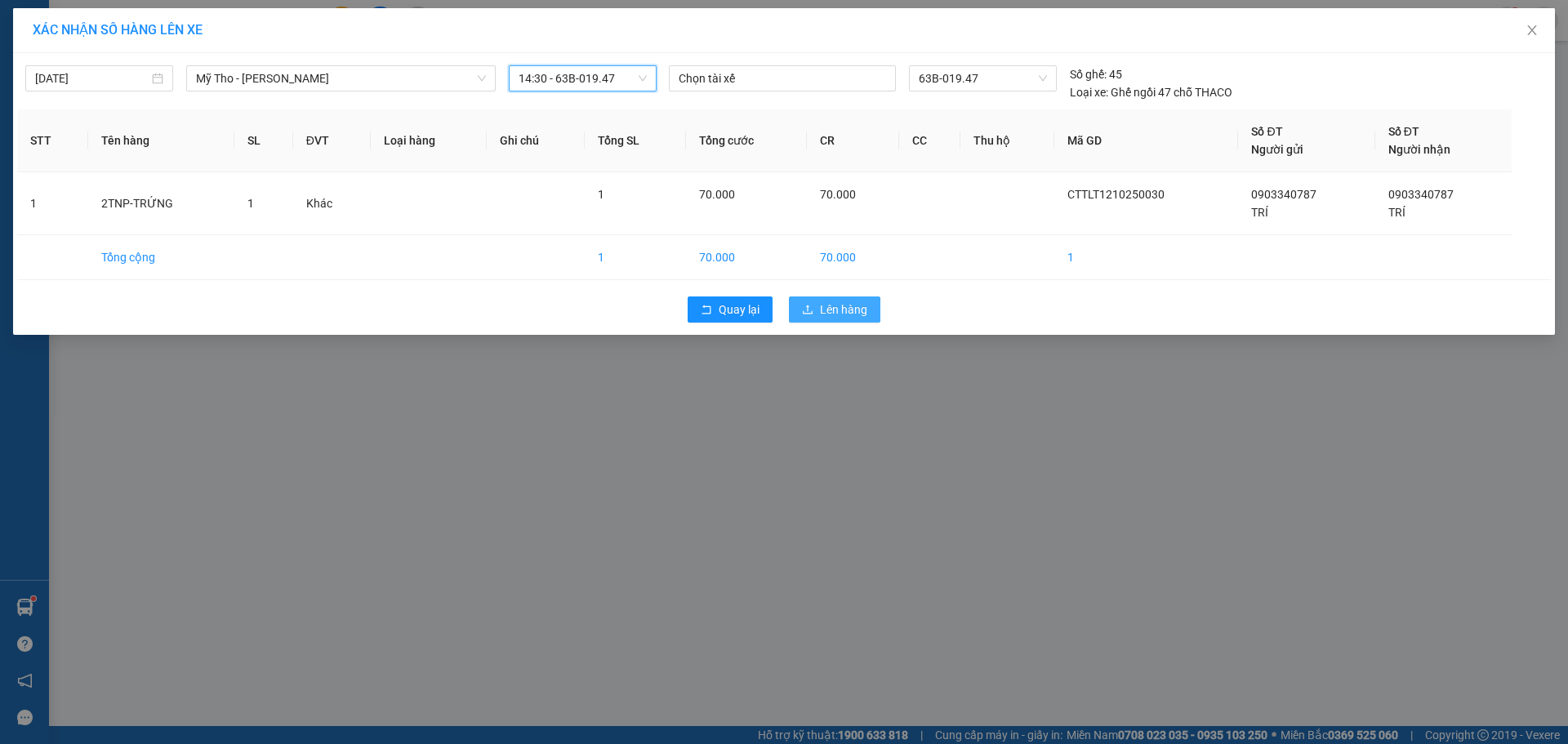
click at [842, 299] on button "Lên hàng" at bounding box center [835, 310] width 91 height 26
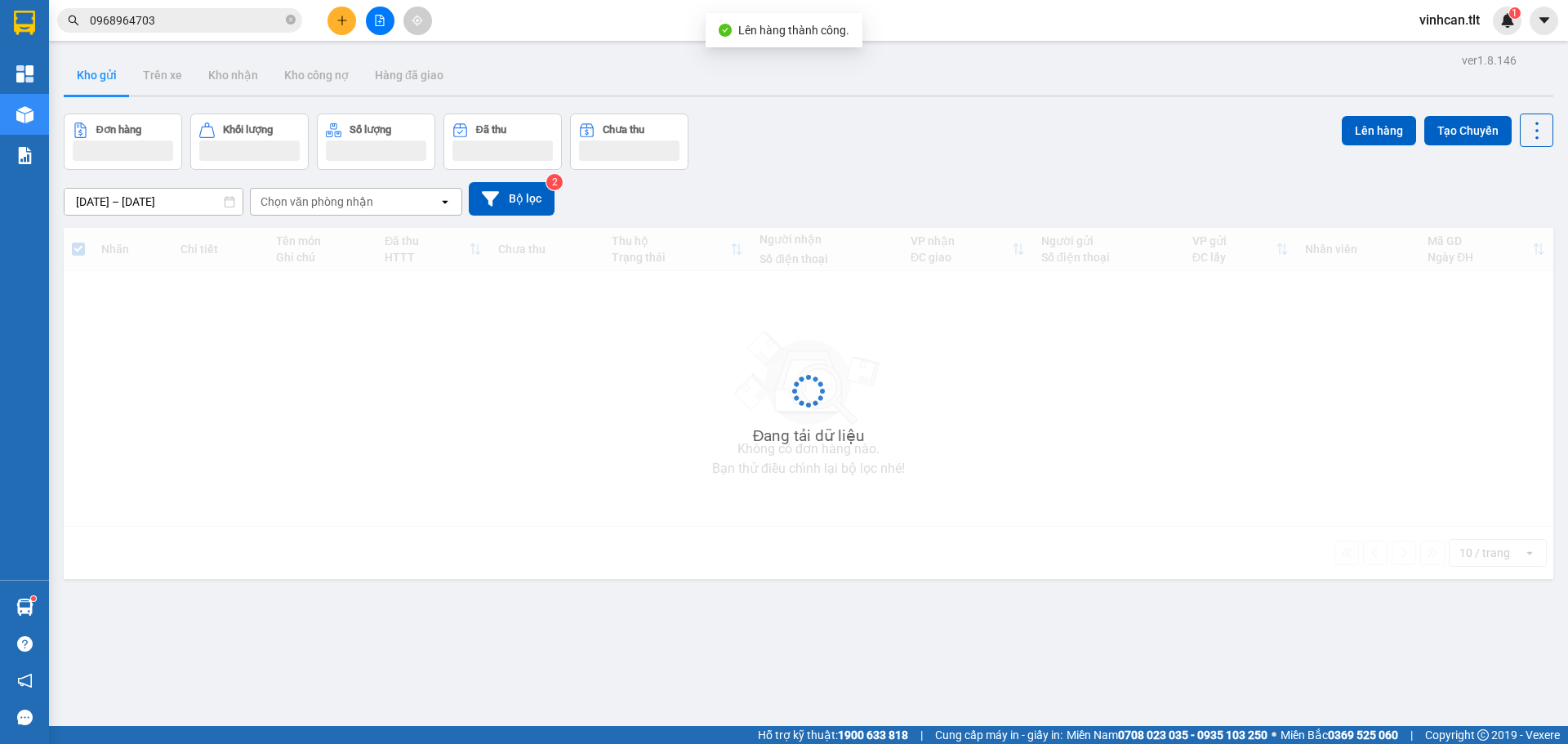
click at [361, 17] on div at bounding box center [380, 21] width 122 height 29
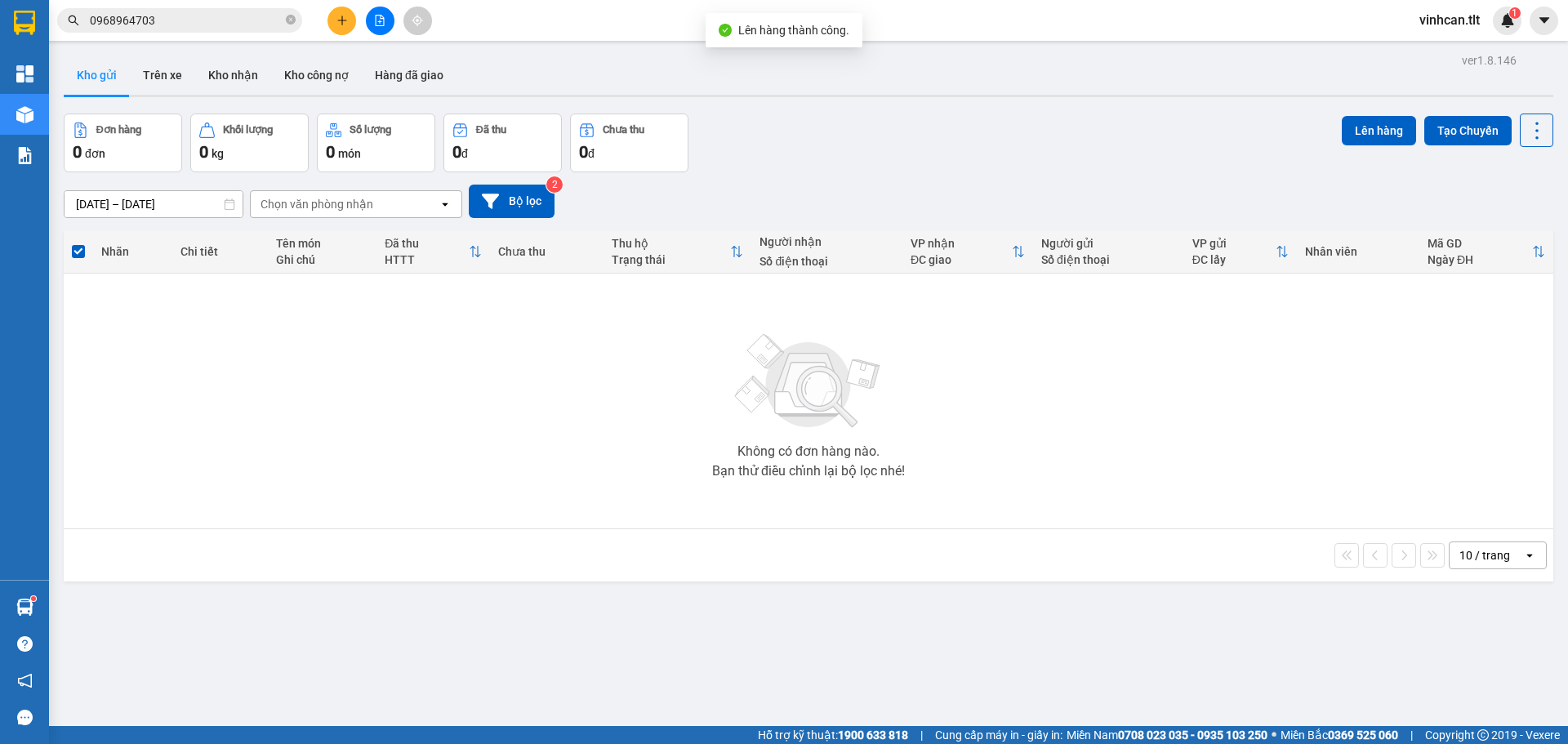
click at [372, 13] on button at bounding box center [380, 21] width 29 height 29
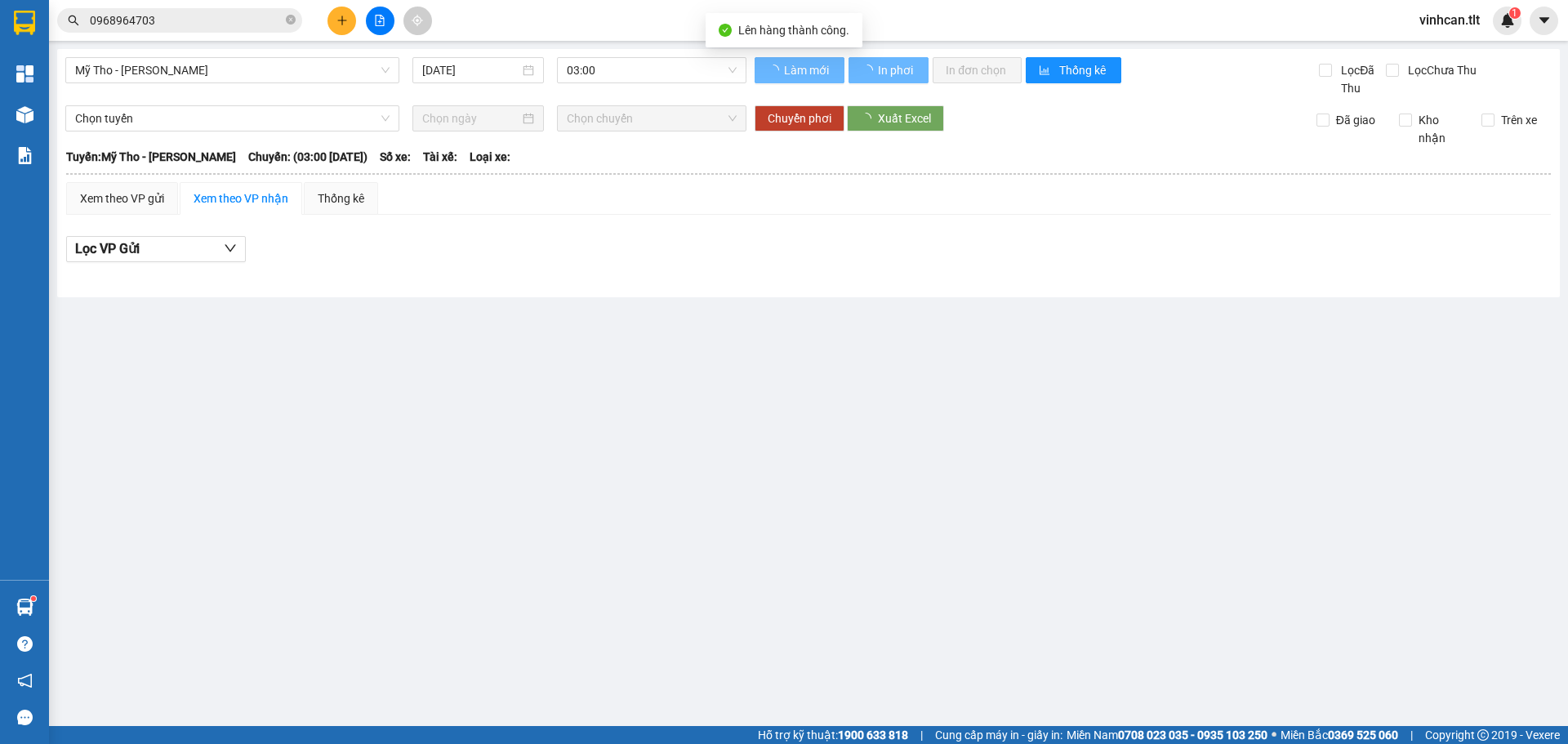
click at [549, 61] on div "[DATE]" at bounding box center [477, 70] width 144 height 26
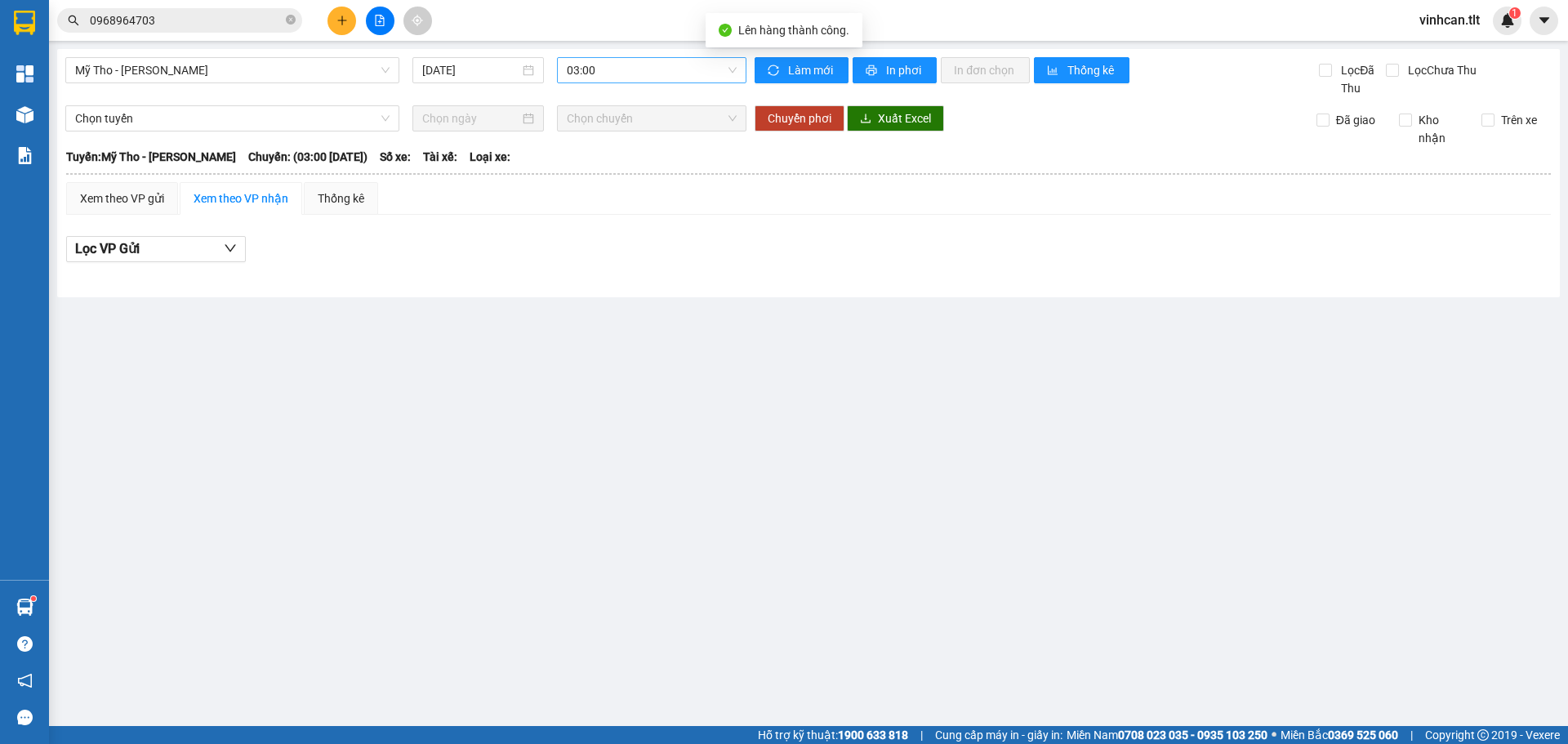
click at [565, 65] on div "03:00" at bounding box center [651, 70] width 190 height 26
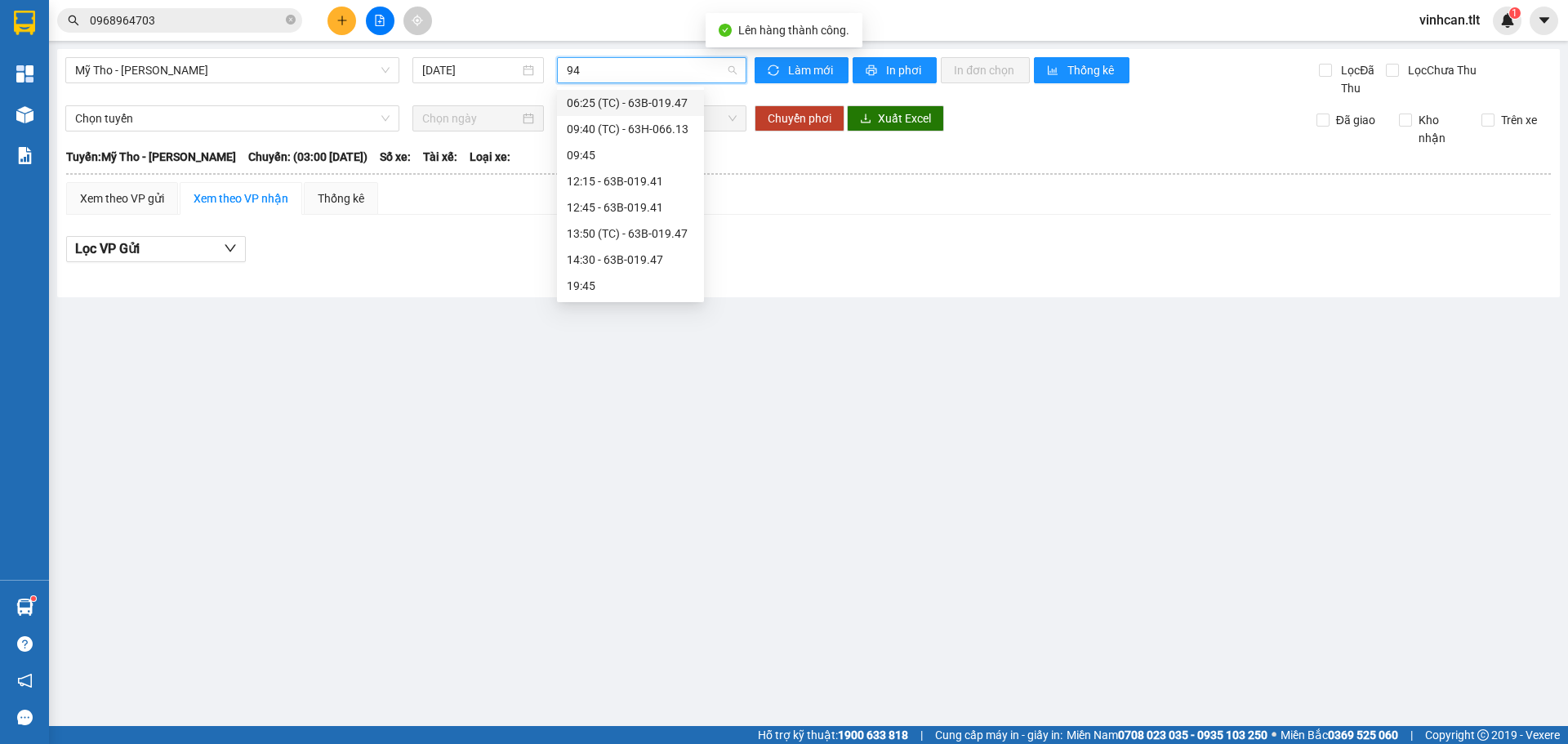
type input "947"
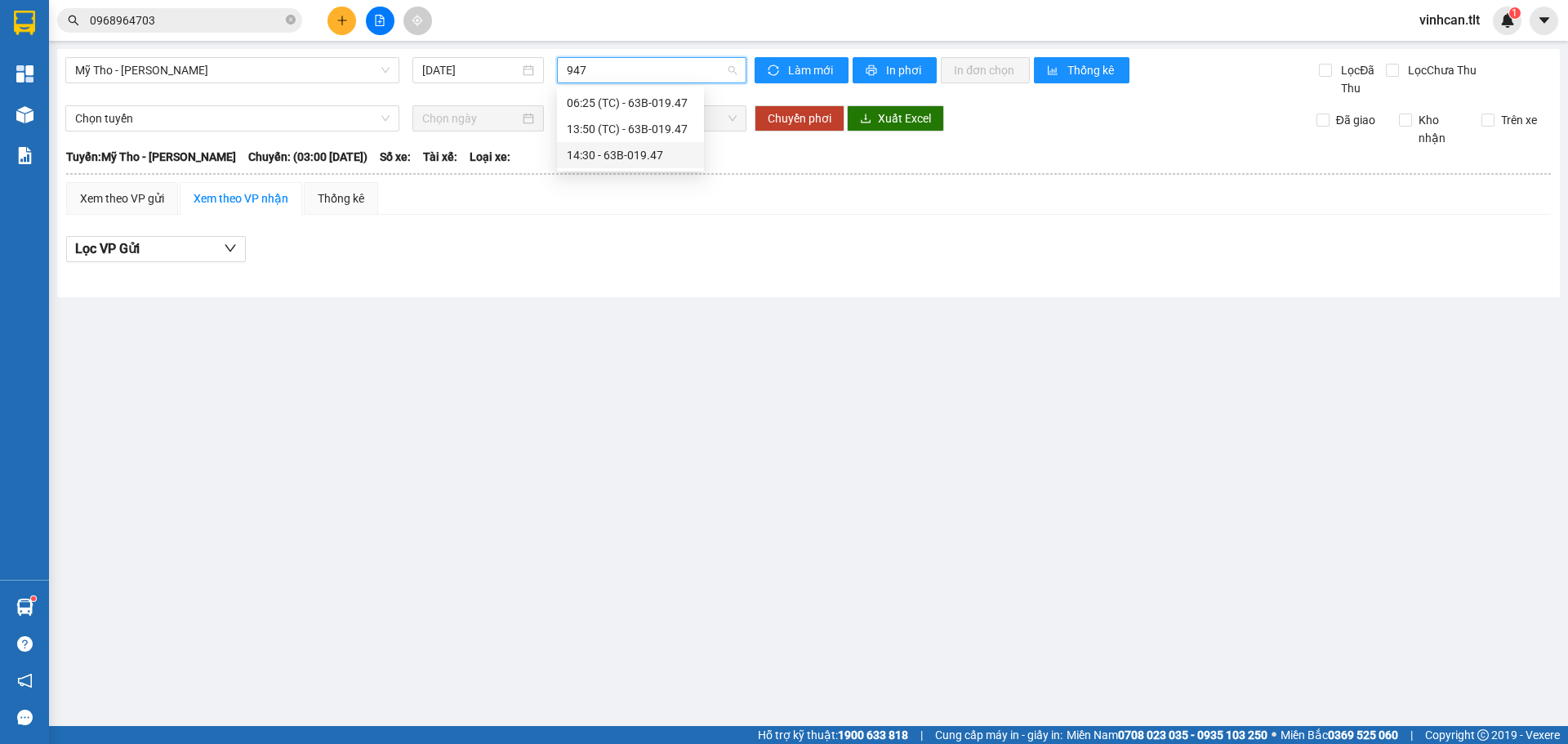
click at [604, 156] on div "14:30 - 63B-019.47" at bounding box center [630, 154] width 127 height 18
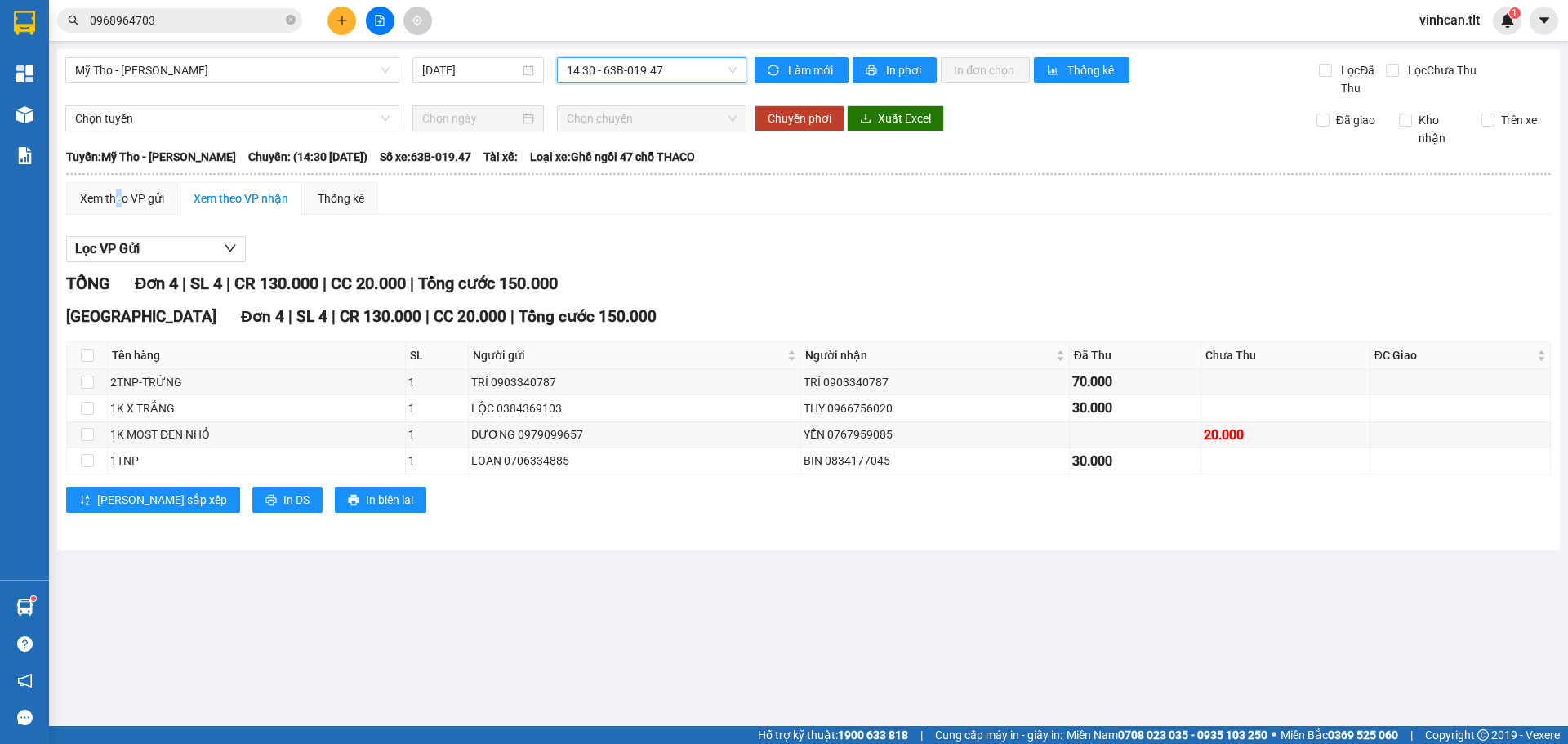
click at [118, 181] on td "Xem theo VP gửi Xem theo VP nhận Thống kê Lọc VP Gửi TỔNG Đơn 4 | SL 4 | CR 13…" at bounding box center [808, 358] width 1487 height 353
click at [121, 183] on div "Xem theo VP gửi" at bounding box center [121, 198] width 112 height 33
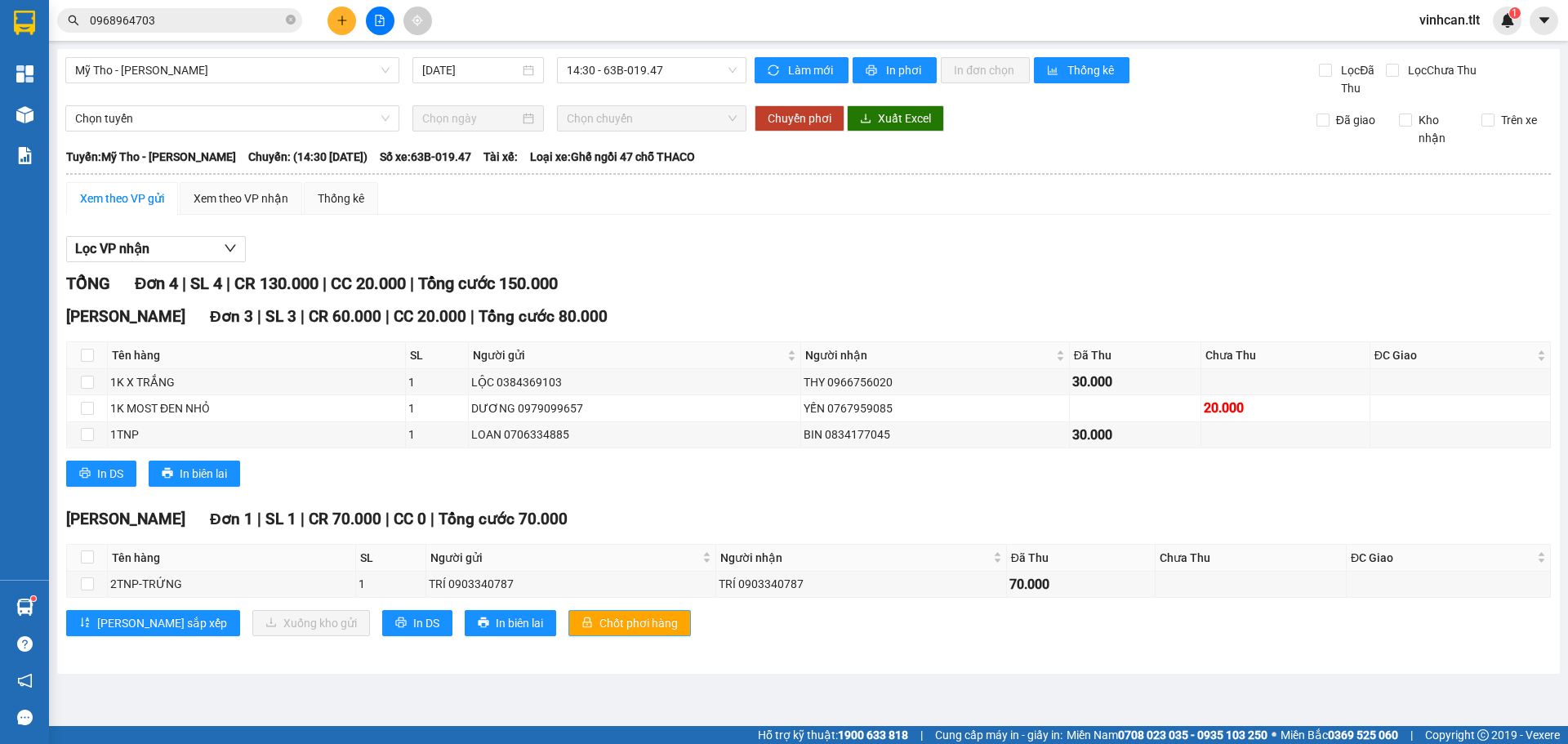
click at [619, 616] on button "Chốt phơi hàng" at bounding box center [629, 623] width 122 height 26
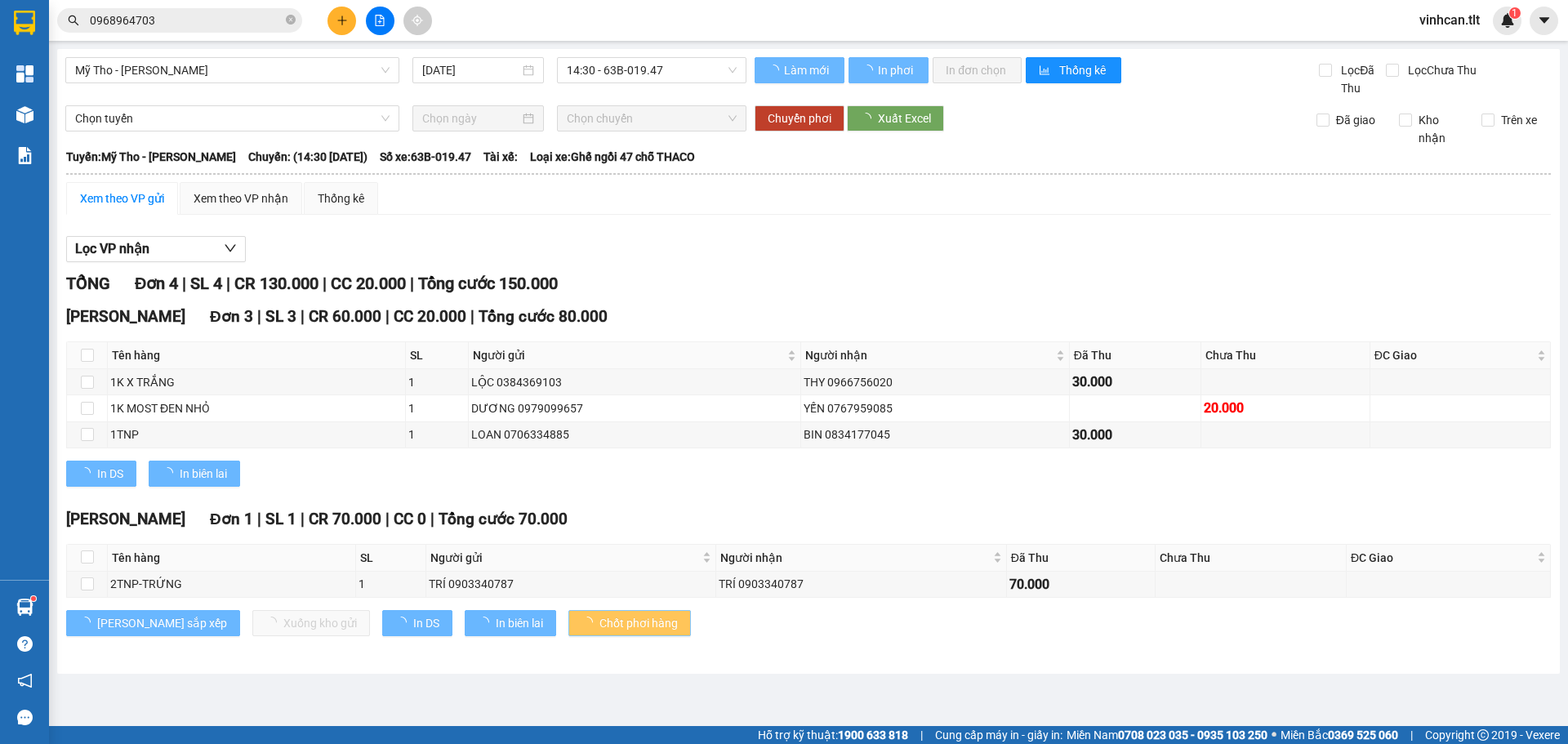
click at [609, 620] on span "Chốt phơi hàng" at bounding box center [639, 623] width 78 height 18
click at [607, 620] on span "Chốt phơi hàng" at bounding box center [639, 623] width 78 height 18
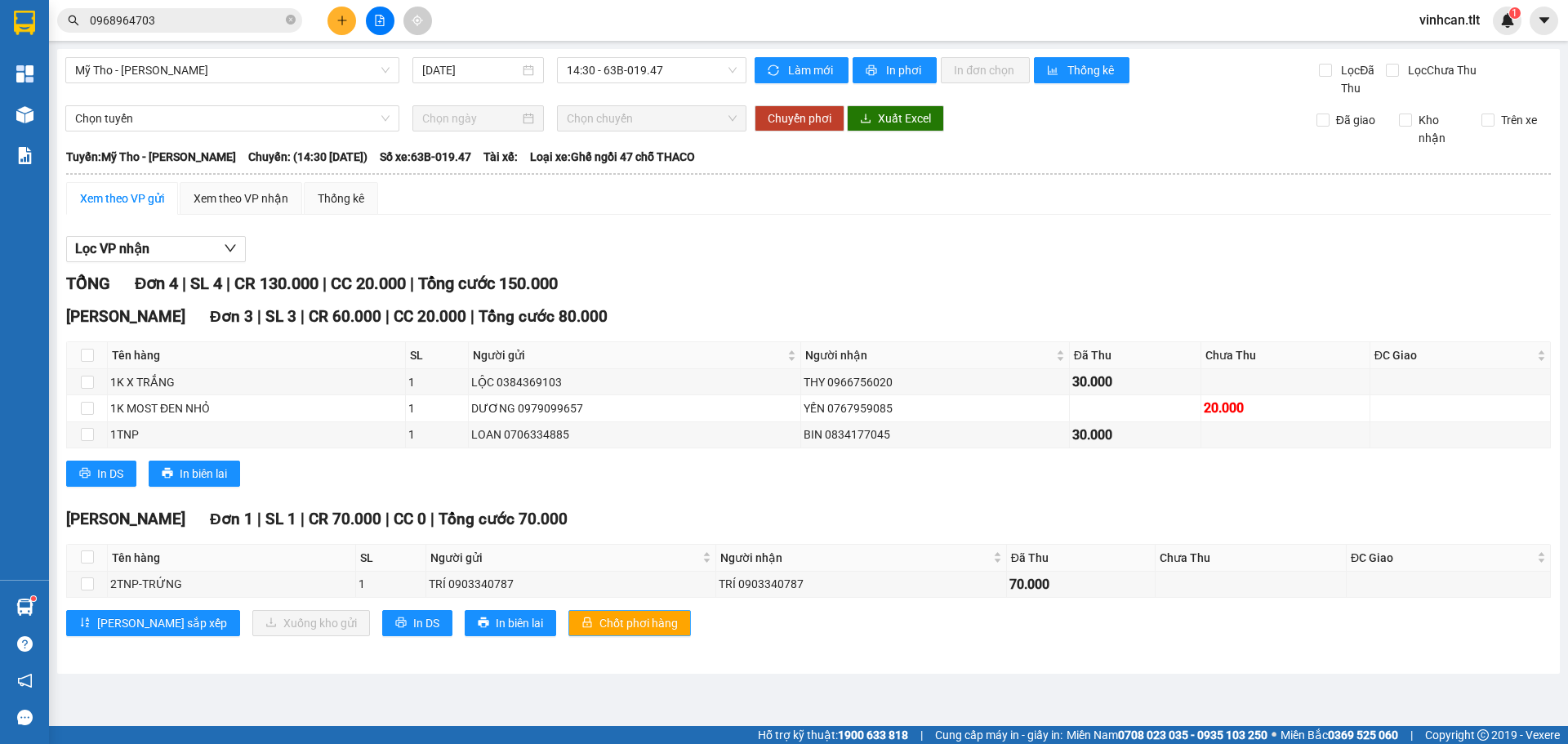
click at [609, 621] on span "Chốt phơi hàng" at bounding box center [639, 623] width 78 height 18
click at [344, 13] on button at bounding box center [342, 21] width 29 height 29
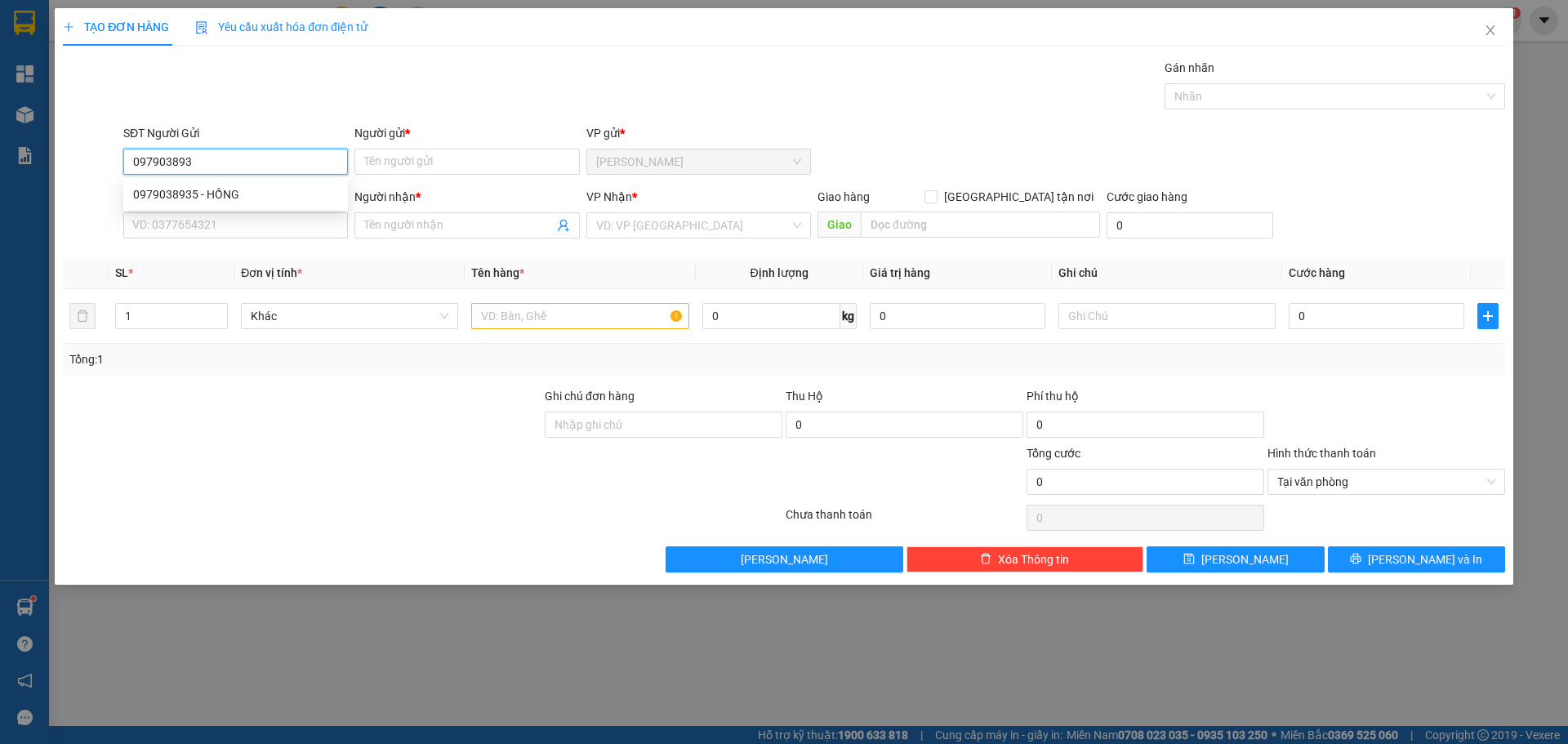
type input "0979038935"
click at [213, 192] on div "0979038935 - HỒNG" at bounding box center [235, 194] width 205 height 18
type input "HỒNG"
type input "0979038935"
click at [192, 235] on input "SĐT Người Nhận *" at bounding box center [235, 225] width 224 height 26
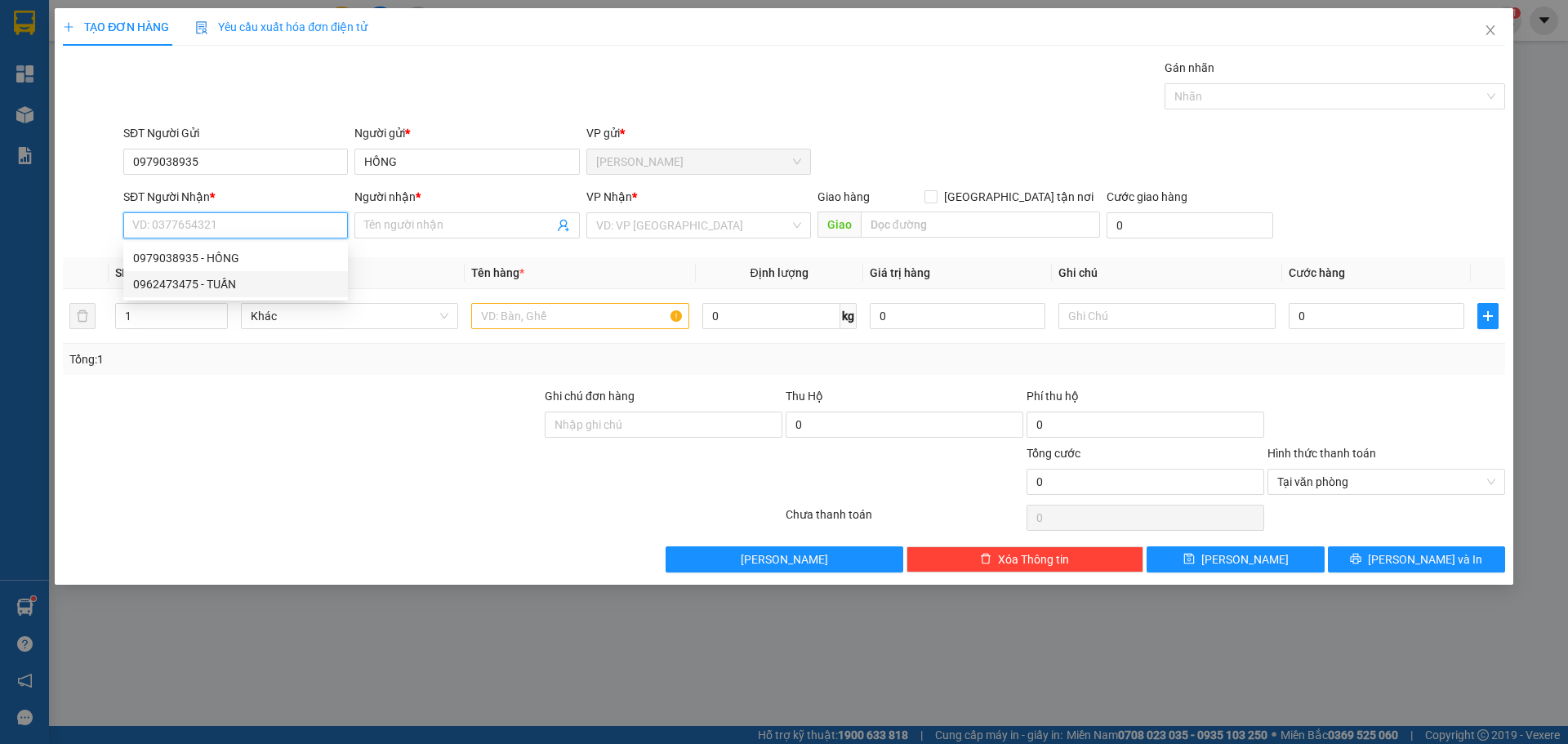
click at [220, 279] on div "0962473475 - TUẤN" at bounding box center [235, 283] width 205 height 18
type input "0962473475"
type input "TUẤN"
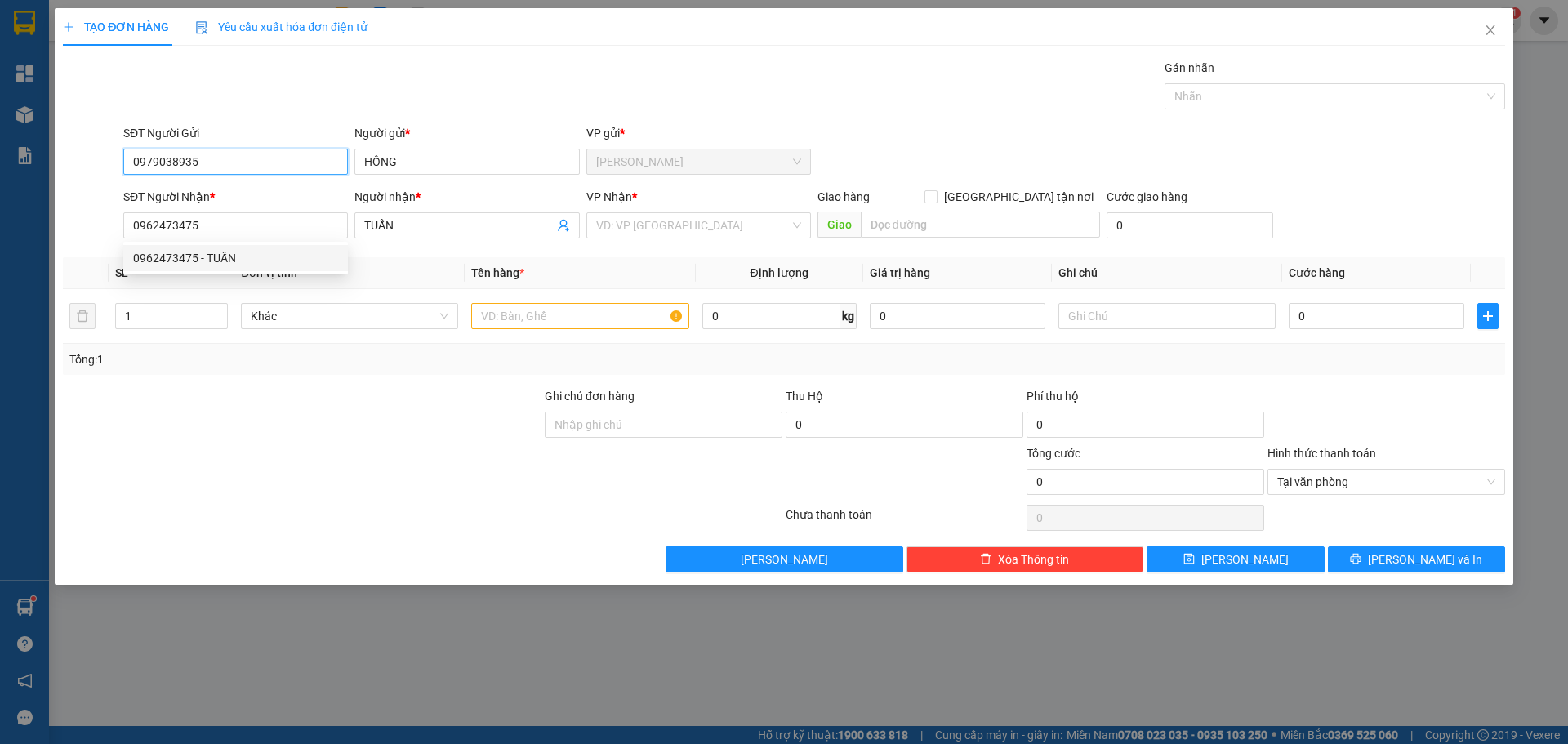
click at [224, 152] on input "0979038935" at bounding box center [235, 161] width 224 height 26
click at [636, 200] on b "*" at bounding box center [635, 197] width 5 height 13
click at [639, 220] on input "search" at bounding box center [693, 225] width 194 height 24
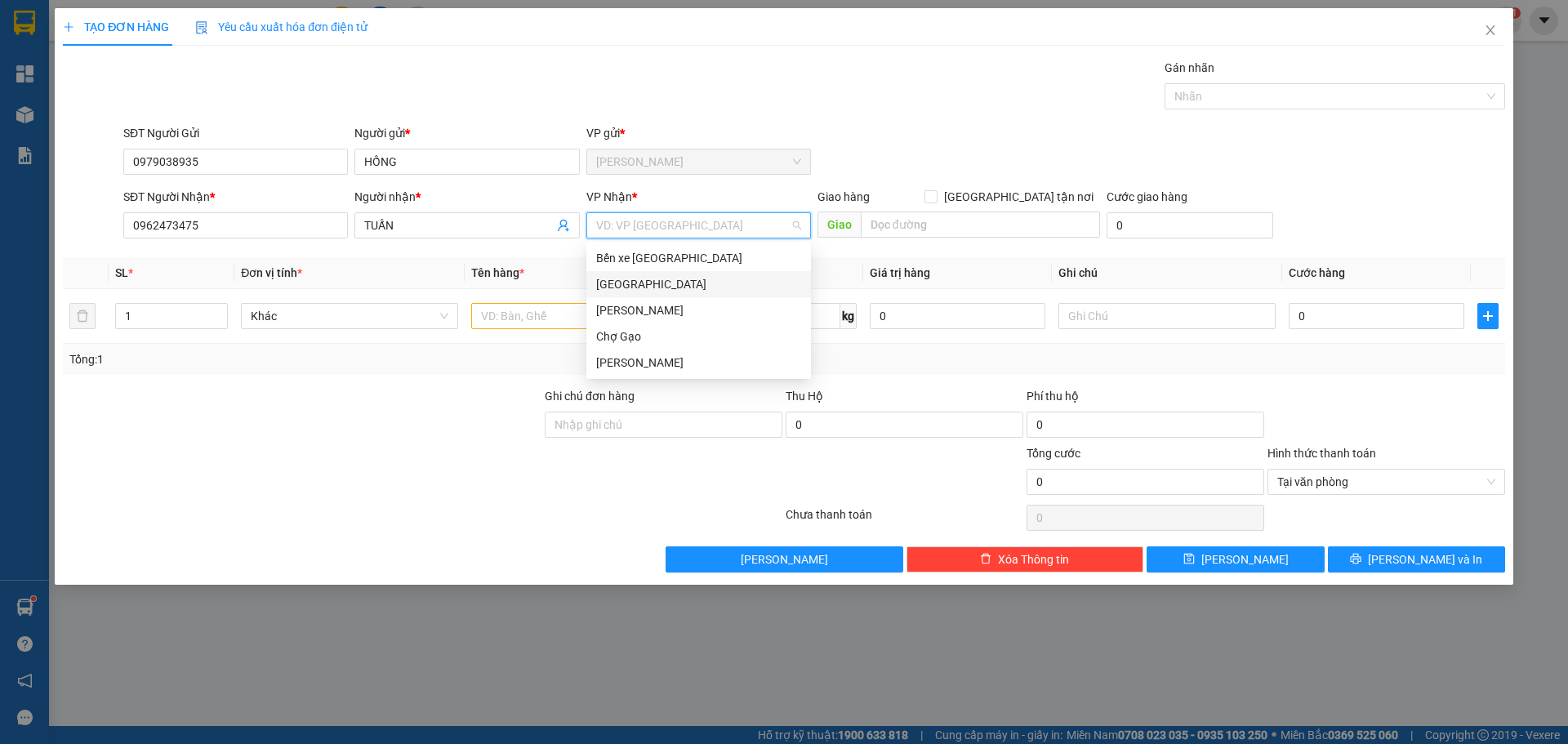
click at [617, 283] on div "[GEOGRAPHIC_DATA]" at bounding box center [698, 283] width 205 height 18
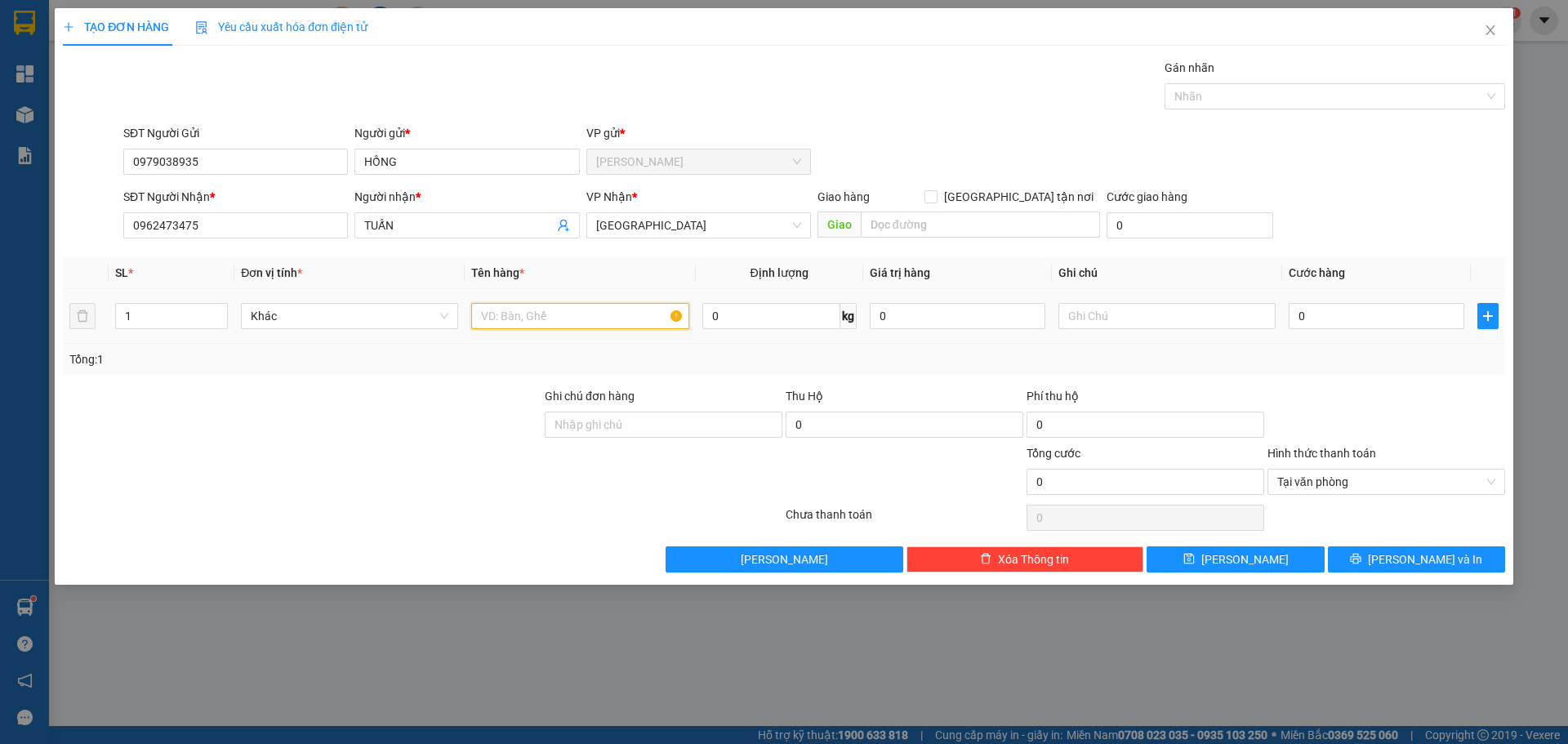
click at [531, 314] on input "text" at bounding box center [580, 315] width 218 height 26
type input "1X XANH"
click at [1325, 319] on input "0" at bounding box center [1377, 315] width 175 height 26
type input "3"
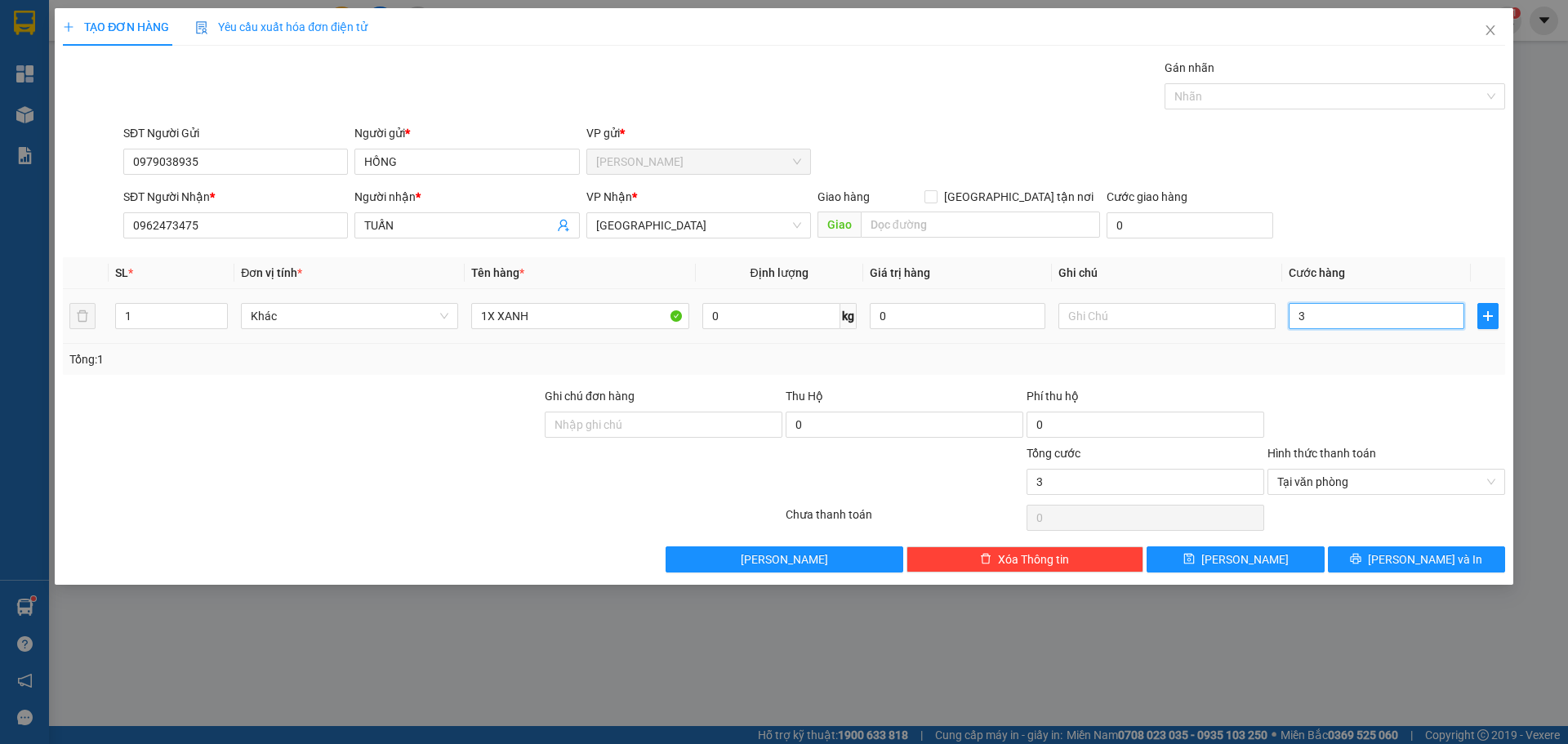
type input "35"
type input "35.000"
click at [1421, 570] on button "[PERSON_NAME] và In" at bounding box center [1417, 559] width 177 height 26
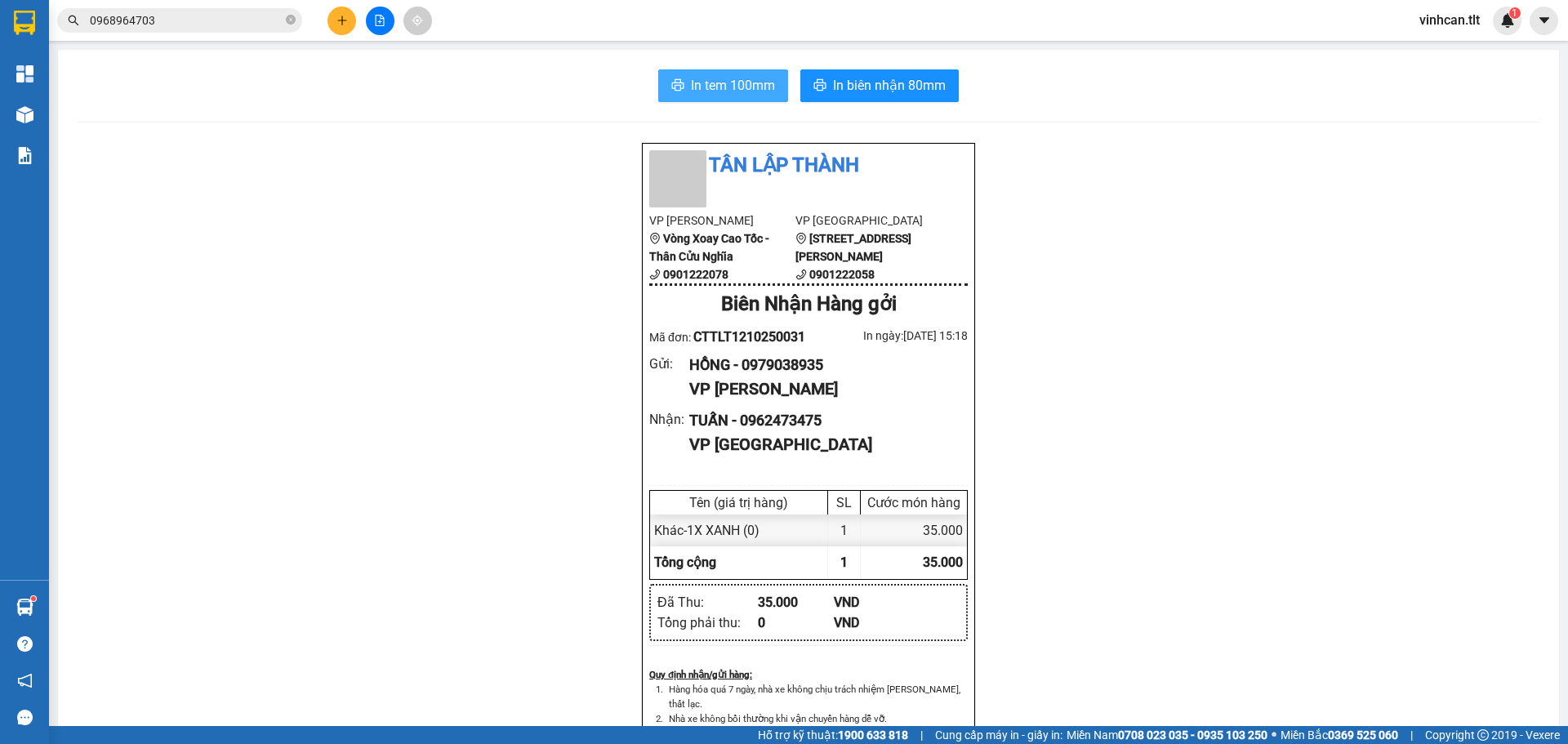
click at [759, 75] on span "In tem 100mm" at bounding box center [733, 85] width 84 height 20
click at [335, 17] on button at bounding box center [342, 21] width 29 height 29
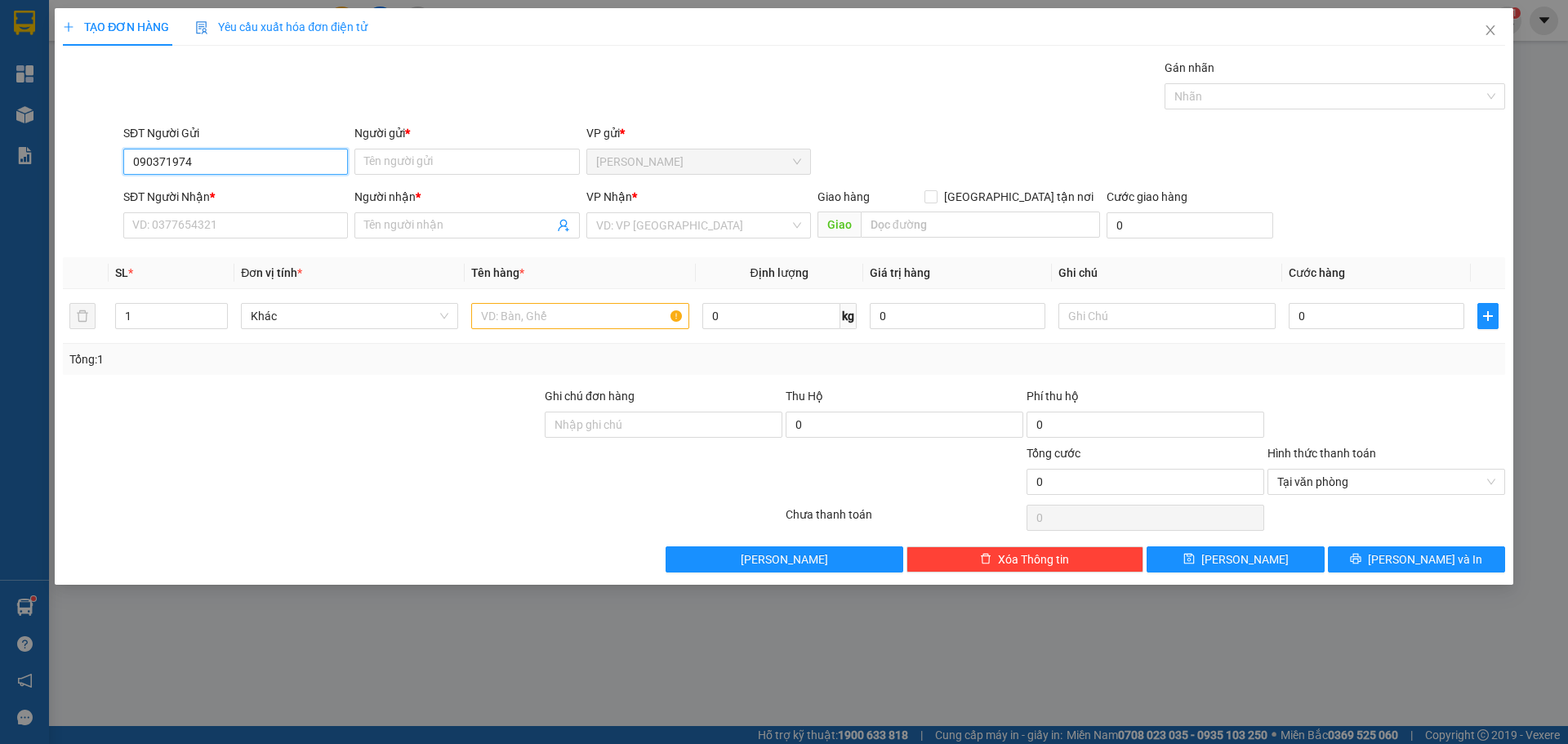
type input "0903719742"
click at [247, 187] on div "0903719742 - TÂM" at bounding box center [235, 194] width 205 height 18
type input "TÂM"
type input "0903719742"
click at [254, 218] on input "SĐT Người Nhận *" at bounding box center [235, 225] width 224 height 26
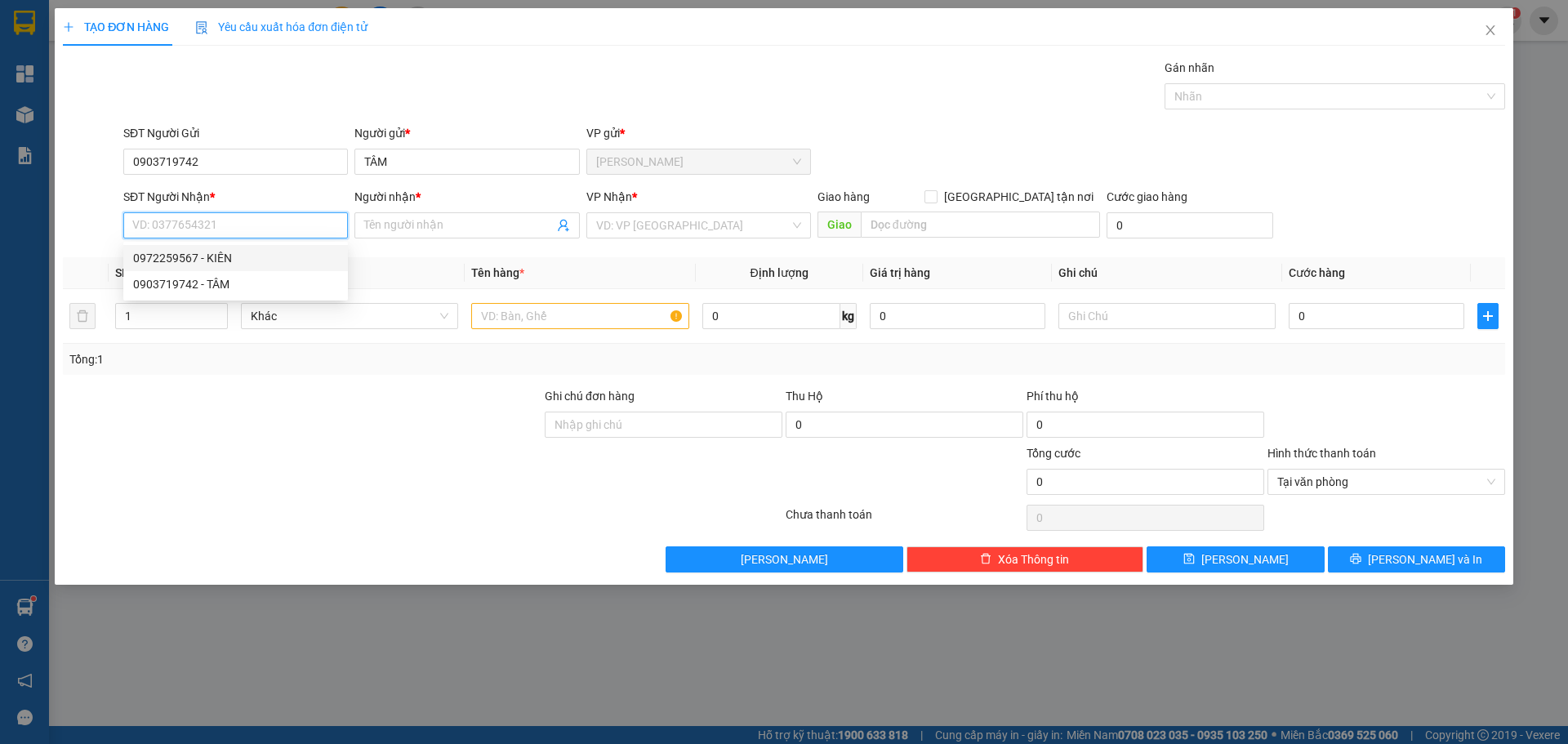
click at [229, 259] on div "0972259567 - KIÊN" at bounding box center [235, 257] width 205 height 18
type input "0972259567"
type input "KIÊN"
click at [717, 210] on div "VP Nhận *" at bounding box center [698, 200] width 224 height 24
click at [682, 233] on div "VD: VP [GEOGRAPHIC_DATA]" at bounding box center [698, 225] width 224 height 26
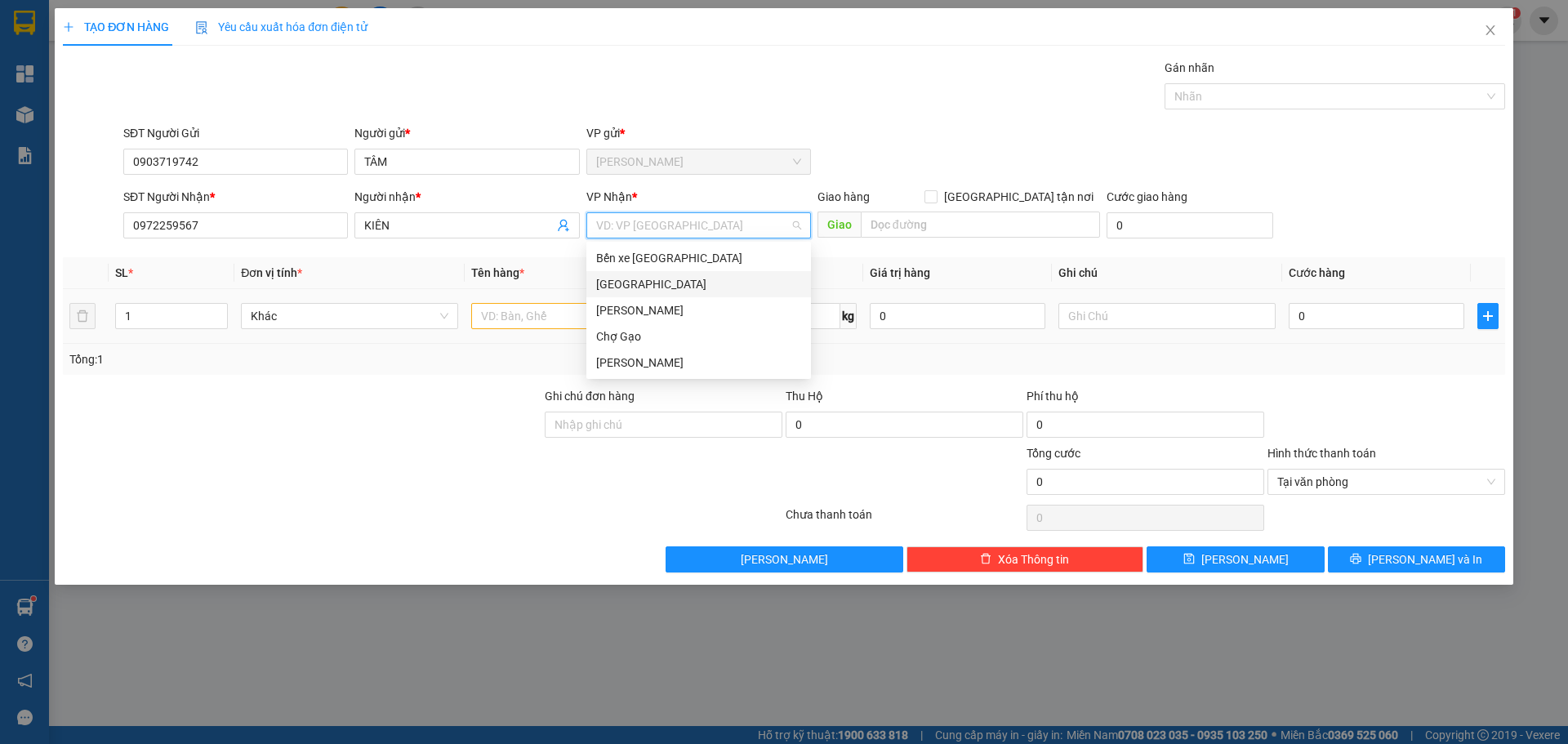
drag, startPoint x: 634, startPoint y: 283, endPoint x: 605, endPoint y: 298, distance: 32.6
click at [632, 283] on div "[GEOGRAPHIC_DATA]" at bounding box center [698, 283] width 205 height 18
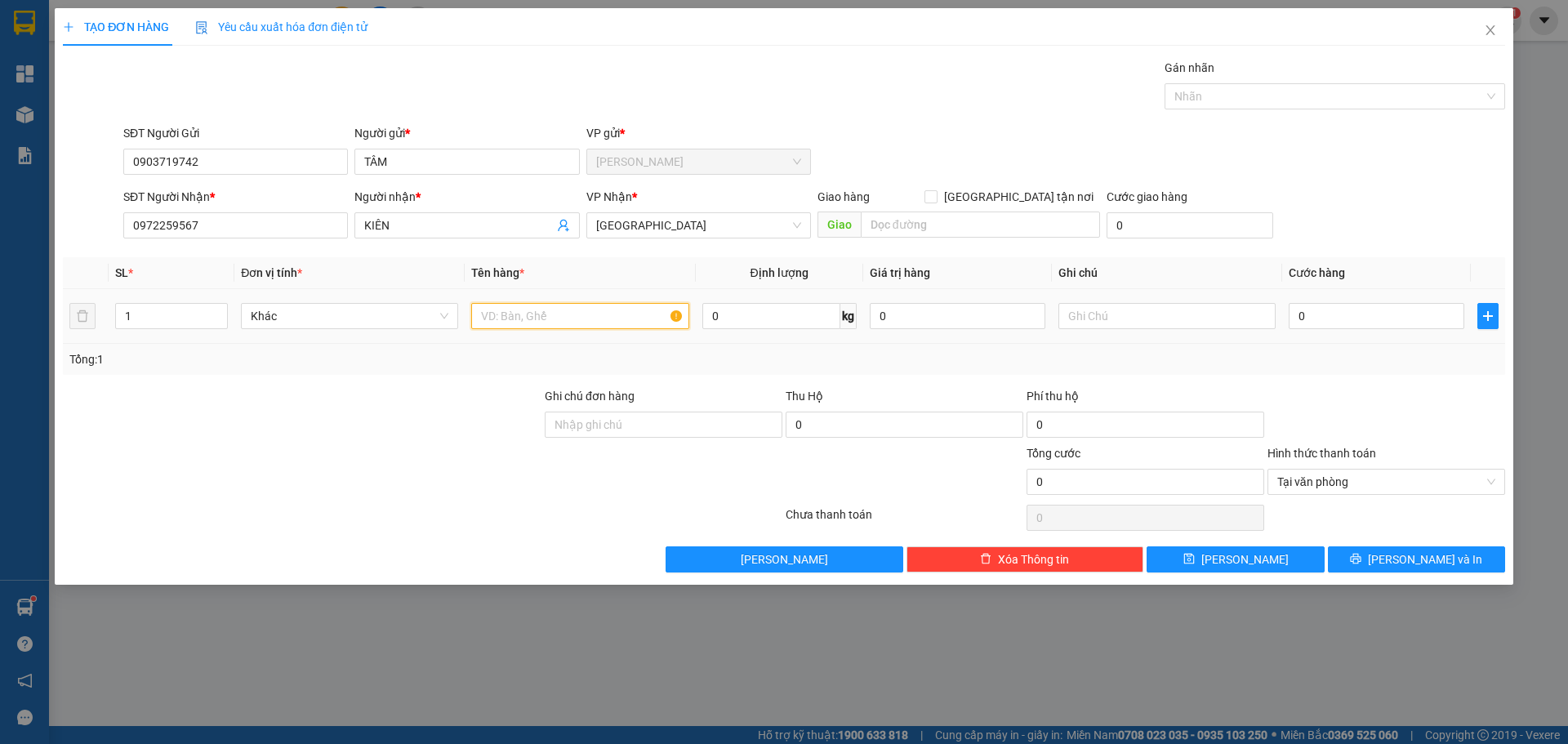
click at [566, 317] on input "text" at bounding box center [580, 315] width 218 height 26
type input "1SOMI"
click at [1366, 307] on input "0" at bounding box center [1377, 315] width 175 height 26
type input "2"
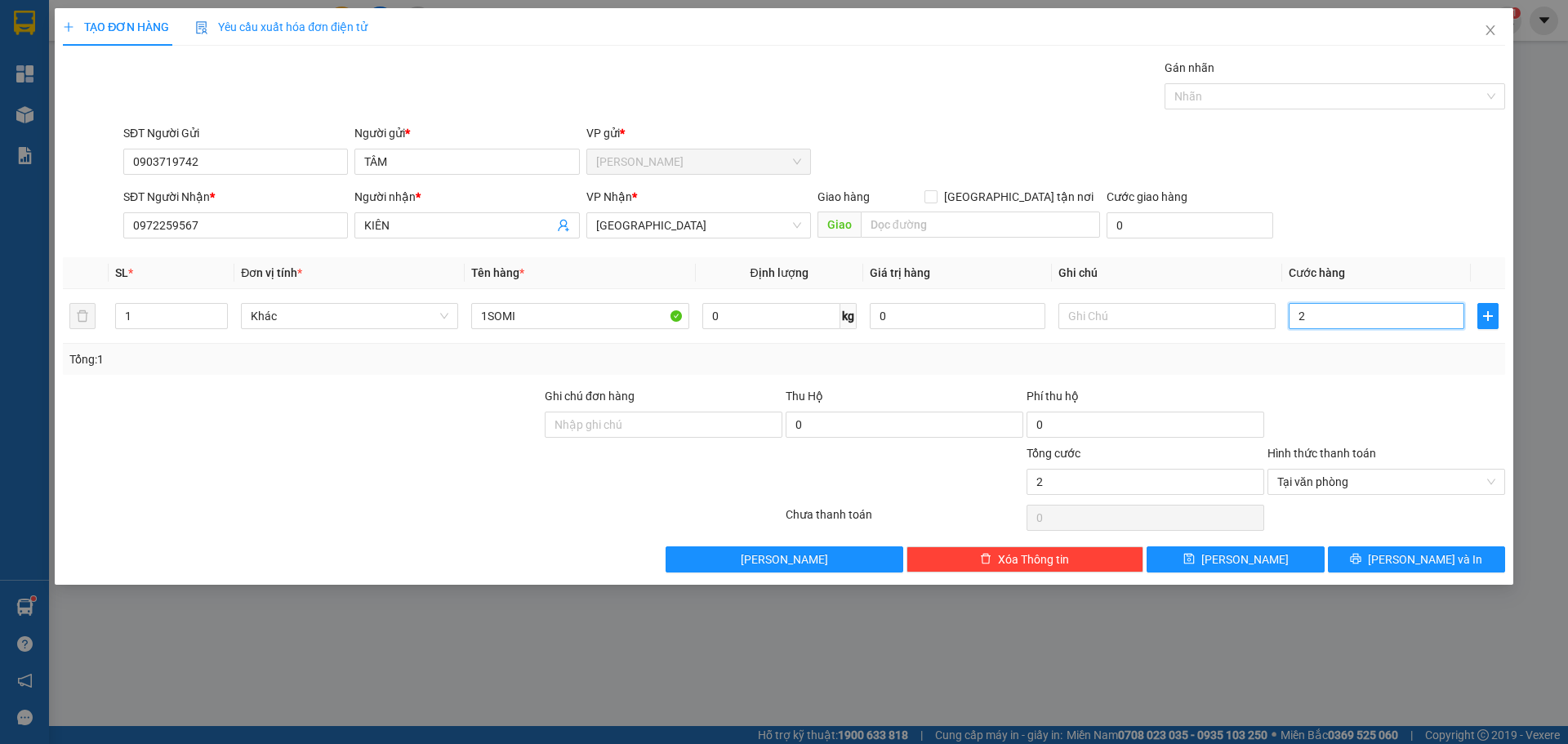
type input "20"
type input "20.000"
click at [1452, 558] on button "[PERSON_NAME] và In" at bounding box center [1417, 559] width 177 height 26
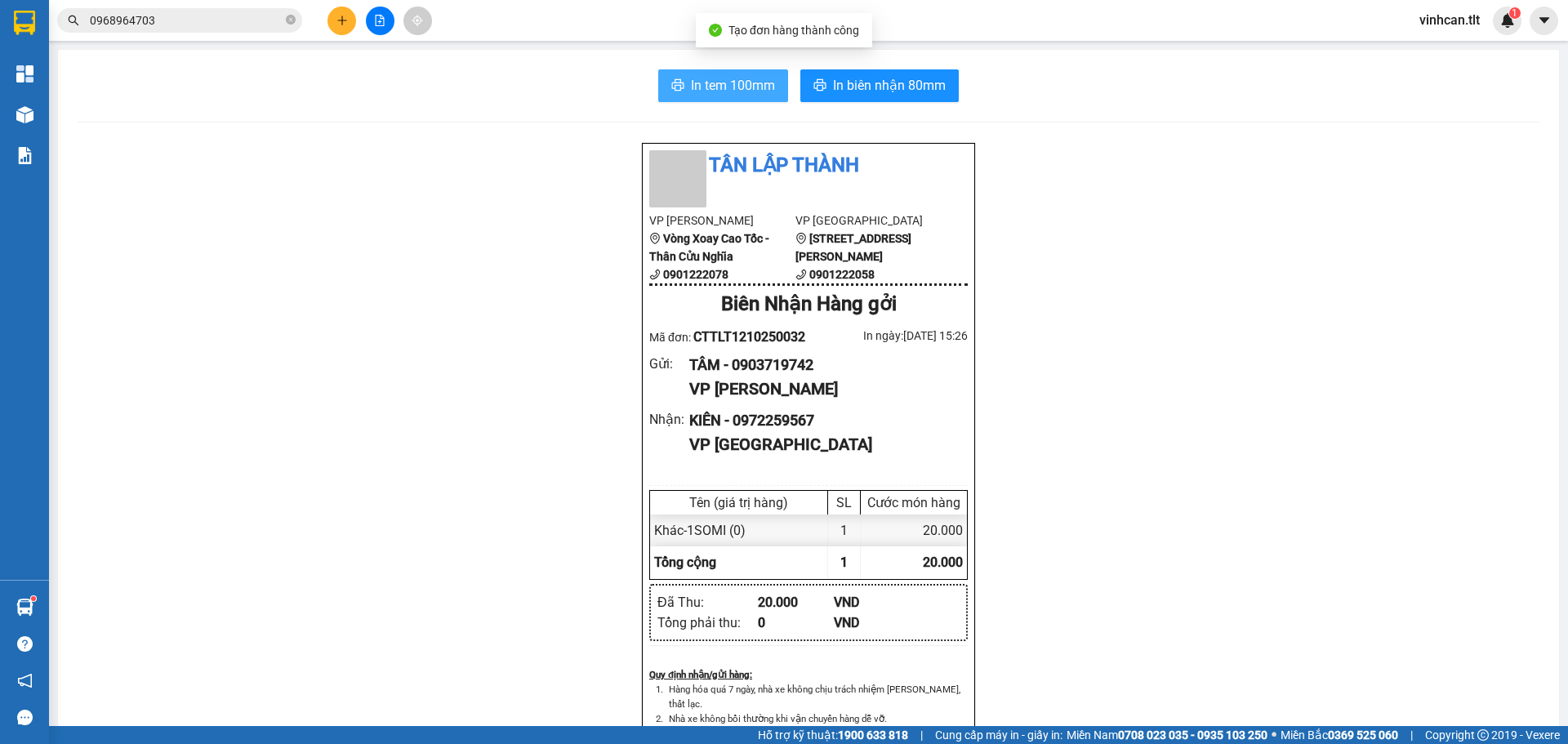
click at [702, 85] on span "In tem 100mm" at bounding box center [733, 85] width 84 height 20
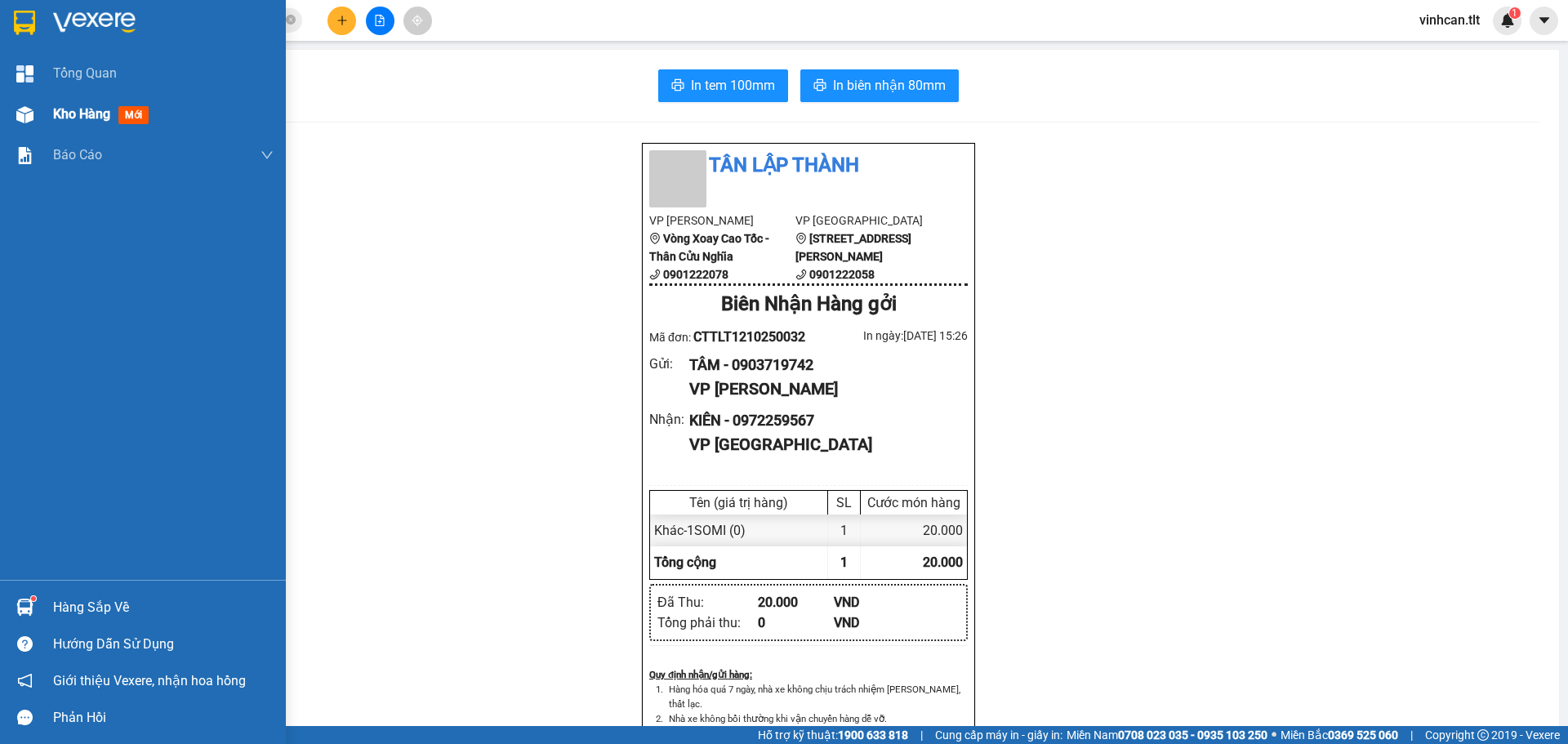
click at [11, 121] on div at bounding box center [25, 115] width 29 height 29
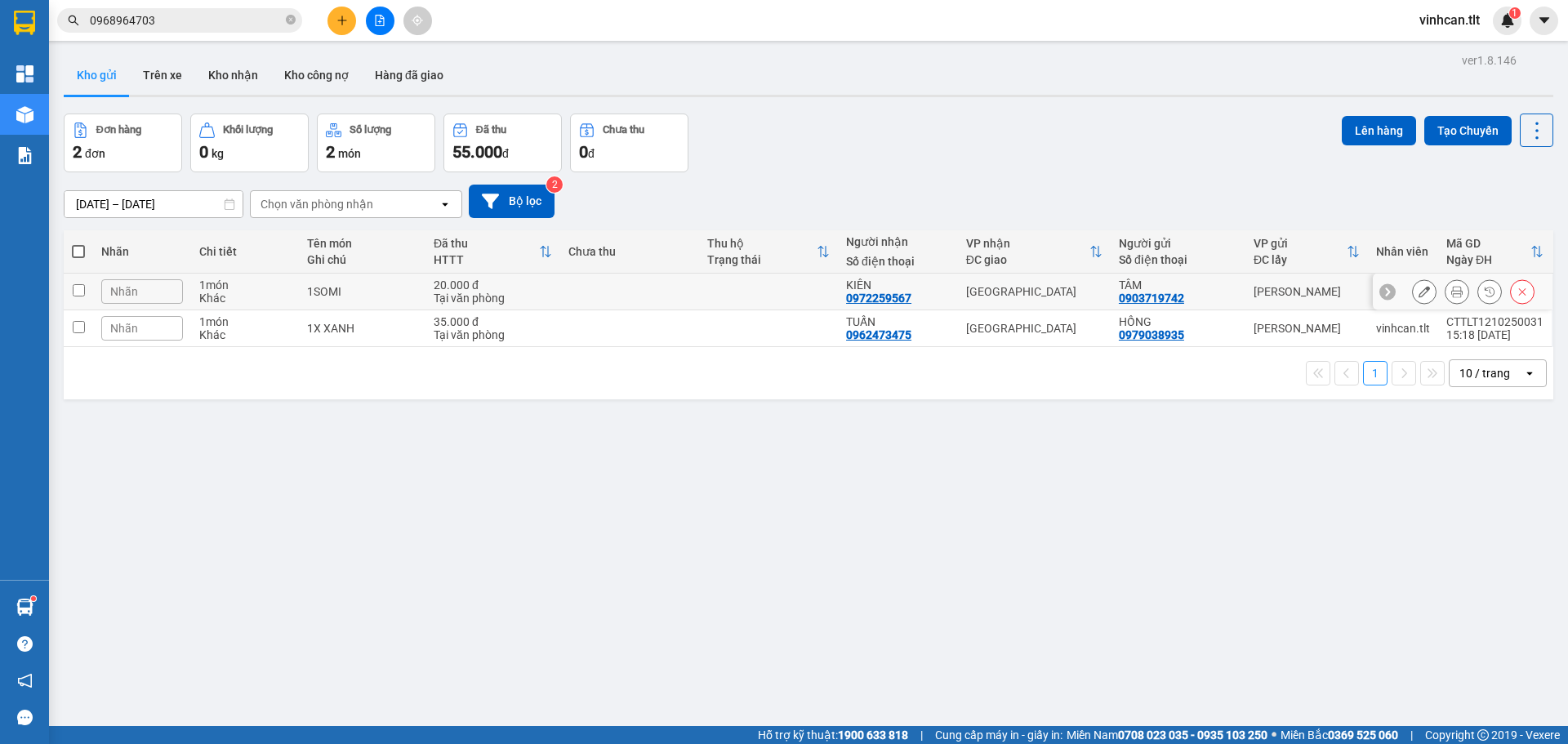
click at [79, 289] on input "checkbox" at bounding box center [78, 290] width 13 height 13
checkbox input "true"
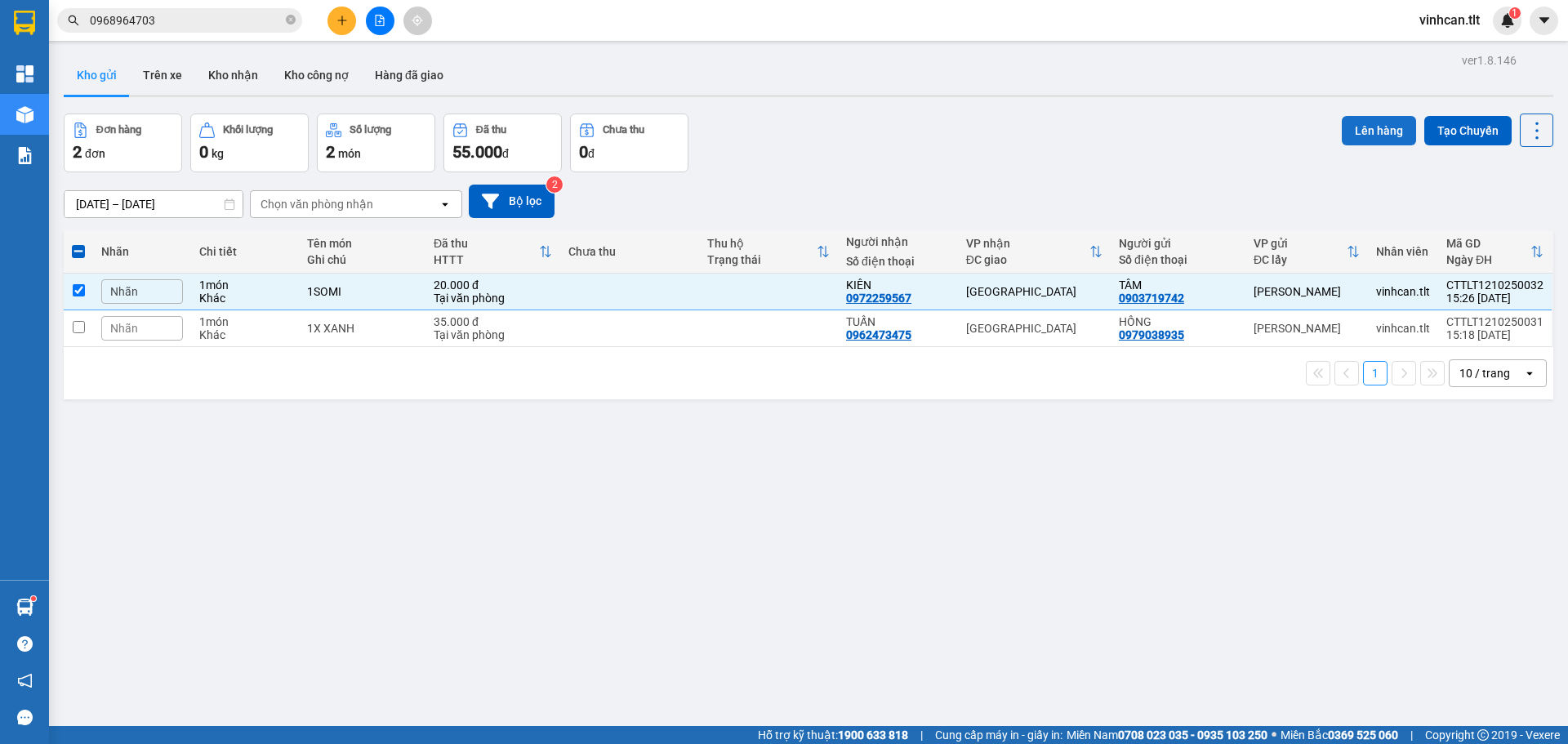
click at [1342, 129] on button "Lên hàng" at bounding box center [1379, 131] width 74 height 30
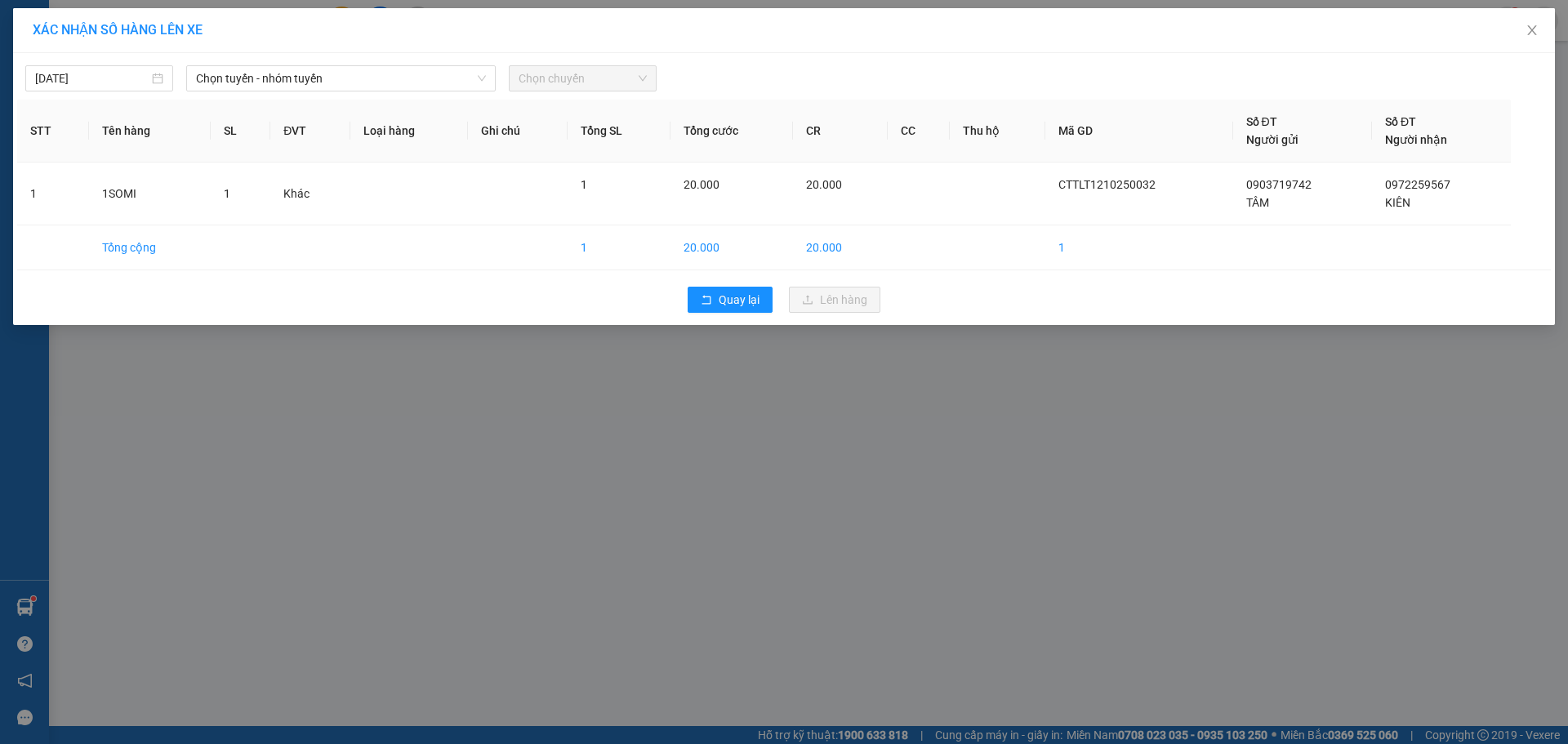
drag, startPoint x: 348, startPoint y: 74, endPoint x: 339, endPoint y: 94, distance: 21.9
click at [348, 77] on span "Chọn tuyến - nhóm tuyến" at bounding box center [341, 78] width 290 height 24
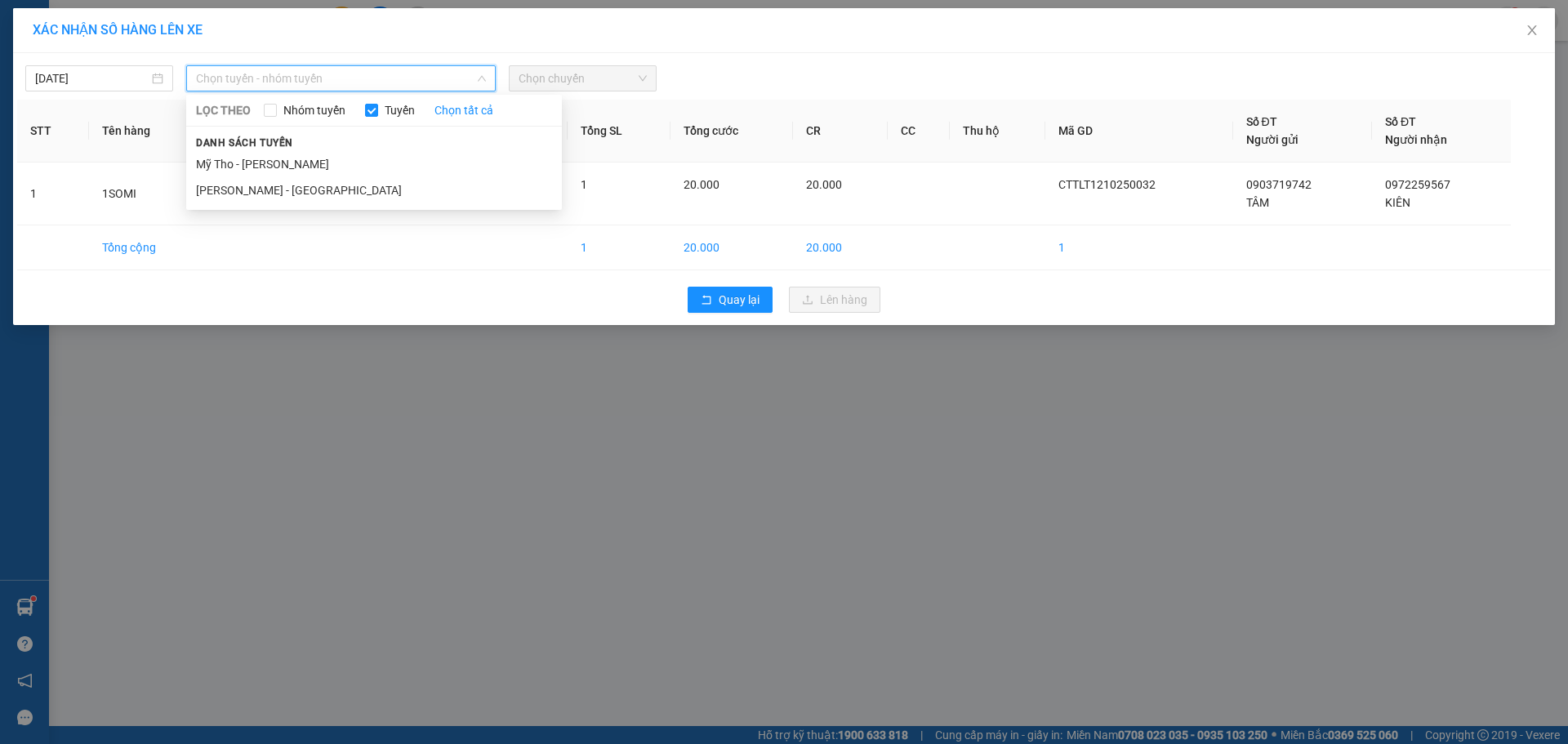
drag, startPoint x: 256, startPoint y: 166, endPoint x: 403, endPoint y: 127, distance: 152.1
click at [255, 163] on li "Mỹ Tho - [PERSON_NAME]" at bounding box center [374, 164] width 375 height 26
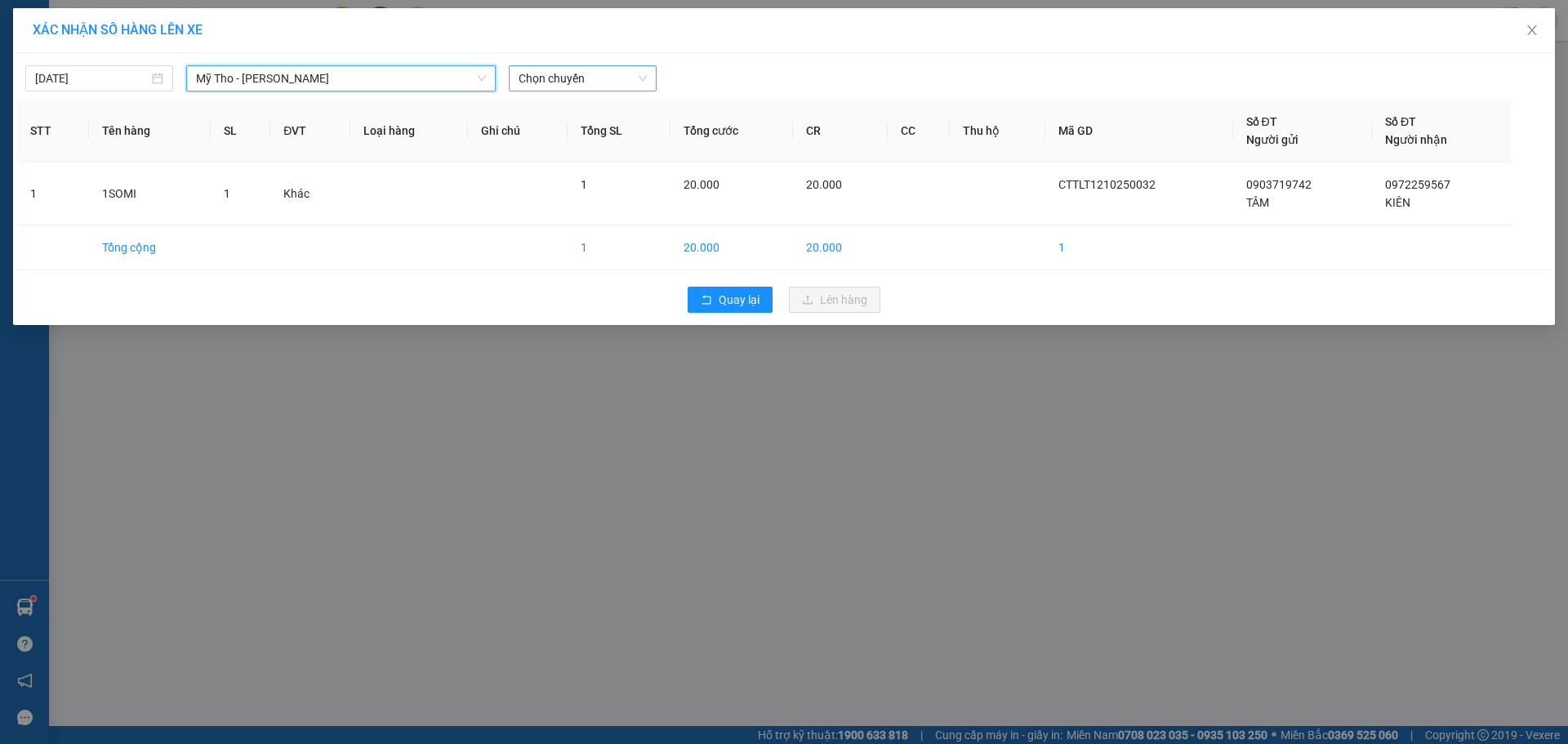
click at [566, 79] on span "Chọn chuyến" at bounding box center [583, 78] width 128 height 24
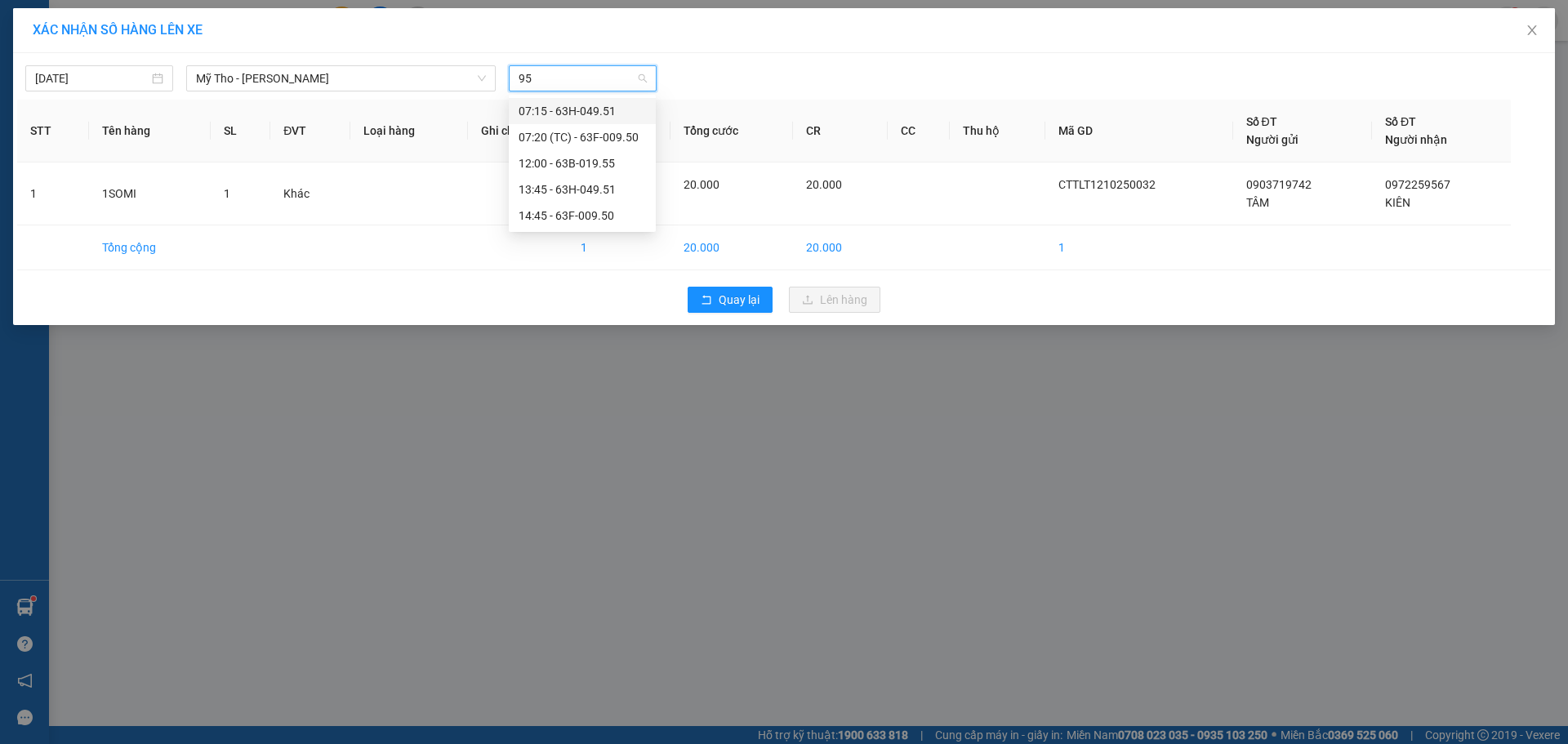
type input "950"
click at [578, 139] on div "14:45 - 63F-009.50" at bounding box center [582, 137] width 127 height 18
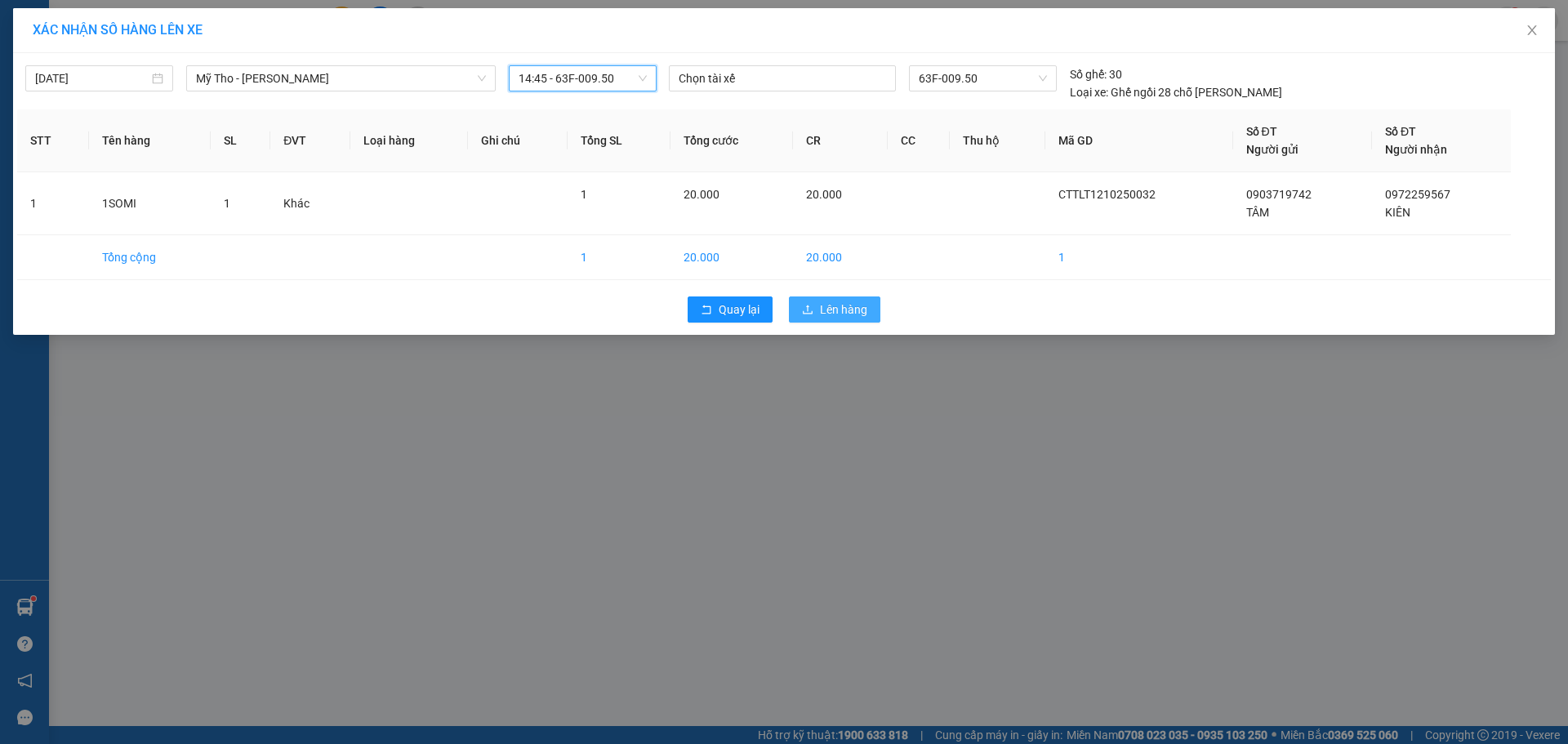
click at [848, 321] on button "Lên hàng" at bounding box center [835, 310] width 91 height 26
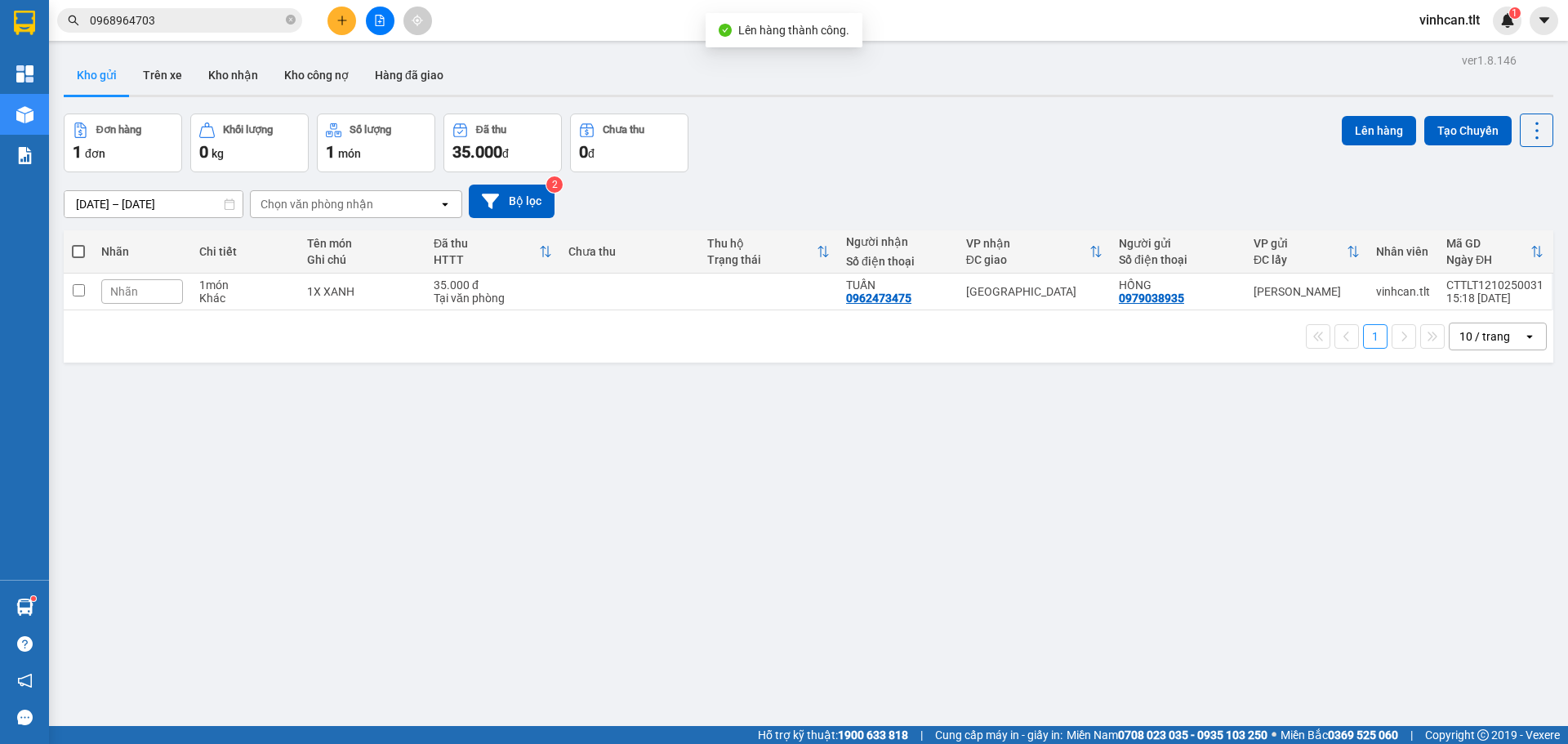
click at [379, 24] on icon "file-add" at bounding box center [380, 20] width 12 height 12
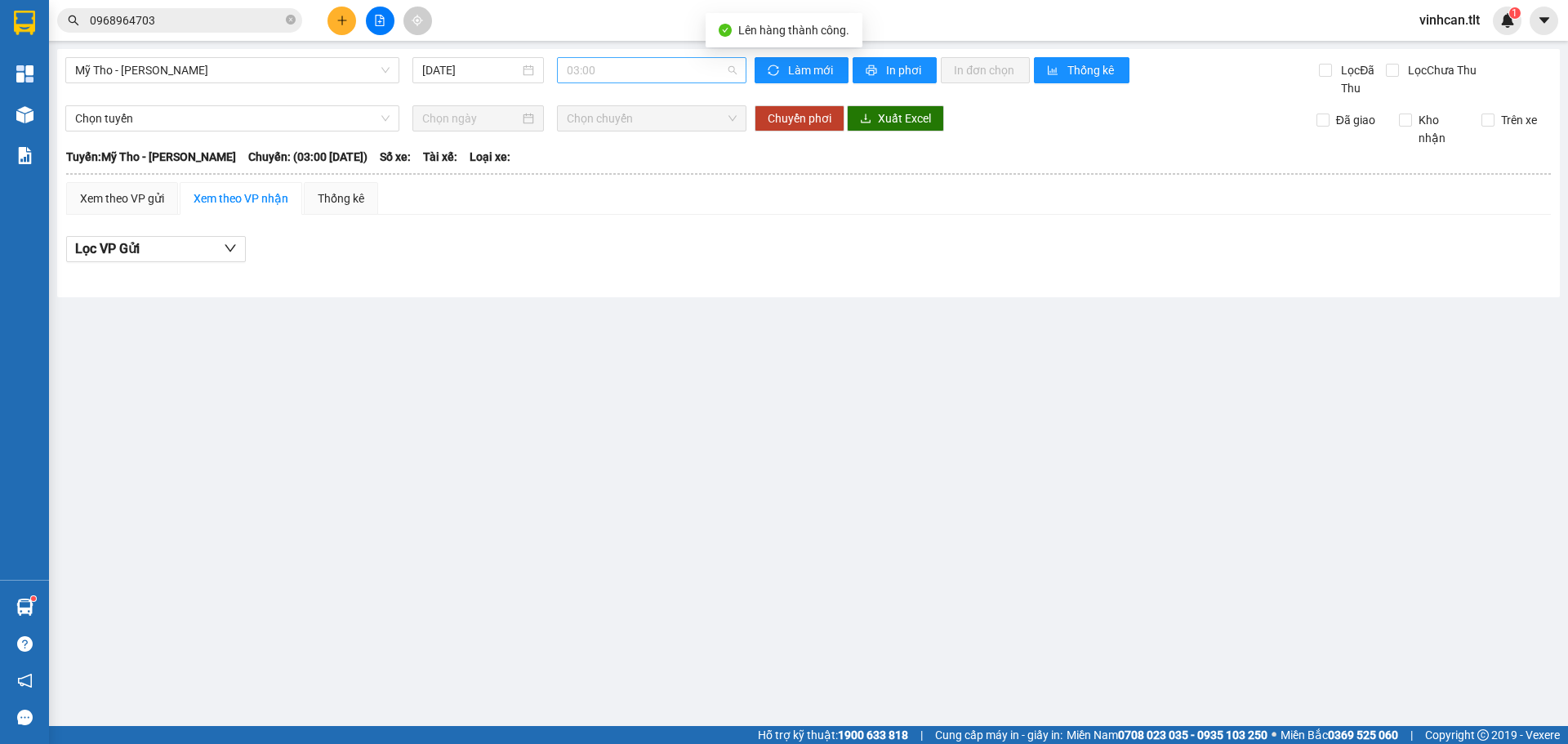
click at [665, 79] on span "03:00" at bounding box center [651, 70] width 170 height 24
type input "950"
click at [619, 122] on div "14:45 - 63F-009.50" at bounding box center [630, 128] width 127 height 18
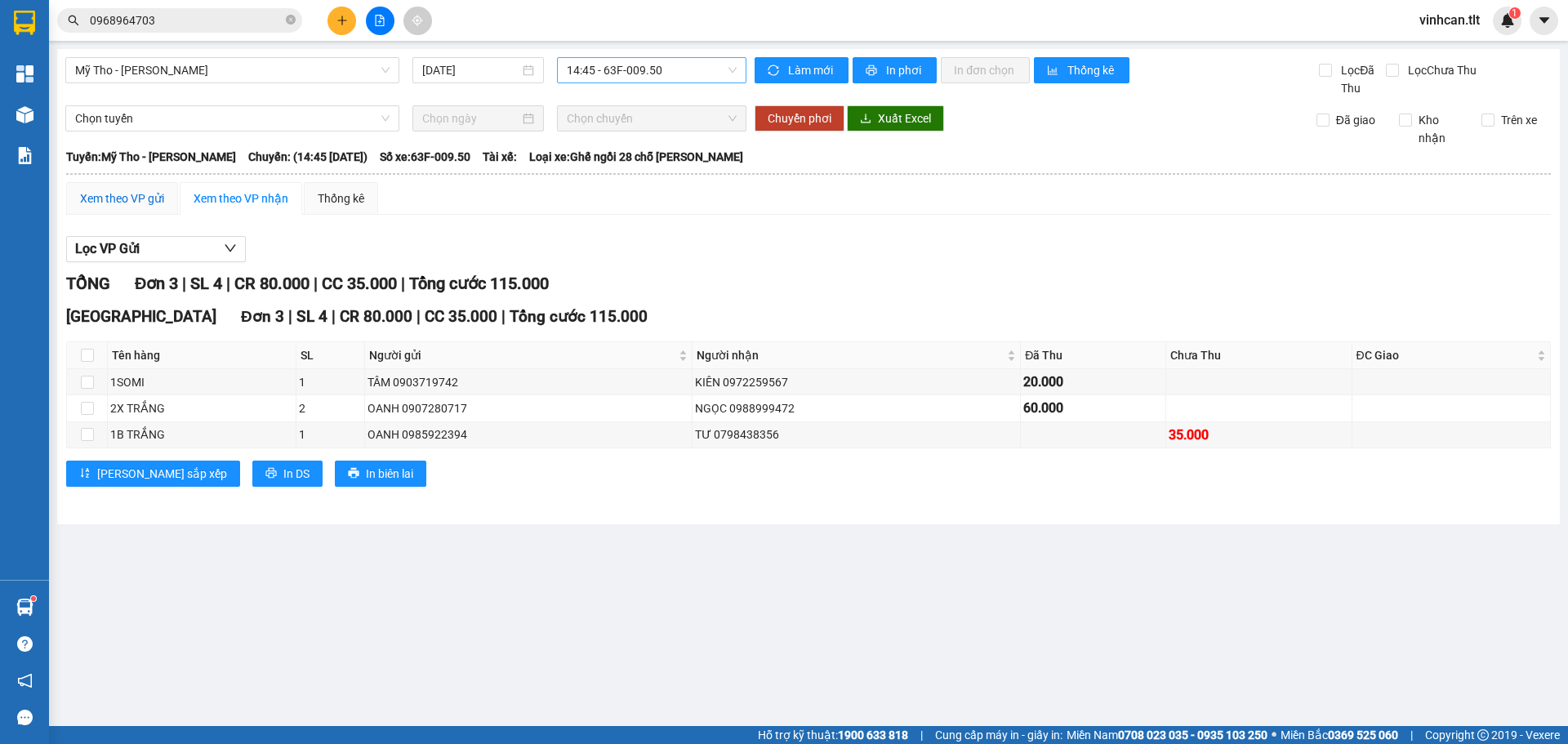
click at [130, 191] on div "Xem theo VP gửi" at bounding box center [122, 198] width 84 height 18
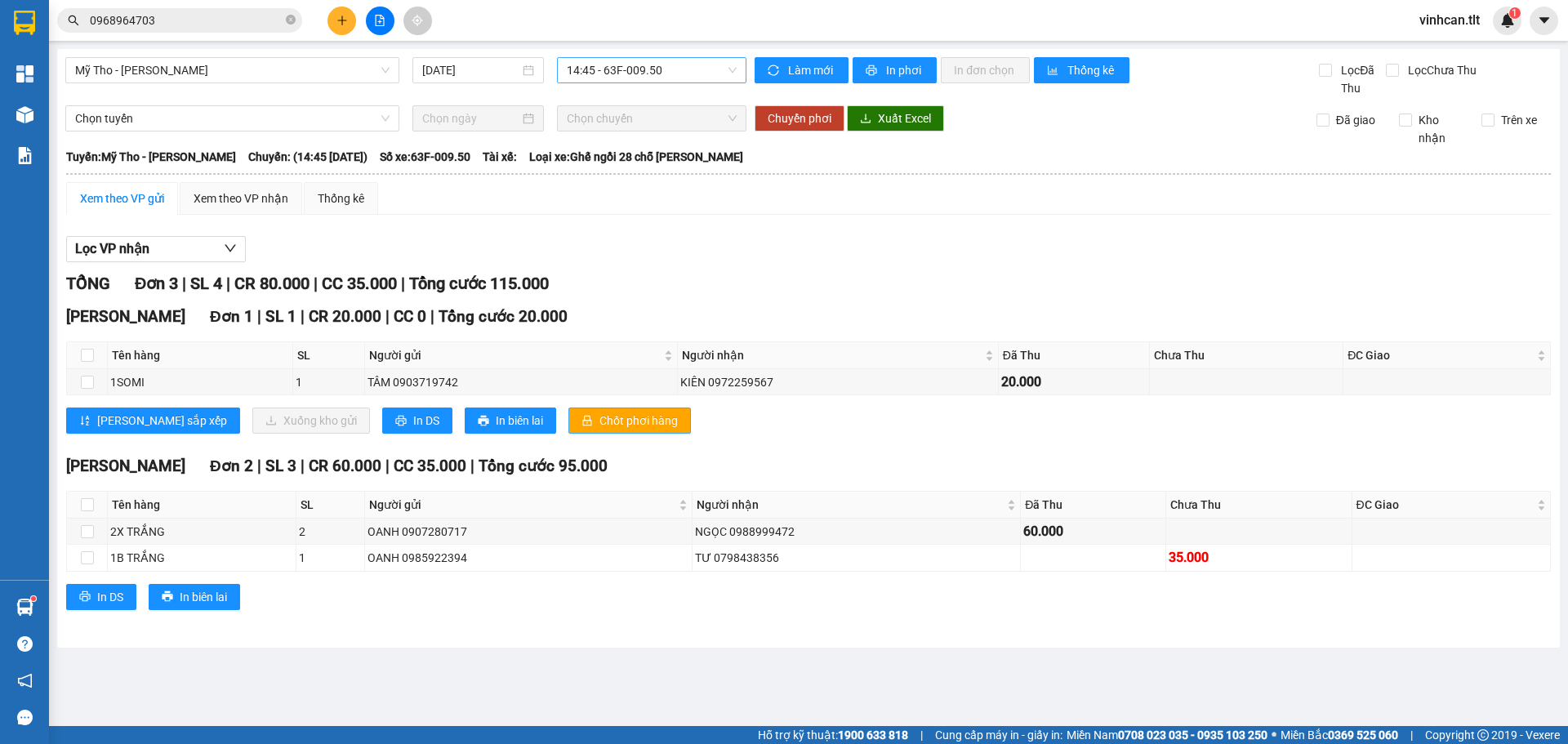
click at [577, 430] on button "Chốt phơi hàng" at bounding box center [629, 420] width 122 height 26
click at [32, 121] on img at bounding box center [24, 115] width 17 height 17
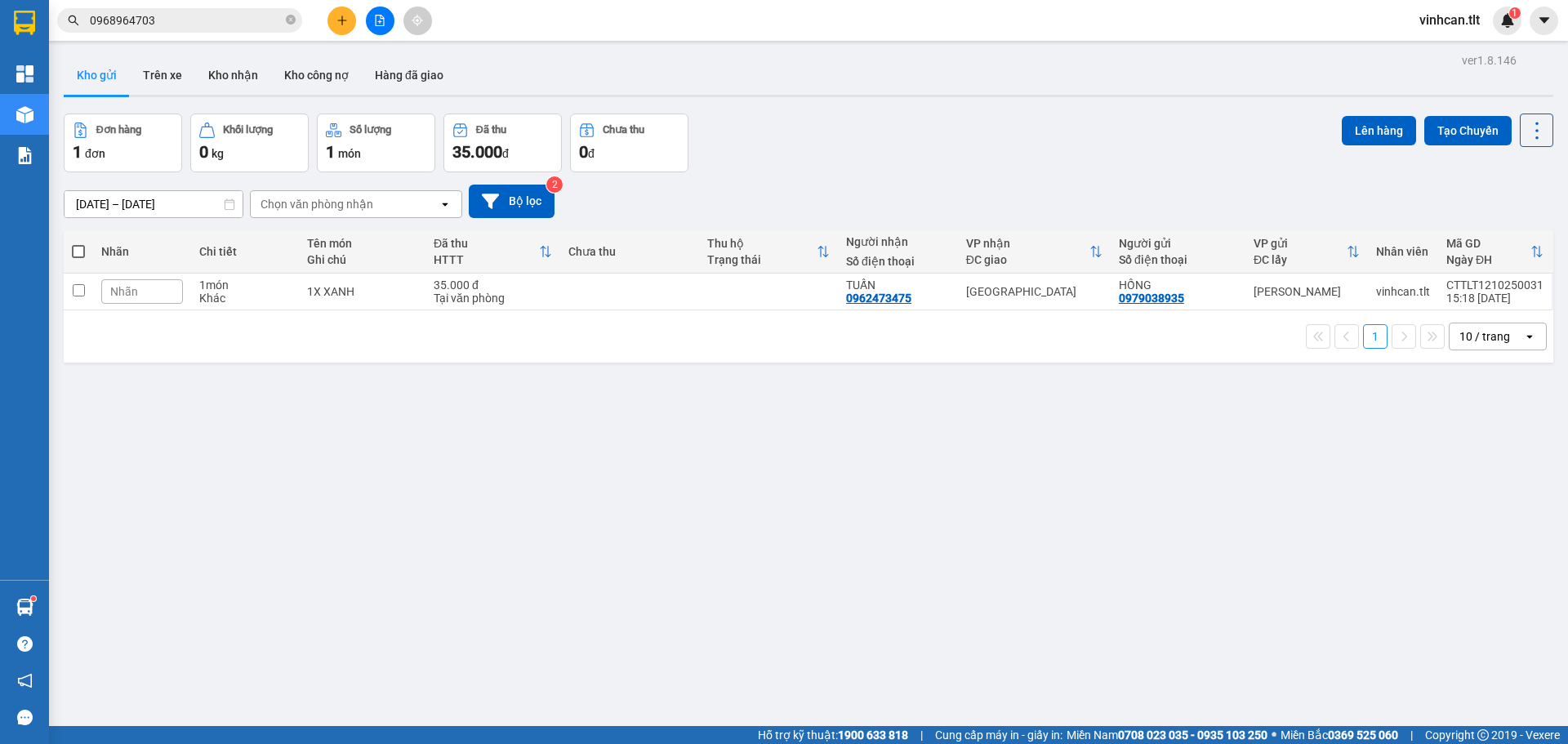
drag, startPoint x: 83, startPoint y: 252, endPoint x: 154, endPoint y: 238, distance: 72.4
click at [82, 252] on span at bounding box center [78, 251] width 13 height 13
click at [78, 244] on input "checkbox" at bounding box center [78, 244] width 0 height 0
checkbox input "true"
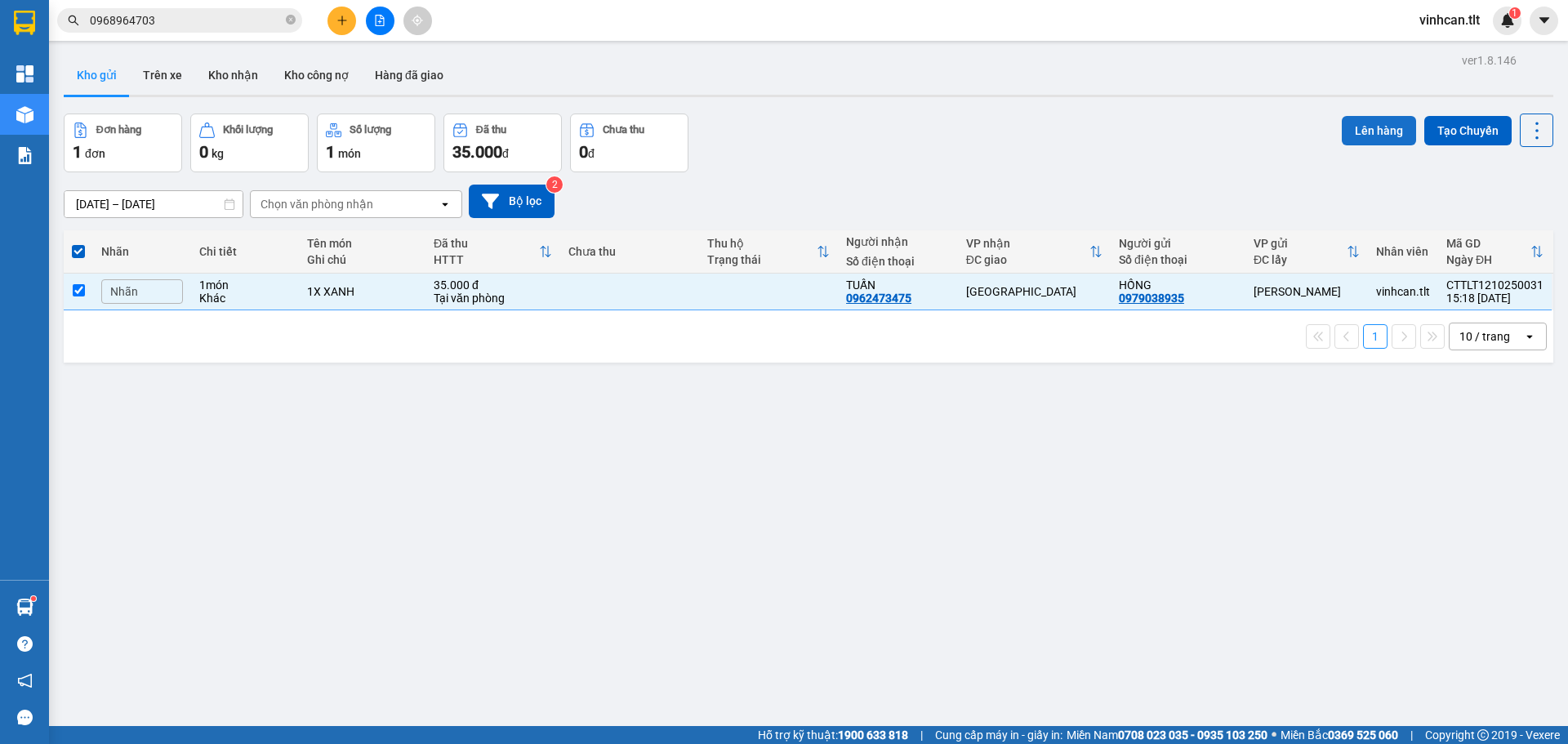
click at [1346, 130] on button "Lên hàng" at bounding box center [1379, 131] width 74 height 30
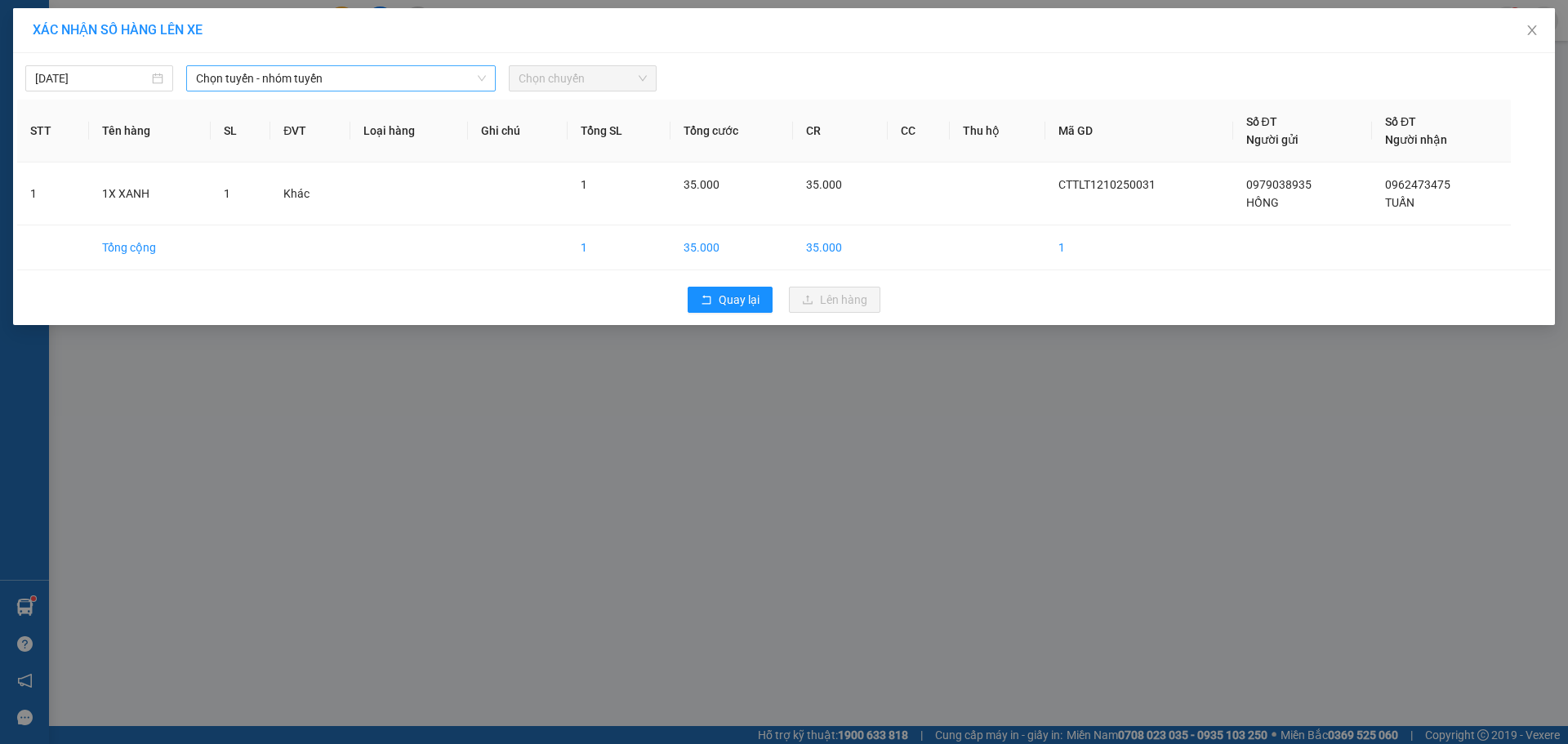
click at [343, 84] on span "Chọn tuyến - nhóm tuyến" at bounding box center [341, 78] width 290 height 24
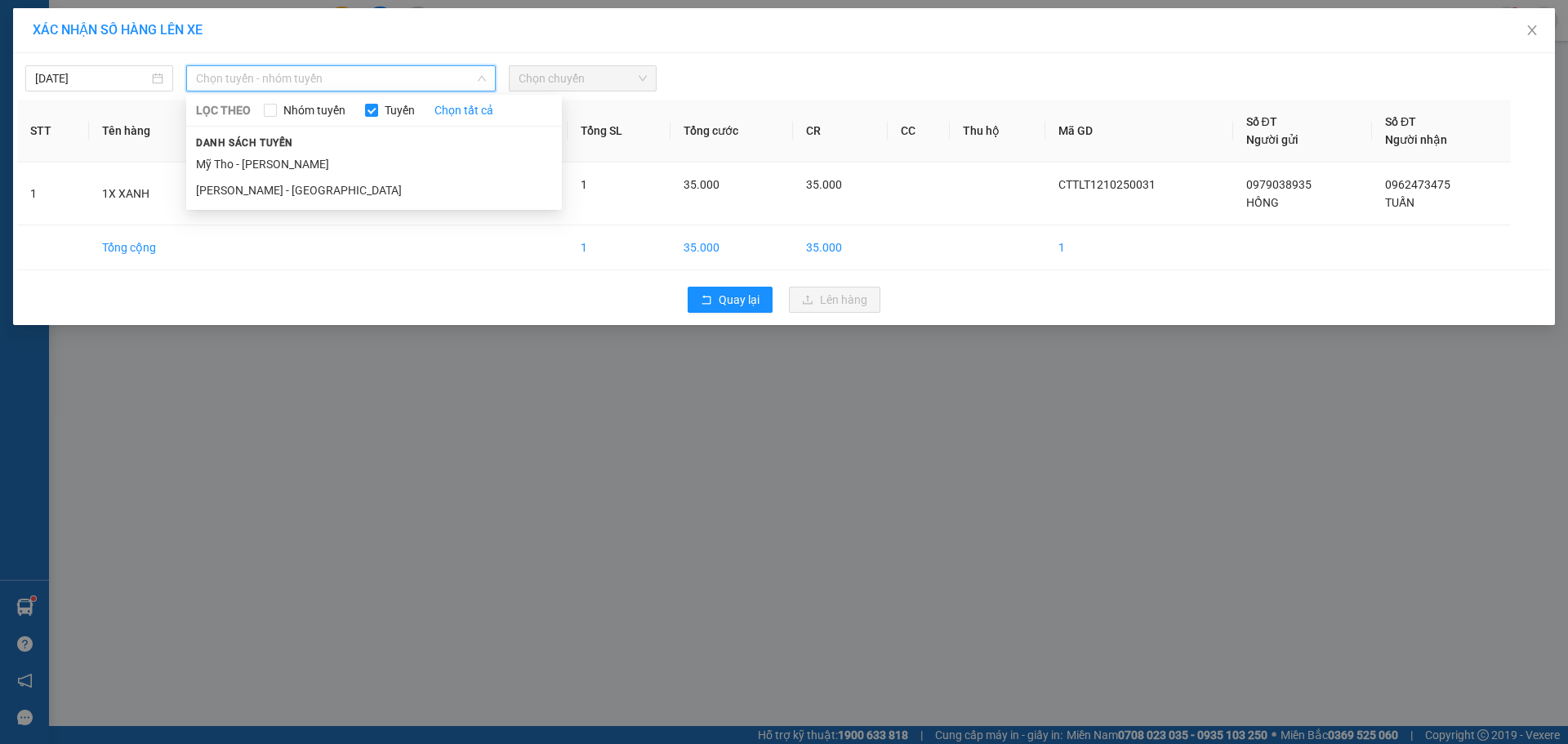
click at [236, 159] on li "Mỹ Tho - [PERSON_NAME]" at bounding box center [374, 164] width 375 height 26
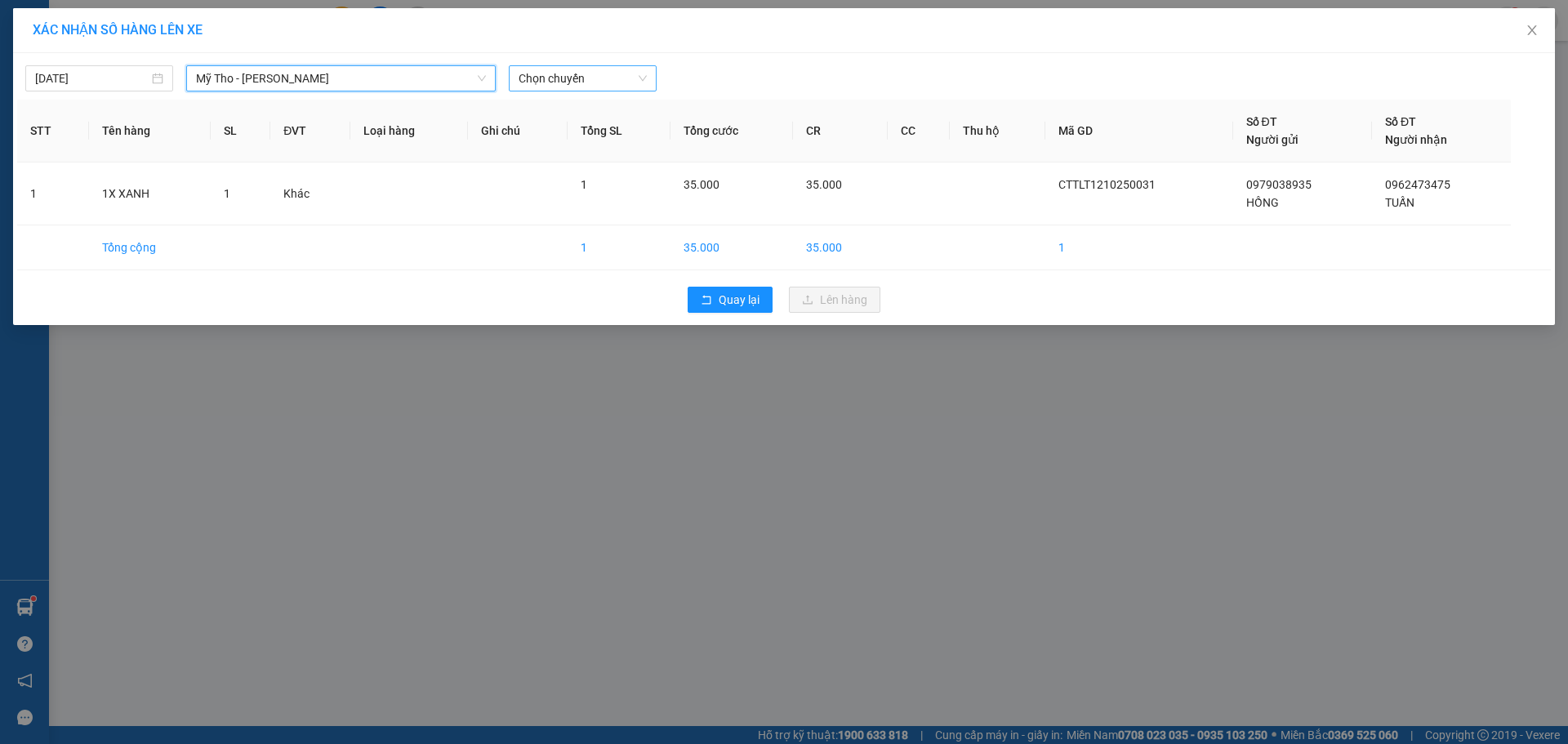
drag, startPoint x: 546, startPoint y: 61, endPoint x: 544, endPoint y: 72, distance: 11.2
click at [546, 65] on div "[DATE] Mỹ Tho - Hồ Chí Minh Mỹ Tho - [PERSON_NAME] LỌC THEO Nhóm tuyến Tuyến Ch…" at bounding box center [784, 74] width 1534 height 35
click at [544, 72] on span "Chọn chuyến" at bounding box center [583, 78] width 128 height 24
type input "914"
click at [597, 137] on div "14:20 (TC) - 63F-009.14" at bounding box center [582, 137] width 127 height 18
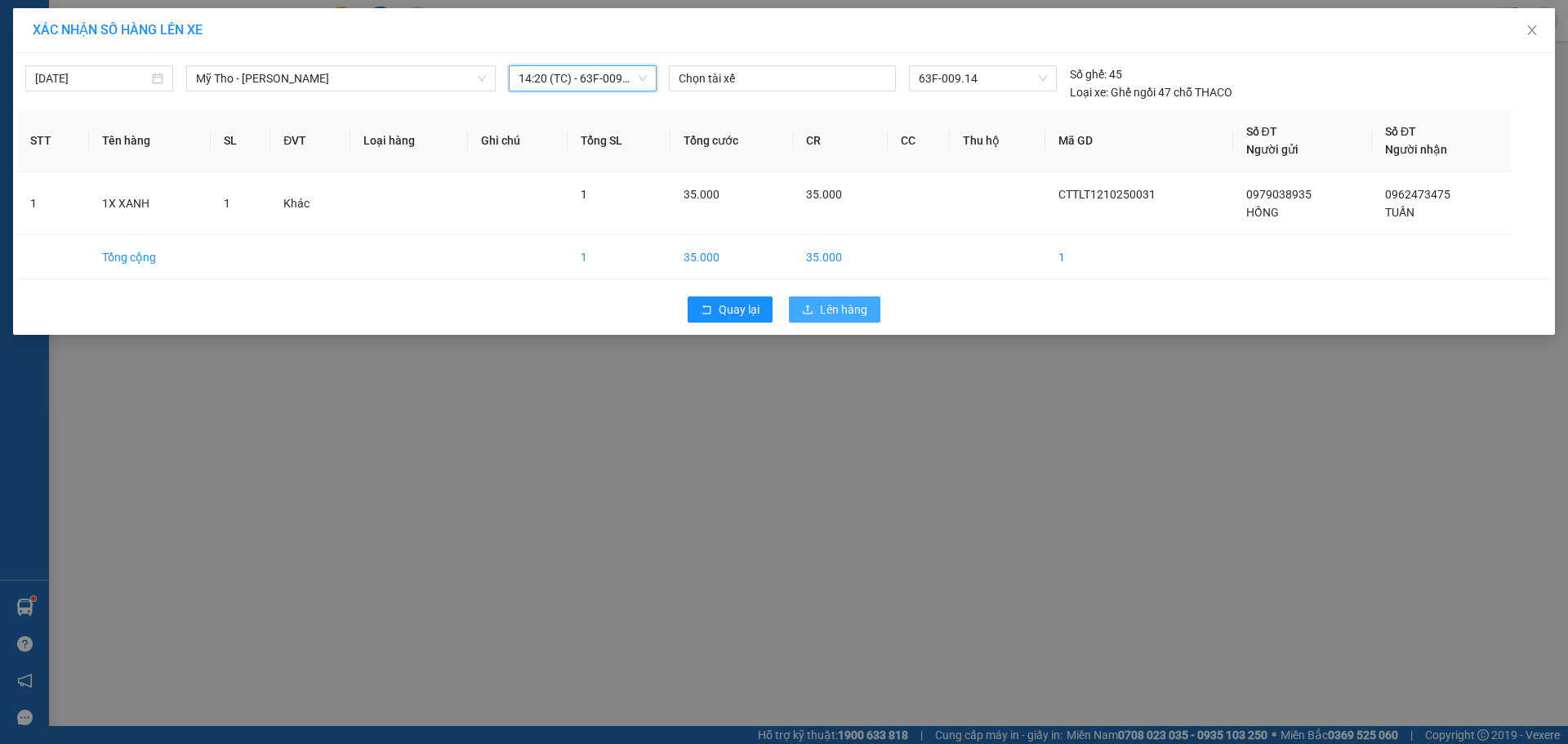
click at [817, 317] on button "Lên hàng" at bounding box center [835, 310] width 91 height 26
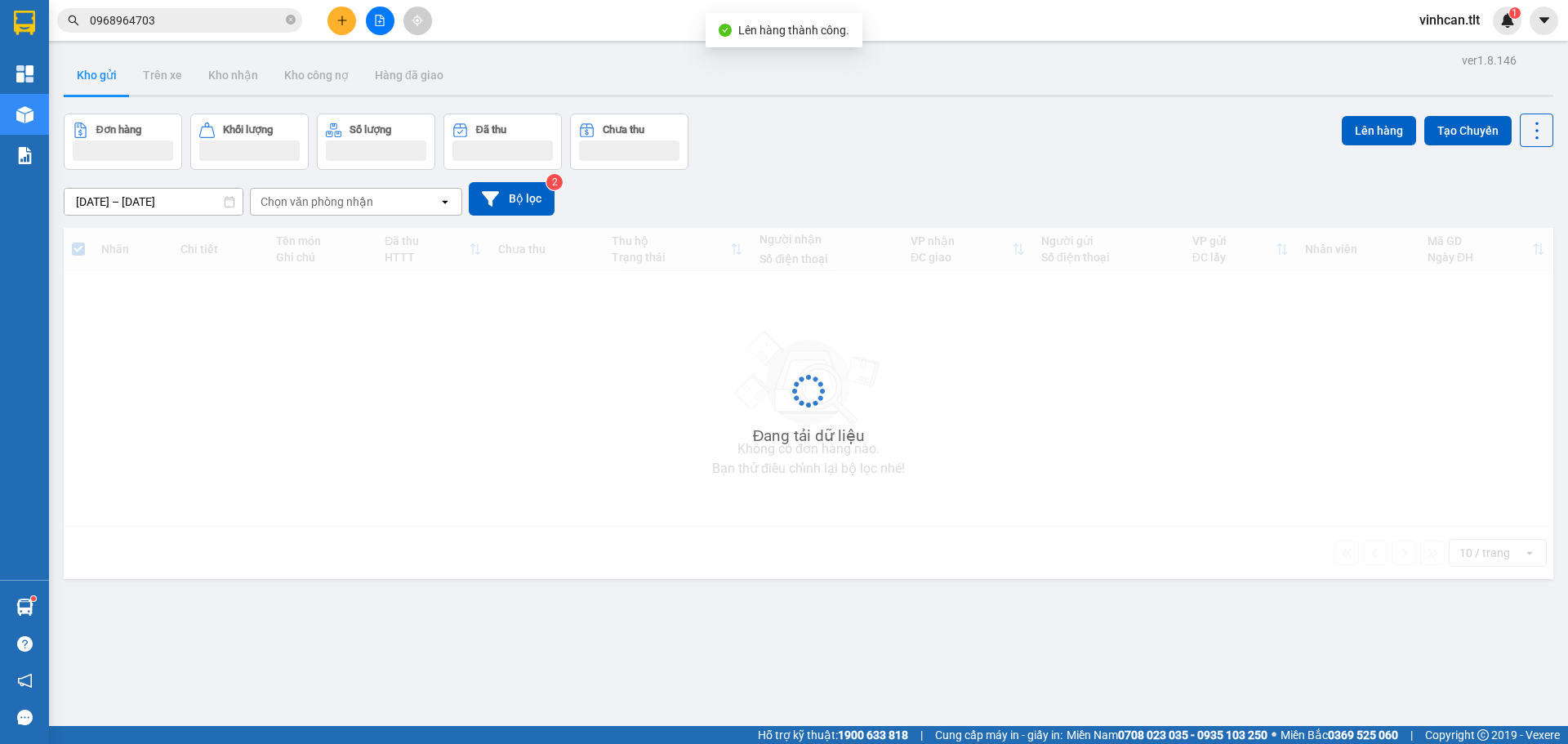
click at [385, 9] on button at bounding box center [380, 21] width 29 height 29
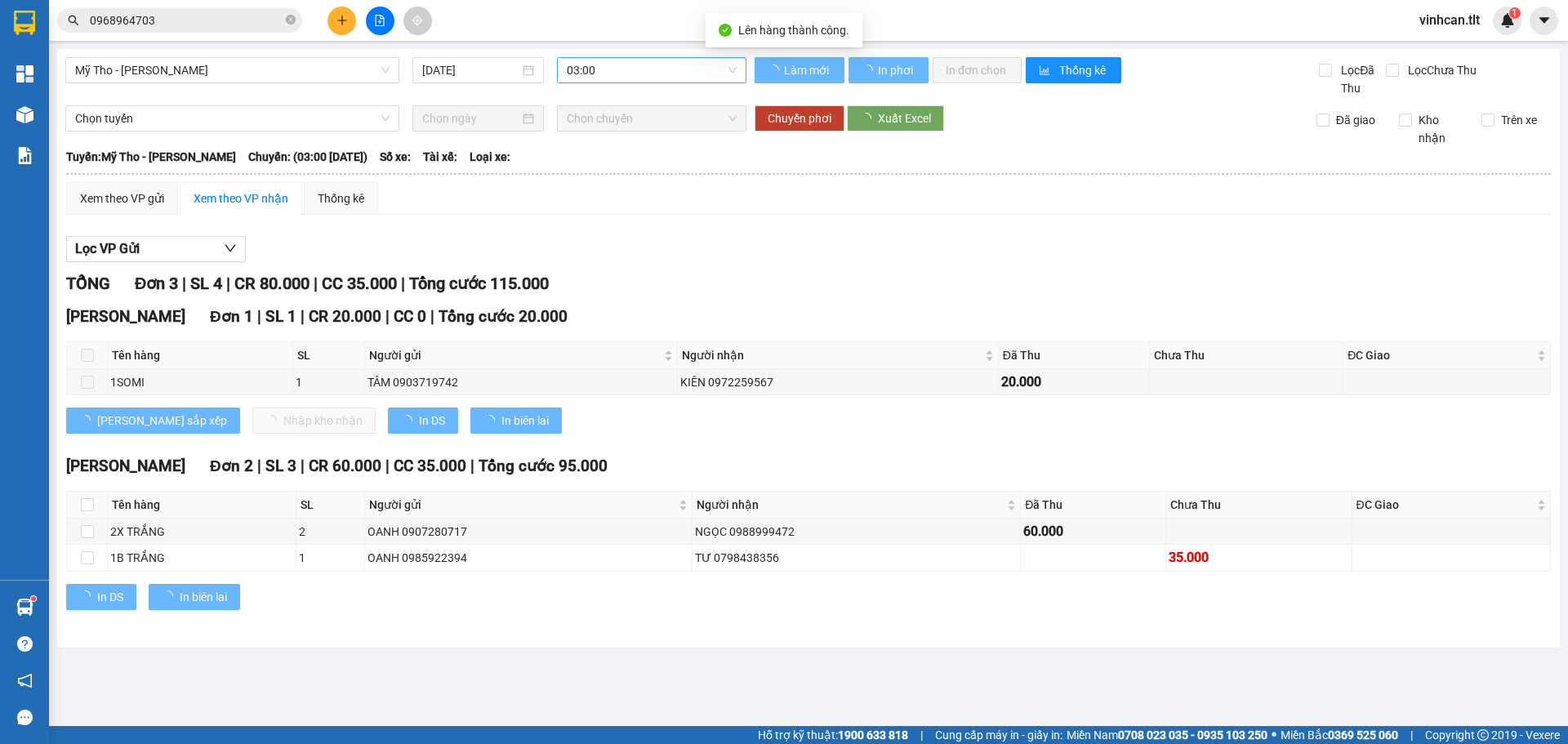
click at [613, 63] on span "03:00" at bounding box center [651, 70] width 170 height 24
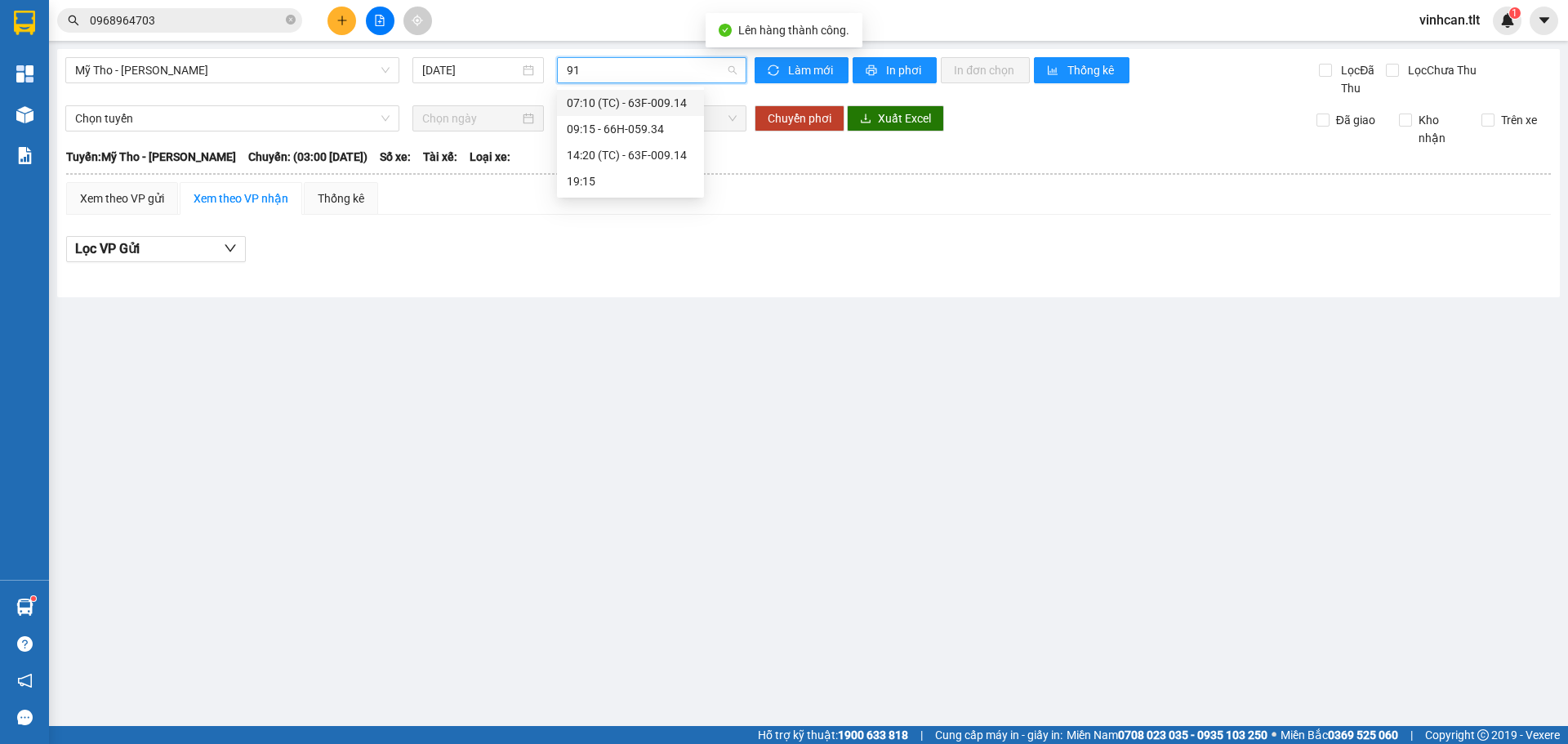
type input "914"
click at [633, 122] on div "14:20 (TC) - 63F-009.14" at bounding box center [630, 128] width 127 height 18
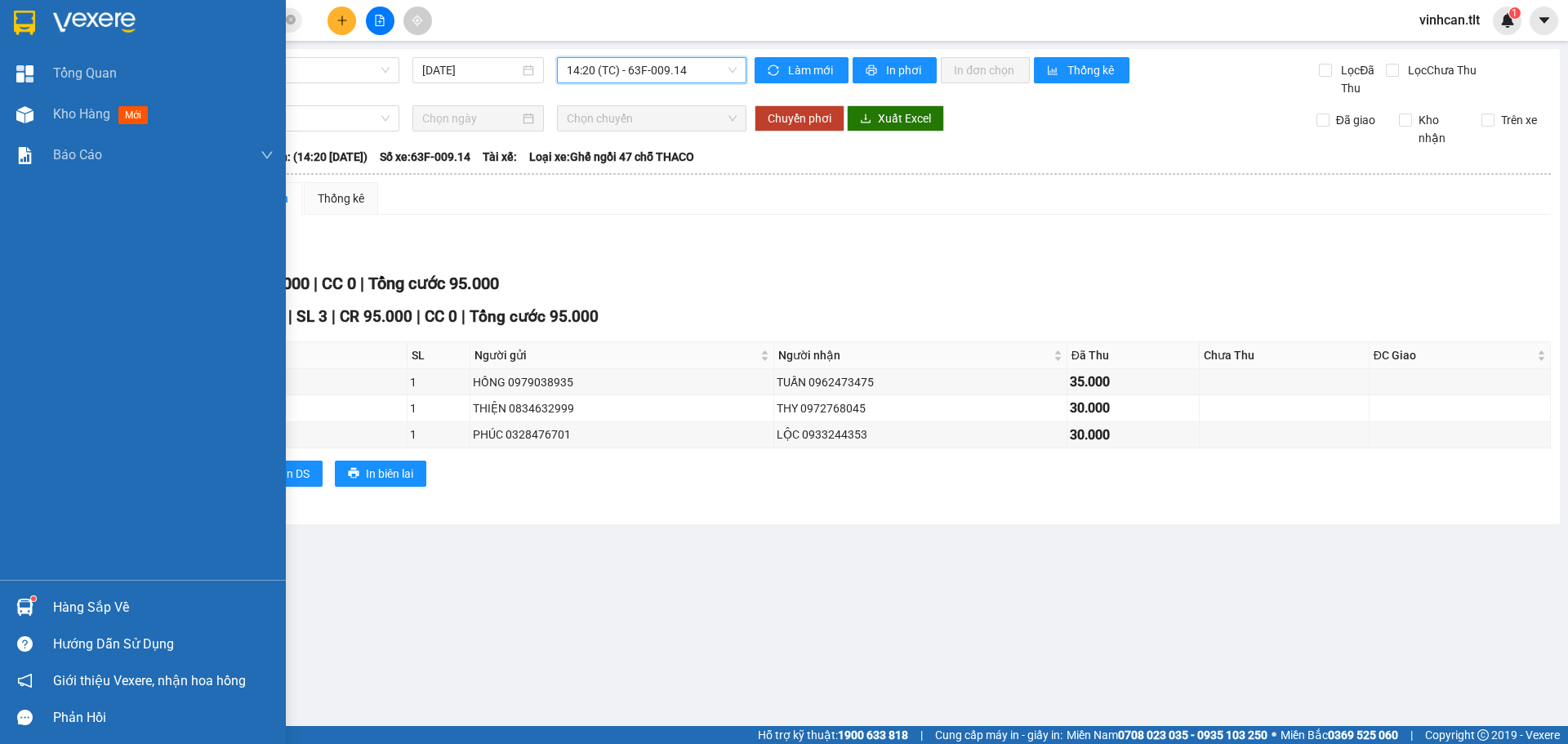
click at [87, 196] on div "Tổng Quan Kho hàng mới Báo cáo Báo cáo dòng tiền (VP)" at bounding box center [143, 316] width 286 height 527
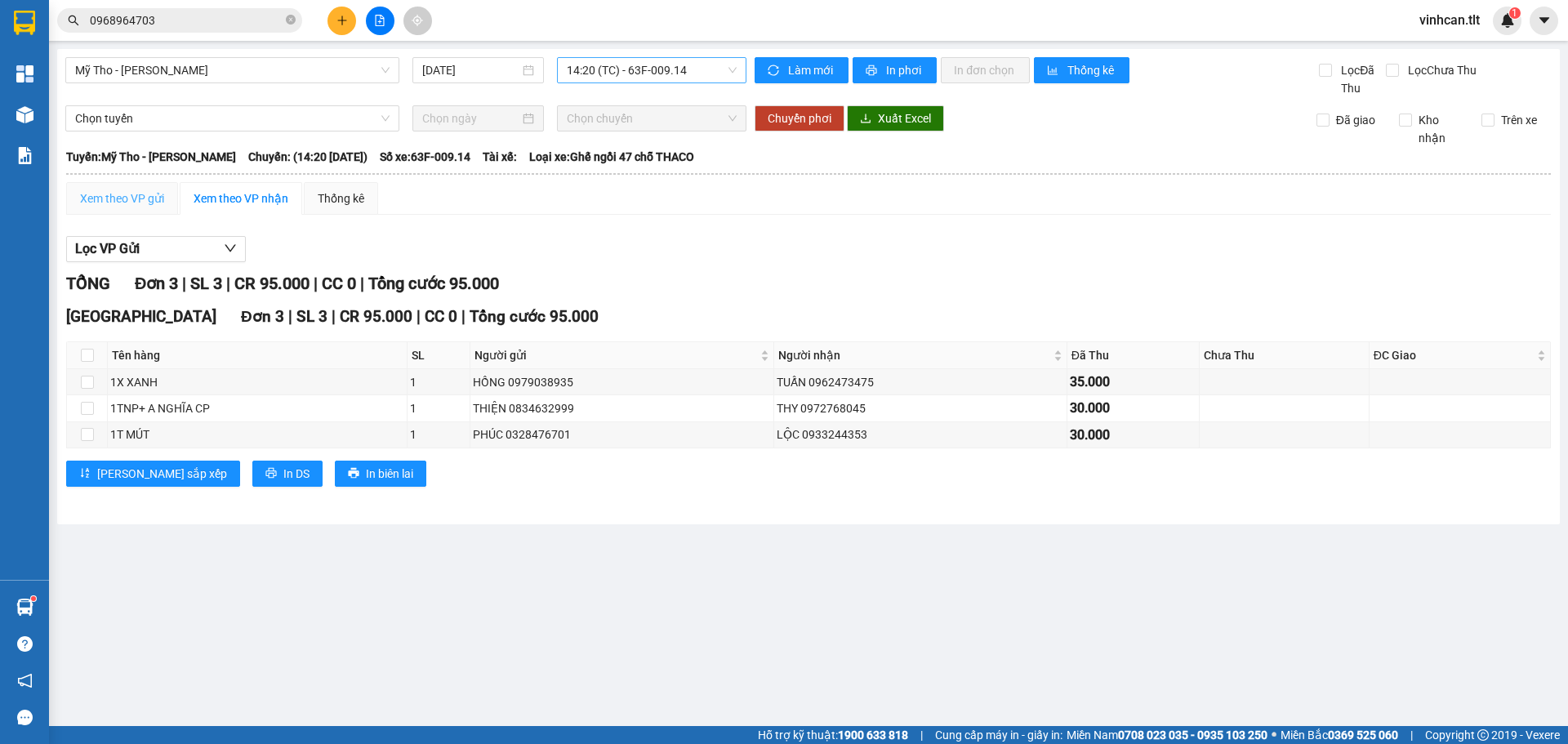
click at [170, 191] on div "Xem theo VP gửi" at bounding box center [121, 198] width 112 height 33
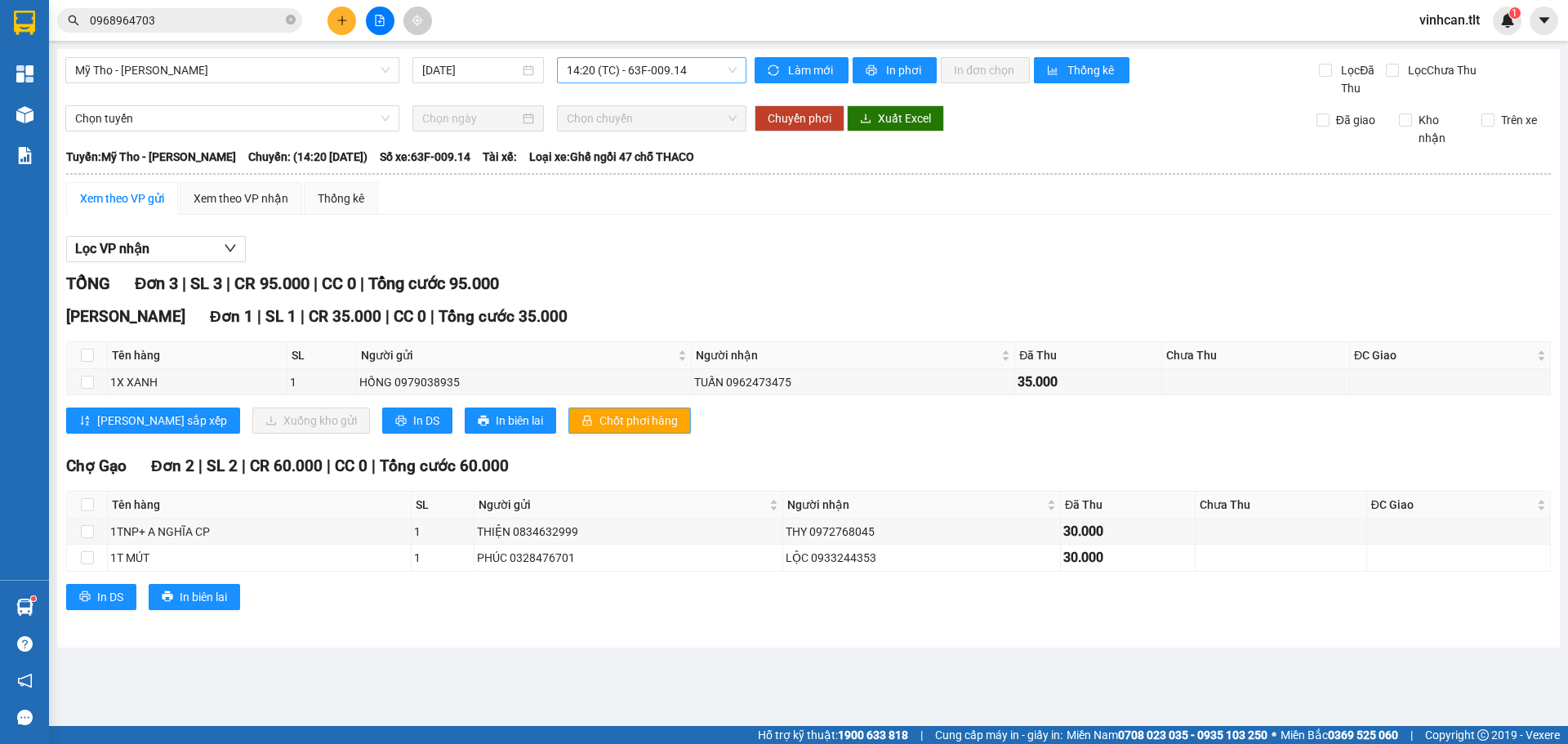
click at [600, 419] on span "Chốt phơi hàng" at bounding box center [639, 420] width 78 height 18
click at [600, 420] on span "Chốt phơi hàng" at bounding box center [639, 420] width 78 height 18
click at [343, 14] on icon "plus" at bounding box center [342, 20] width 12 height 12
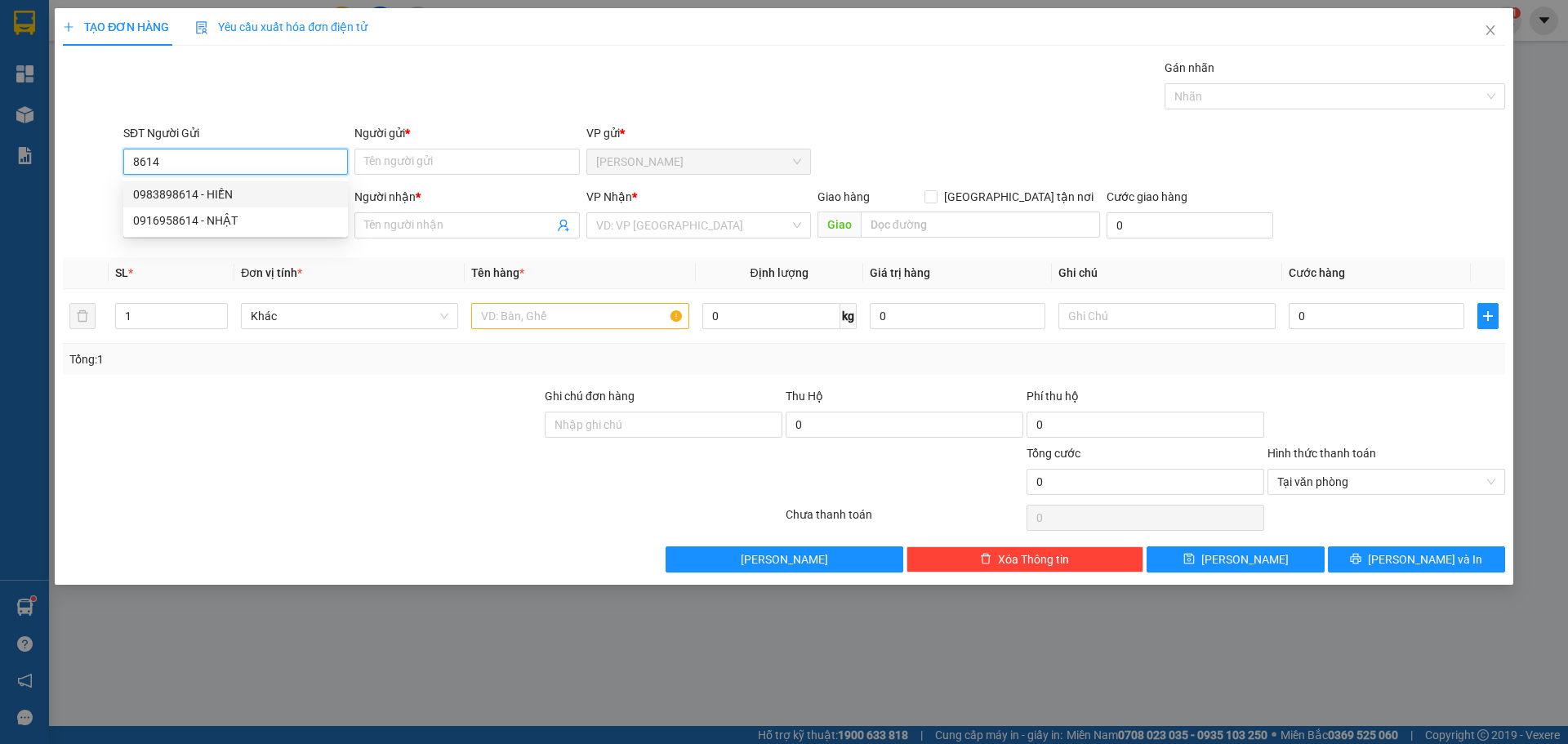
click at [233, 198] on div "0983898614 - HIỀN" at bounding box center [235, 194] width 205 height 18
type input "0983898614"
type input "HIỀN"
type input "0983898614"
click at [240, 229] on input "SĐT Người Nhận *" at bounding box center [235, 225] width 224 height 26
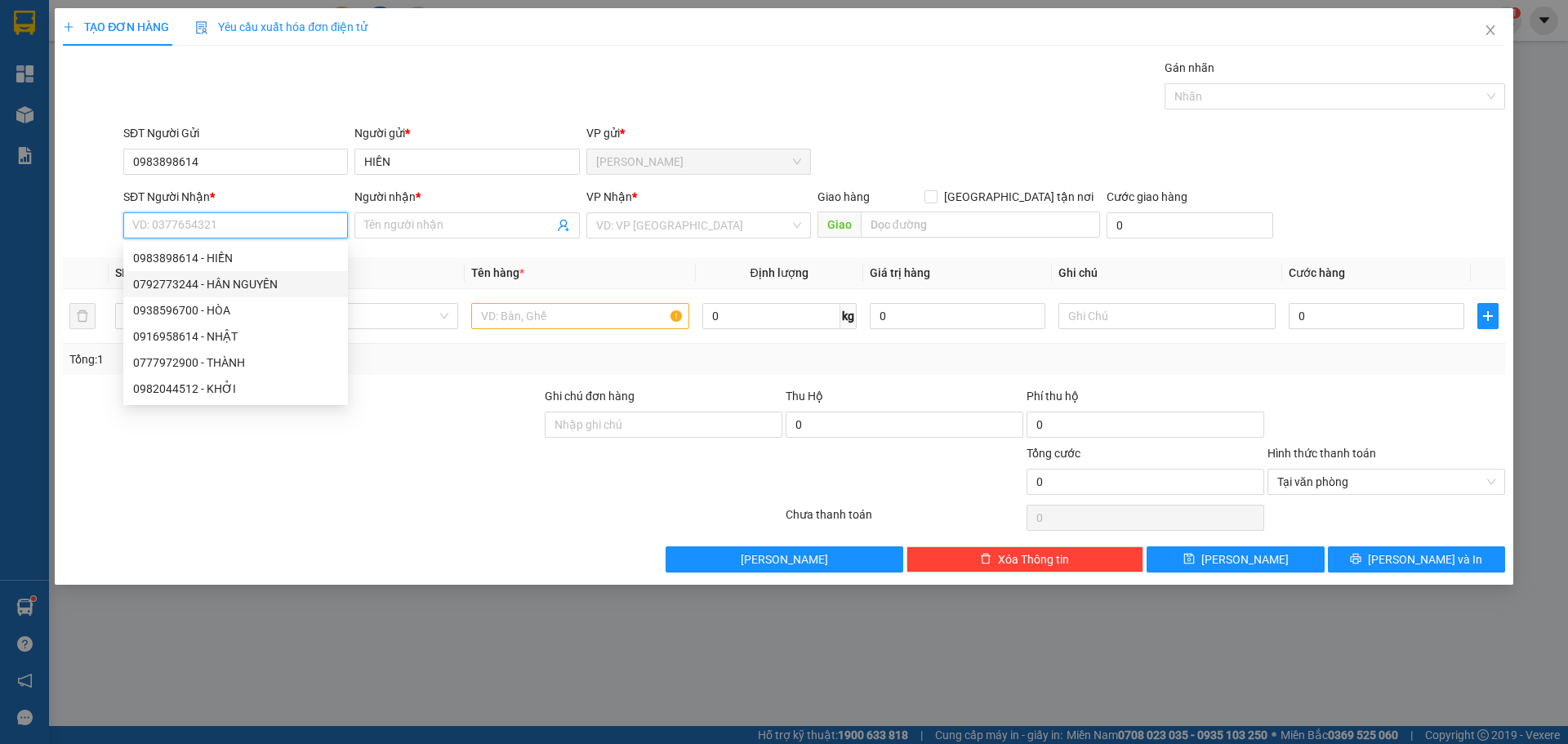
click at [237, 287] on div "0792773244 - HÂN NGUYÊN" at bounding box center [235, 283] width 205 height 18
type input "0792773244"
type input "HÂN NGUYÊN"
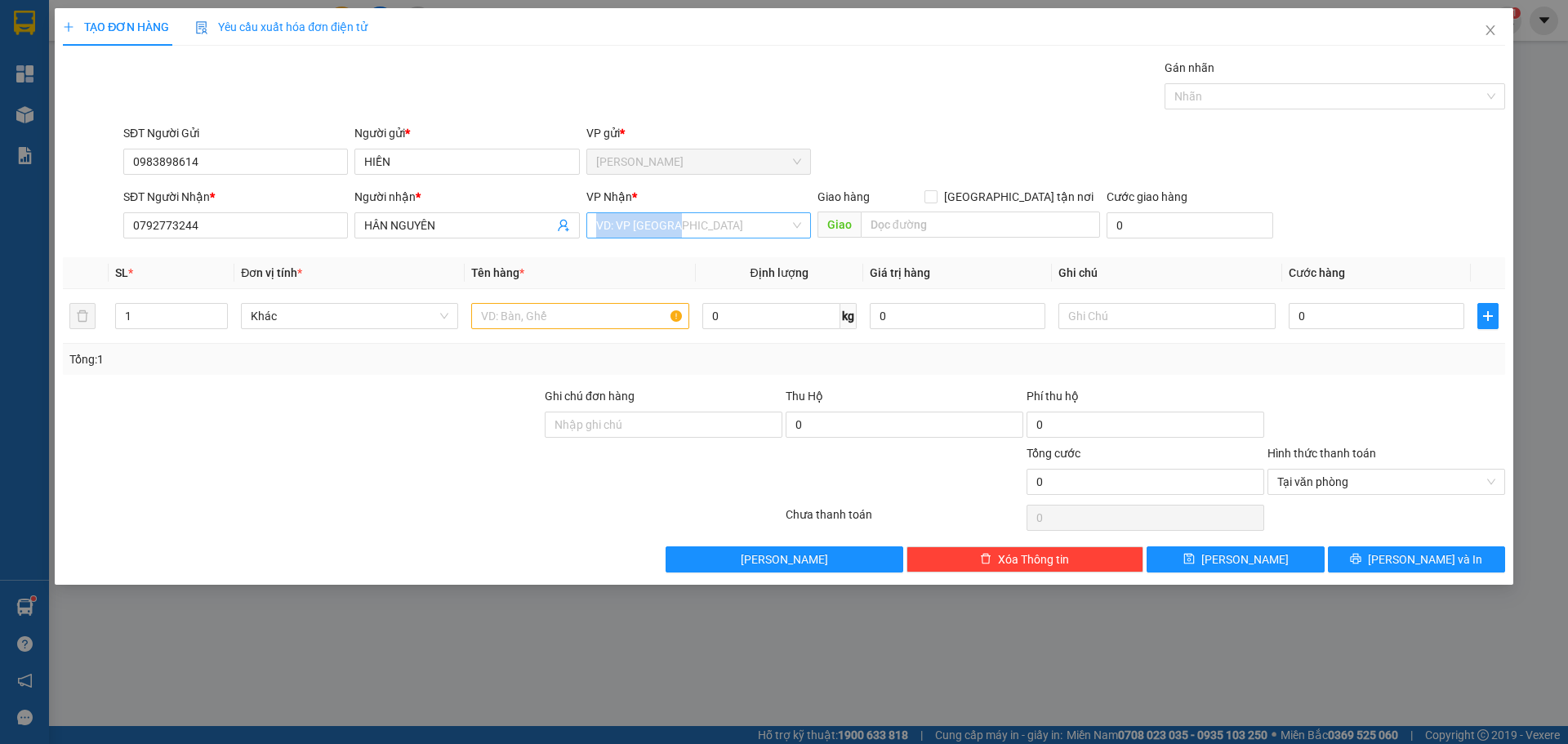
click at [639, 237] on div "VP Nhận * VD: VP [GEOGRAPHIC_DATA]" at bounding box center [698, 217] width 224 height 57
drag, startPoint x: 632, startPoint y: 246, endPoint x: 622, endPoint y: 232, distance: 17.2
click at [627, 245] on div "Transit Pickup Surcharge Ids Transit Deliver Surcharge Ids Transit Deliver Surc…" at bounding box center [784, 315] width 1442 height 514
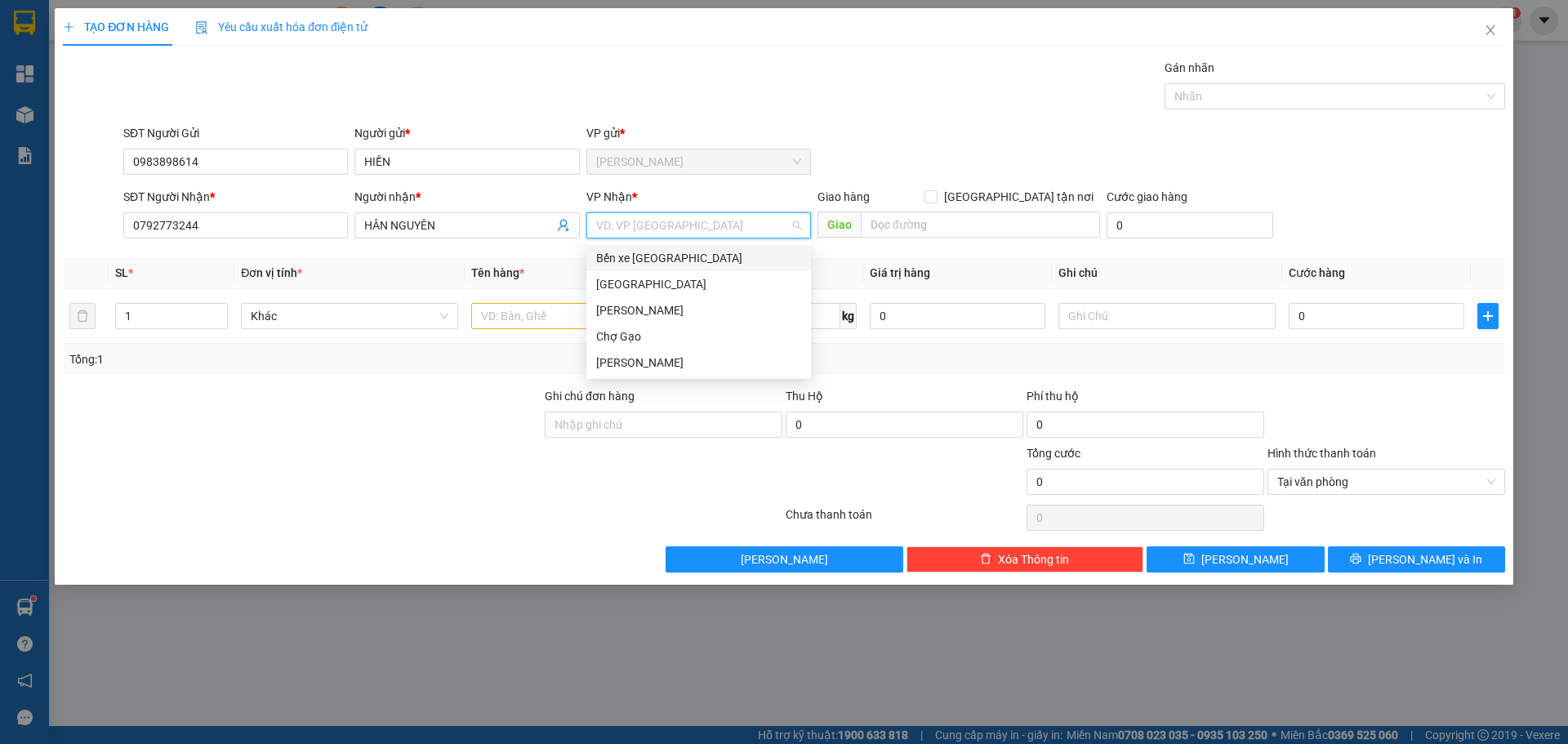
click at [622, 231] on input "search" at bounding box center [693, 225] width 194 height 24
click at [612, 283] on div "[GEOGRAPHIC_DATA]" at bounding box center [698, 283] width 205 height 18
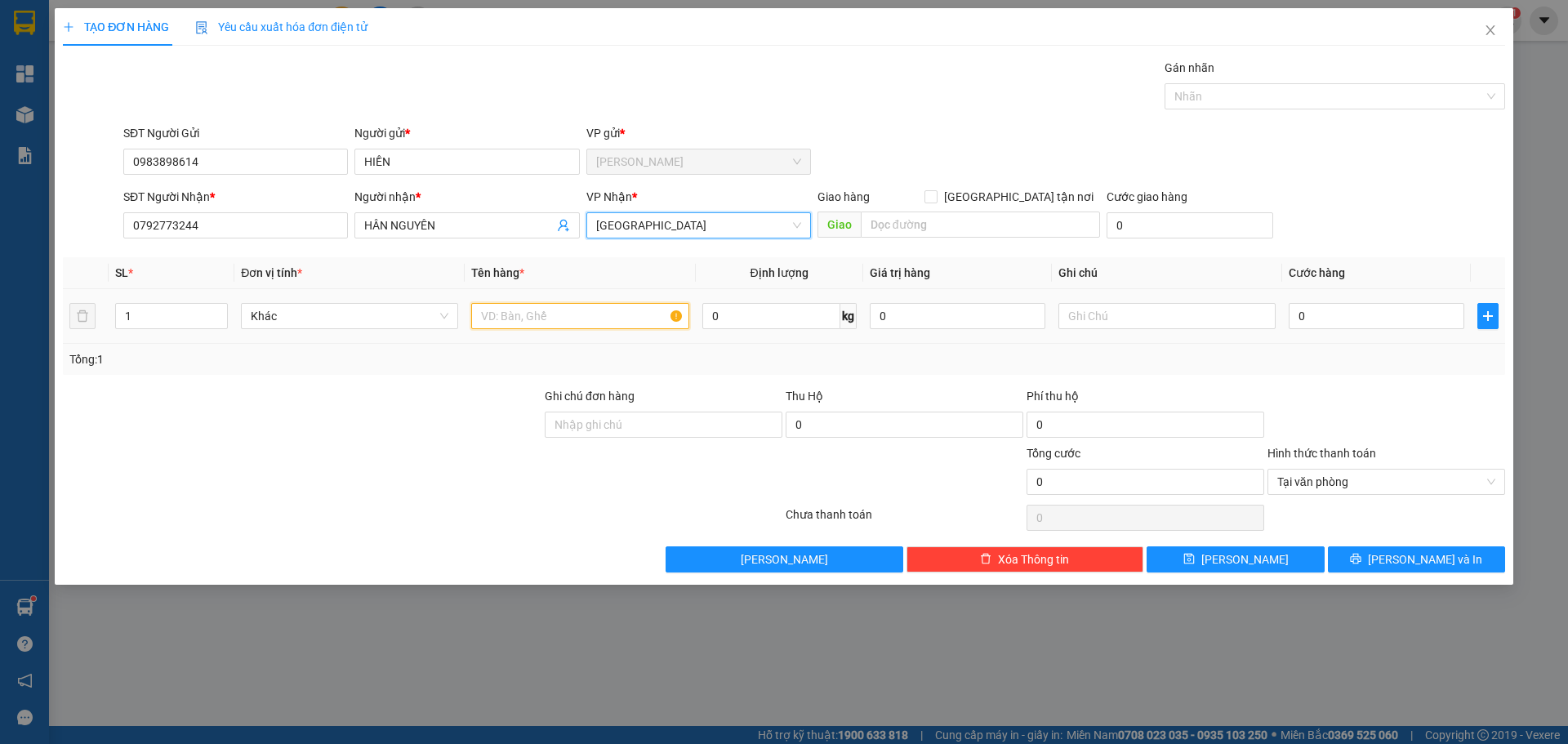
click at [515, 314] on input "text" at bounding box center [580, 315] width 218 height 26
type input "1TNP"
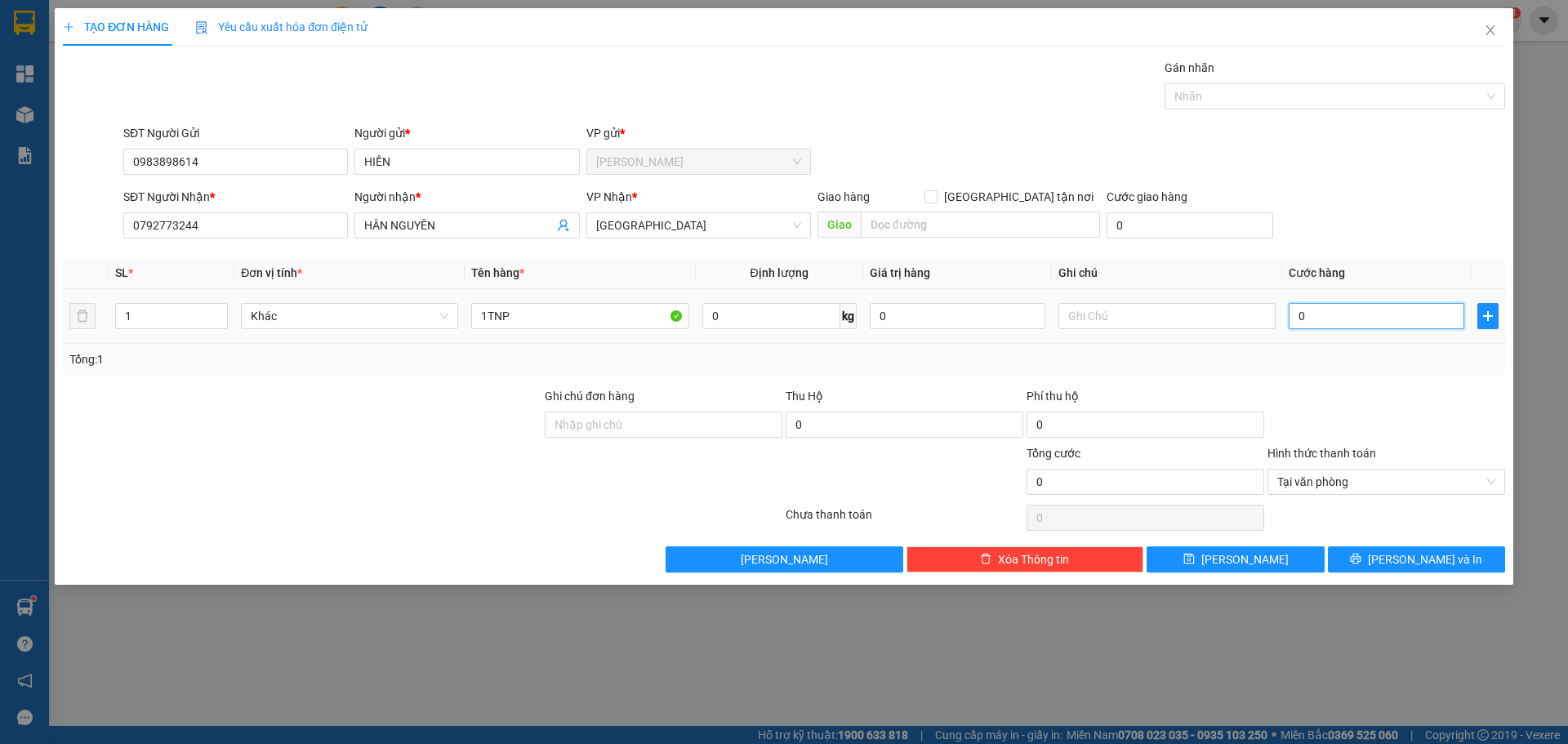
click at [1308, 324] on input "0" at bounding box center [1377, 315] width 175 height 26
type input "3"
type input "35"
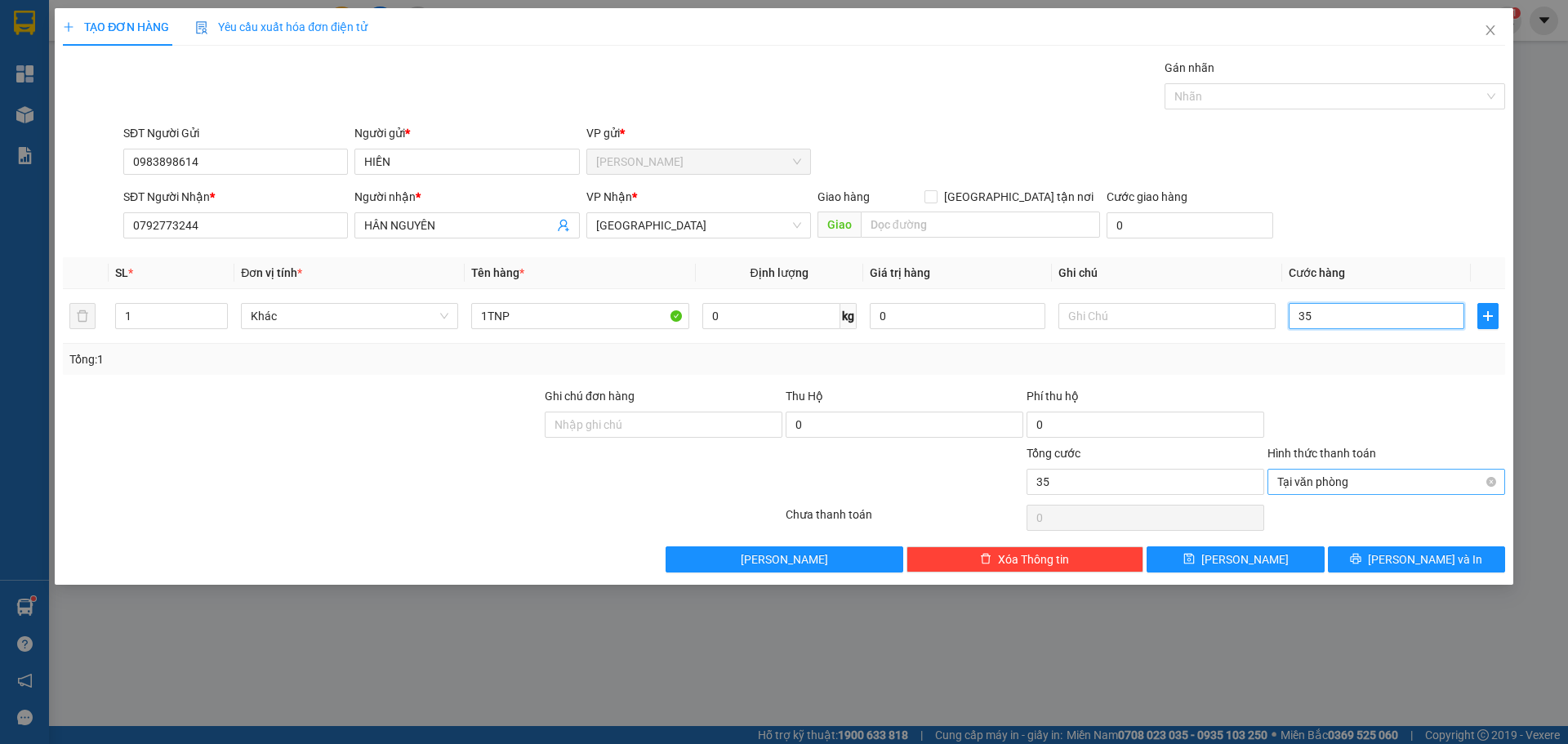
click at [1497, 484] on div "Tại văn phòng" at bounding box center [1387, 482] width 238 height 26
type input "35.000"
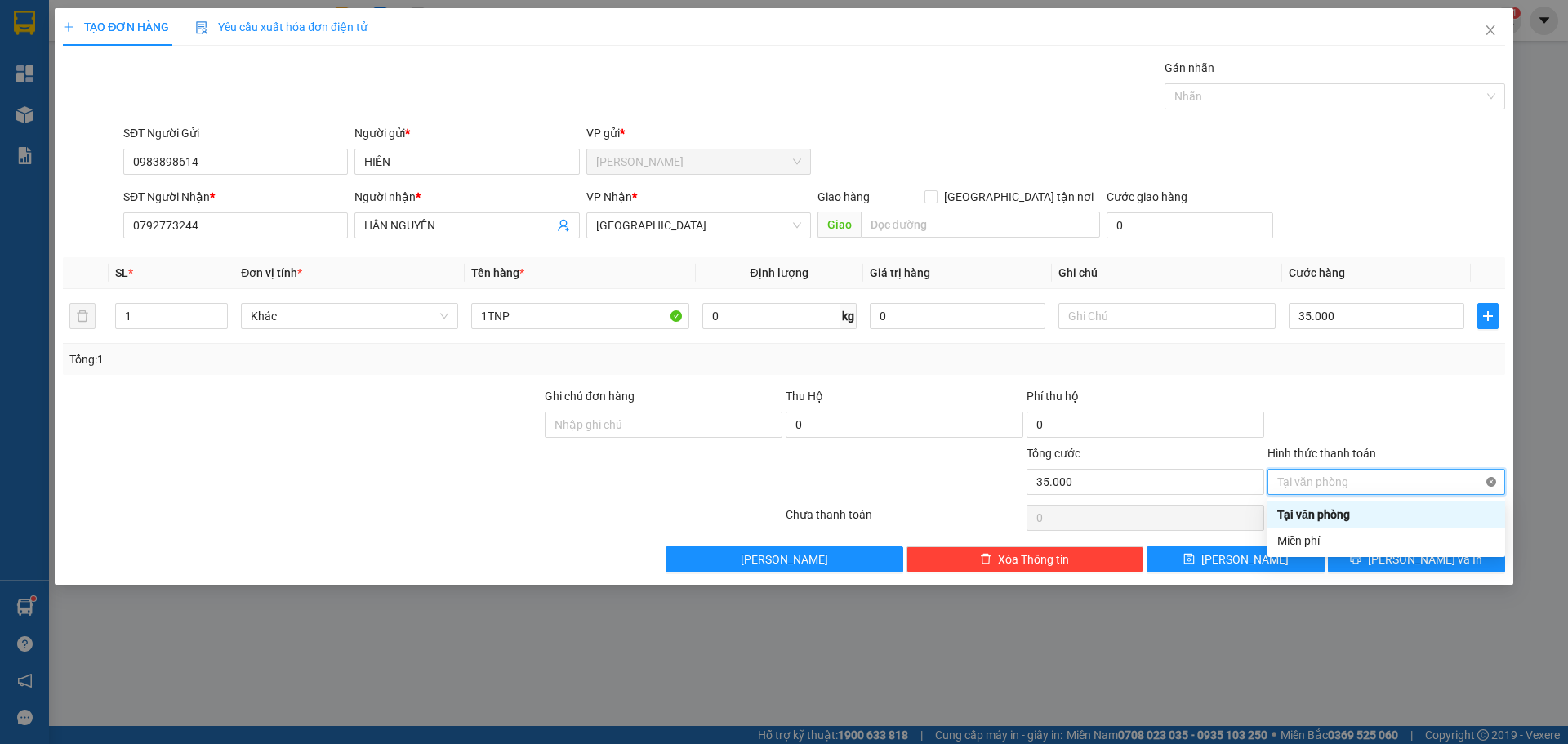
type input "35.000"
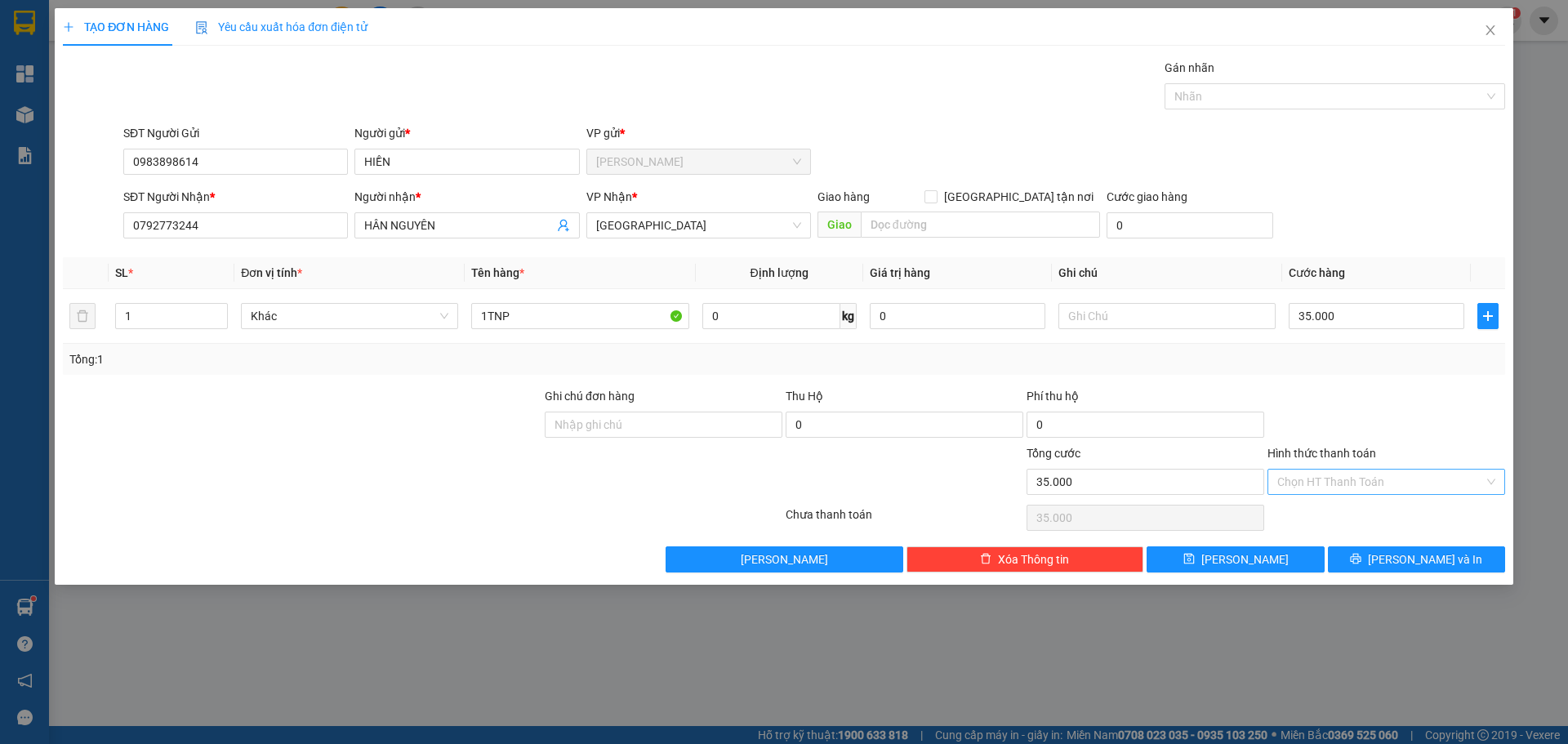
drag, startPoint x: 1450, startPoint y: 399, endPoint x: 1462, endPoint y: 435, distance: 37.9
click at [1449, 400] on div at bounding box center [1387, 416] width 241 height 57
click at [1444, 562] on span "[PERSON_NAME] và In" at bounding box center [1425, 559] width 115 height 18
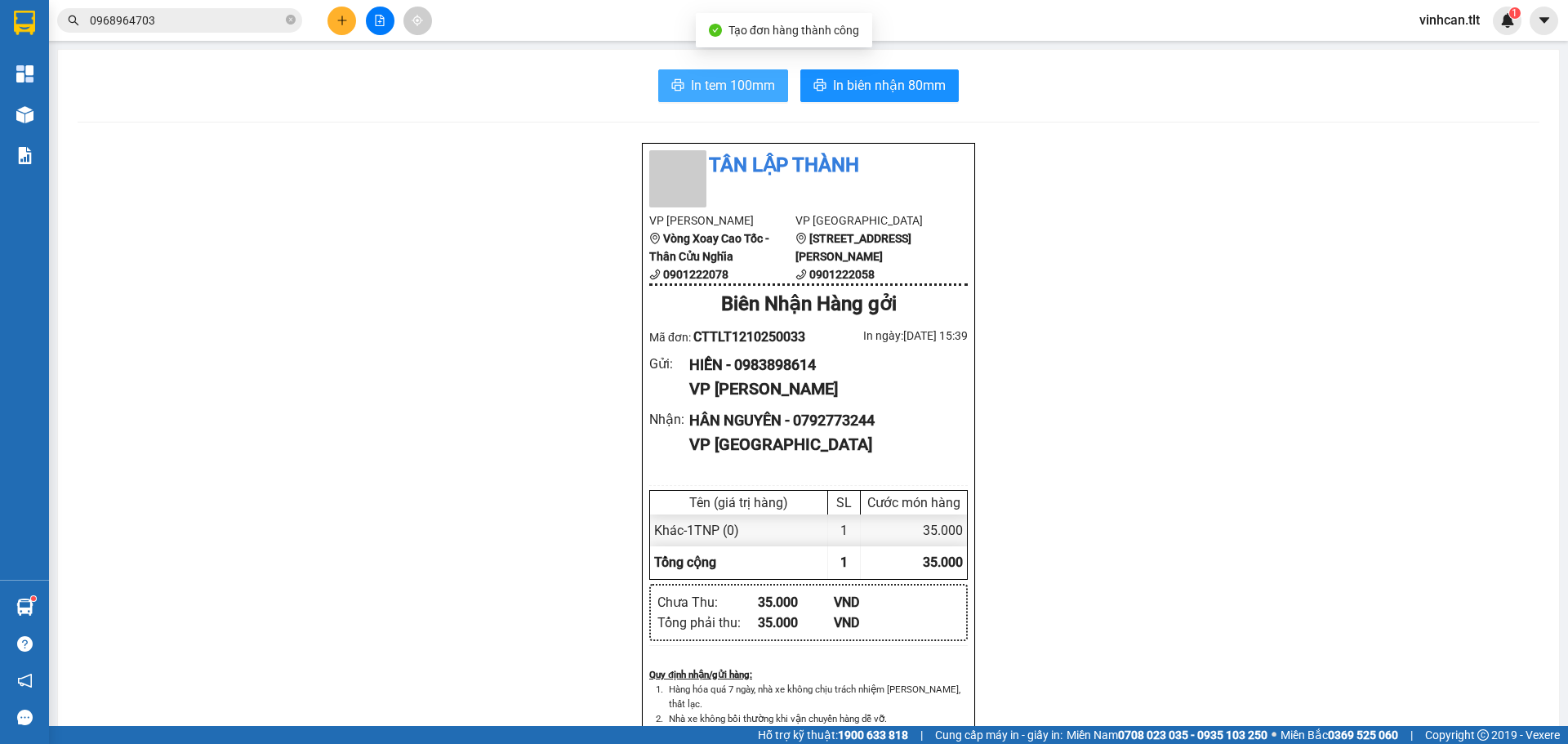
click at [698, 84] on span "In tem 100mm" at bounding box center [733, 85] width 84 height 20
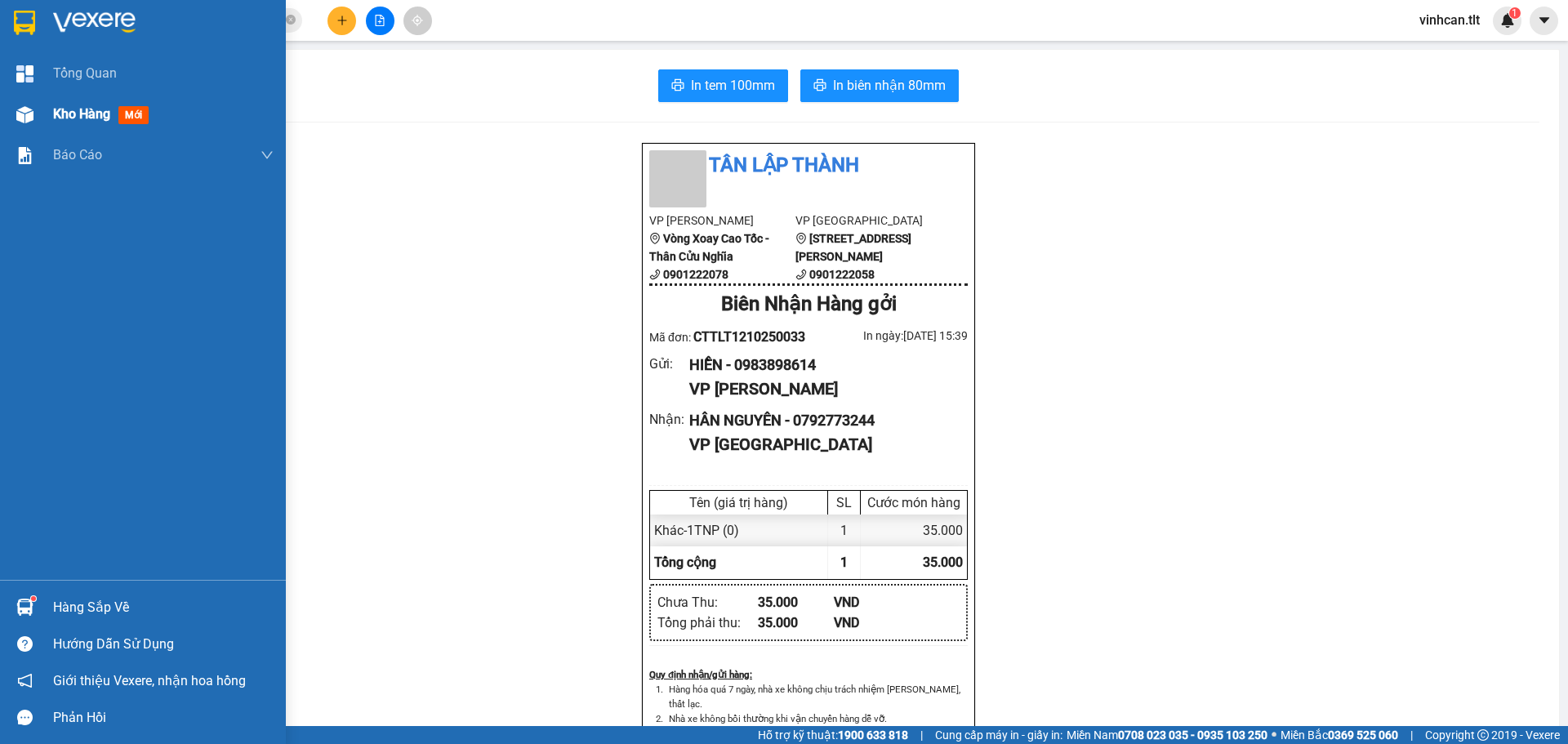
click at [1, 94] on div "Tổng Quan Kho hàng mới Báo cáo Báo cáo dòng tiền (VP)" at bounding box center [143, 316] width 286 height 527
click at [40, 112] on div "Kho hàng mới" at bounding box center [143, 114] width 286 height 40
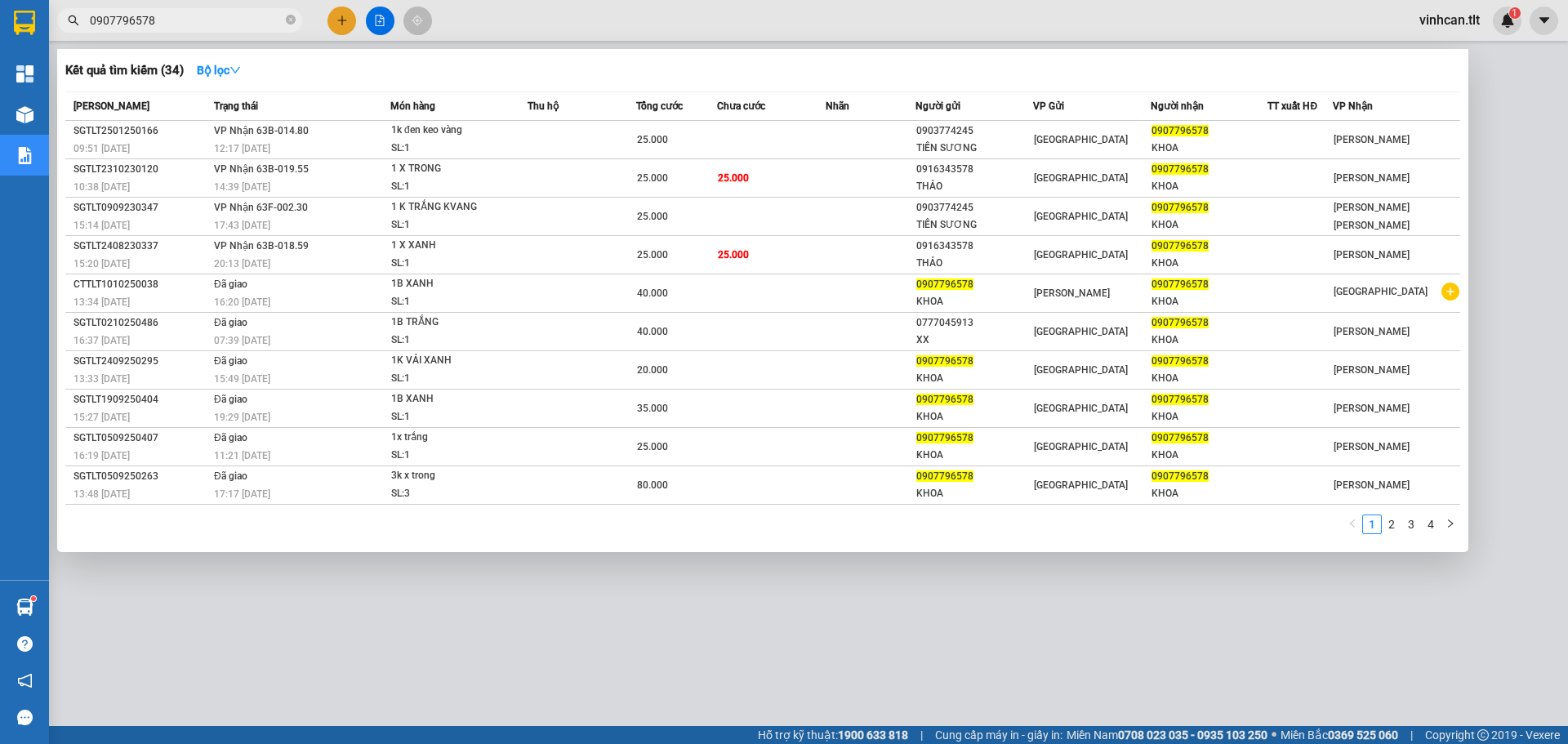
drag, startPoint x: 0, startPoint y: 0, endPoint x: 255, endPoint y: 14, distance: 255.4
click at [256, 13] on input "0907796578" at bounding box center [186, 20] width 193 height 18
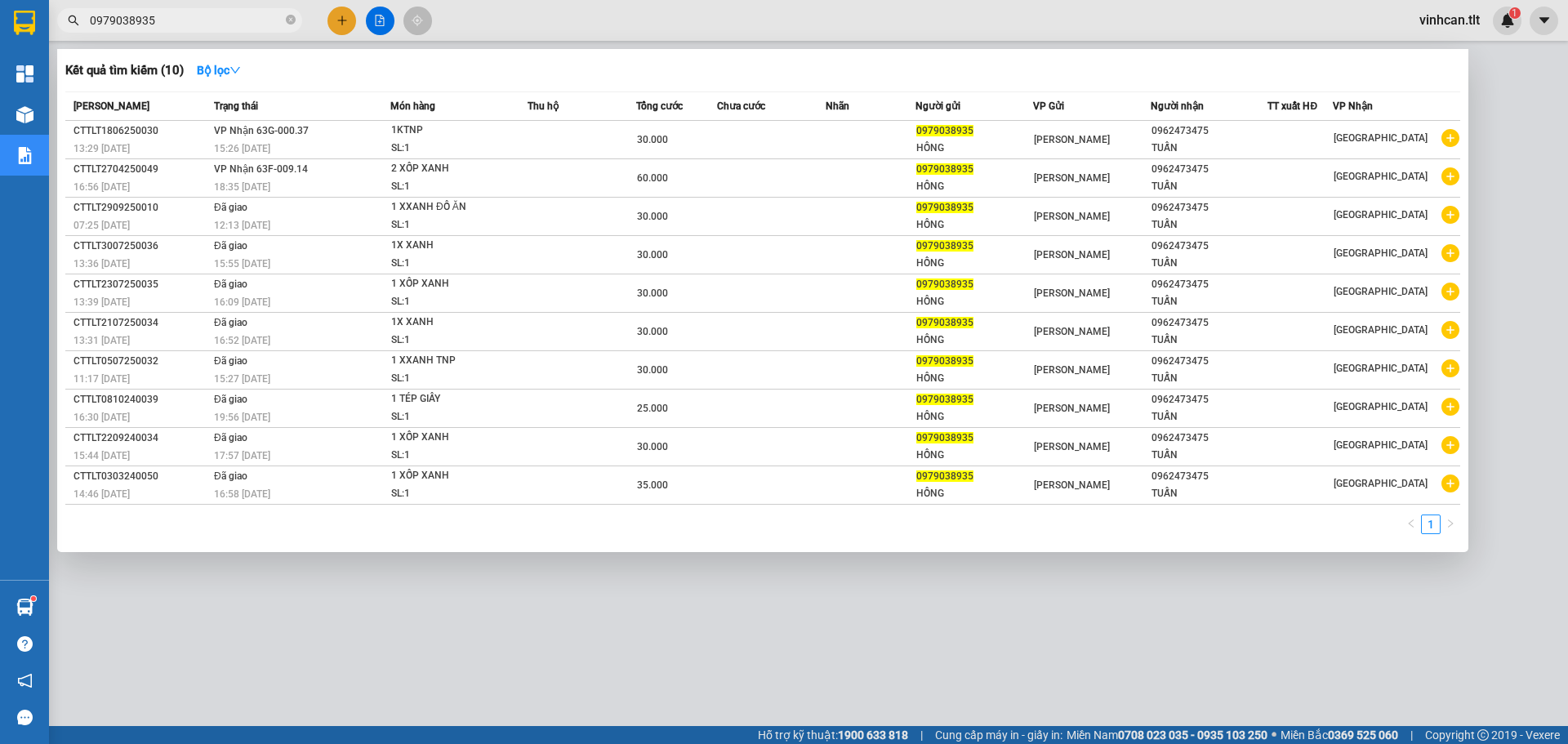
type input "0979038935"
